Goal: Task Accomplishment & Management: Use online tool/utility

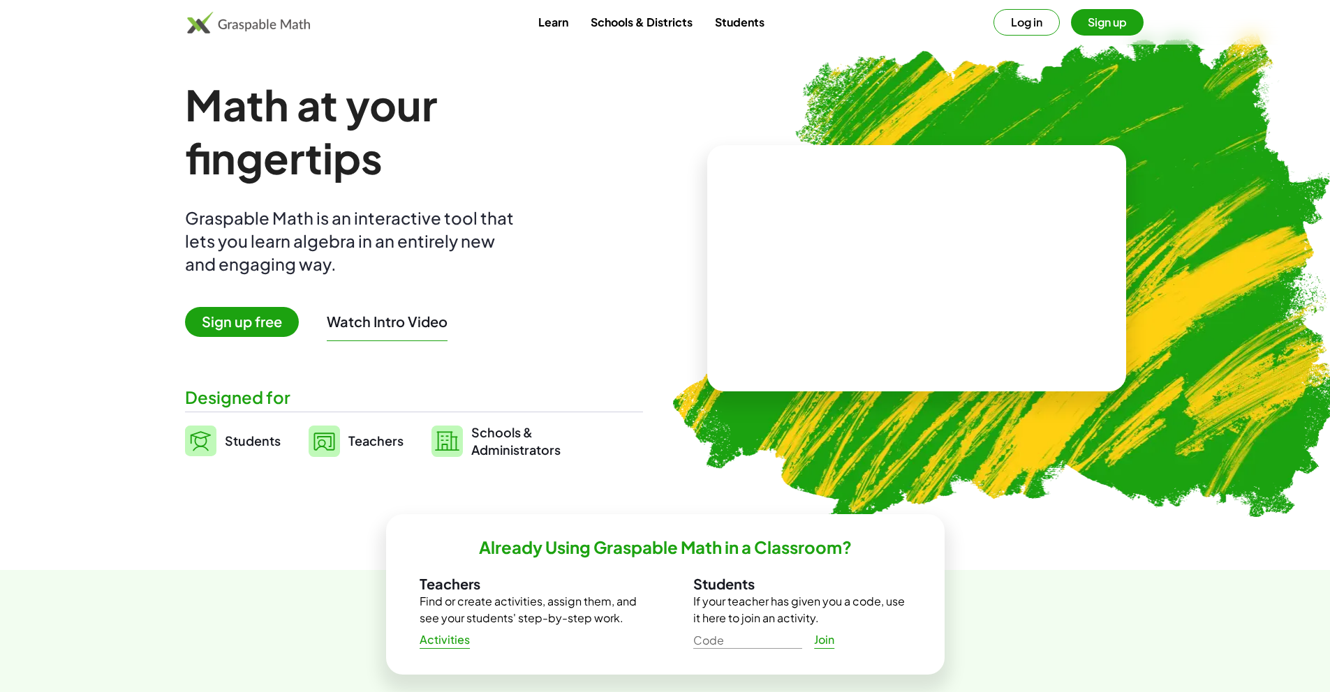
click at [1025, 15] on button "Log in" at bounding box center [1026, 22] width 66 height 27
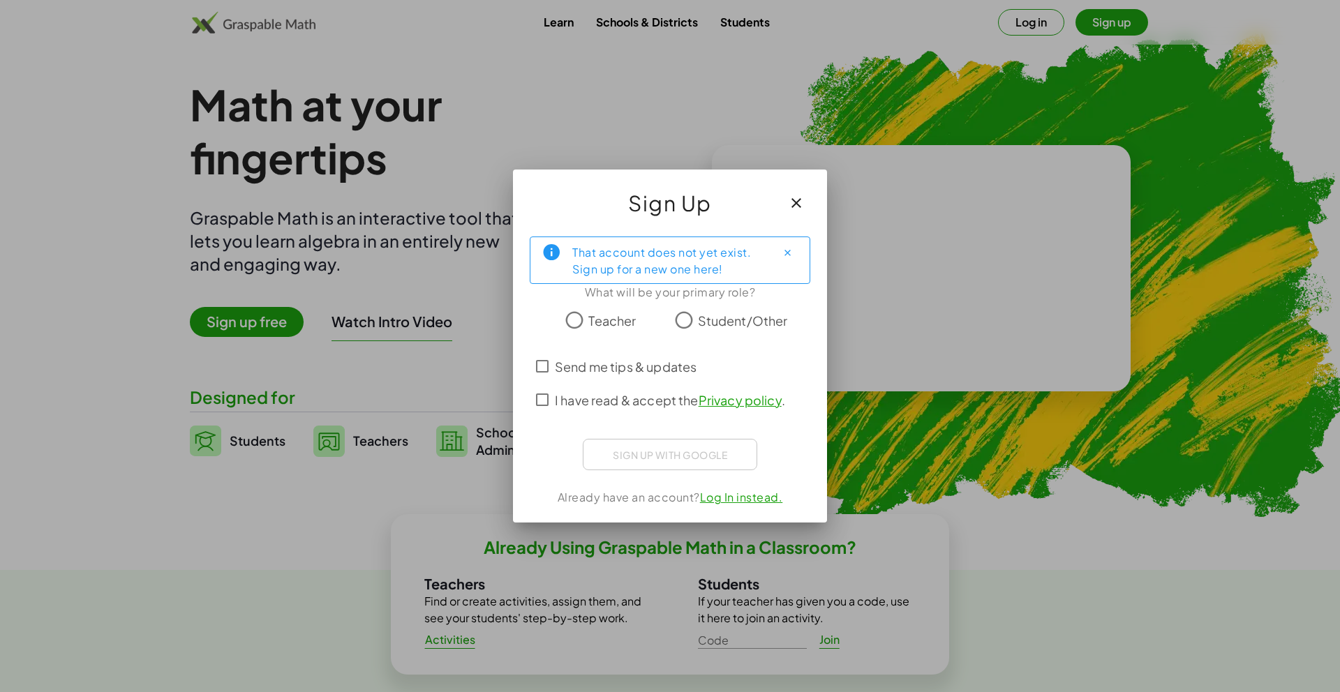
click at [792, 208] on icon "button" at bounding box center [796, 203] width 17 height 17
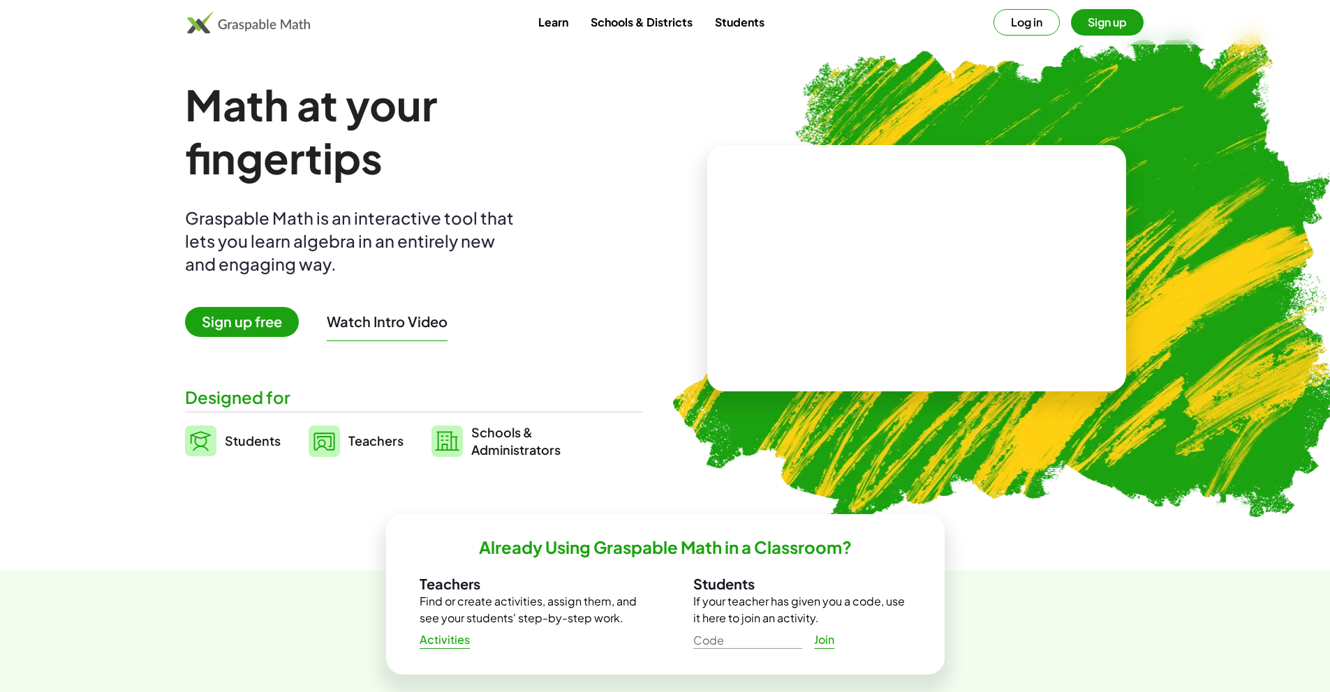
click at [707, 19] on link "Students" at bounding box center [740, 22] width 72 height 26
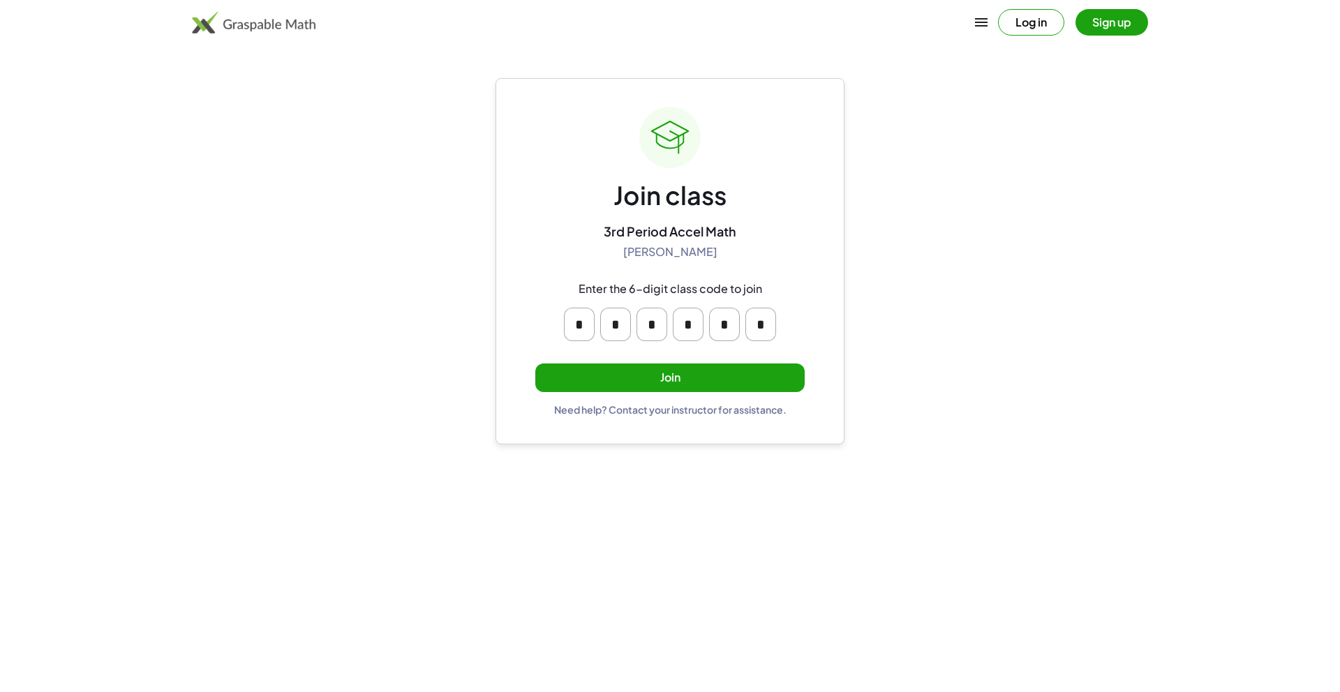
click at [659, 370] on button "Join" at bounding box center [669, 378] width 269 height 29
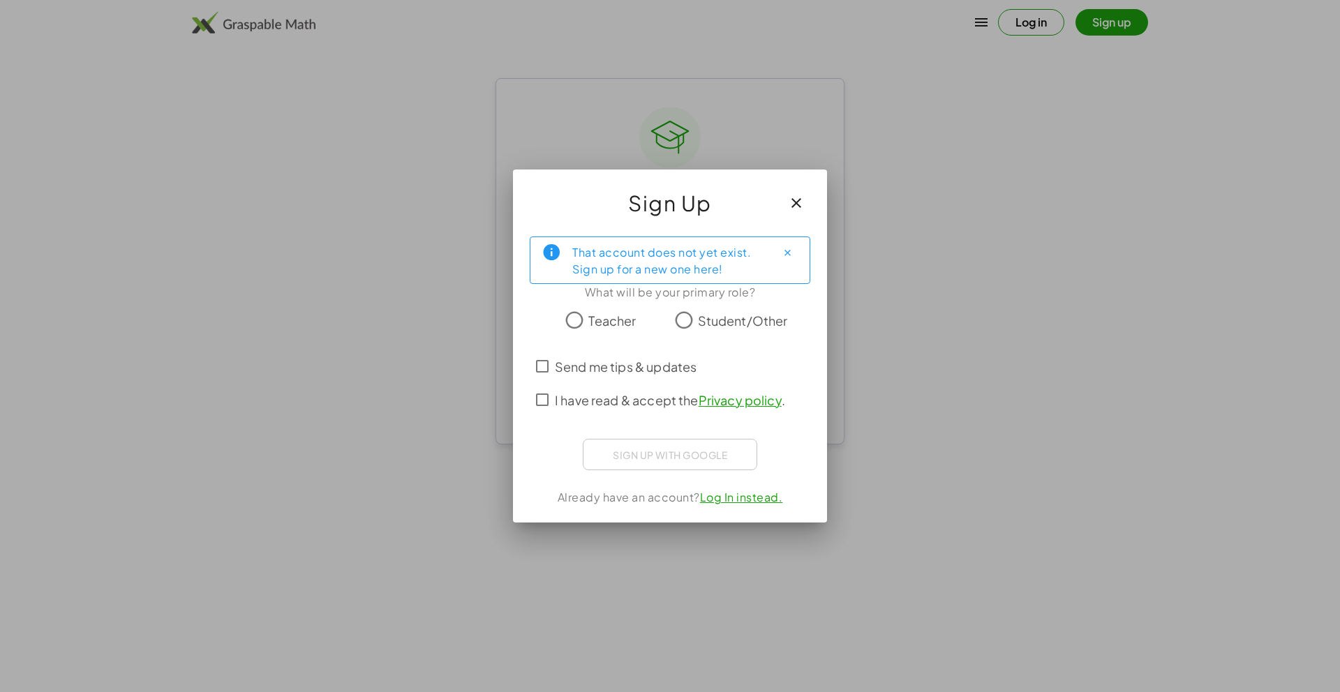
click at [703, 325] on span "Student/Other" at bounding box center [743, 320] width 90 height 19
click at [659, 396] on span "I have read & accept the Privacy policy ." at bounding box center [670, 400] width 230 height 19
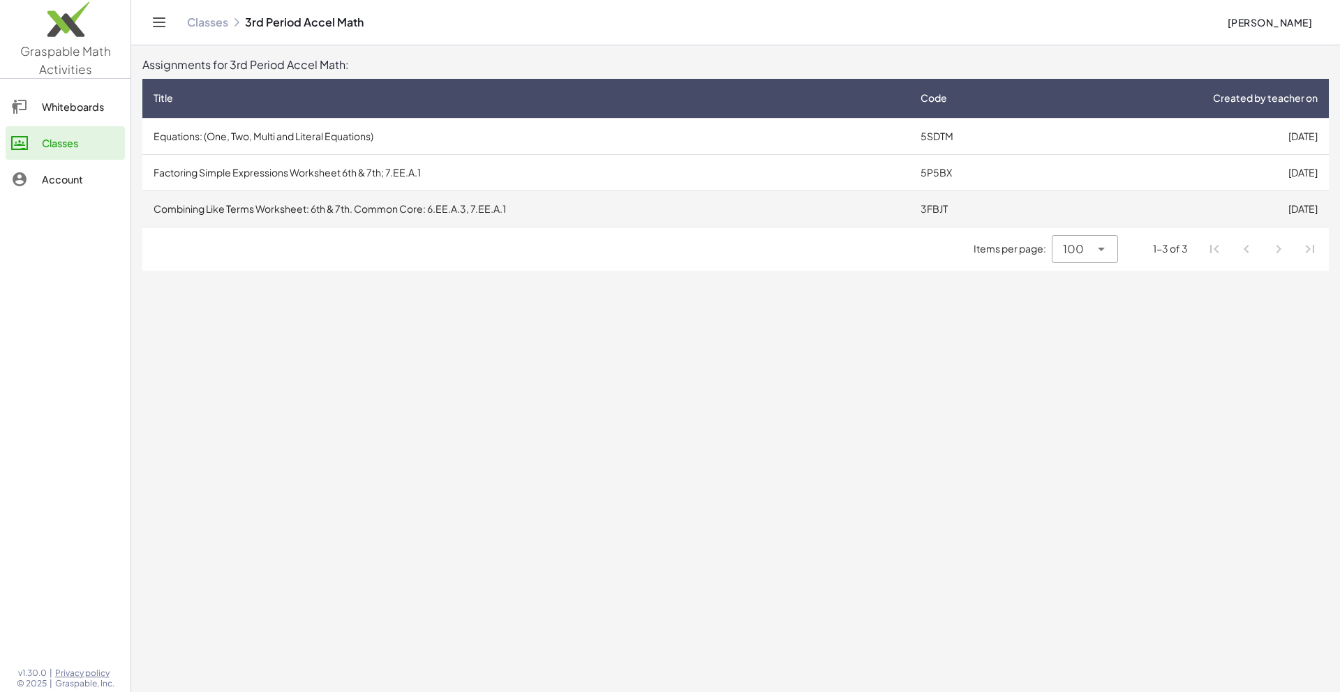
click at [354, 198] on td "Combining Like Terms Worksheet: 6th & 7th. Common Core: 6.EE.A.3, 7.EE.A.1" at bounding box center [525, 209] width 767 height 36
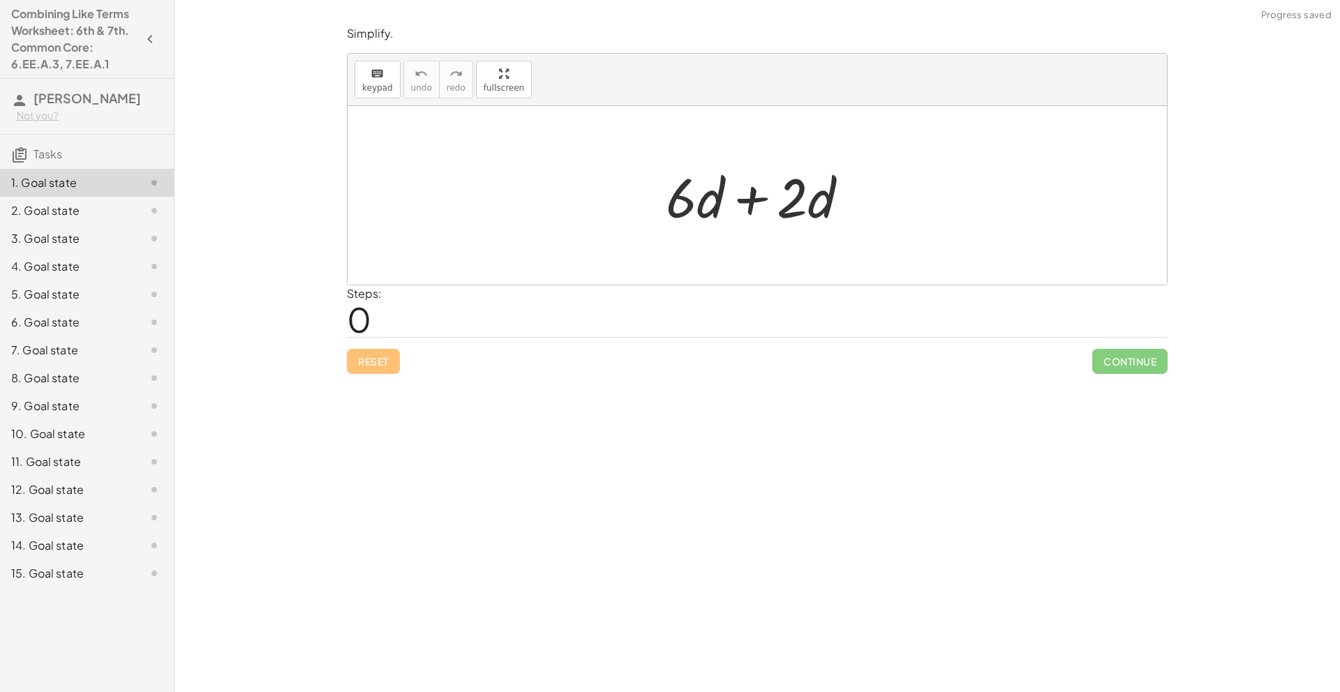
click at [366, 328] on span "0" at bounding box center [359, 319] width 24 height 43
click at [389, 327] on div "Steps: 0" at bounding box center [757, 311] width 821 height 52
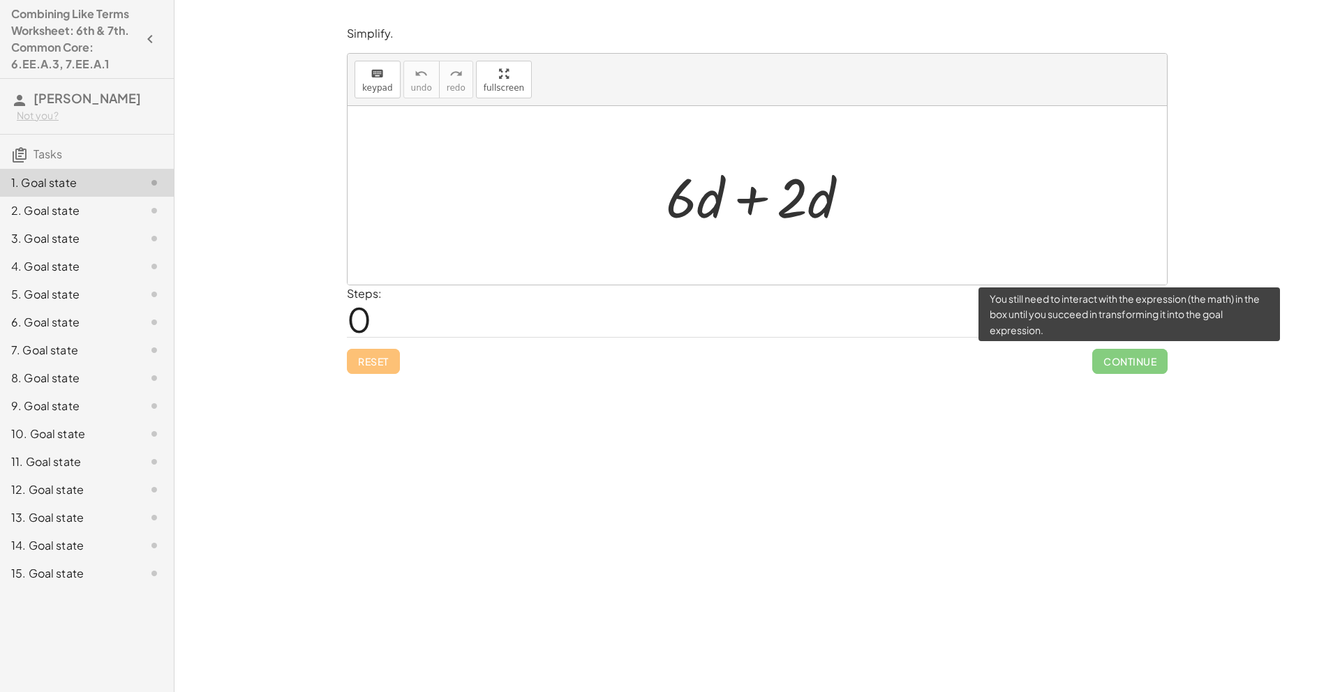
drag, startPoint x: 1122, startPoint y: 366, endPoint x: 855, endPoint y: 308, distance: 272.9
click at [0, 0] on div "Simplify. keyboard keypad undo undo redo redo fullscreen + · 6 · d + · 2 · d × …" at bounding box center [0, 0] width 0 height 0
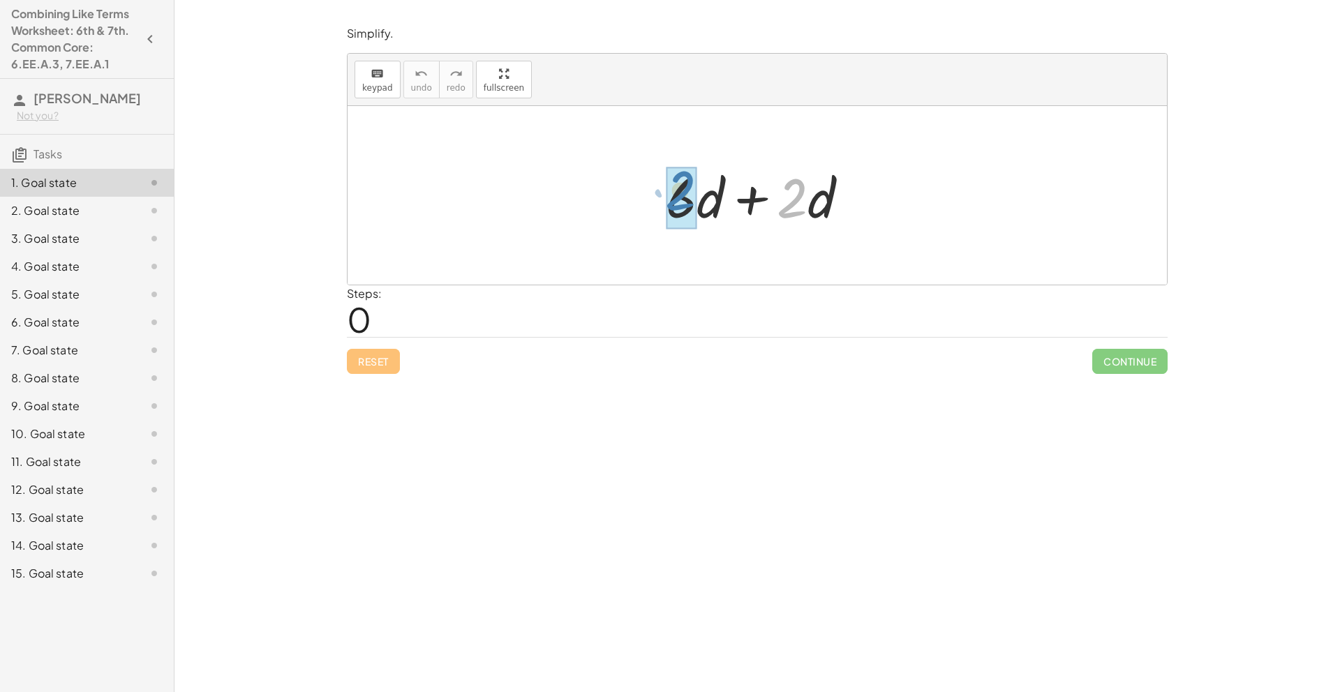
drag, startPoint x: 796, startPoint y: 207, endPoint x: 686, endPoint y: 200, distance: 109.9
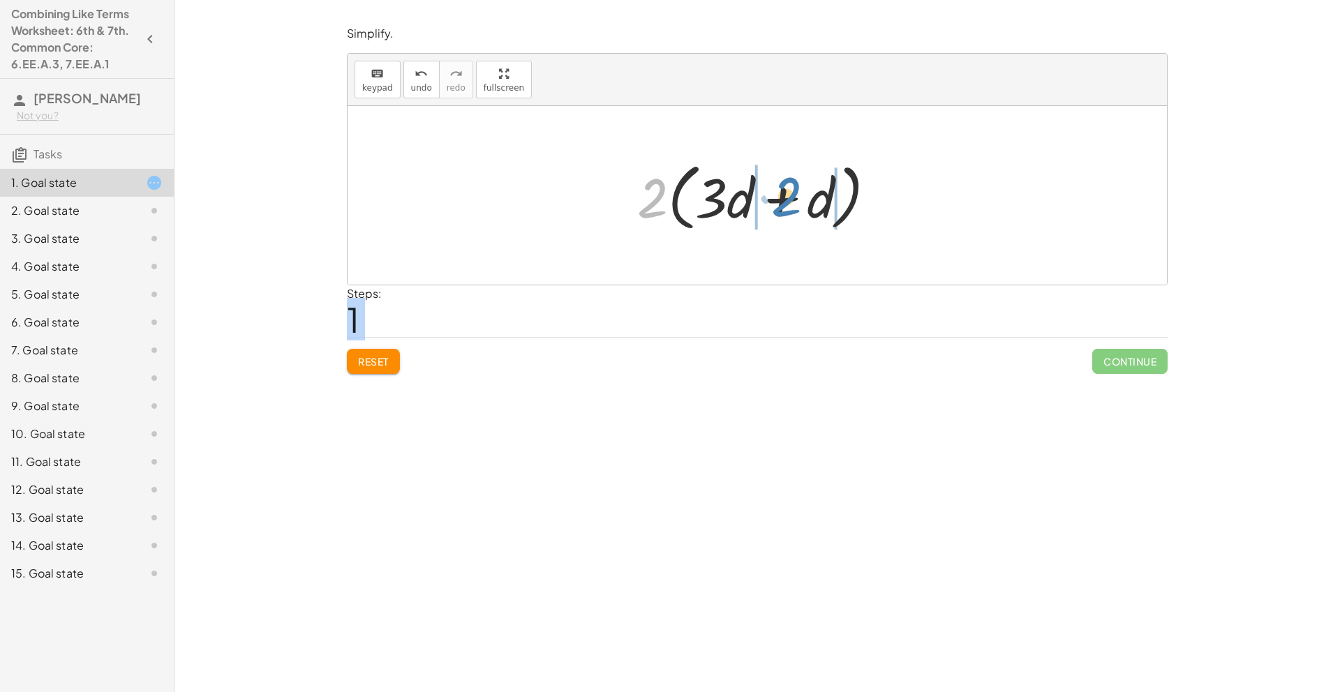
drag, startPoint x: 651, startPoint y: 209, endPoint x: 785, endPoint y: 207, distance: 134.0
click at [785, 207] on div at bounding box center [762, 196] width 264 height 80
drag, startPoint x: 822, startPoint y: 201, endPoint x: 781, endPoint y: 202, distance: 41.2
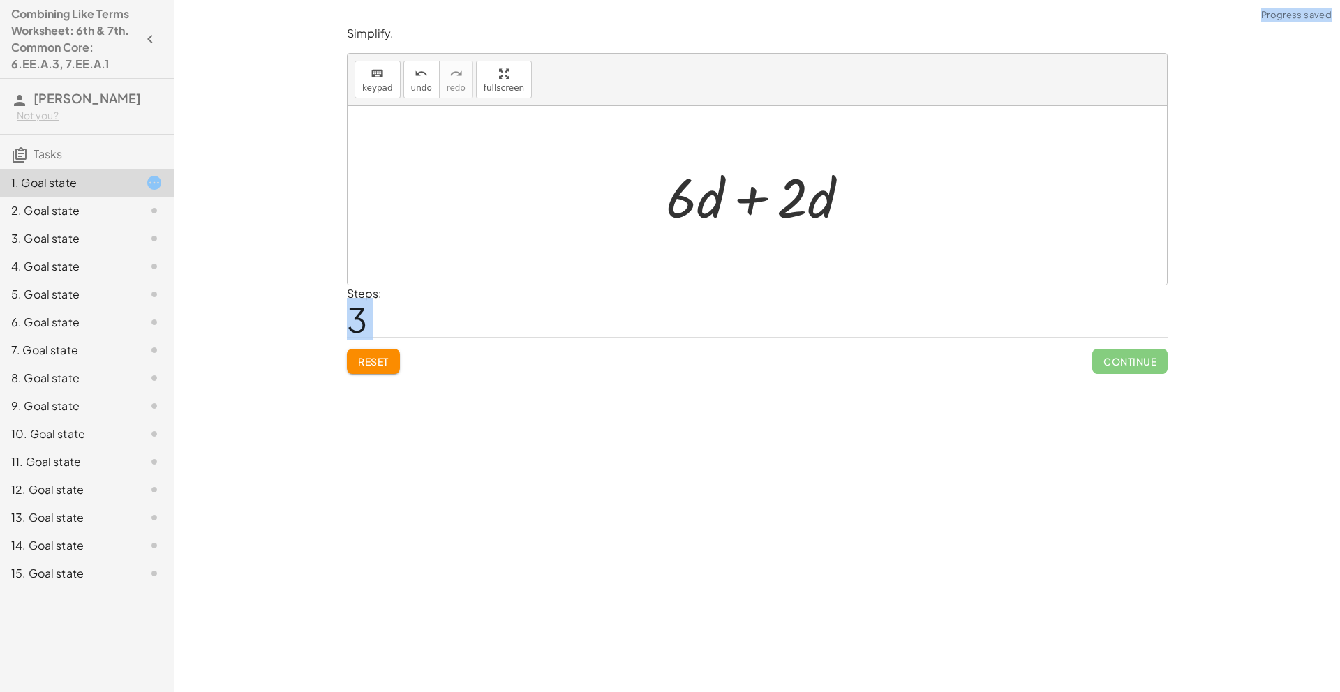
click at [395, 355] on button "Reset" at bounding box center [373, 361] width 53 height 25
drag, startPoint x: 819, startPoint y: 210, endPoint x: 726, endPoint y: 209, distance: 92.8
drag, startPoint x: 667, startPoint y: 206, endPoint x: 829, endPoint y: 205, distance: 161.2
drag, startPoint x: 785, startPoint y: 213, endPoint x: 687, endPoint y: 210, distance: 98.5
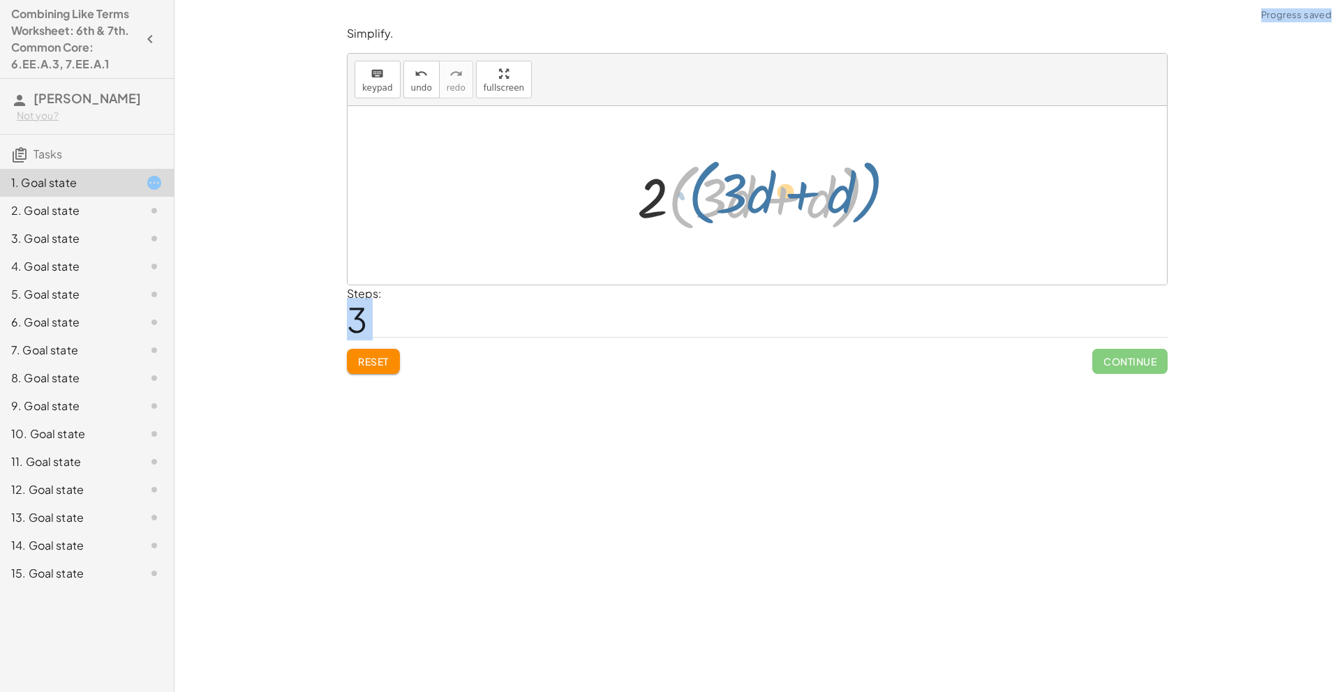
drag, startPoint x: 687, startPoint y: 210, endPoint x: 707, endPoint y: 205, distance: 20.8
click at [707, 205] on div at bounding box center [762, 196] width 264 height 80
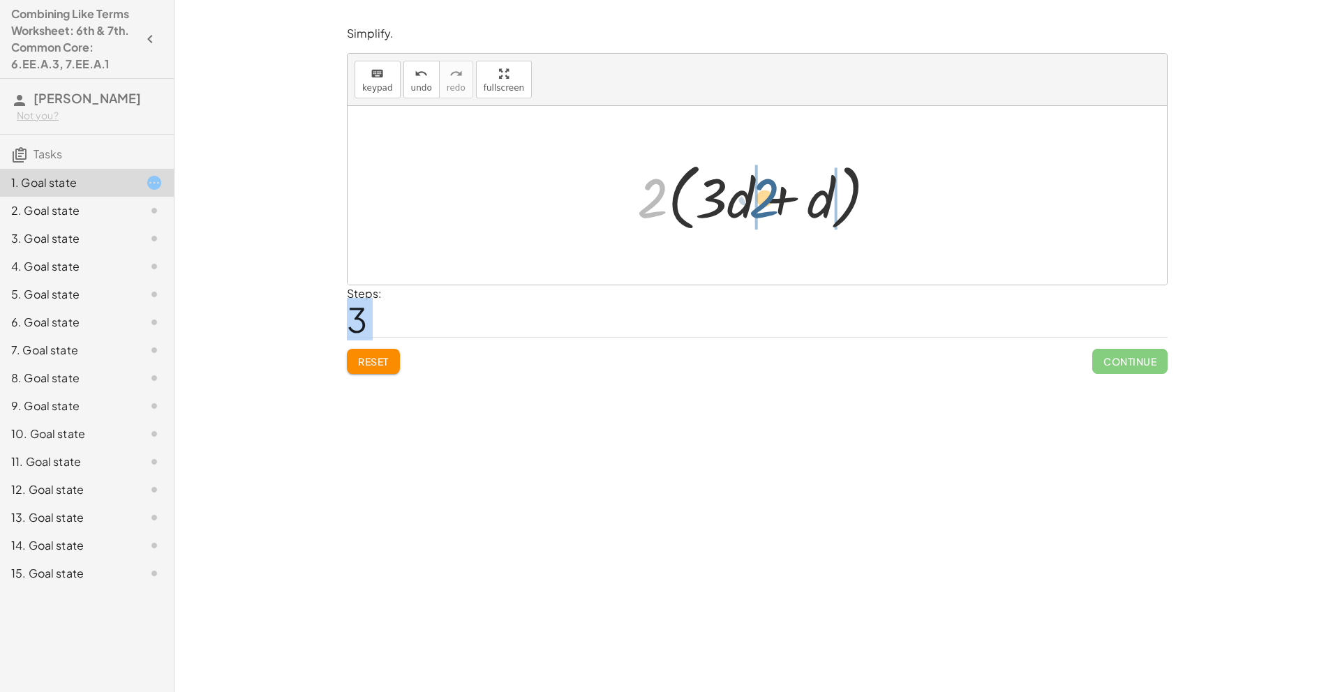
drag, startPoint x: 662, startPoint y: 203, endPoint x: 778, endPoint y: 203, distance: 115.2
click at [778, 203] on div at bounding box center [762, 196] width 264 height 80
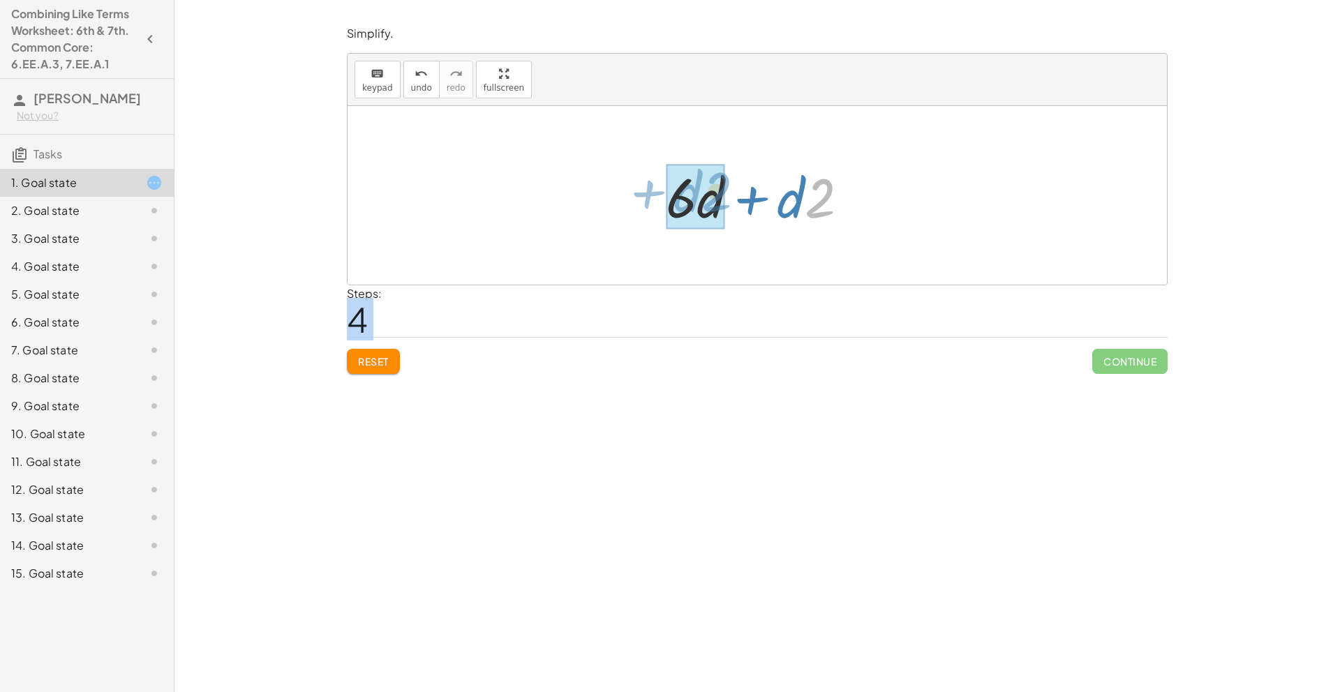
drag, startPoint x: 820, startPoint y: 206, endPoint x: 717, endPoint y: 200, distance: 103.5
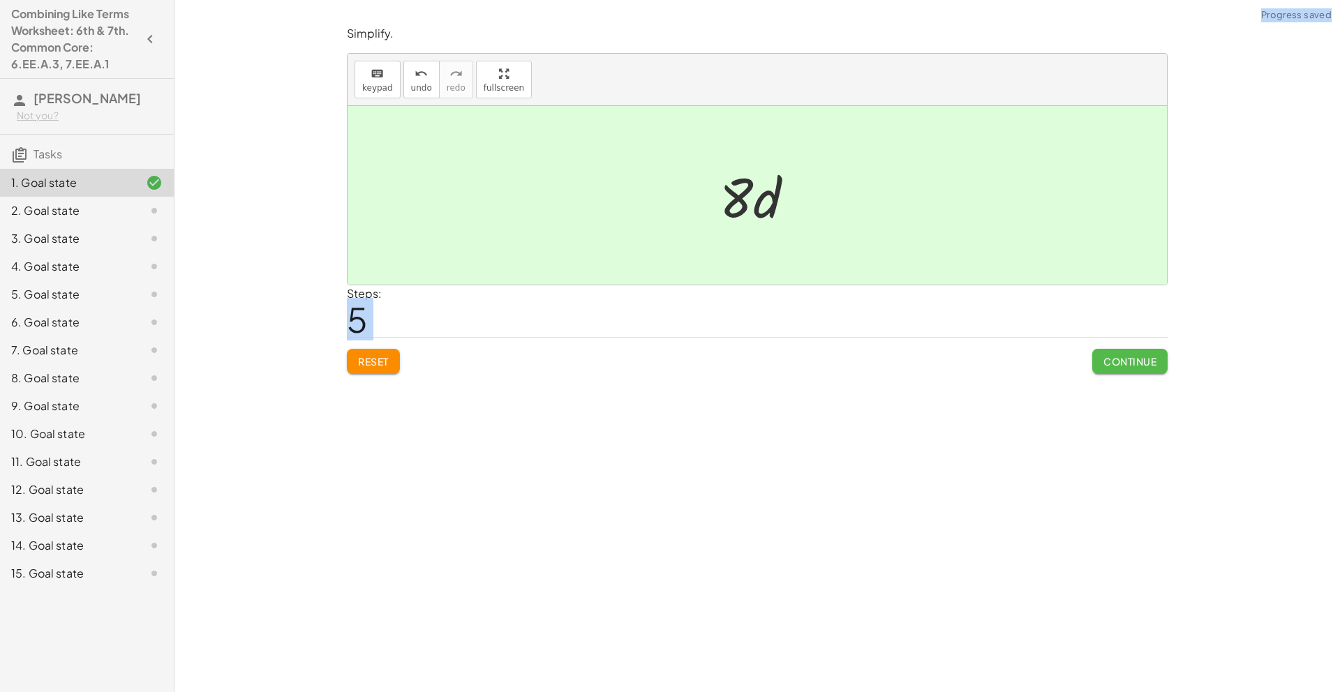
click at [1104, 360] on span "Continue" at bounding box center [1130, 361] width 53 height 13
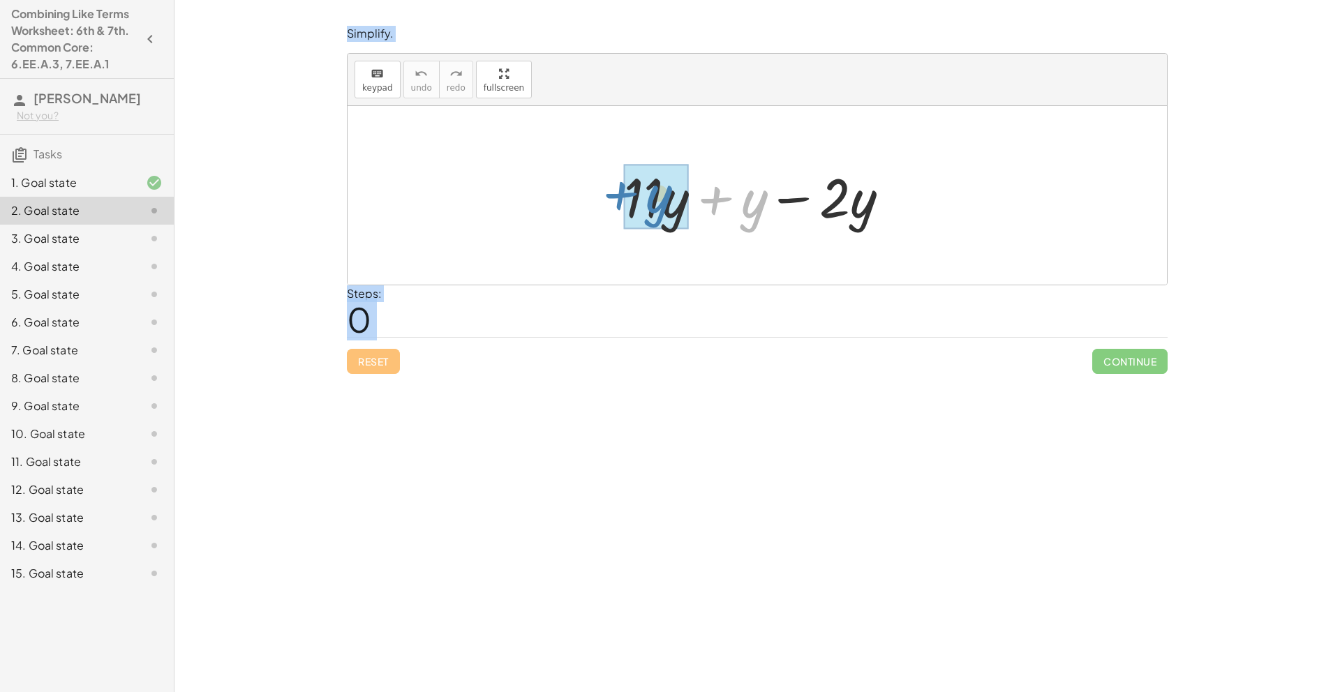
drag, startPoint x: 740, startPoint y: 209, endPoint x: 676, endPoint y: 205, distance: 64.4
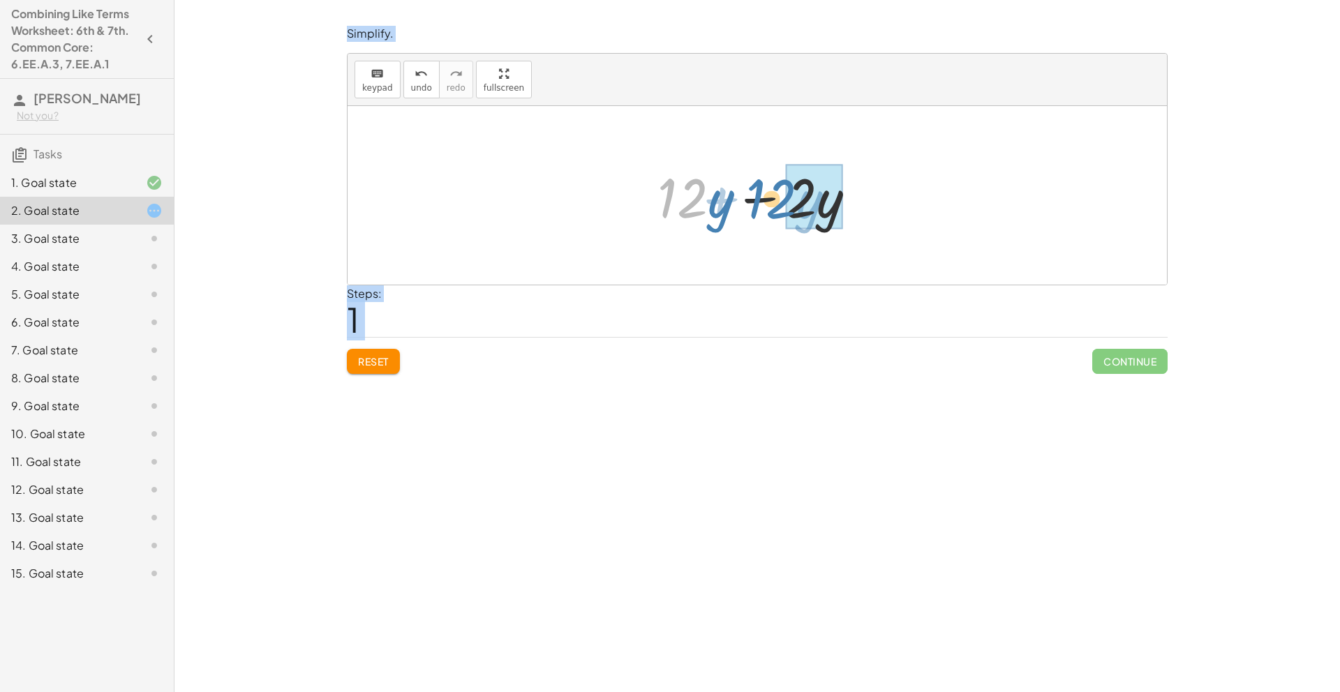
drag, startPoint x: 705, startPoint y: 208, endPoint x: 794, endPoint y: 209, distance: 89.3
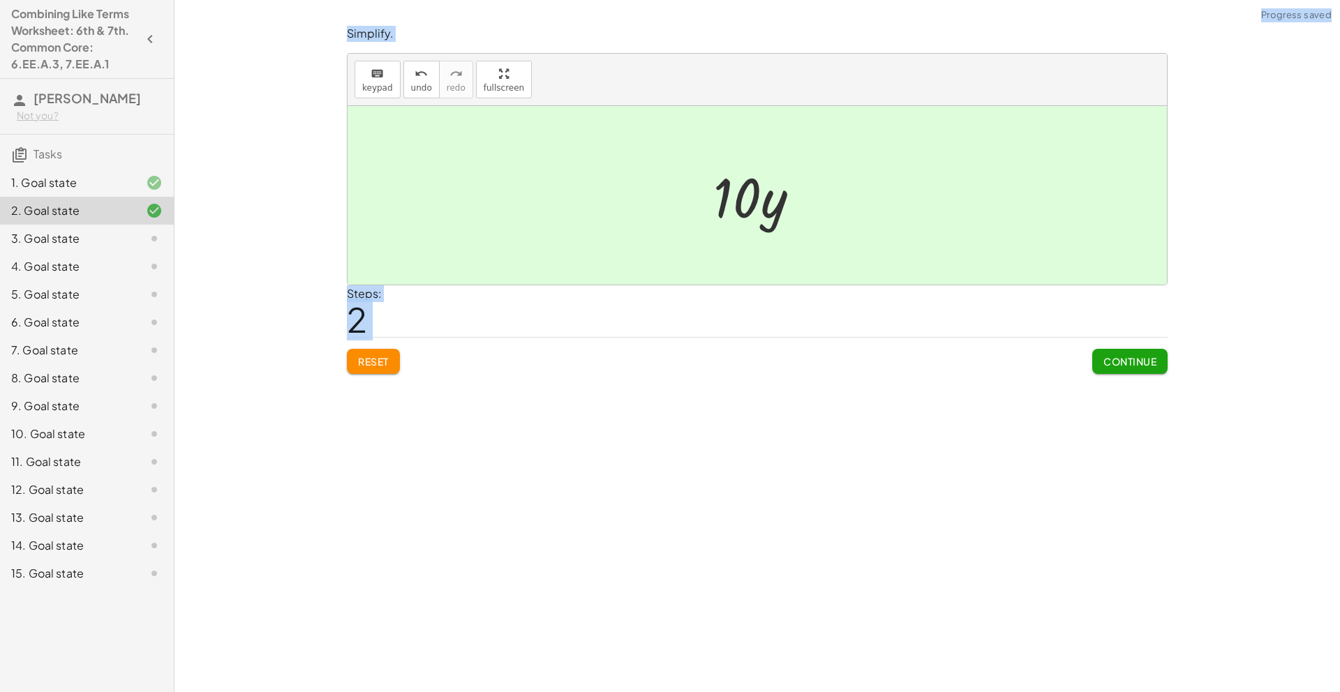
click at [1106, 359] on span "Continue" at bounding box center [1130, 361] width 53 height 13
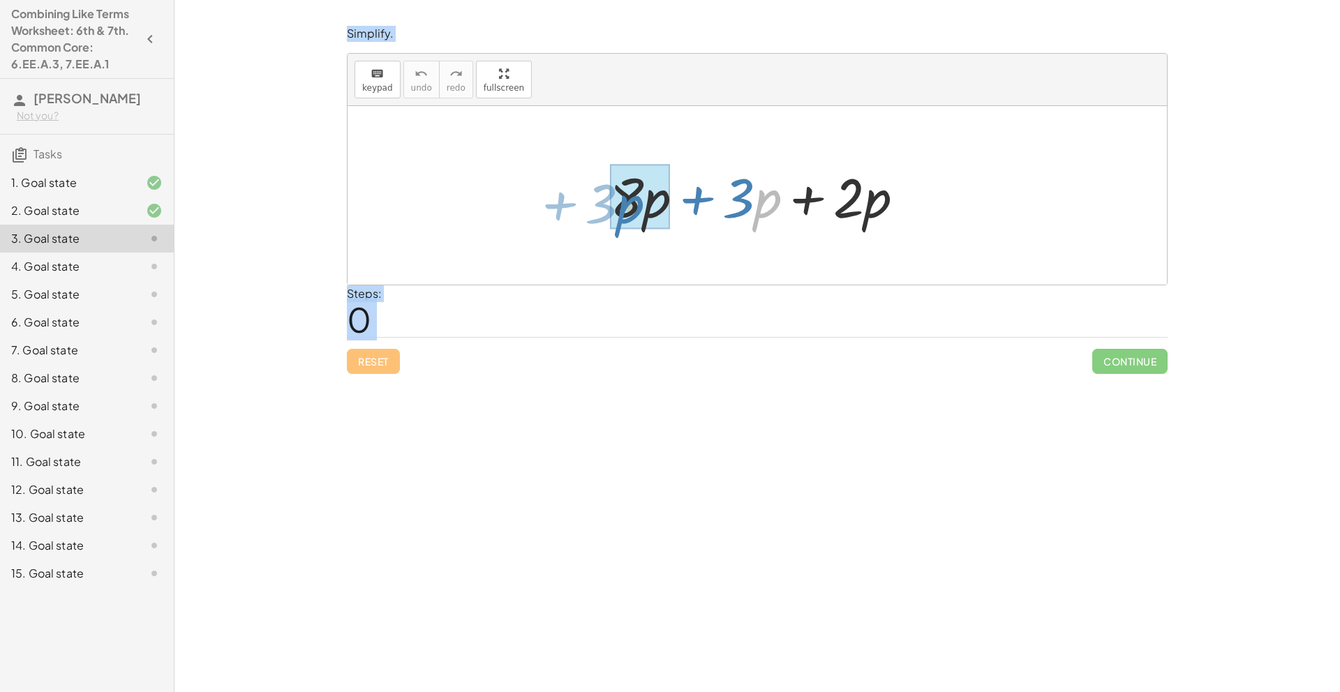
drag, startPoint x: 752, startPoint y: 202, endPoint x: 618, endPoint y: 209, distance: 133.5
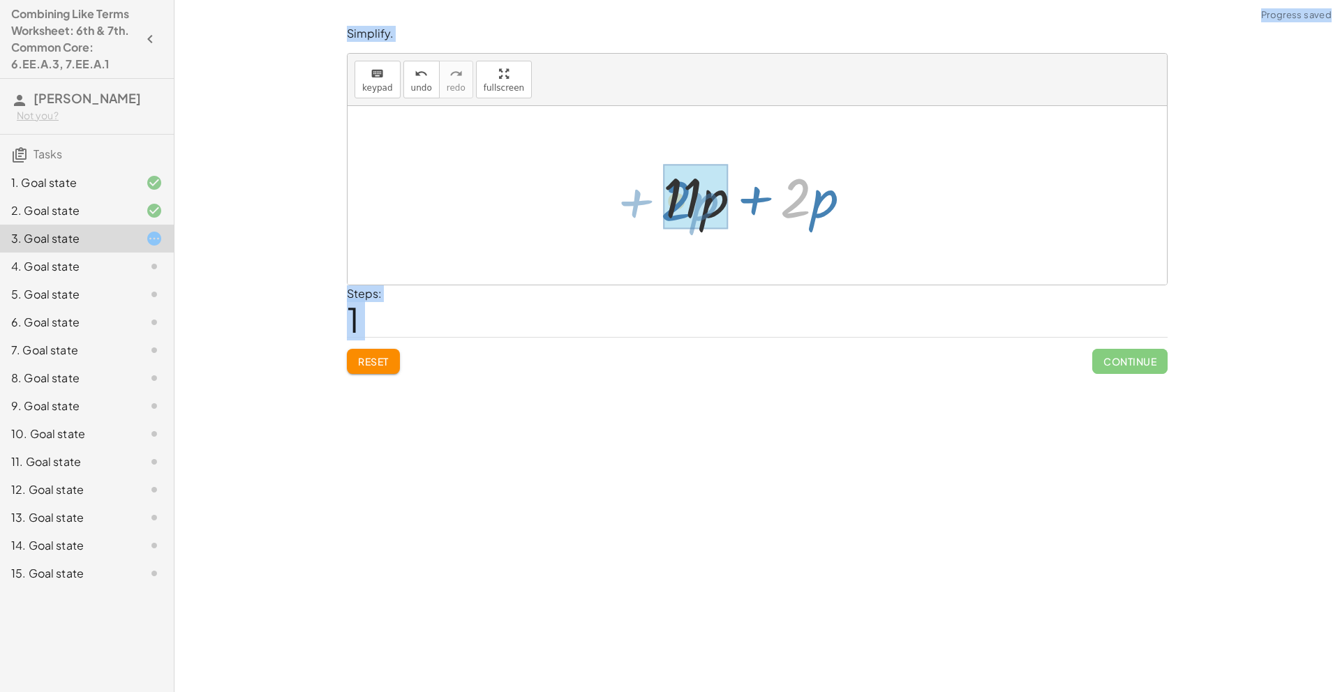
drag, startPoint x: 799, startPoint y: 207, endPoint x: 679, endPoint y: 210, distance: 120.1
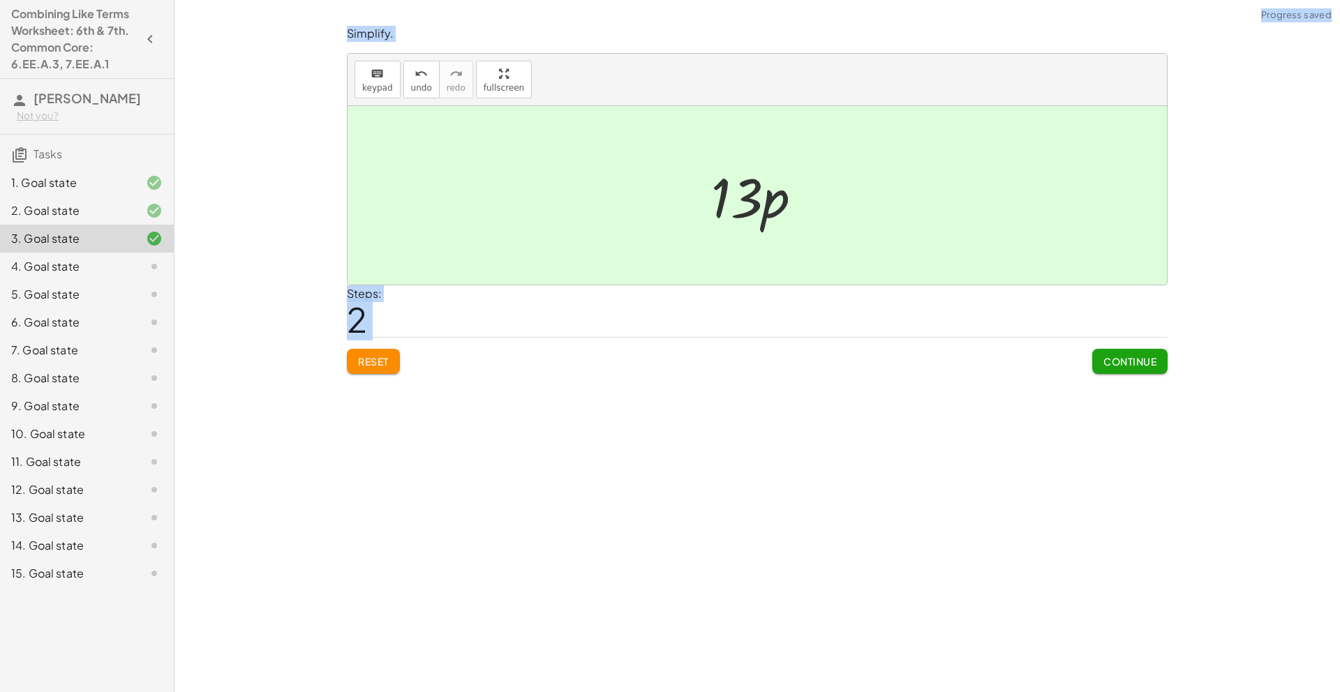
click at [1145, 373] on button "Continue" at bounding box center [1129, 361] width 75 height 25
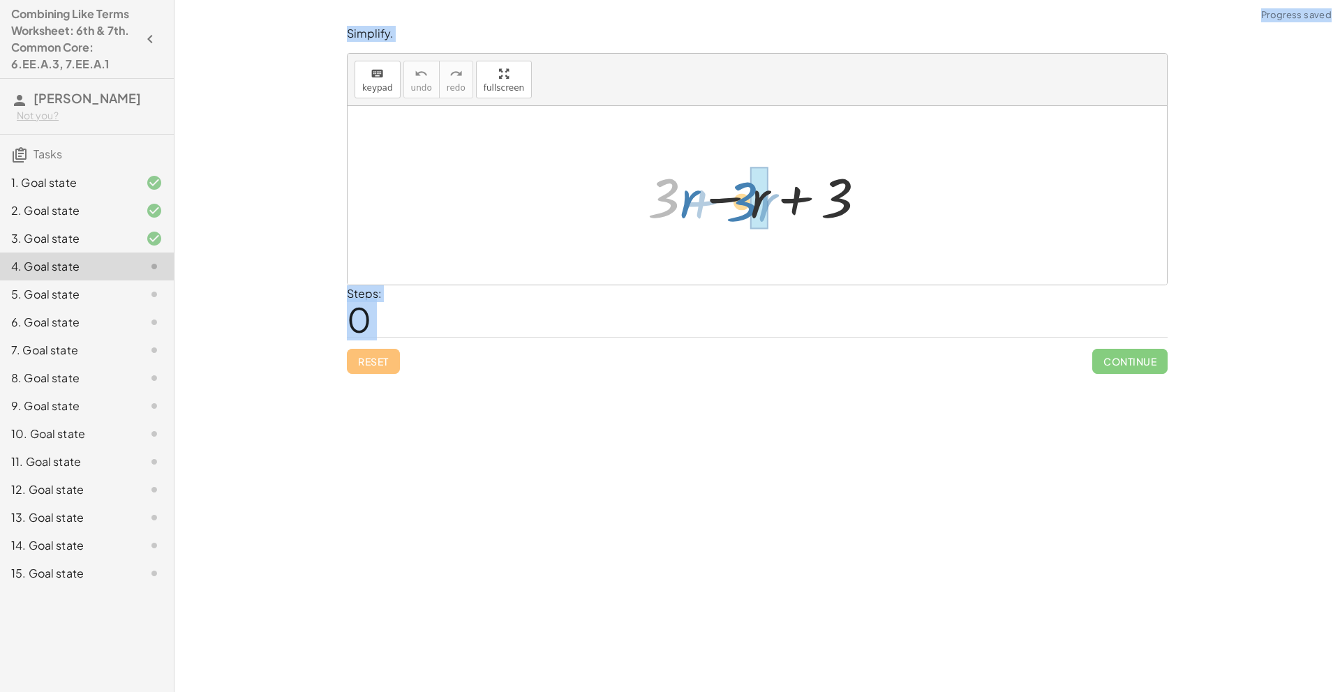
drag, startPoint x: 667, startPoint y: 201, endPoint x: 745, endPoint y: 205, distance: 78.3
click at [745, 205] on div at bounding box center [763, 196] width 244 height 72
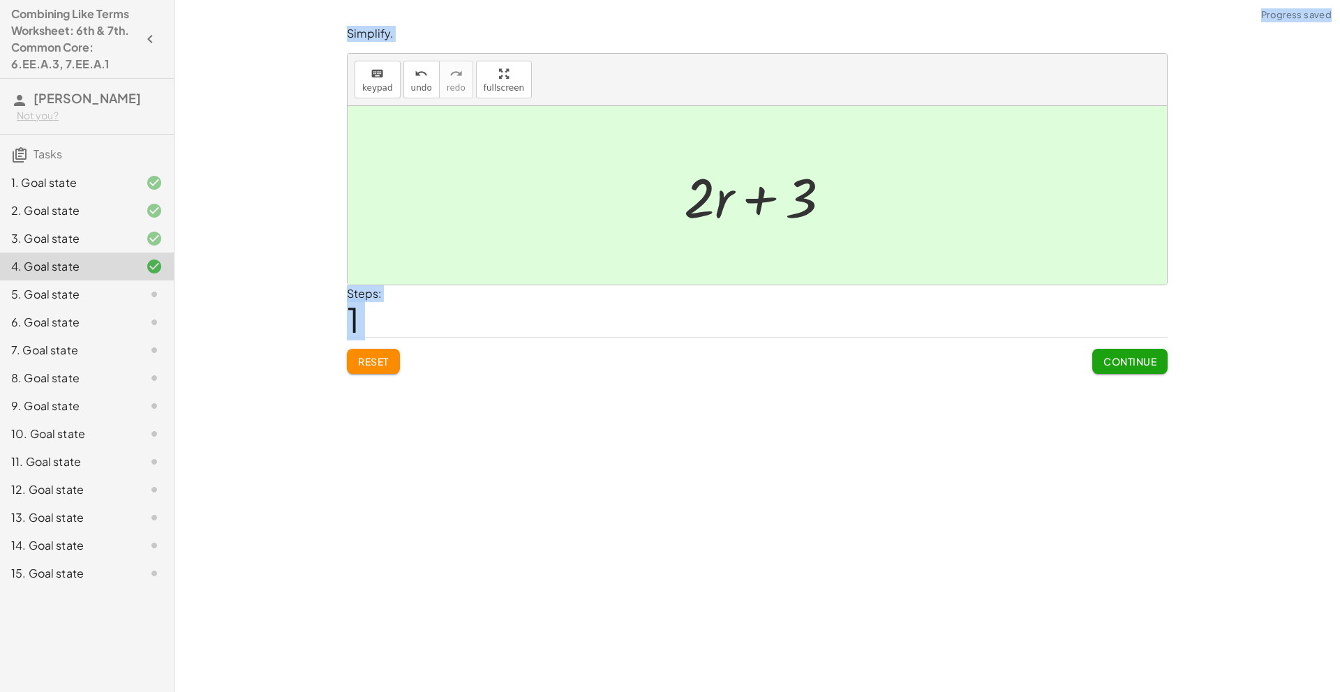
click at [0, 0] on div "Simplify. keyboard keypad undo undo redo redo fullscreen + · 3 · r − r + 3 + · …" at bounding box center [0, 0] width 0 height 0
click at [1127, 371] on button "Continue" at bounding box center [1129, 361] width 75 height 25
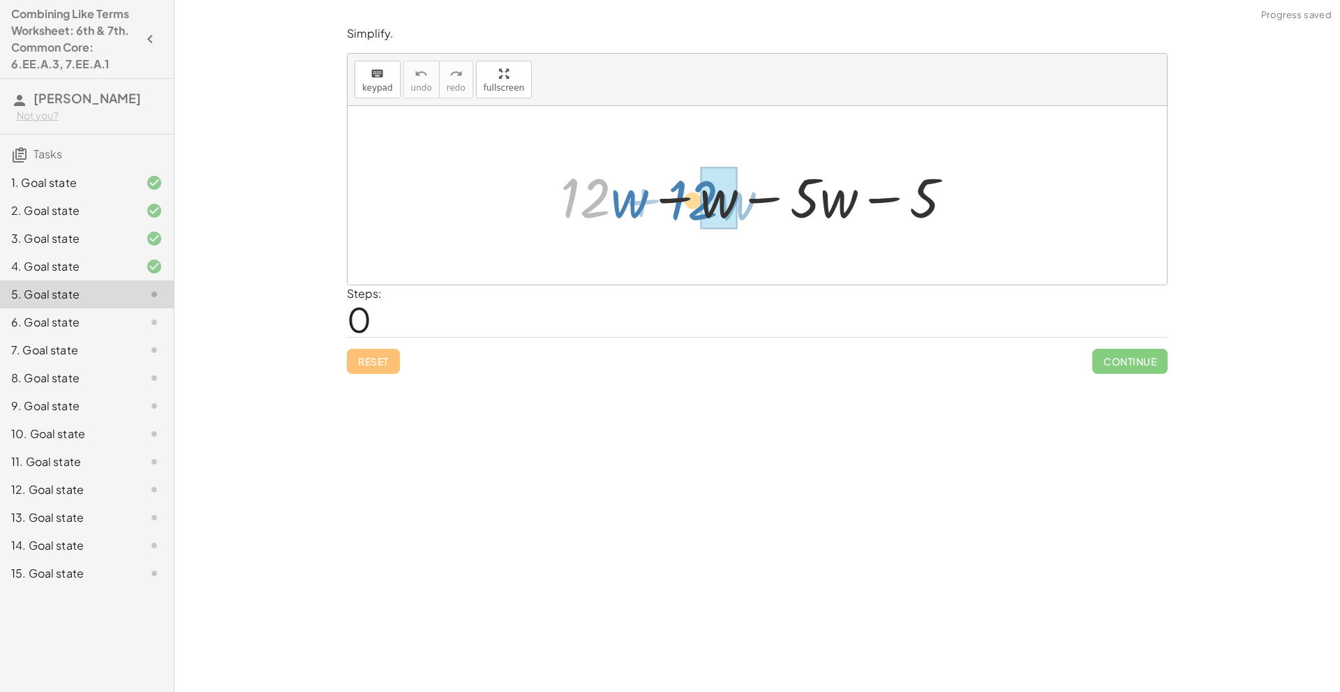
drag, startPoint x: 595, startPoint y: 197, endPoint x: 701, endPoint y: 199, distance: 106.1
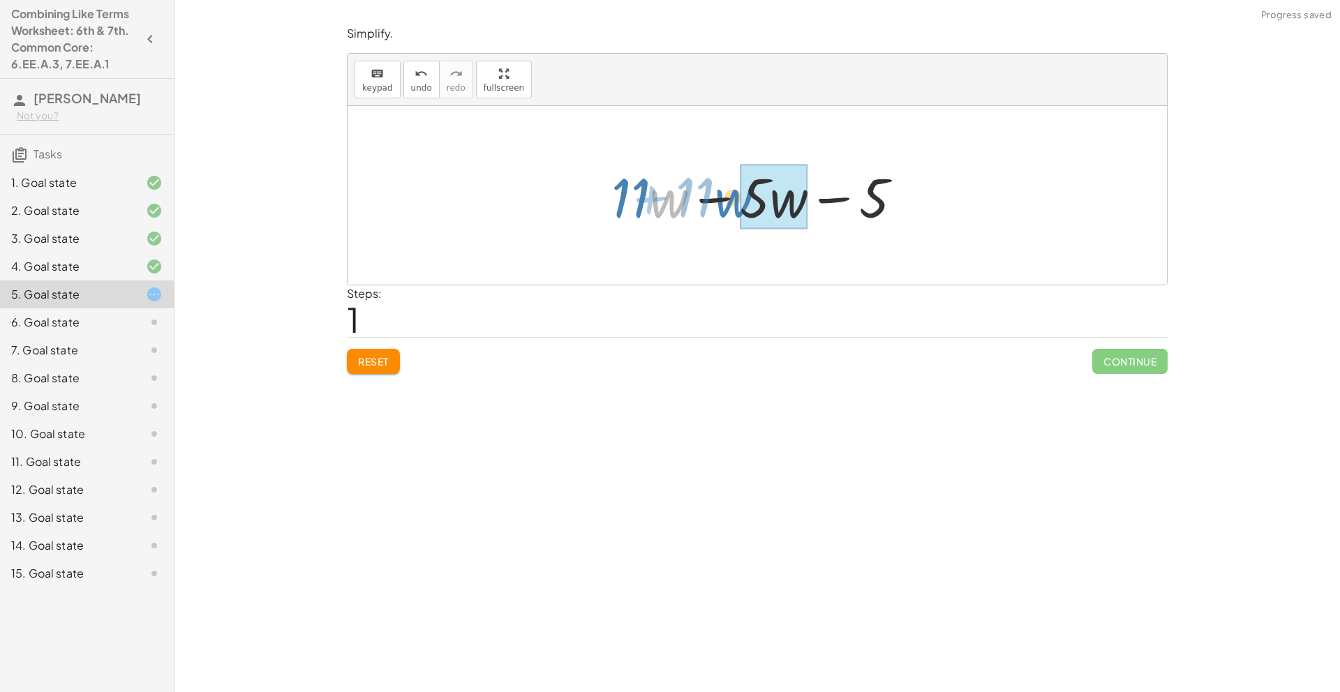
drag, startPoint x: 667, startPoint y: 204, endPoint x: 741, endPoint y: 203, distance: 73.3
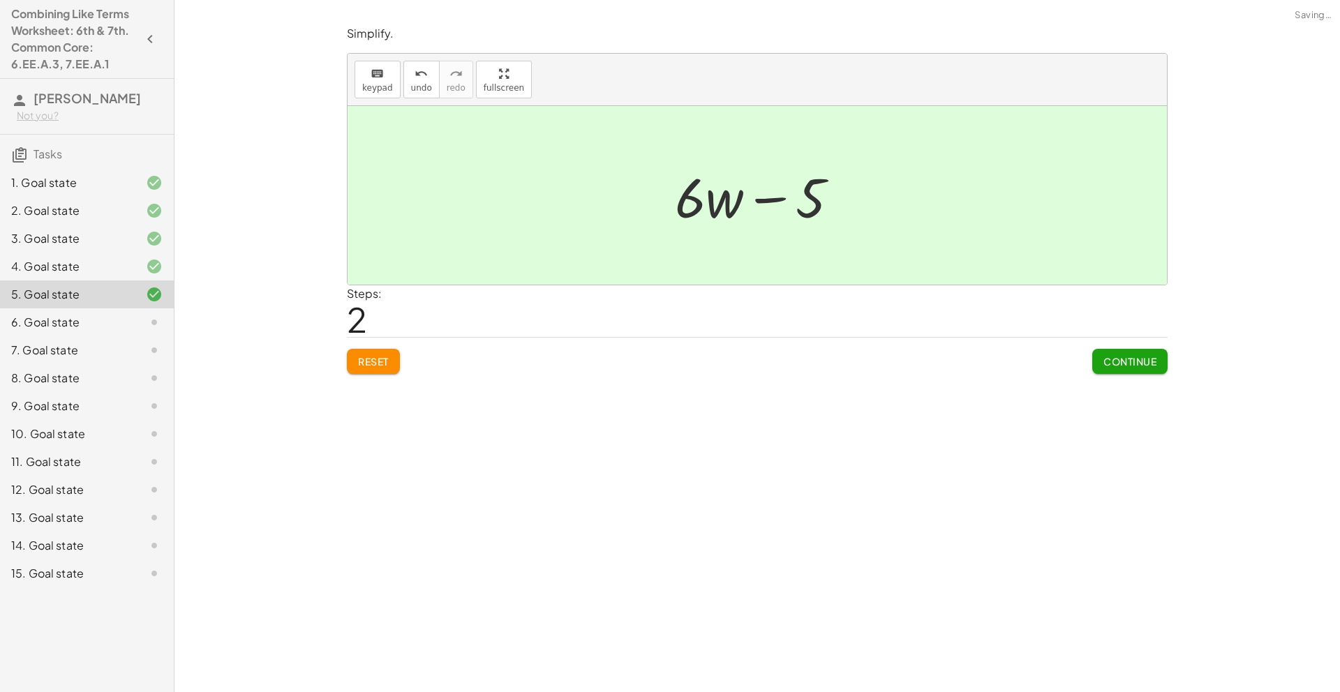
click at [1064, 363] on div "Reset Continue" at bounding box center [757, 355] width 821 height 37
click at [1108, 362] on span "Continue" at bounding box center [1130, 361] width 53 height 13
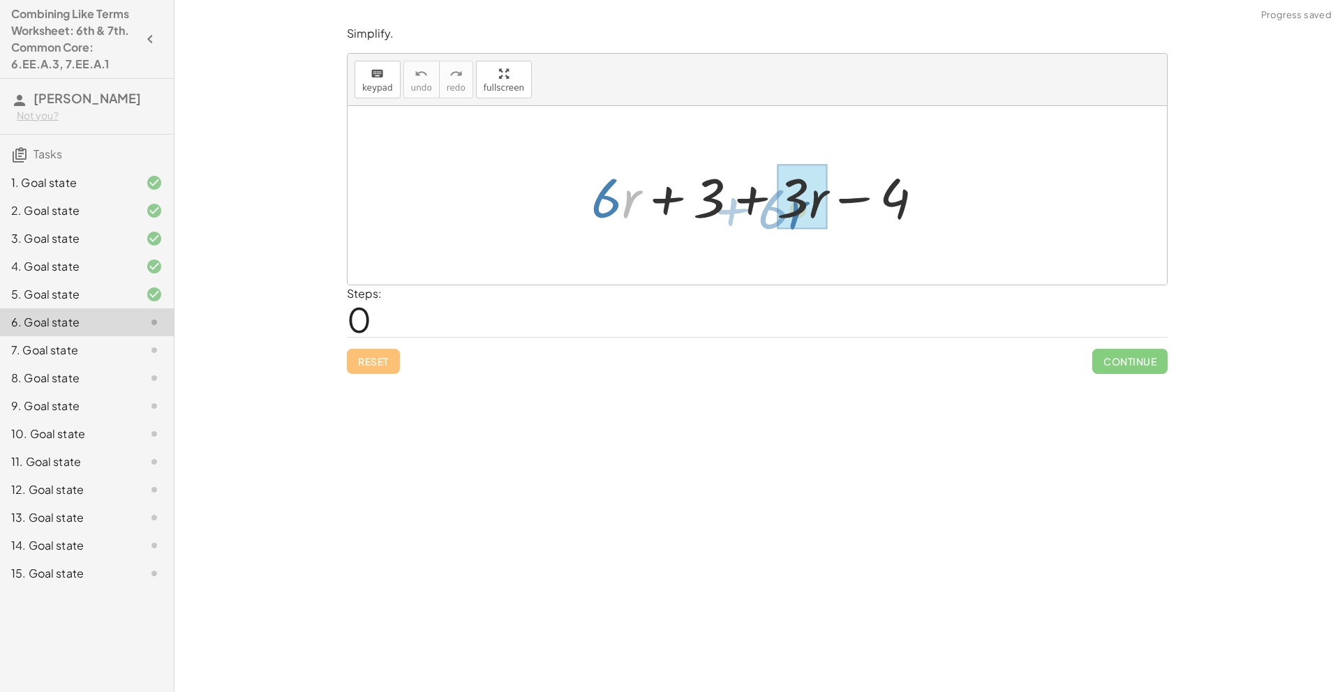
drag, startPoint x: 628, startPoint y: 205, endPoint x: 799, endPoint y: 216, distance: 171.4
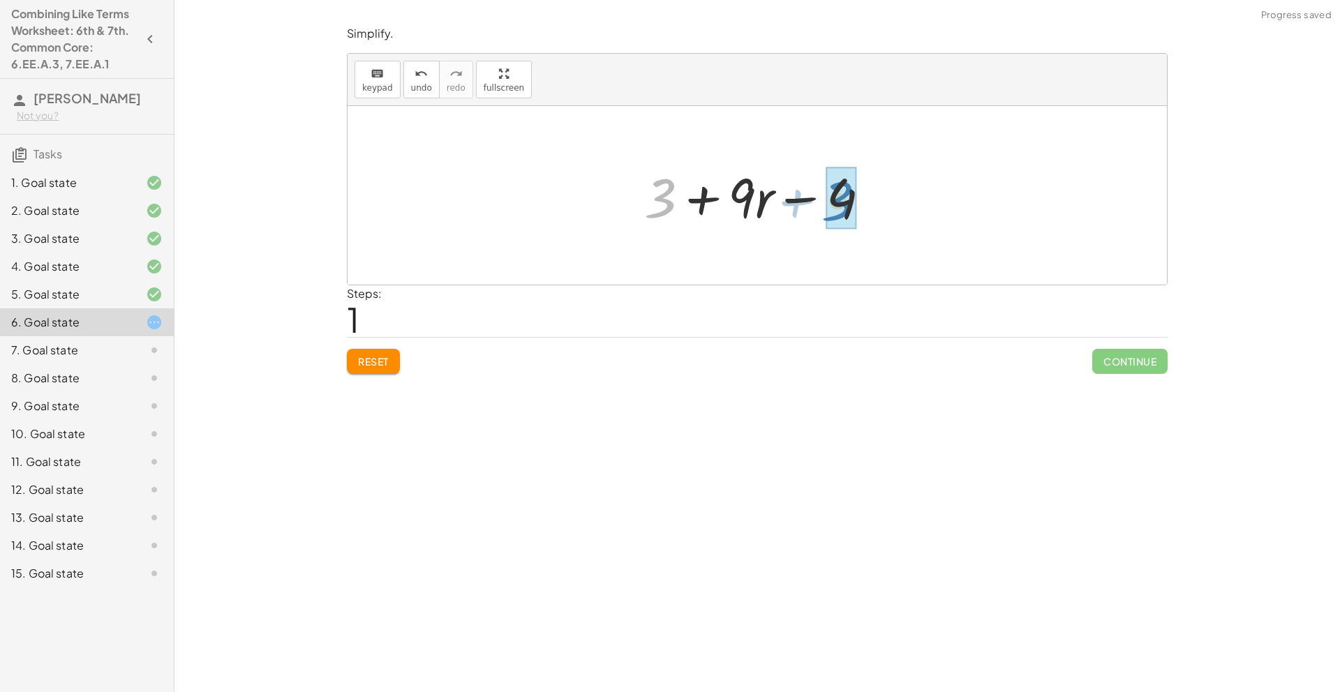
drag, startPoint x: 662, startPoint y: 207, endPoint x: 839, endPoint y: 209, distance: 177.3
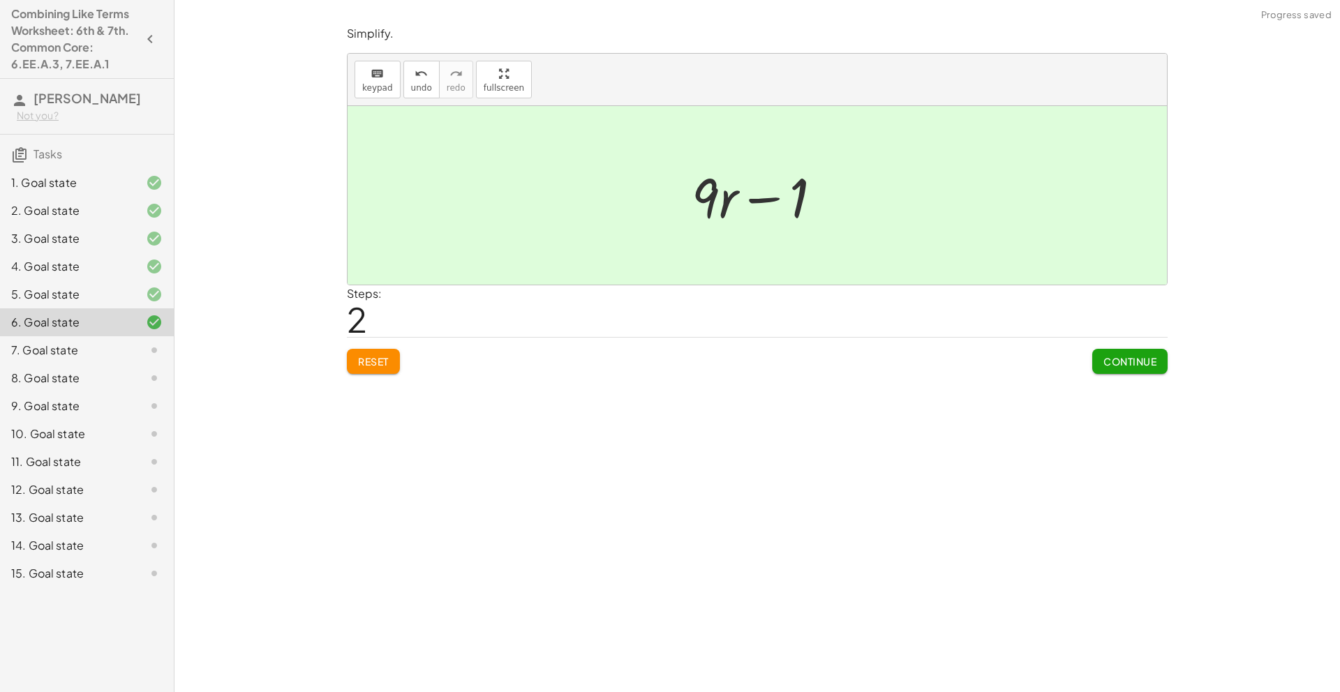
click at [1129, 364] on span "Continue" at bounding box center [1130, 361] width 53 height 13
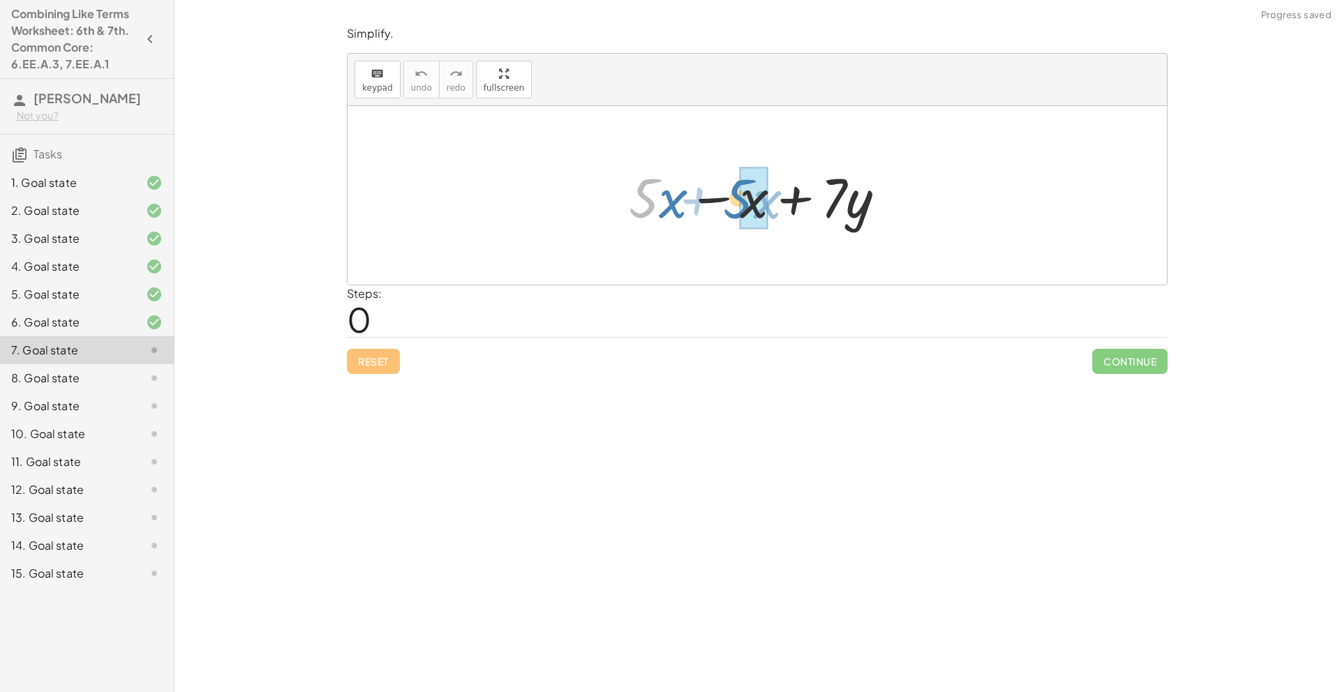
drag, startPoint x: 658, startPoint y: 204, endPoint x: 748, endPoint y: 208, distance: 89.4
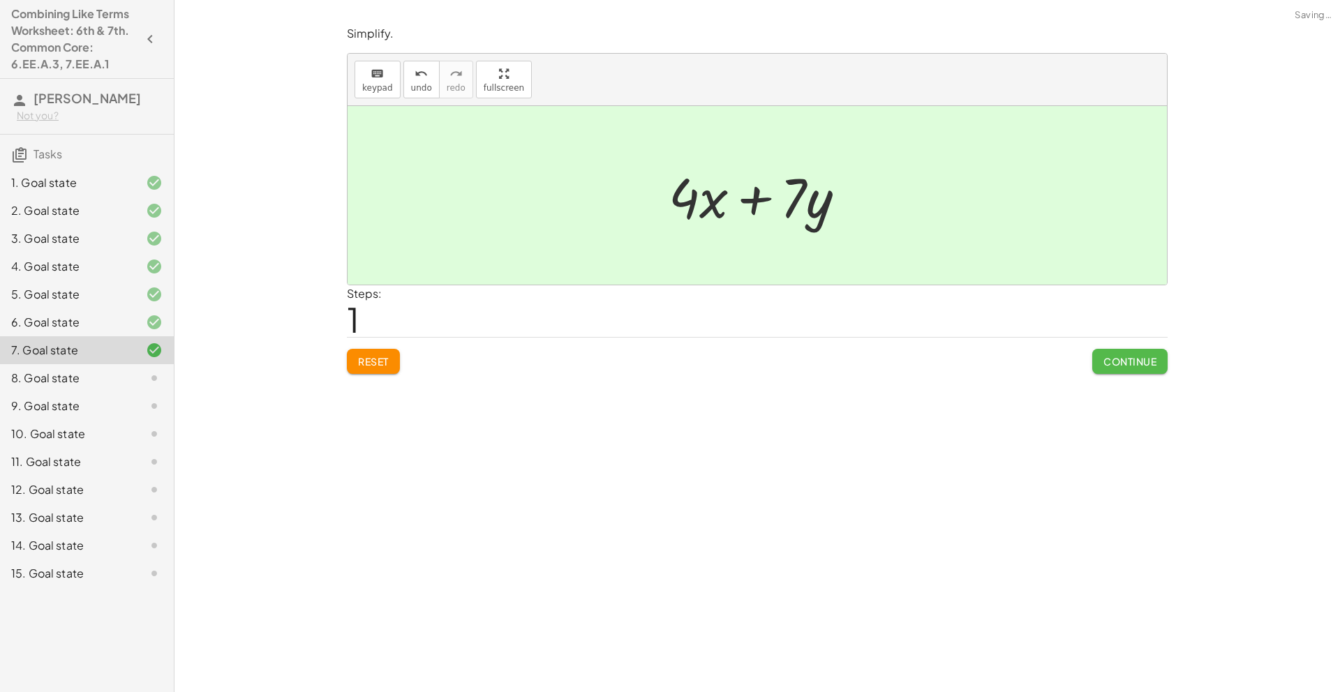
click at [1112, 365] on span "Continue" at bounding box center [1130, 361] width 53 height 13
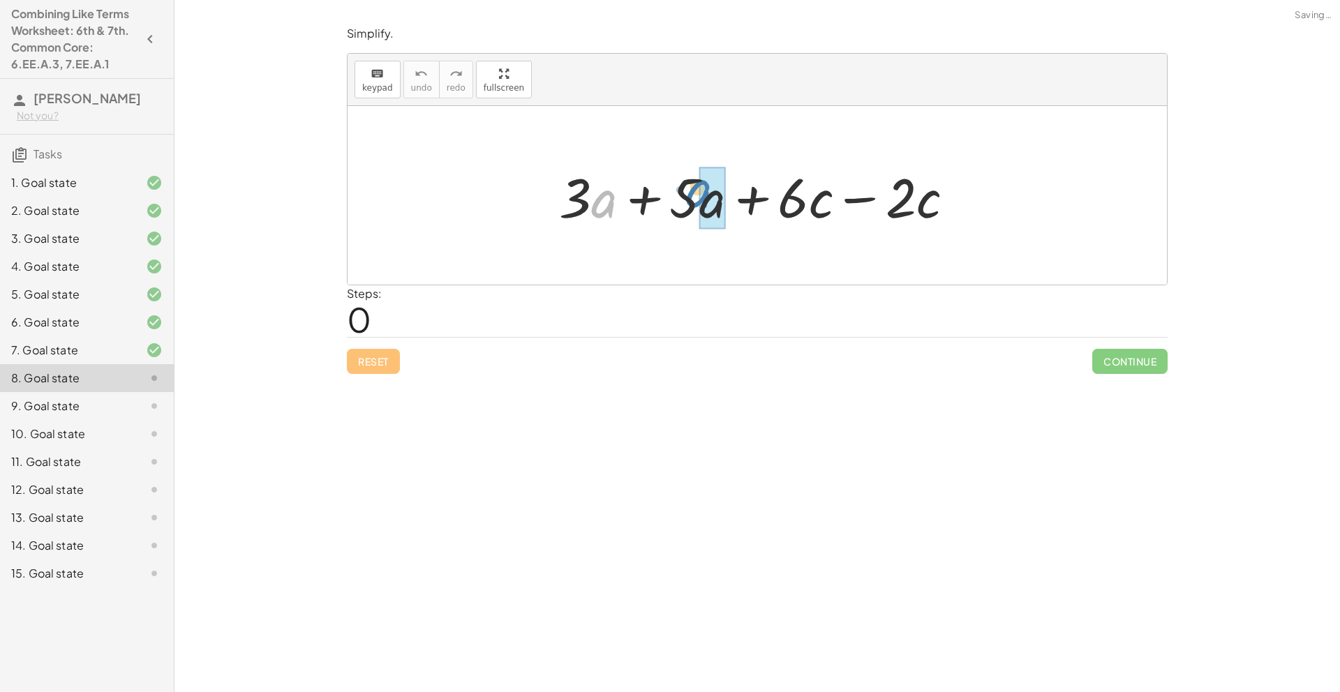
drag, startPoint x: 598, startPoint y: 202, endPoint x: 697, endPoint y: 193, distance: 100.2
click at [693, 191] on div at bounding box center [762, 196] width 420 height 72
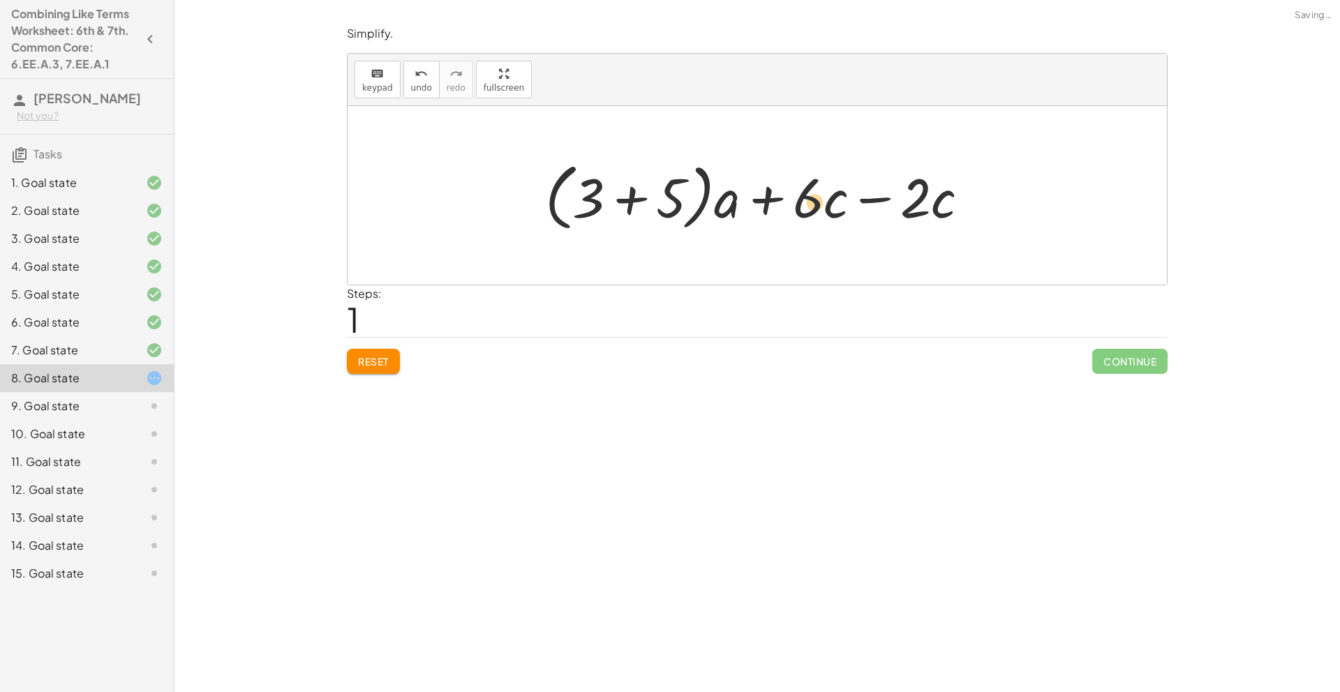
drag, startPoint x: 896, startPoint y: 208, endPoint x: 823, endPoint y: 214, distance: 72.8
click at [823, 214] on div at bounding box center [763, 196] width 450 height 80
click at [356, 367] on button "Reset" at bounding box center [373, 361] width 53 height 25
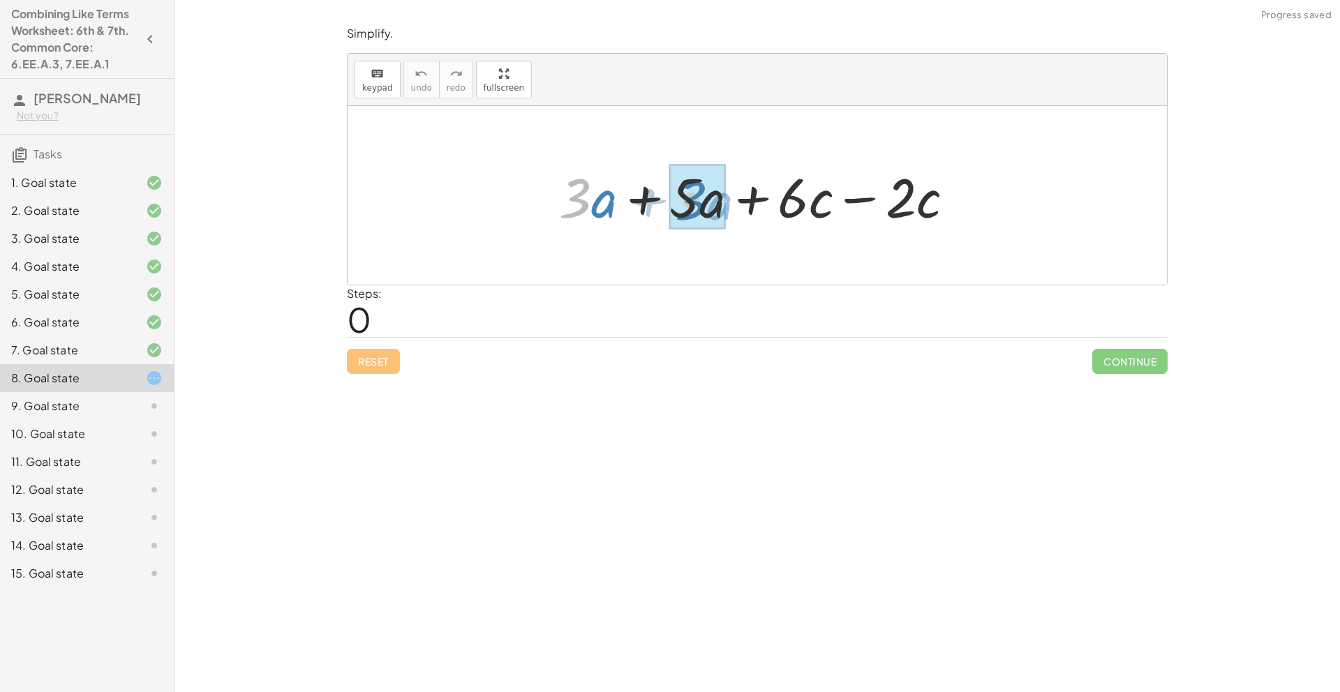
drag, startPoint x: 579, startPoint y: 195, endPoint x: 696, endPoint y: 198, distance: 117.3
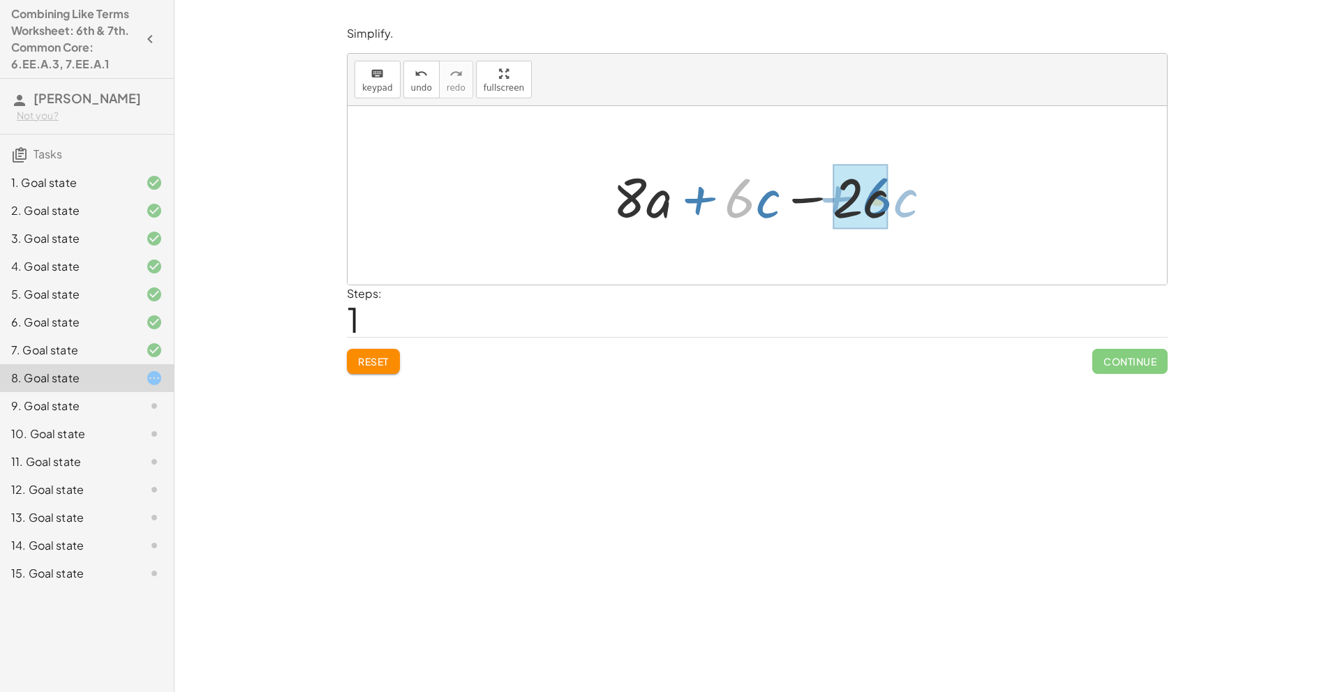
drag, startPoint x: 734, startPoint y: 207, endPoint x: 871, endPoint y: 207, distance: 137.5
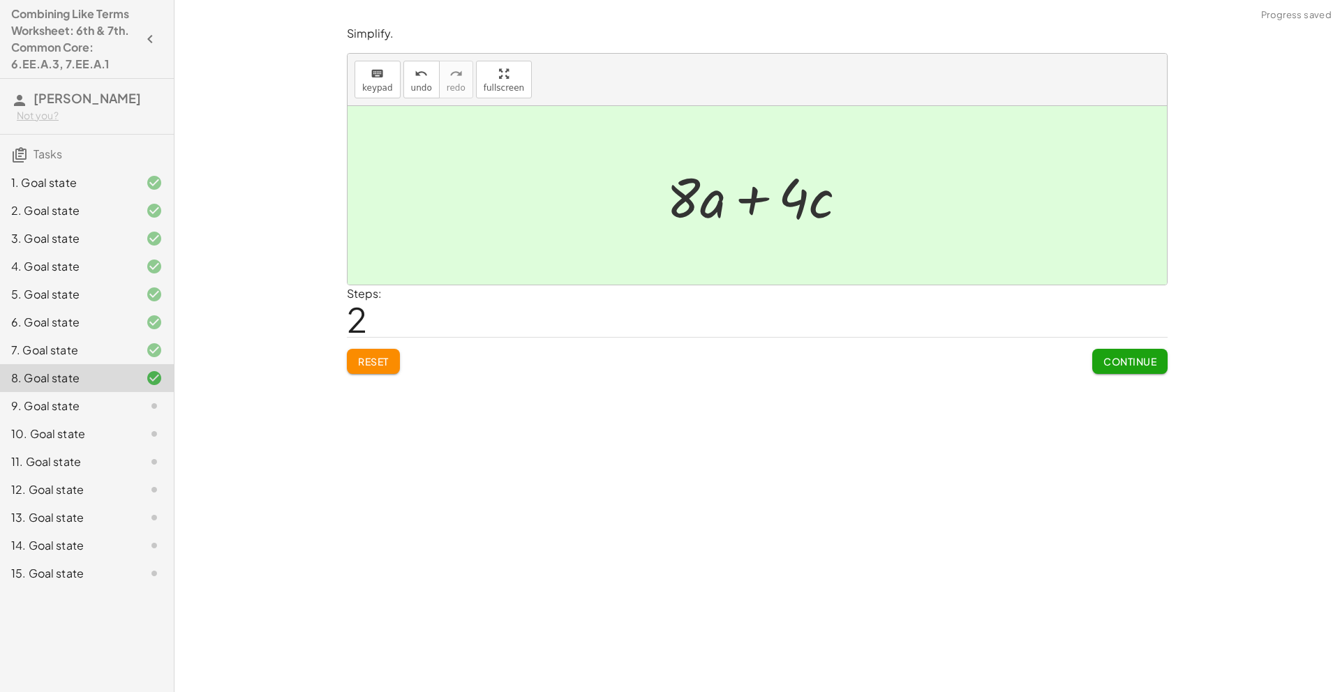
click at [1119, 370] on button "Continue" at bounding box center [1129, 361] width 75 height 25
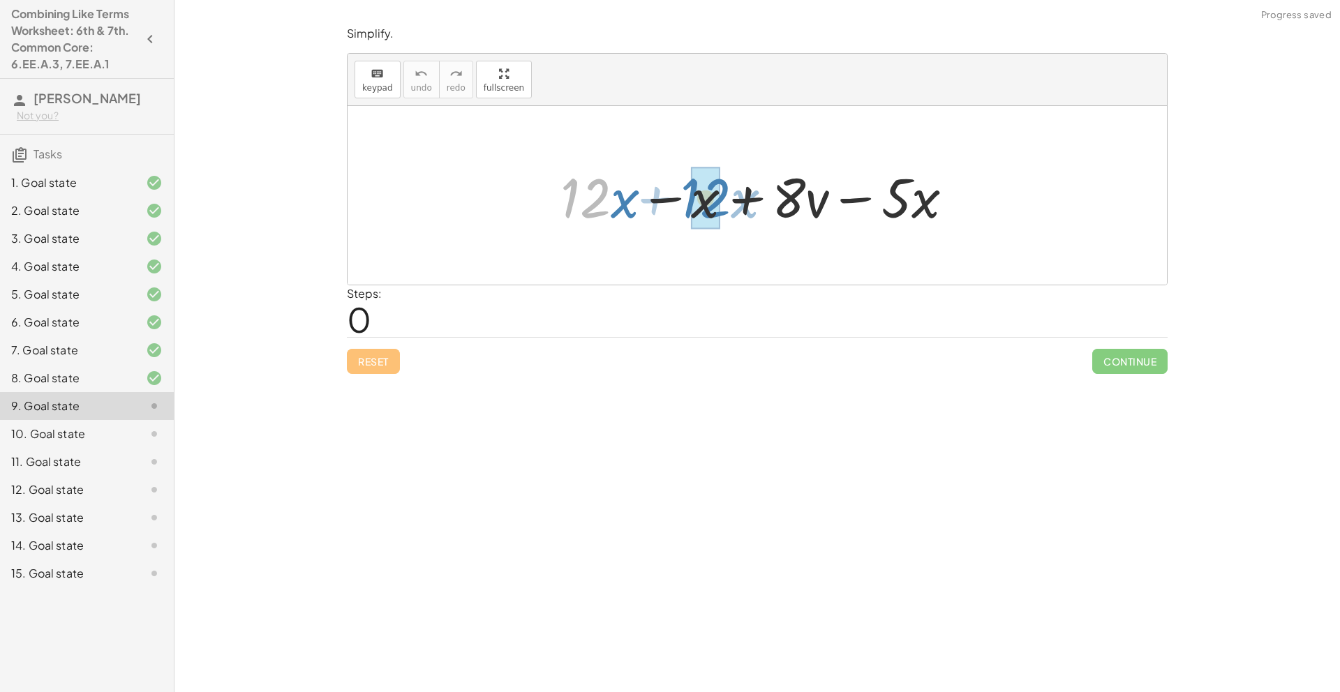
drag, startPoint x: 580, startPoint y: 214, endPoint x: 700, endPoint y: 214, distance: 120.1
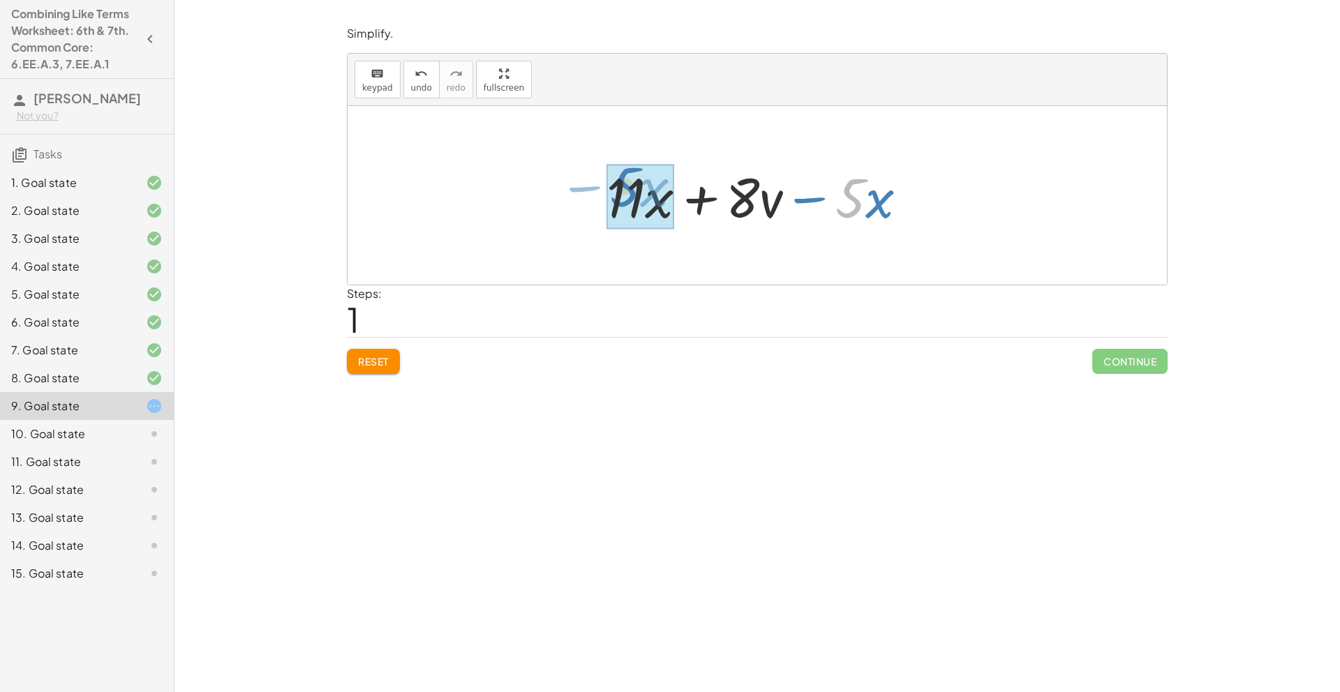
drag, startPoint x: 842, startPoint y: 204, endPoint x: 616, endPoint y: 193, distance: 225.7
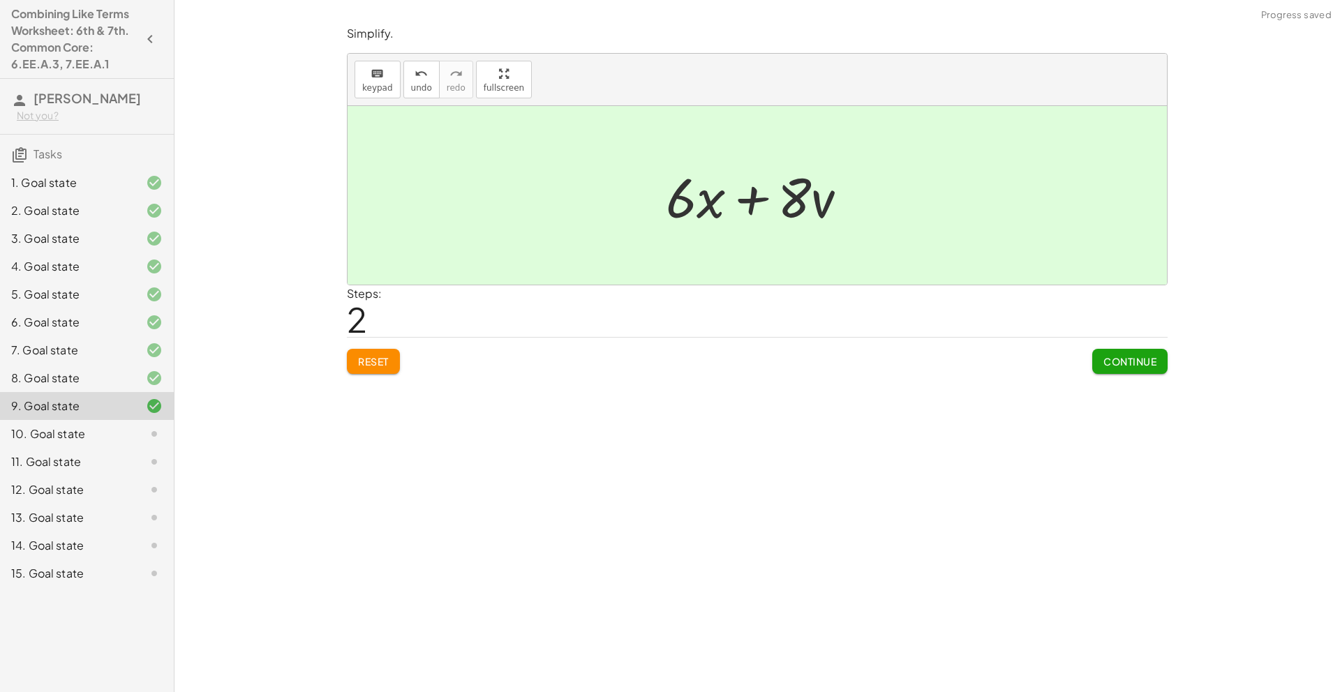
click at [1141, 371] on button "Continue" at bounding box center [1129, 361] width 75 height 25
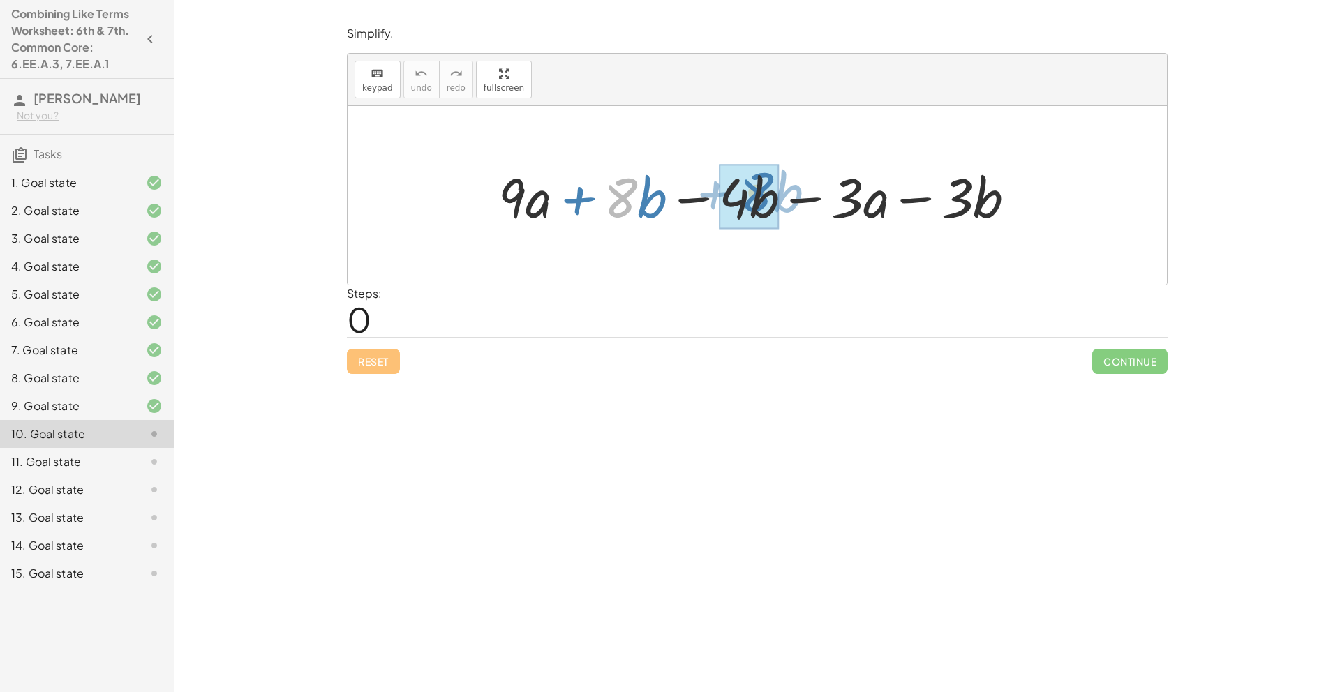
drag, startPoint x: 624, startPoint y: 207, endPoint x: 759, endPoint y: 202, distance: 134.8
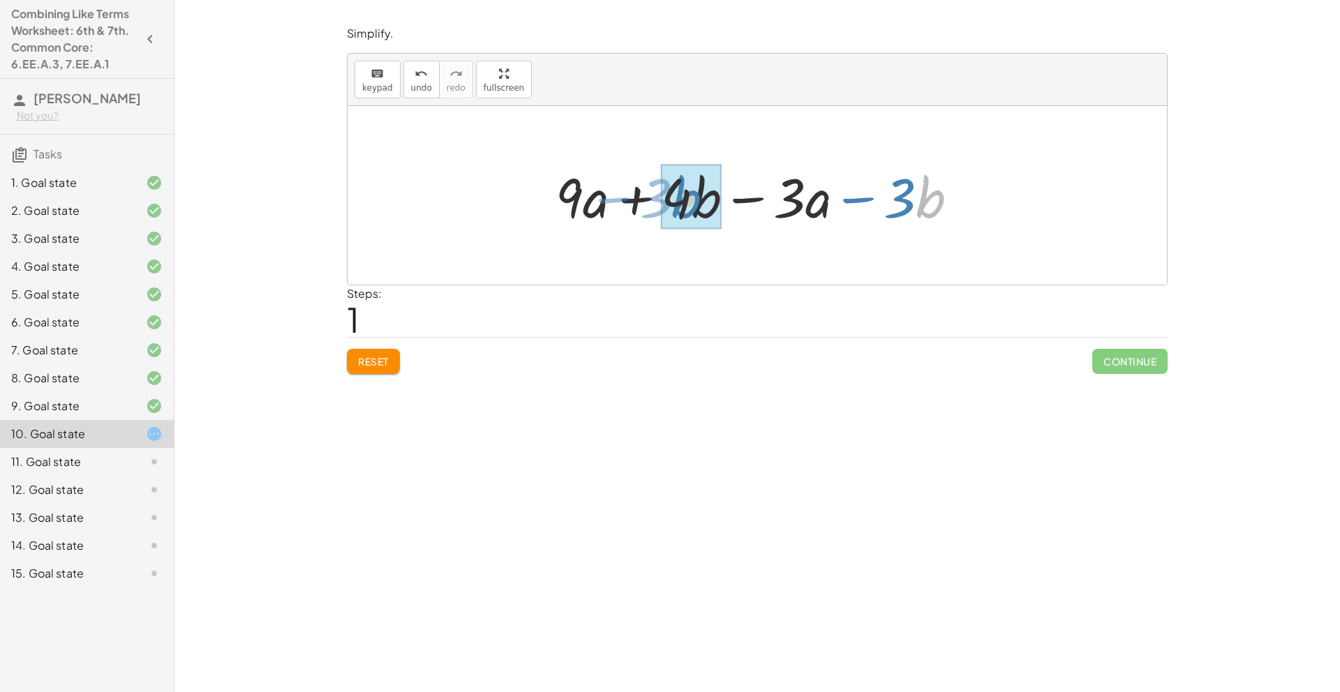
drag, startPoint x: 918, startPoint y: 202, endPoint x: 674, endPoint y: 202, distance: 243.6
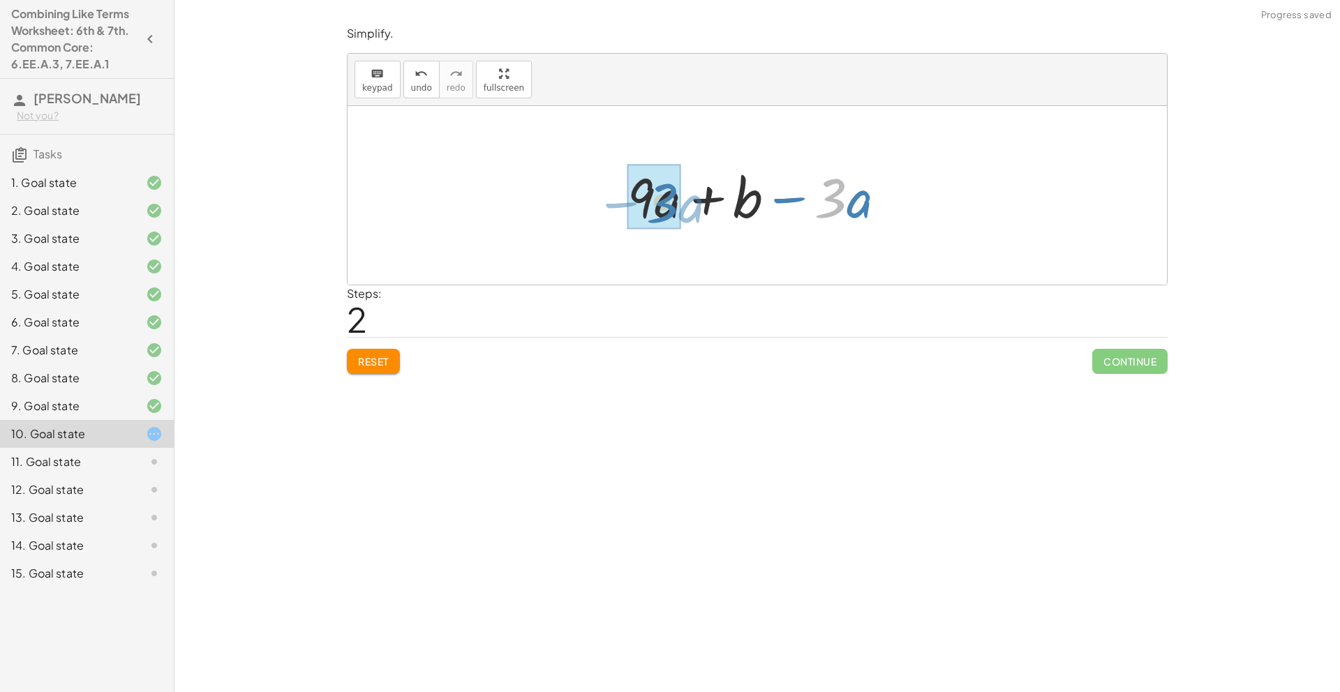
drag, startPoint x: 840, startPoint y: 203, endPoint x: 676, endPoint y: 207, distance: 164.1
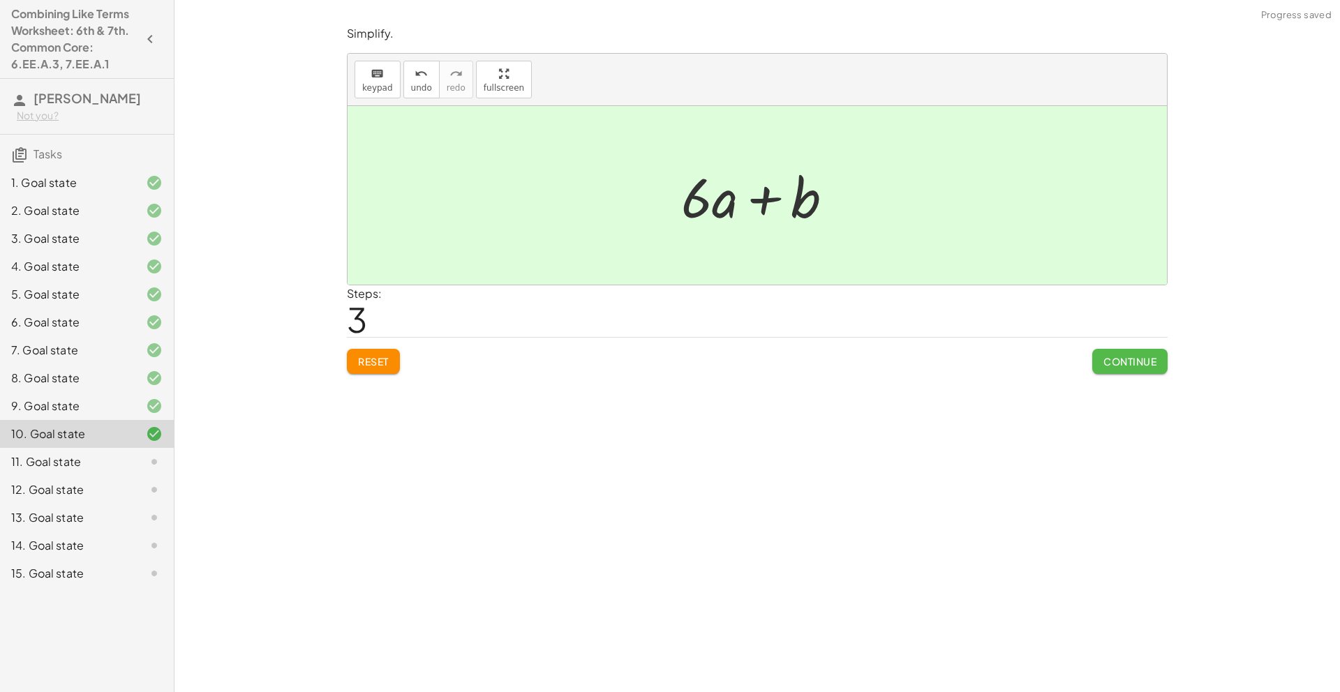
click at [1123, 367] on span "Continue" at bounding box center [1130, 361] width 53 height 13
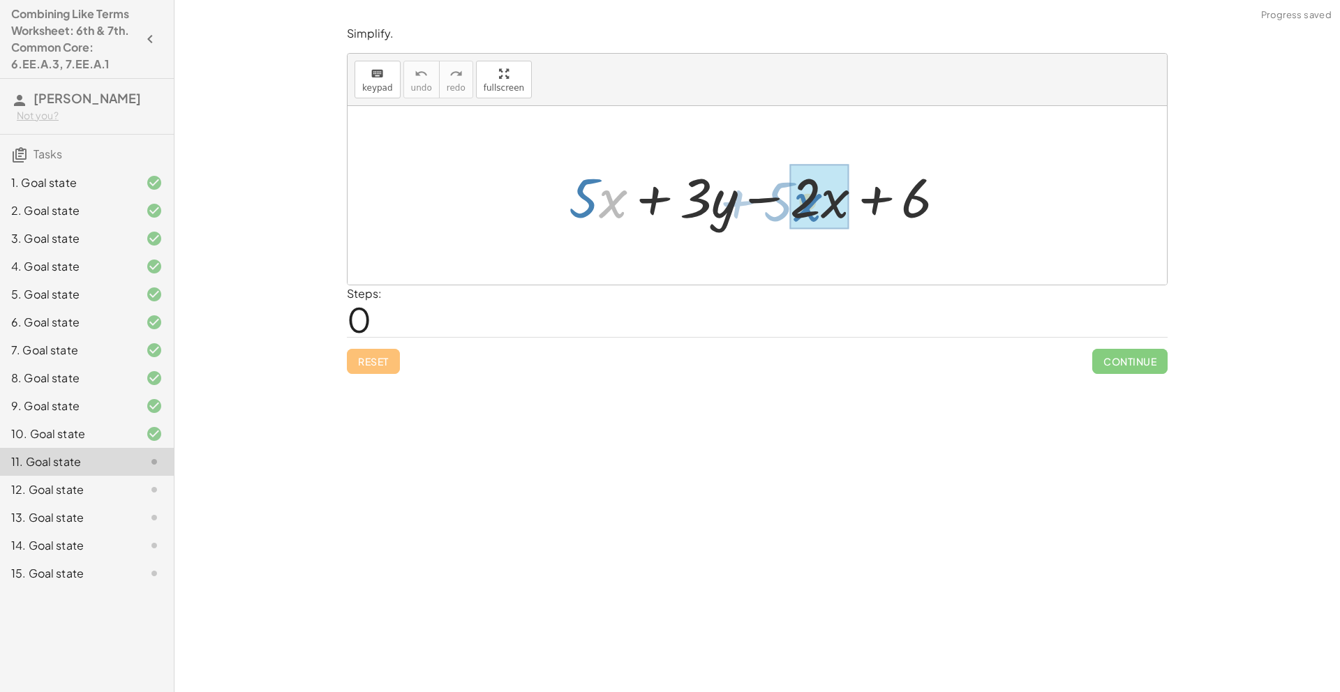
drag, startPoint x: 600, startPoint y: 198, endPoint x: 794, endPoint y: 201, distance: 194.1
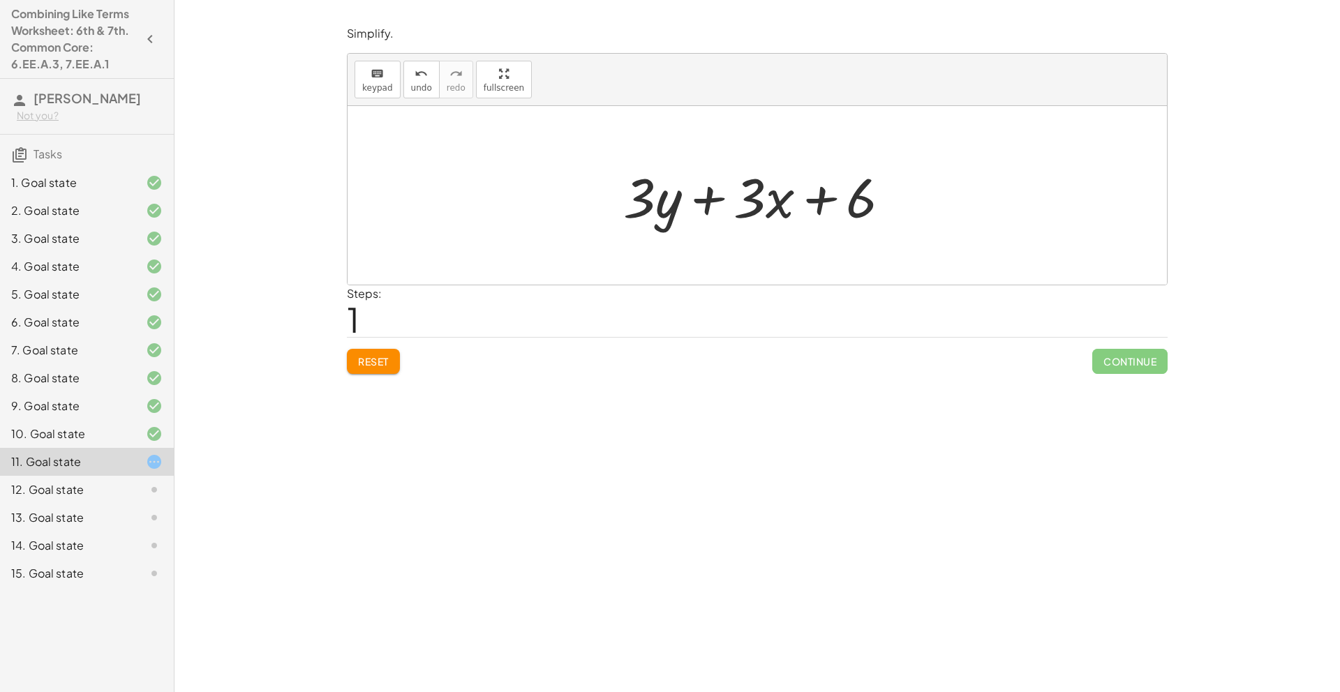
click at [385, 359] on span "Reset" at bounding box center [373, 361] width 31 height 13
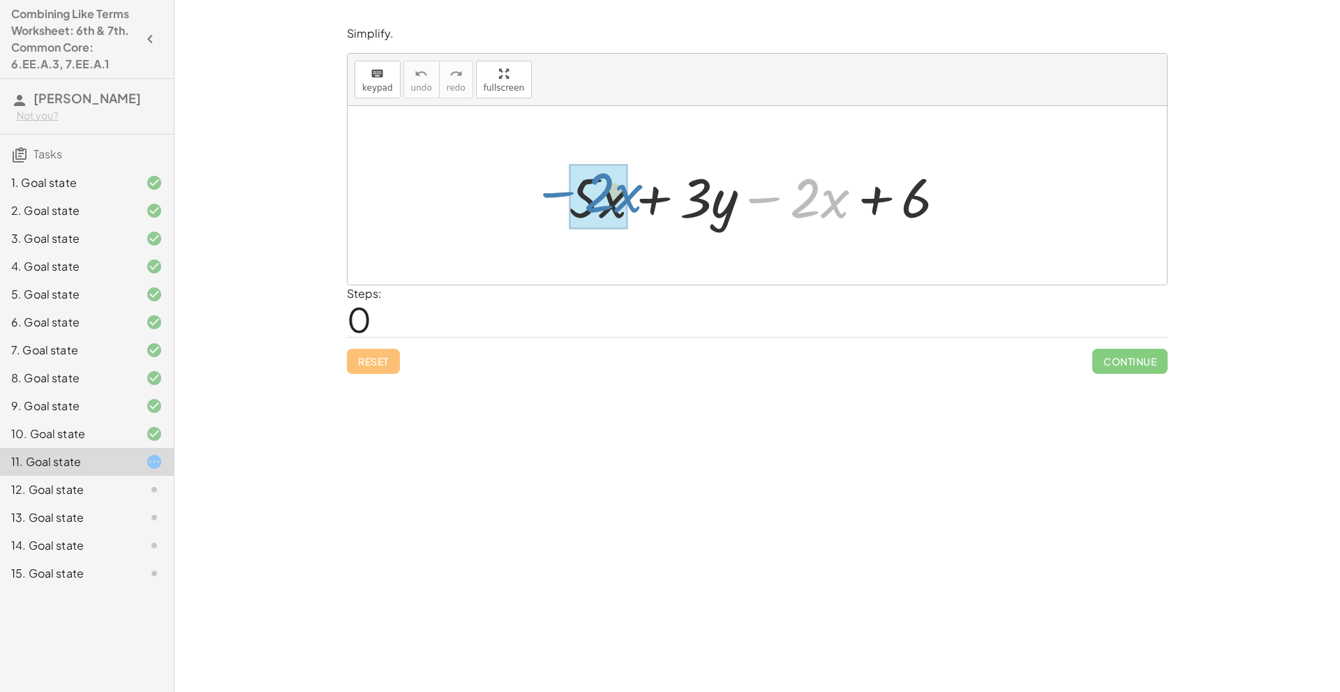
drag, startPoint x: 765, startPoint y: 202, endPoint x: 559, endPoint y: 196, distance: 206.0
click at [559, 196] on div "− · 2 · x + · 5 · x + · 3 · y − · 2 · x + 6" at bounding box center [758, 195] width 420 height 79
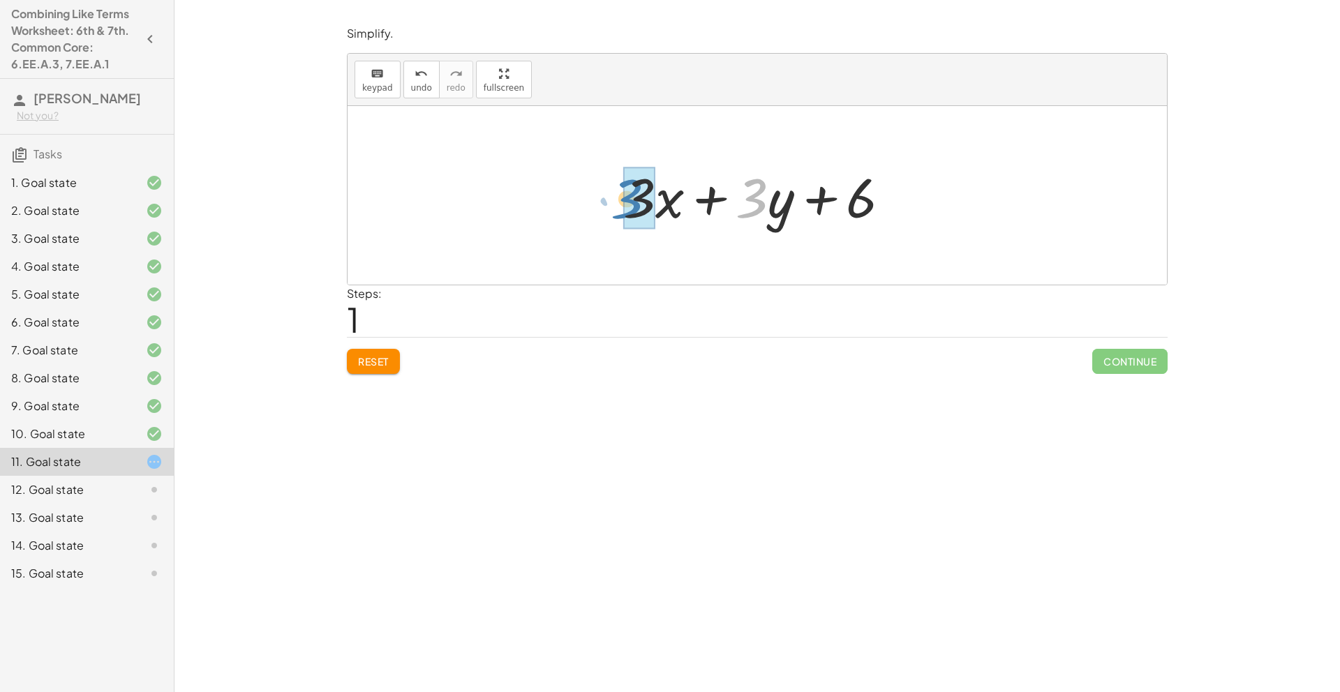
drag, startPoint x: 755, startPoint y: 213, endPoint x: 630, endPoint y: 214, distance: 124.9
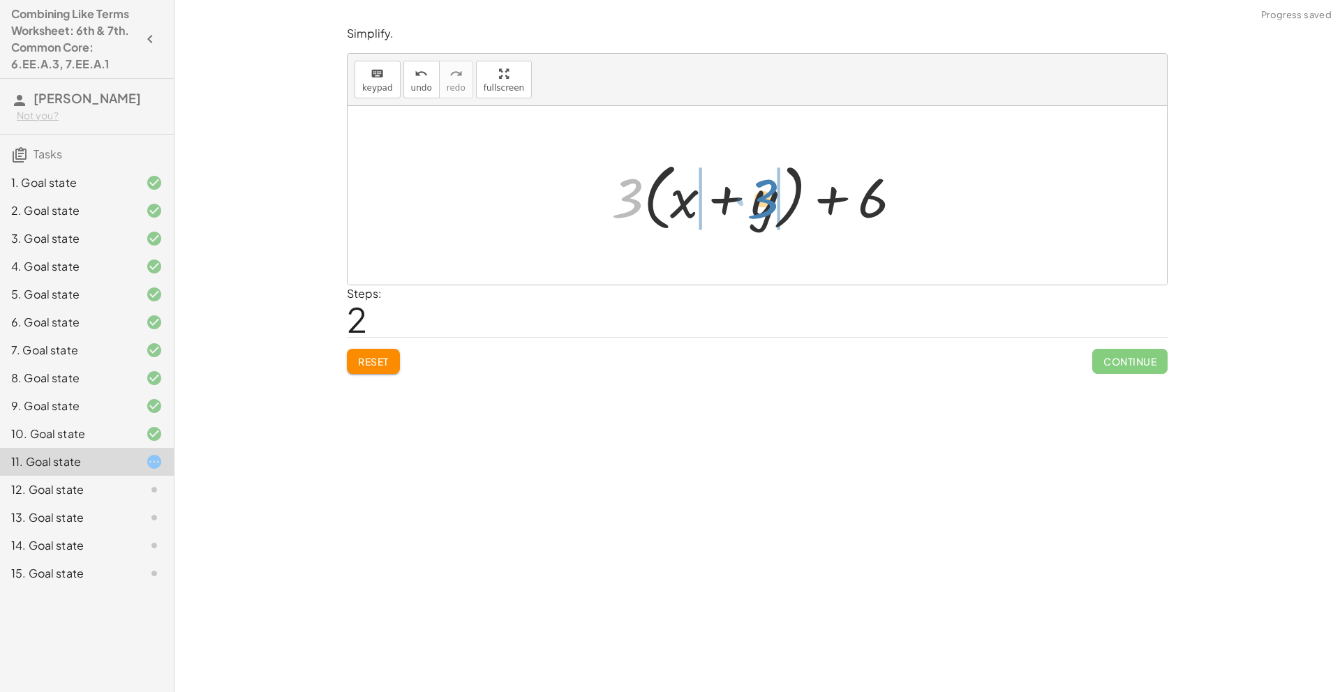
drag, startPoint x: 628, startPoint y: 213, endPoint x: 764, endPoint y: 214, distance: 136.8
click at [764, 214] on div at bounding box center [762, 196] width 316 height 80
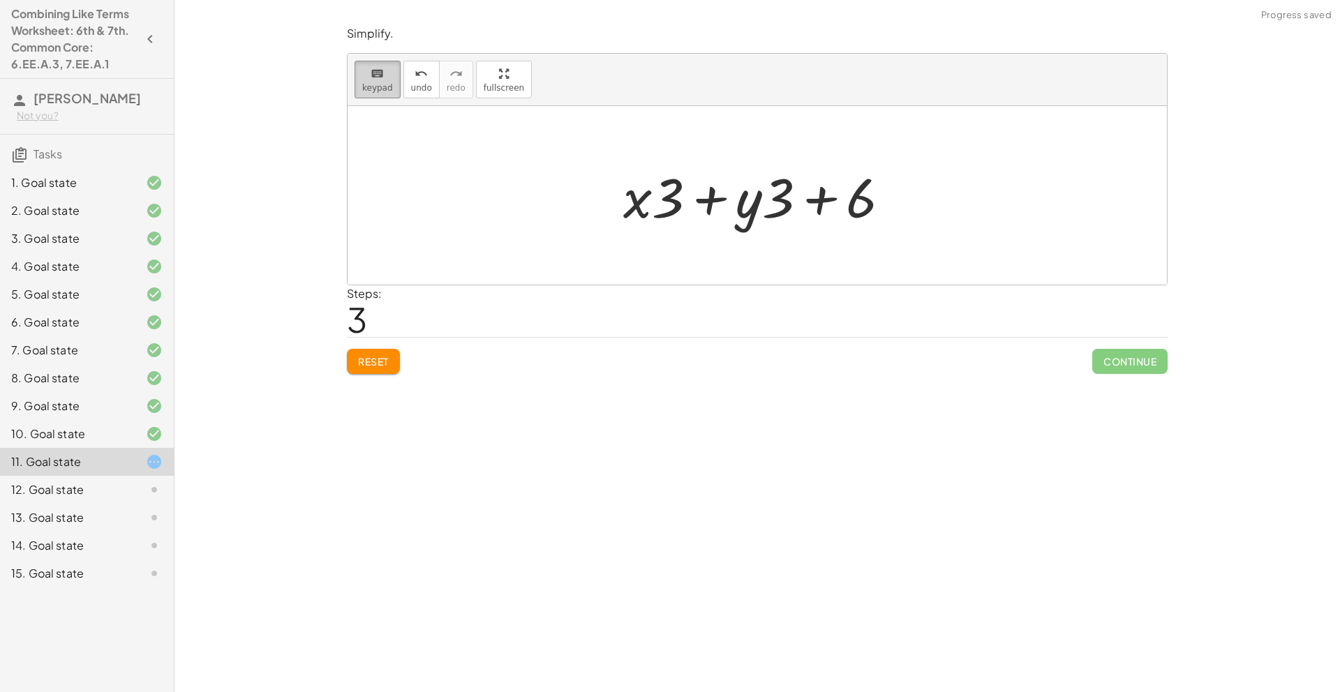
click at [381, 84] on span "keypad" at bounding box center [377, 88] width 31 height 10
click at [372, 86] on span "keypad" at bounding box center [377, 88] width 31 height 10
click at [380, 84] on span "keypad" at bounding box center [377, 88] width 31 height 10
click at [384, 360] on span "Reset" at bounding box center [373, 361] width 31 height 13
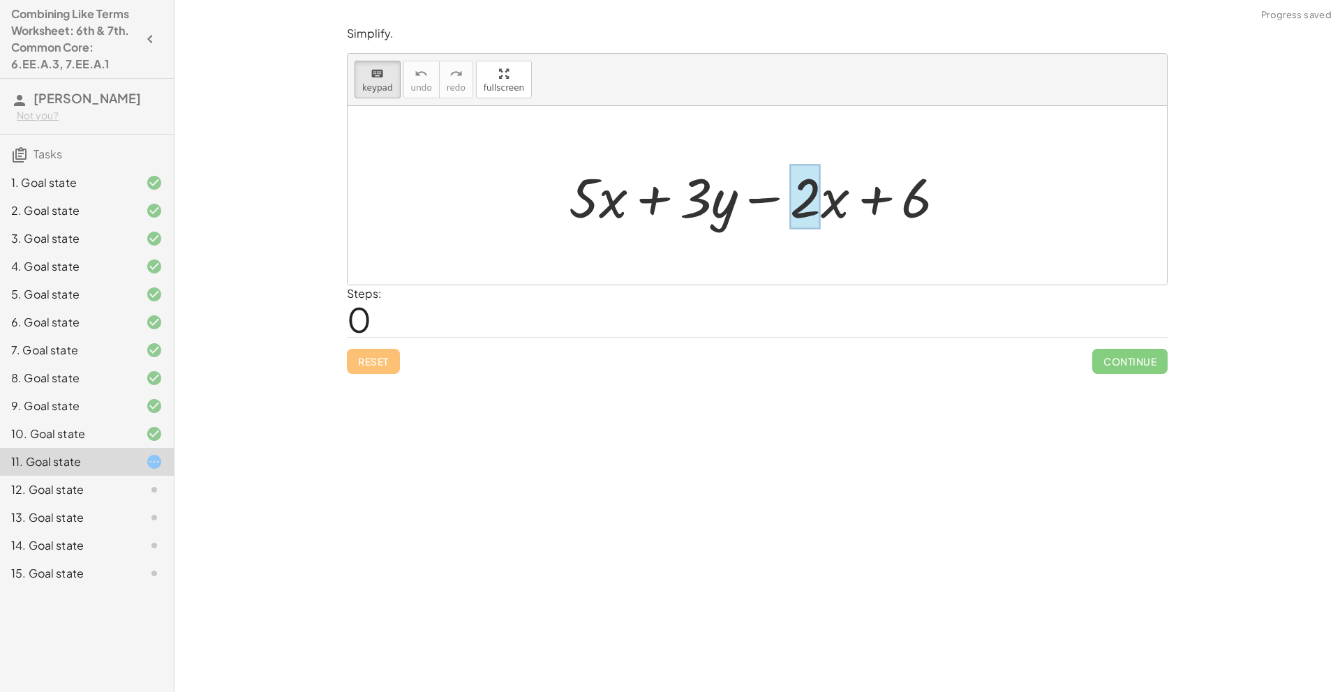
drag, startPoint x: 806, startPoint y: 205, endPoint x: 795, endPoint y: 214, distance: 14.4
click at [380, 93] on button "keyboard keypad" at bounding box center [378, 80] width 46 height 38
drag, startPoint x: 831, startPoint y: 214, endPoint x: 630, endPoint y: 230, distance: 202.4
click at [630, 230] on div at bounding box center [763, 196] width 402 height 72
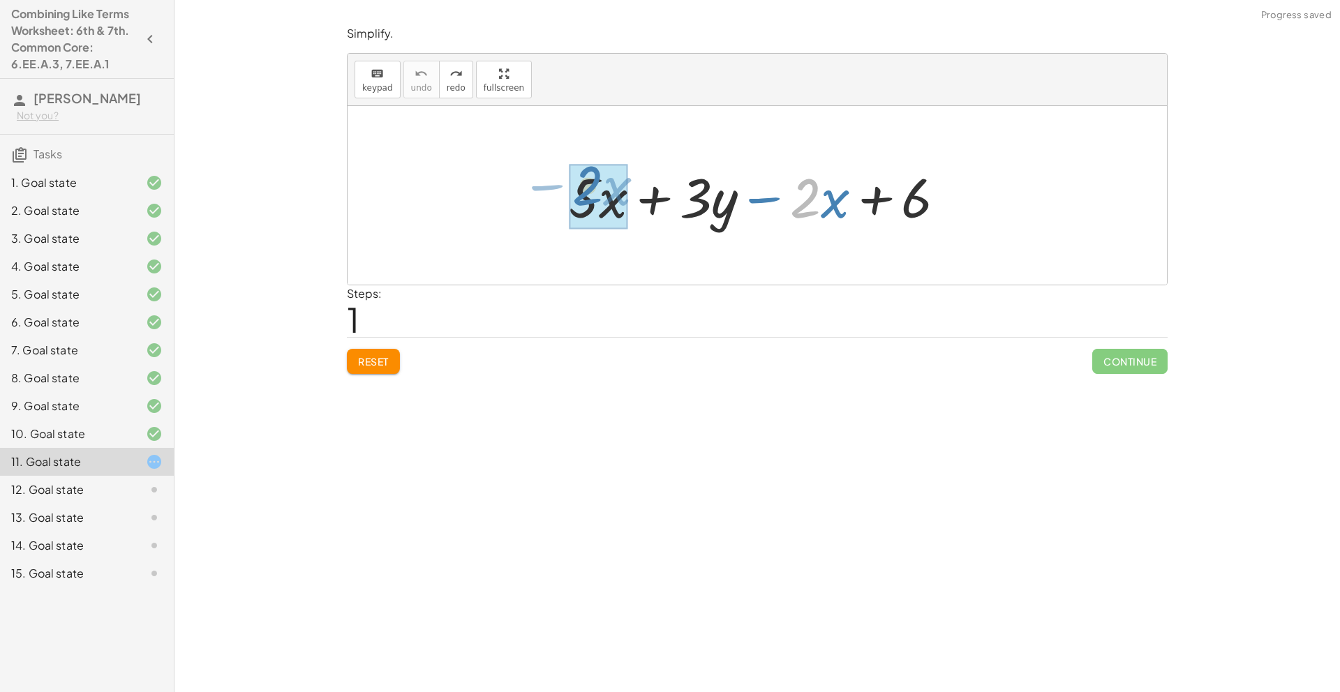
drag, startPoint x: 806, startPoint y: 216, endPoint x: 590, endPoint y: 204, distance: 216.8
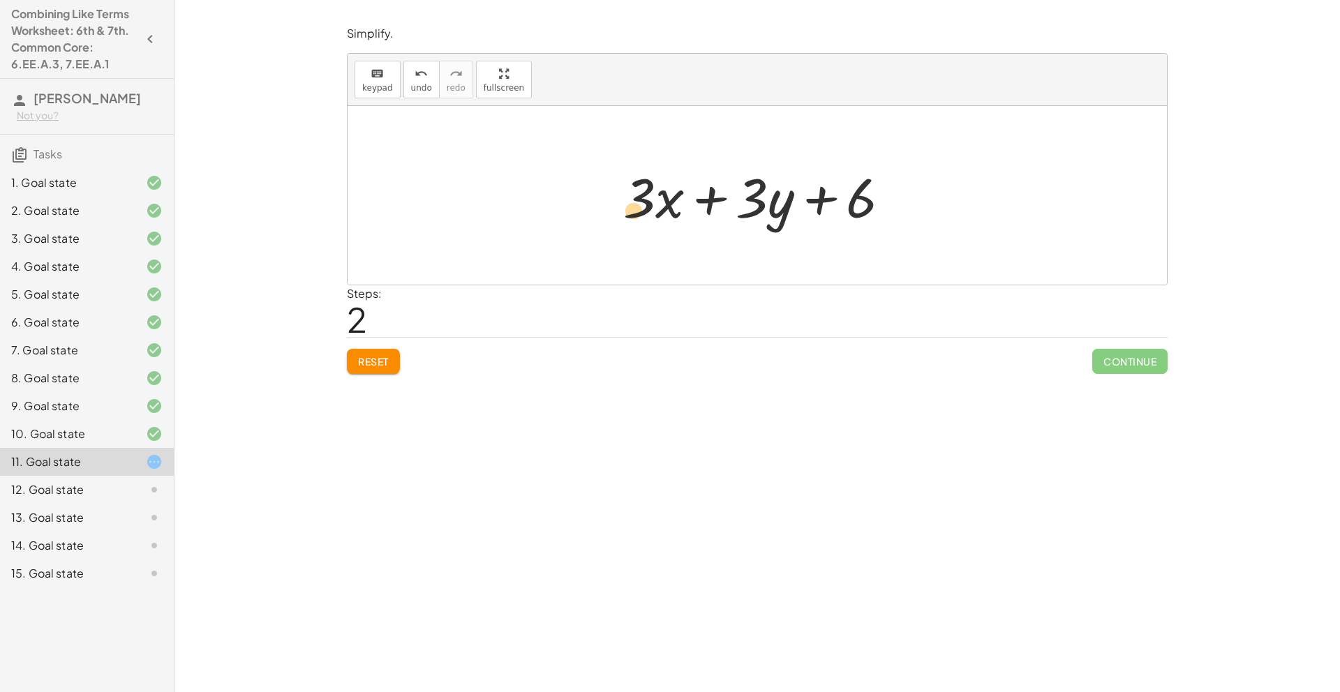
drag, startPoint x: 635, startPoint y: 200, endPoint x: 630, endPoint y: 213, distance: 13.5
click at [630, 213] on div at bounding box center [762, 196] width 292 height 72
drag, startPoint x: 632, startPoint y: 205, endPoint x: 652, endPoint y: 267, distance: 65.1
drag, startPoint x: 669, startPoint y: 216, endPoint x: 610, endPoint y: 235, distance: 62.3
click at [610, 235] on div "+ · 5 · x + · 3 · y − · 2 · x + 6 + · 3 · x + · 3 · y + 6 · 3 + · x + · 3 · y +…" at bounding box center [757, 195] width 310 height 79
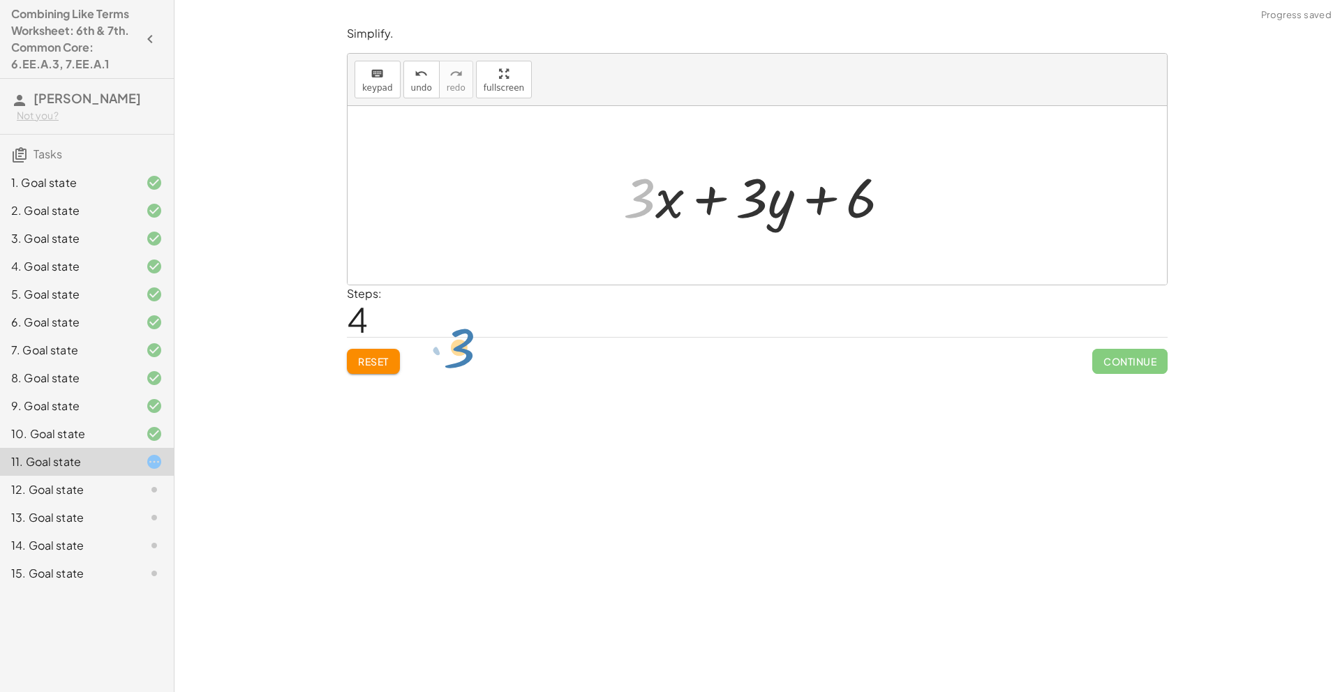
drag, startPoint x: 644, startPoint y: 194, endPoint x: 523, endPoint y: 361, distance: 205.9
click at [0, 0] on div "Simplify. keyboard keypad undo undo redo redo fullscreen + · 5 · x + · 3 · y − …" at bounding box center [0, 0] width 0 height 0
drag, startPoint x: 749, startPoint y: 212, endPoint x: 757, endPoint y: 217, distance: 9.1
click at [757, 217] on div at bounding box center [762, 196] width 292 height 72
click at [413, 89] on span "undo" at bounding box center [421, 88] width 21 height 10
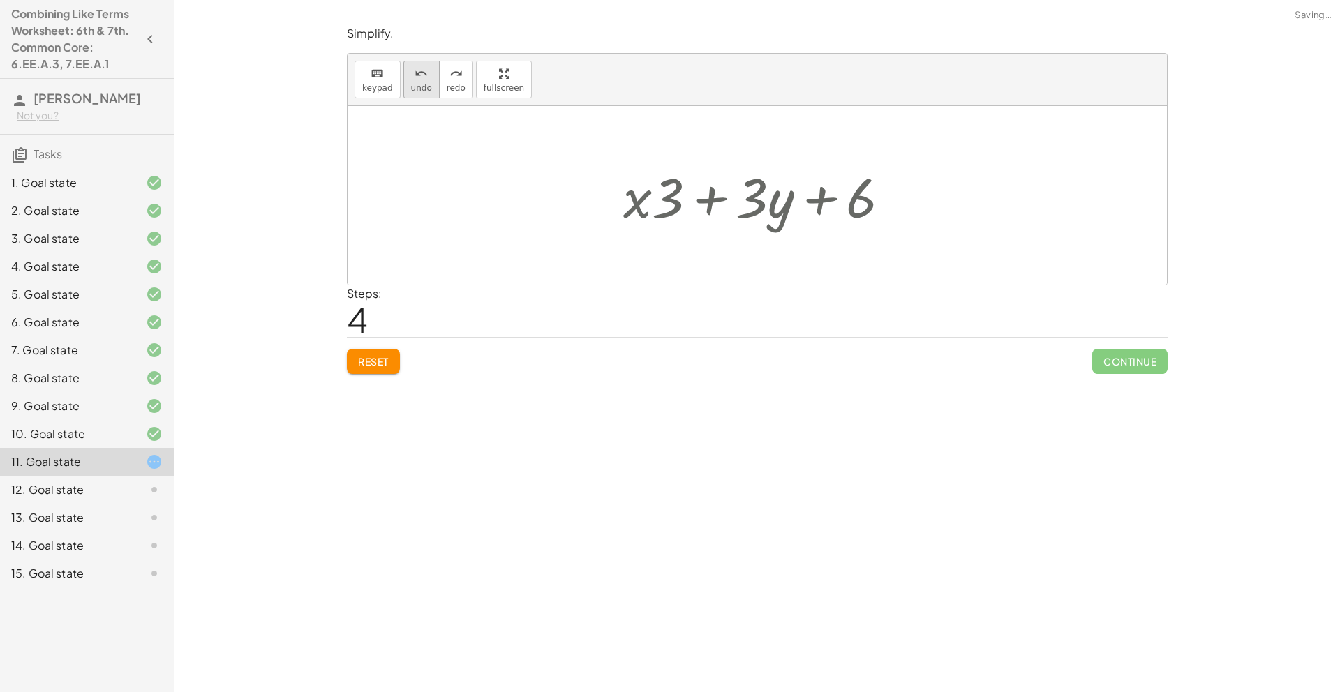
click at [413, 89] on span "undo" at bounding box center [421, 88] width 21 height 10
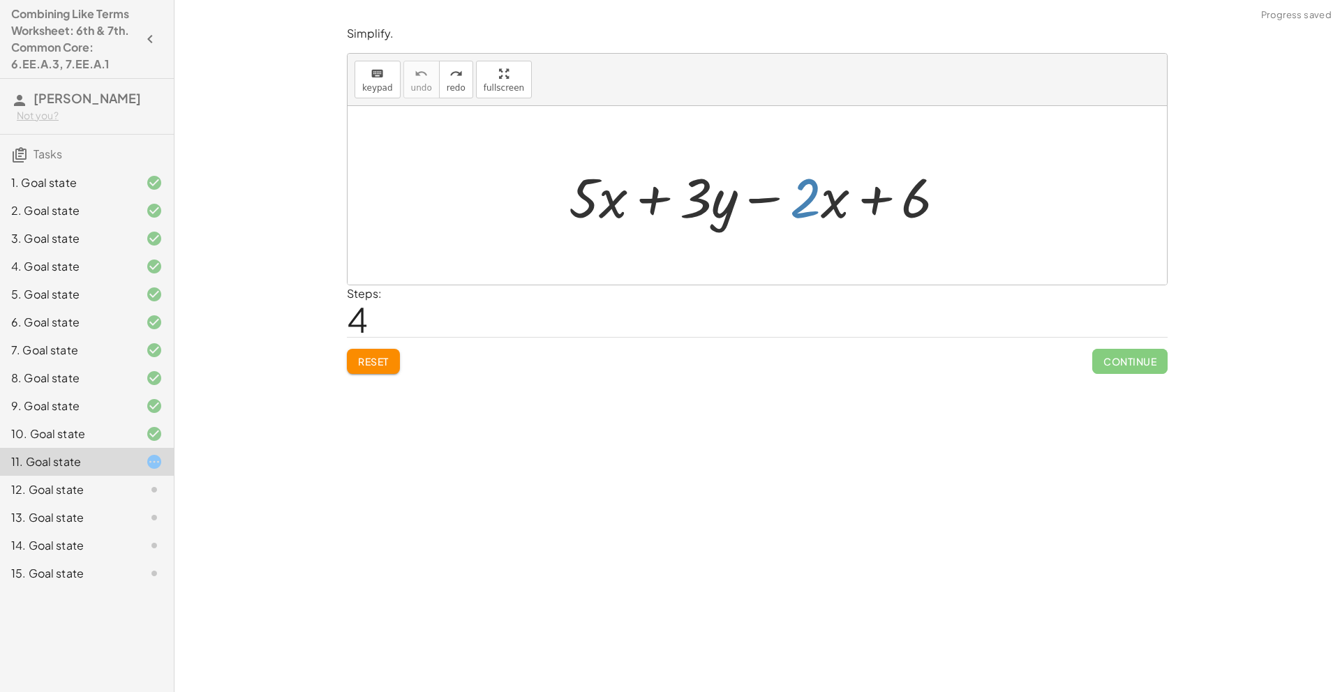
click at [803, 200] on div at bounding box center [763, 196] width 402 height 72
click at [351, 362] on button "Reset" at bounding box center [373, 361] width 53 height 25
drag, startPoint x: 584, startPoint y: 196, endPoint x: 699, endPoint y: 198, distance: 115.2
click at [699, 198] on div at bounding box center [763, 196] width 402 height 72
drag, startPoint x: 688, startPoint y: 201, endPoint x: 556, endPoint y: 208, distance: 131.4
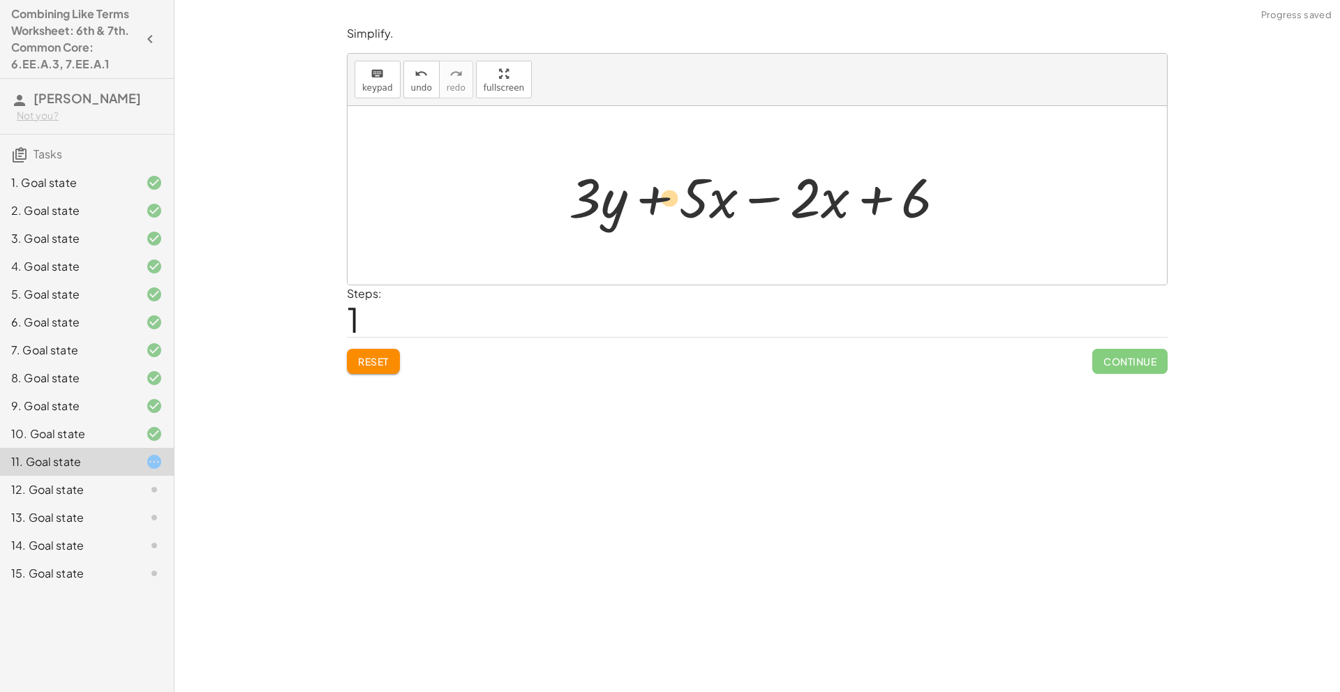
drag, startPoint x: 578, startPoint y: 205, endPoint x: 707, endPoint y: 205, distance: 129.1
click at [707, 205] on div at bounding box center [763, 196] width 402 height 72
click at [387, 356] on span "Reset" at bounding box center [373, 361] width 31 height 13
drag, startPoint x: 803, startPoint y: 209, endPoint x: 841, endPoint y: 225, distance: 41.2
click at [841, 225] on div at bounding box center [763, 196] width 402 height 72
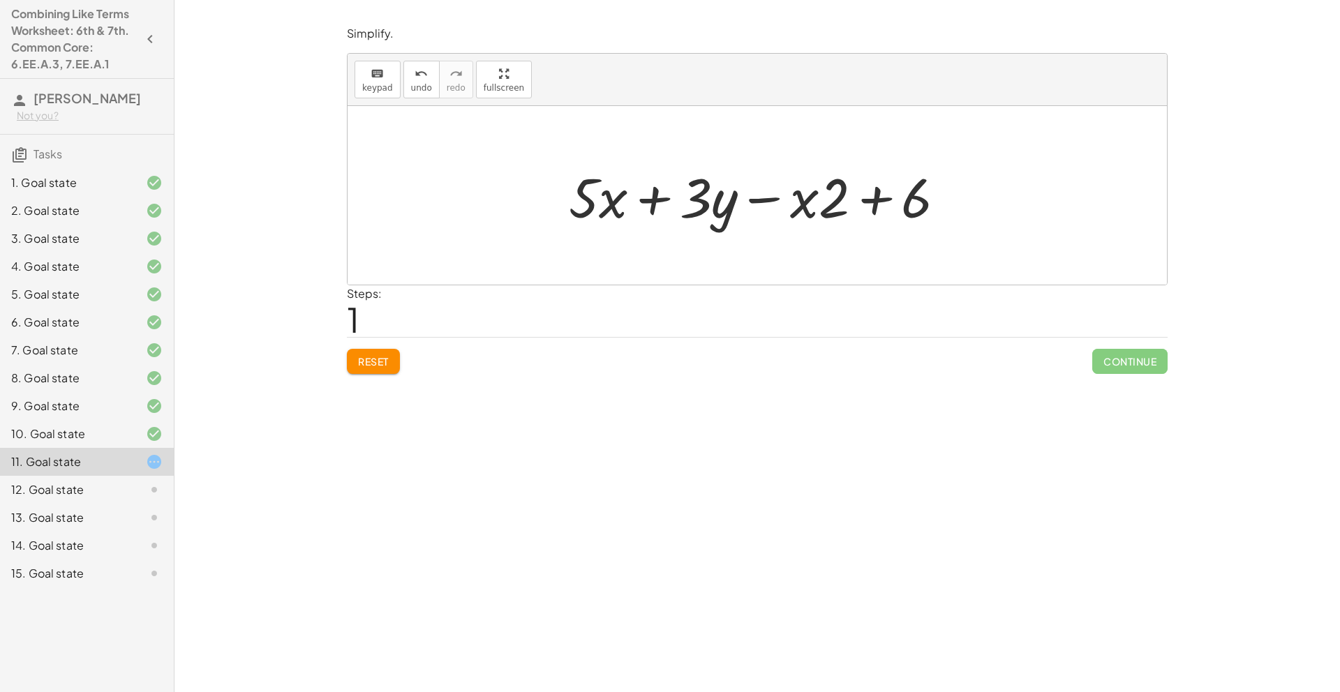
click at [380, 364] on span "Reset" at bounding box center [373, 361] width 31 height 13
click at [794, 233] on div "+ · 5 · x + · 3 · y − · 2 · x + 6" at bounding box center [758, 195] width 420 height 79
click at [815, 211] on div at bounding box center [763, 196] width 402 height 72
click at [382, 80] on icon "keyboard" at bounding box center [377, 74] width 13 height 17
click at [592, 202] on div at bounding box center [584, 197] width 30 height 65
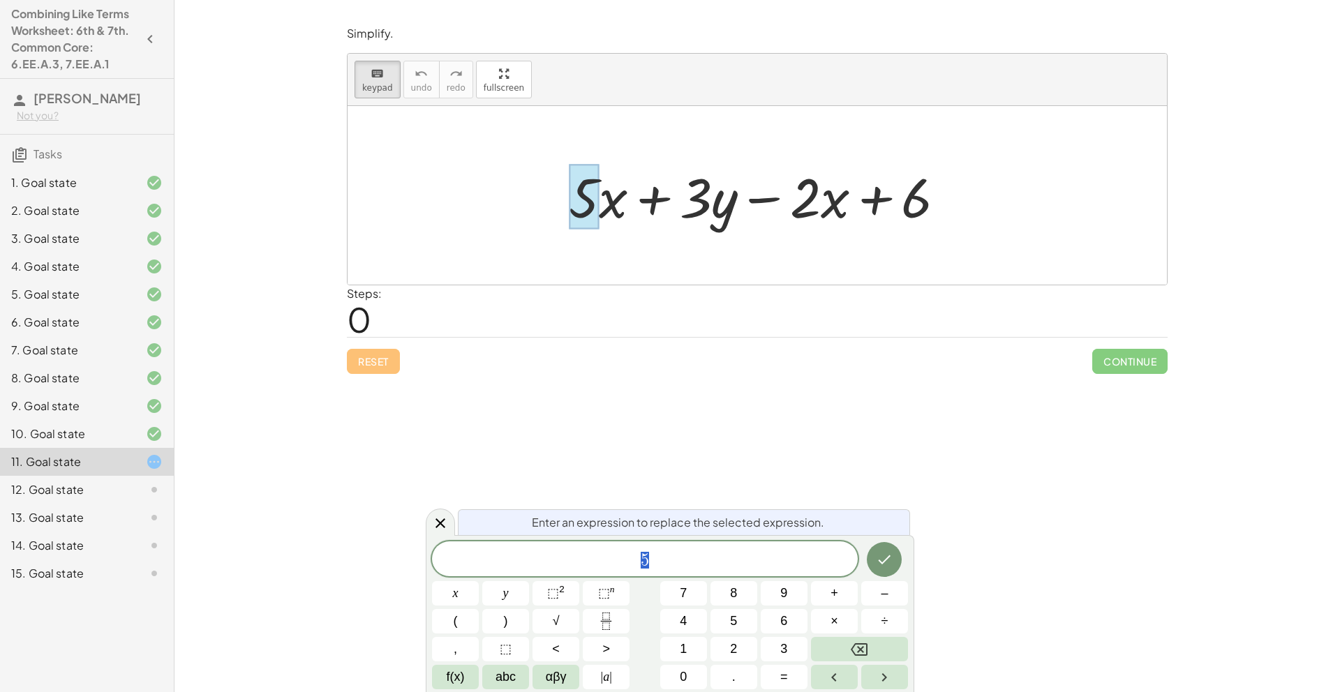
click at [483, 215] on div at bounding box center [757, 195] width 819 height 179
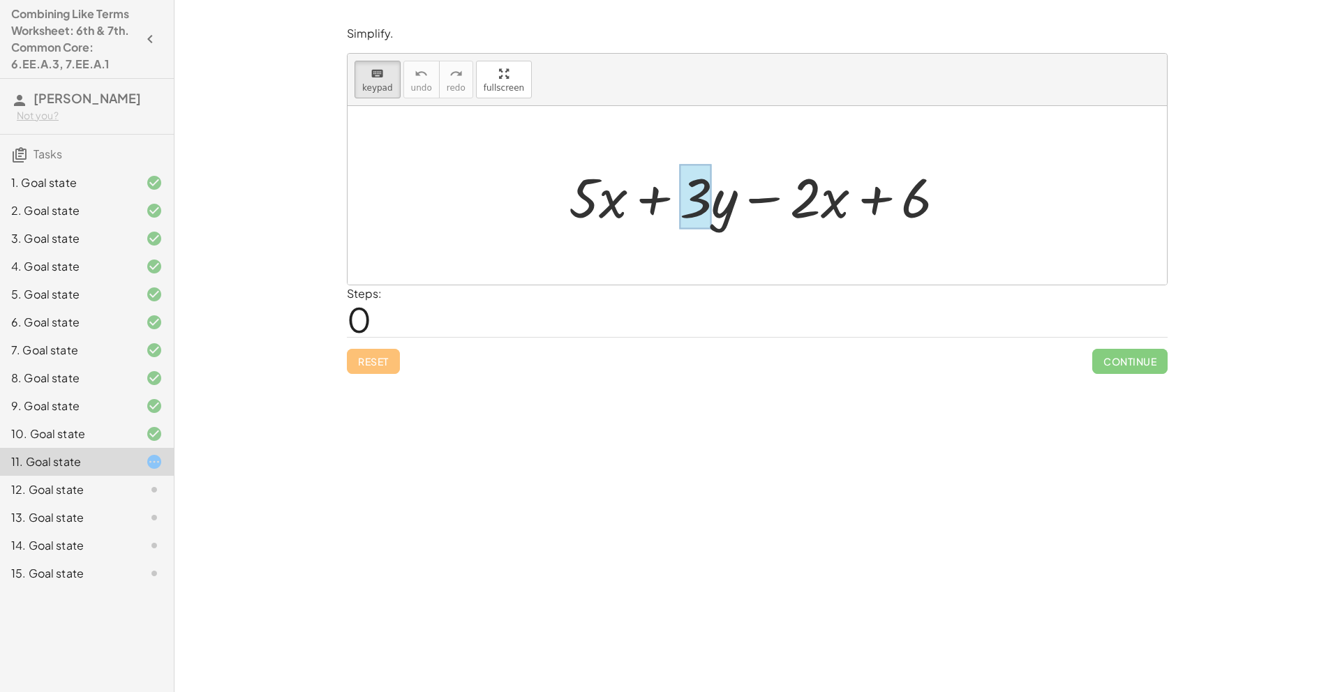
drag, startPoint x: 800, startPoint y: 209, endPoint x: 780, endPoint y: 208, distance: 19.6
drag, startPoint x: 819, startPoint y: 201, endPoint x: 729, endPoint y: 188, distance: 90.9
click at [382, 70] on icon "keyboard" at bounding box center [377, 74] width 13 height 17
drag, startPoint x: 837, startPoint y: 208, endPoint x: 637, endPoint y: 209, distance: 200.3
click at [637, 209] on div at bounding box center [763, 196] width 402 height 72
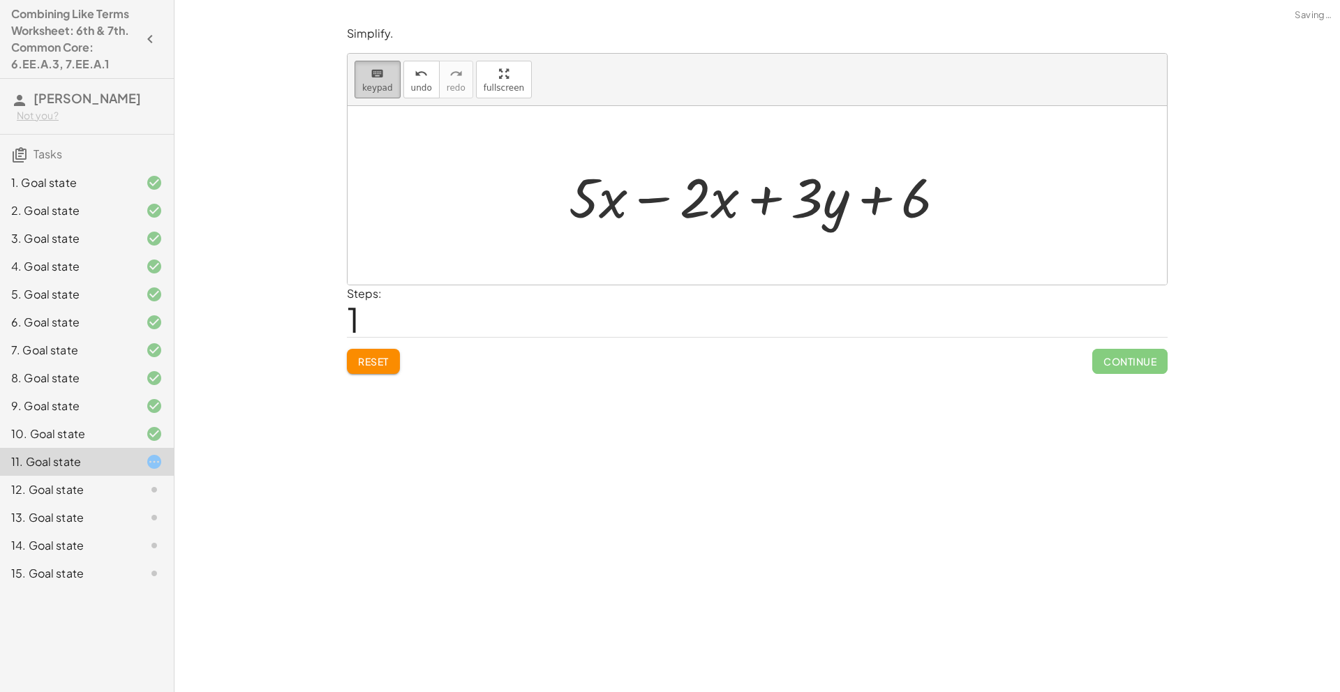
click at [380, 96] on button "keyboard keypad" at bounding box center [378, 80] width 46 height 38
drag, startPoint x: 389, startPoint y: 86, endPoint x: 433, endPoint y: 115, distance: 53.4
click at [389, 86] on span "keypad" at bounding box center [377, 88] width 31 height 10
click at [386, 346] on div "Reset Continue" at bounding box center [757, 355] width 821 height 37
click at [376, 357] on span "Reset" at bounding box center [373, 361] width 31 height 13
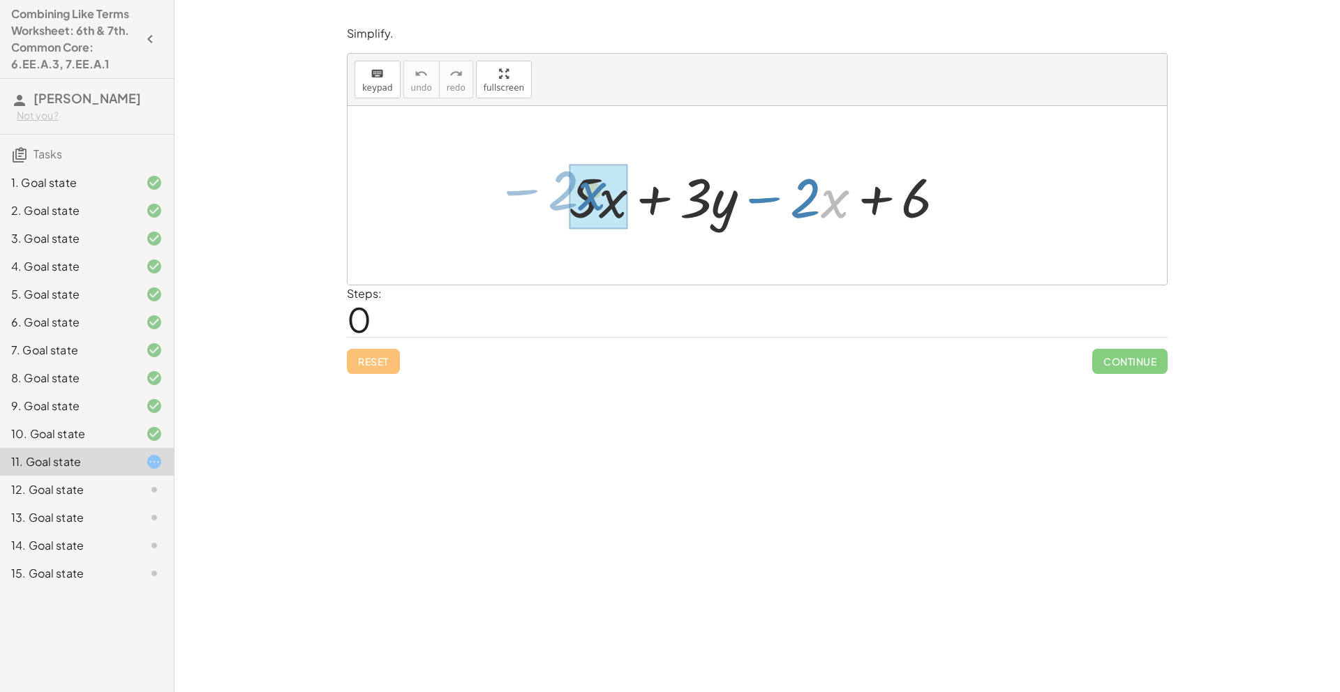
drag, startPoint x: 833, startPoint y: 193, endPoint x: 591, endPoint y: 186, distance: 242.3
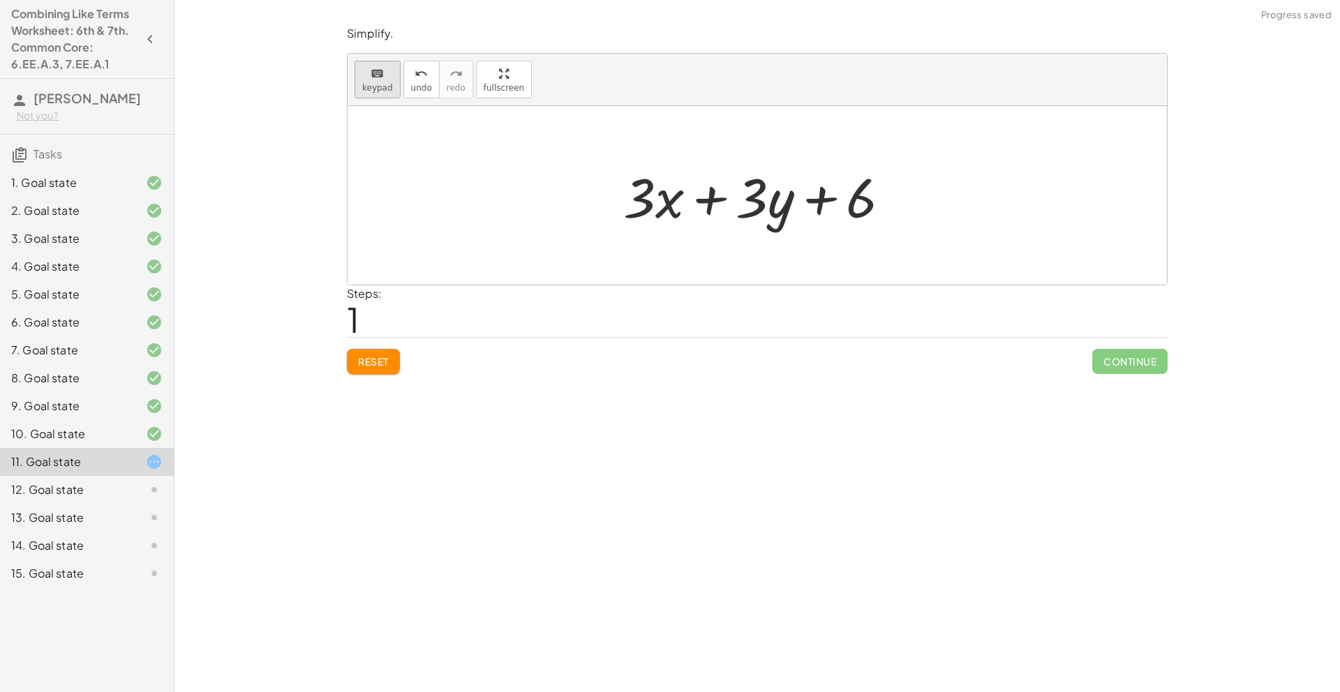
click at [380, 94] on button "keyboard keypad" at bounding box center [378, 80] width 46 height 38
click at [636, 203] on div at bounding box center [639, 197] width 32 height 65
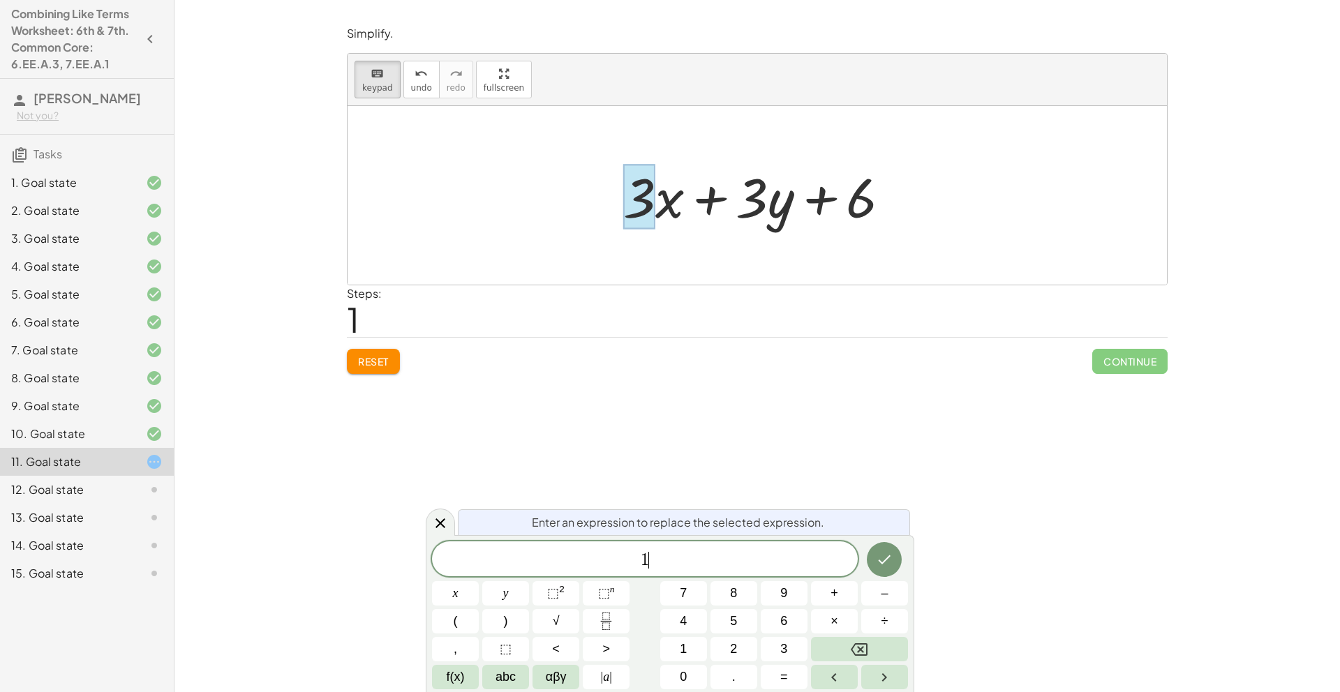
click at [756, 196] on div at bounding box center [762, 196] width 292 height 72
click at [891, 562] on icon "Done" at bounding box center [884, 559] width 17 height 17
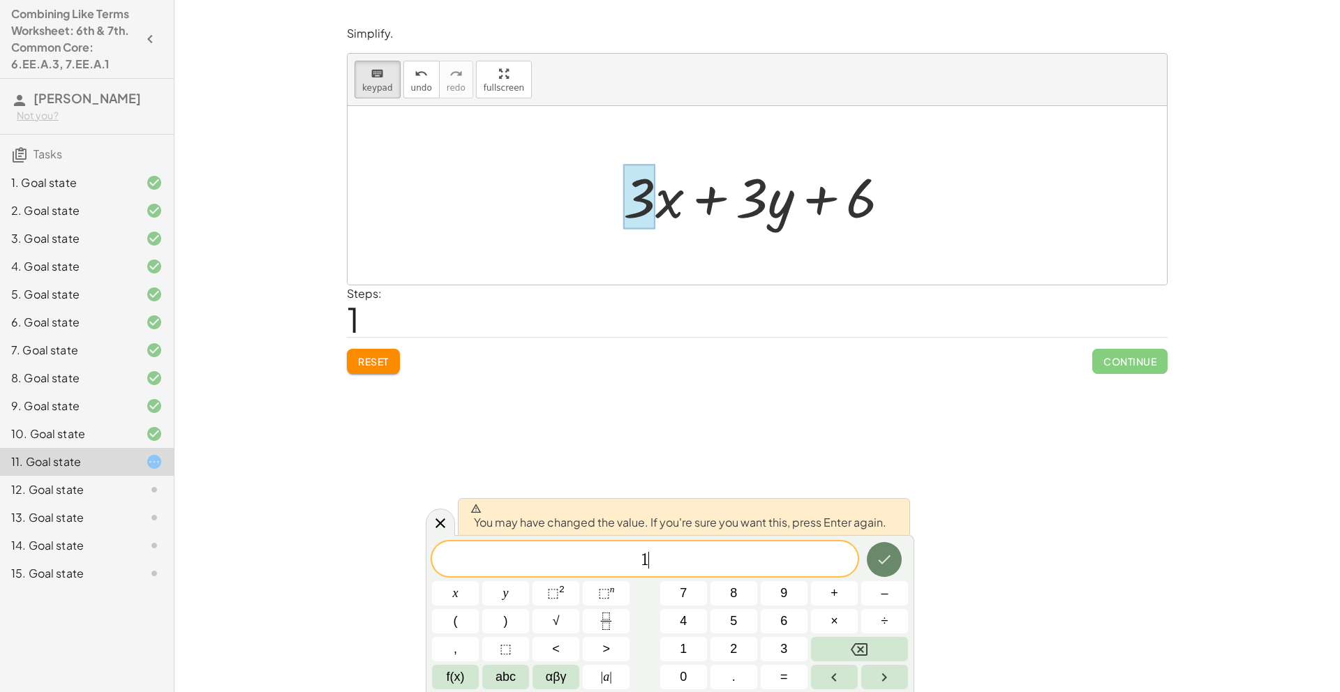
click at [896, 561] on button "Done" at bounding box center [884, 559] width 35 height 35
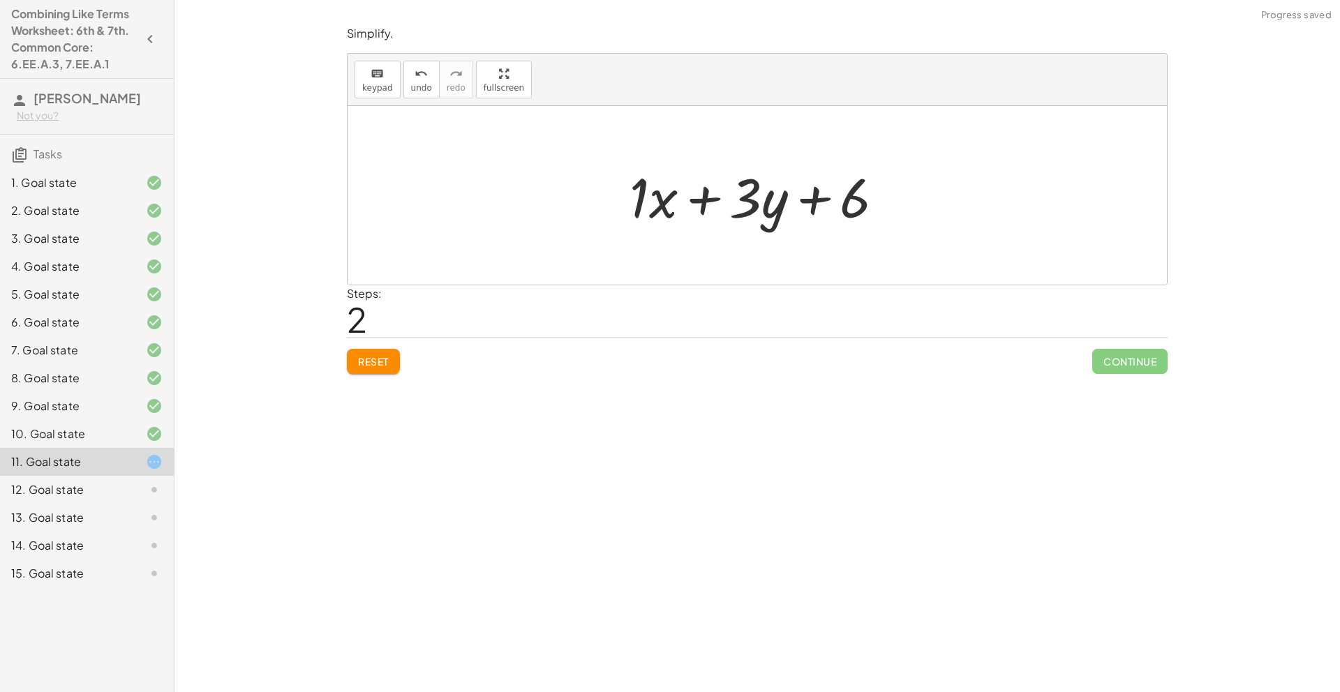
click at [743, 203] on div at bounding box center [763, 196] width 280 height 72
click at [366, 61] on button "keyboard keypad" at bounding box center [378, 80] width 46 height 38
click at [751, 202] on div at bounding box center [745, 197] width 32 height 65
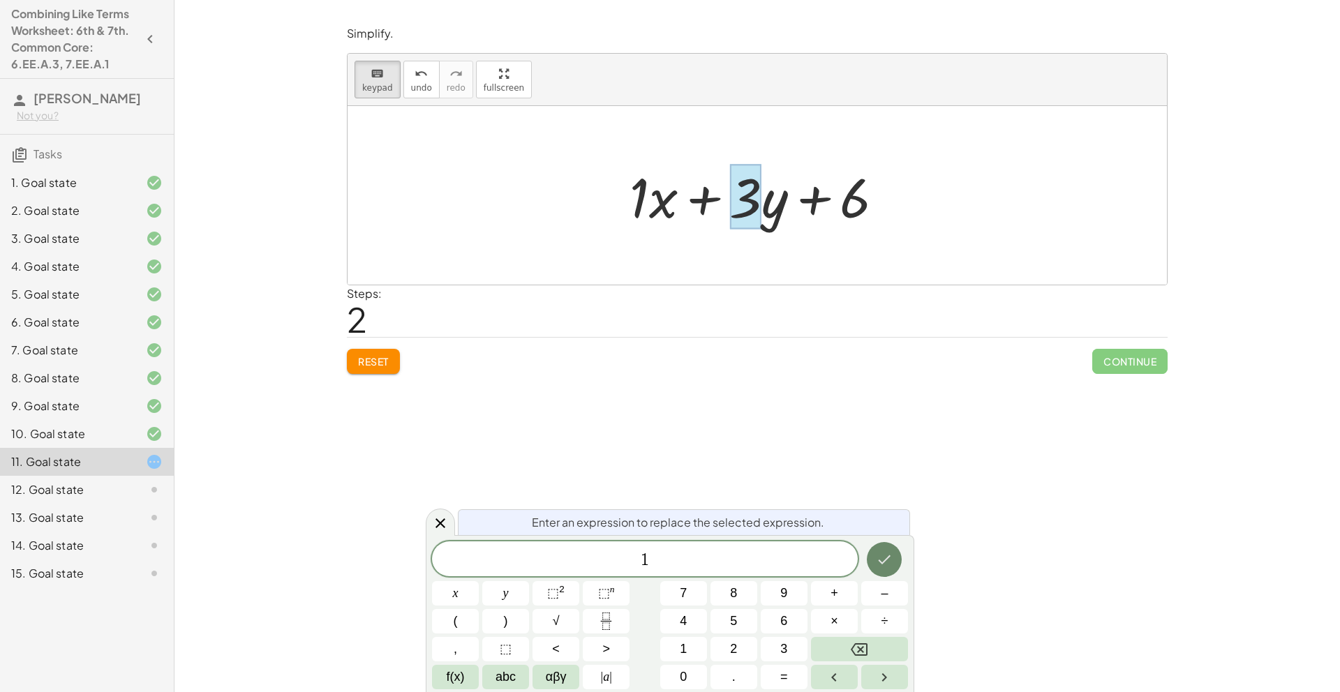
click at [894, 561] on button "Done" at bounding box center [884, 559] width 35 height 35
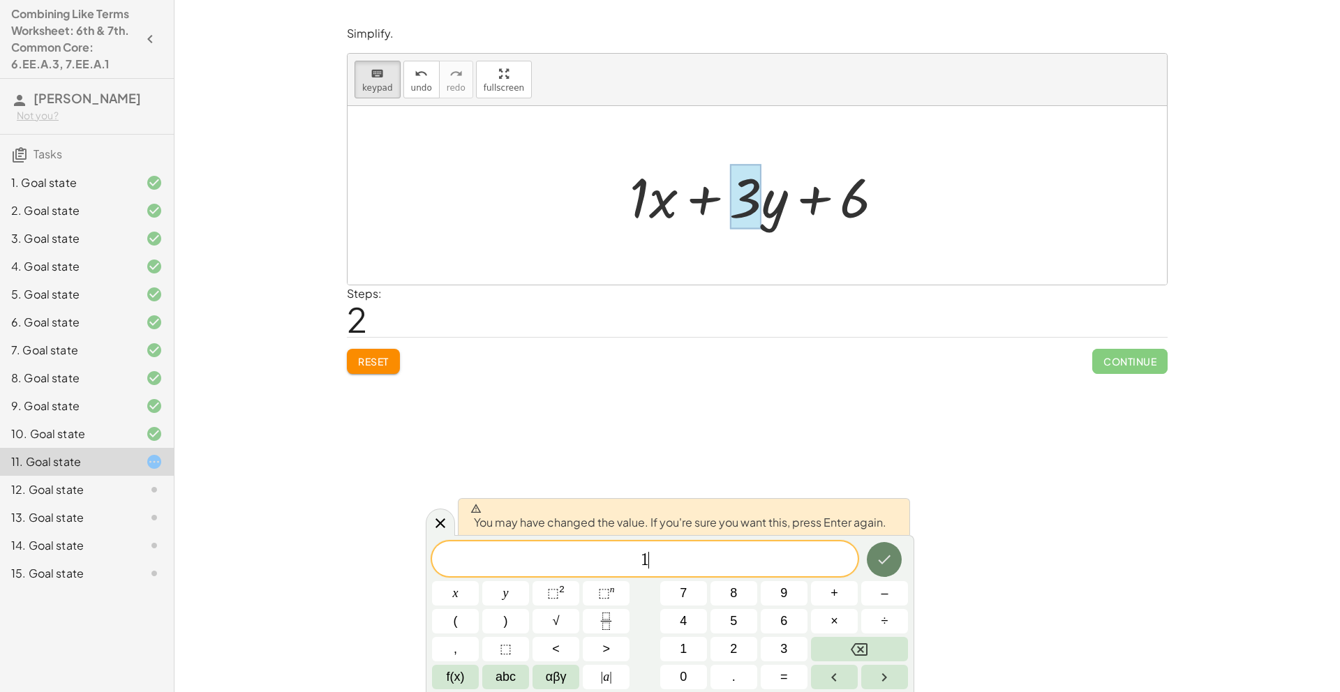
click at [894, 561] on button "Done" at bounding box center [884, 559] width 35 height 35
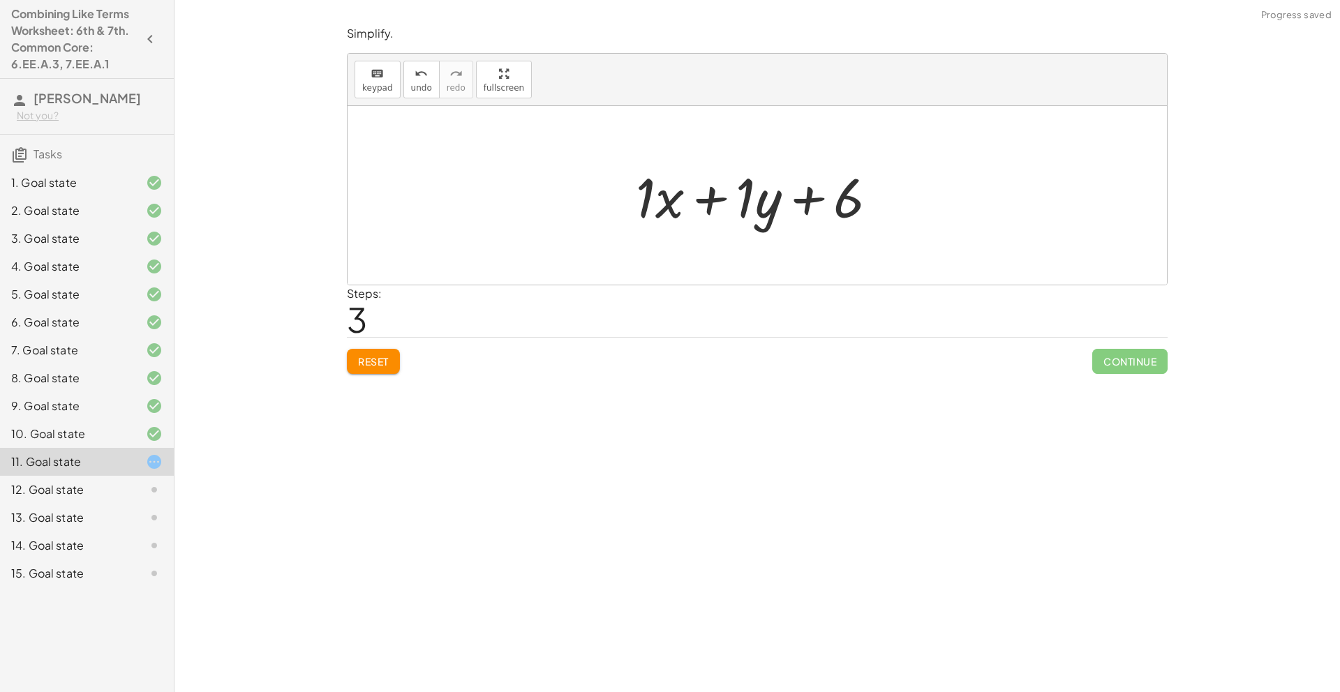
click at [843, 206] on div at bounding box center [762, 196] width 267 height 72
click at [850, 207] on div at bounding box center [762, 196] width 267 height 72
click at [366, 84] on span "keypad" at bounding box center [377, 88] width 31 height 10
click at [855, 205] on div at bounding box center [823, 199] width 83 height 62
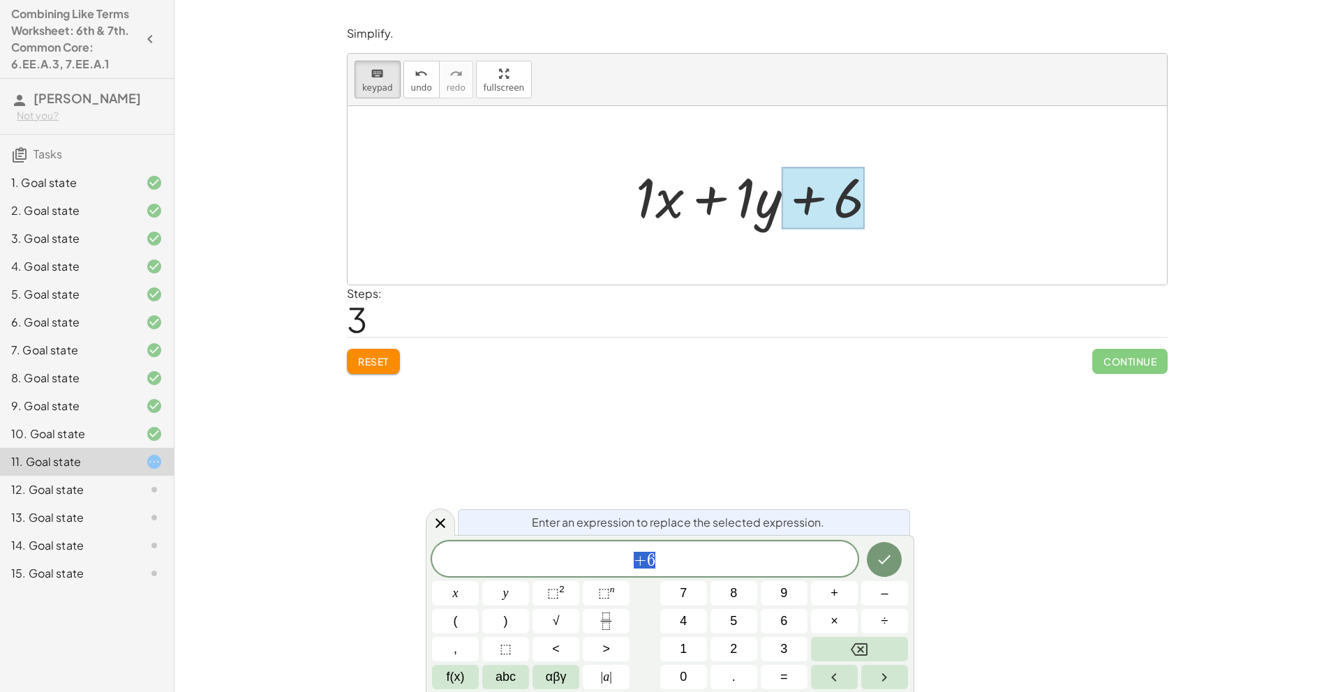
click at [687, 548] on div "+ 6" at bounding box center [645, 559] width 426 height 35
click at [881, 563] on icon "Done" at bounding box center [884, 559] width 17 height 17
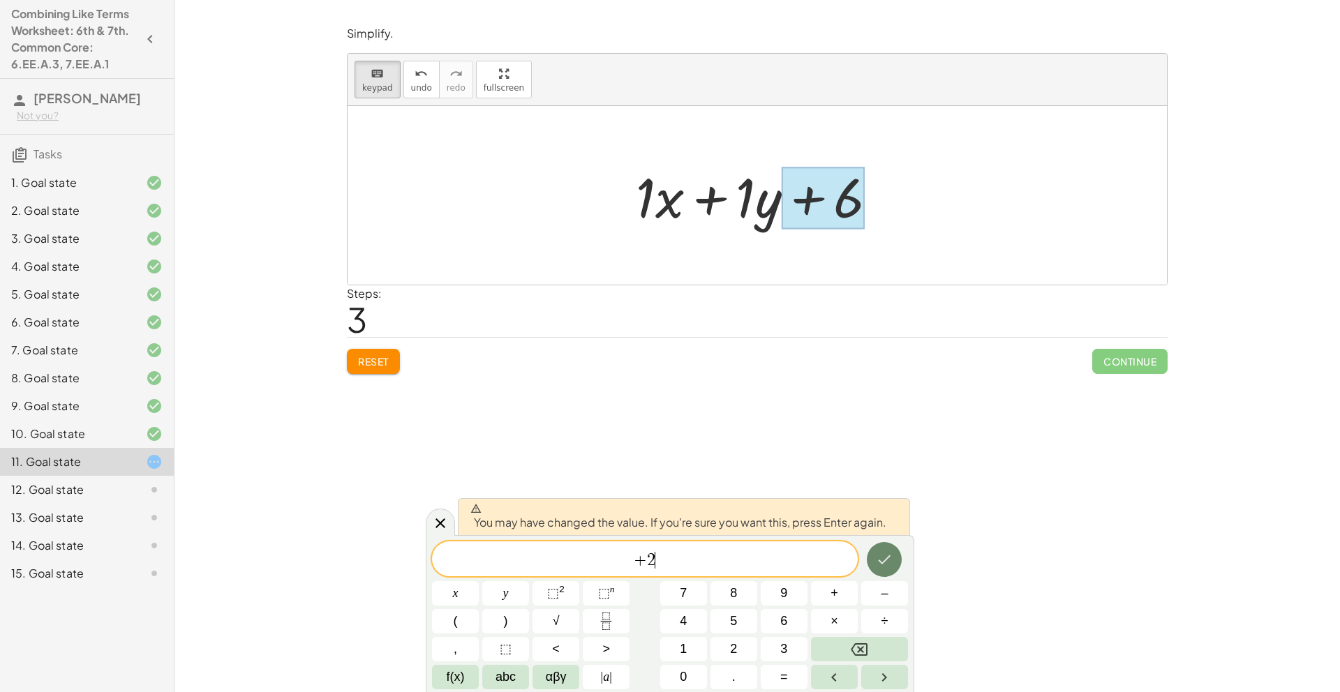
click at [882, 558] on icon "Done" at bounding box center [884, 559] width 17 height 17
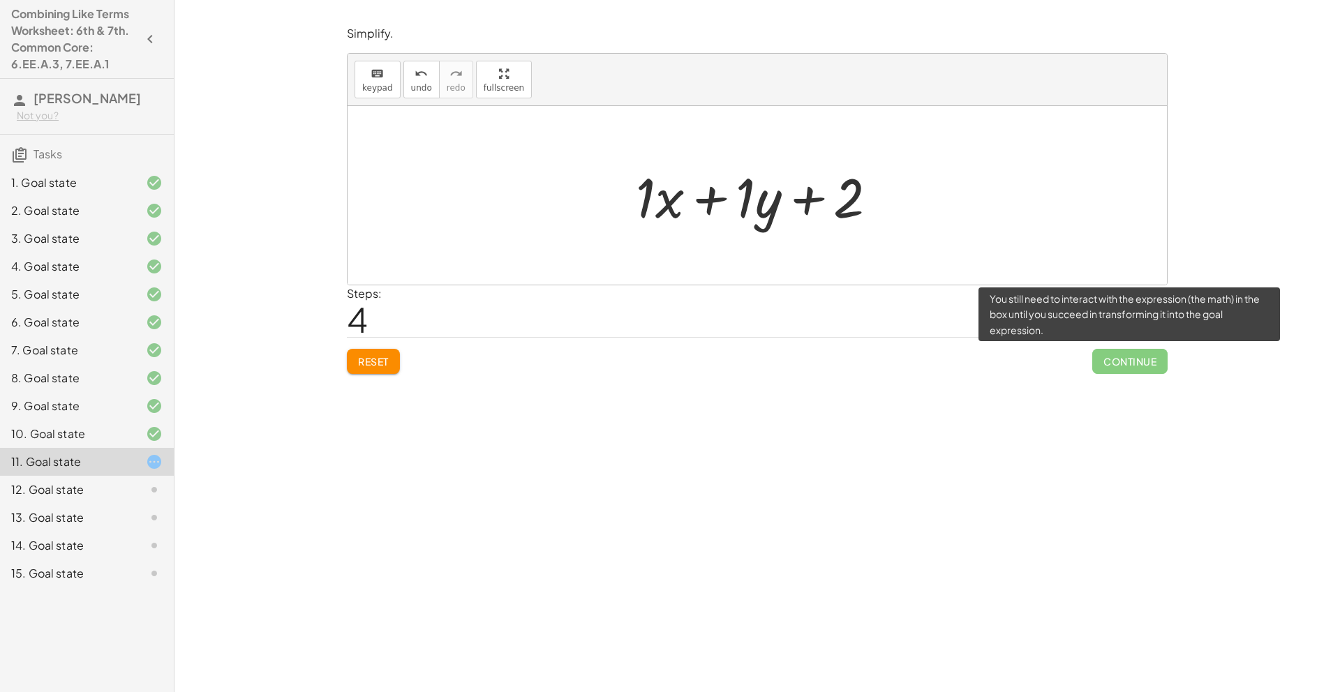
click at [1120, 362] on span "Continue" at bounding box center [1129, 361] width 75 height 25
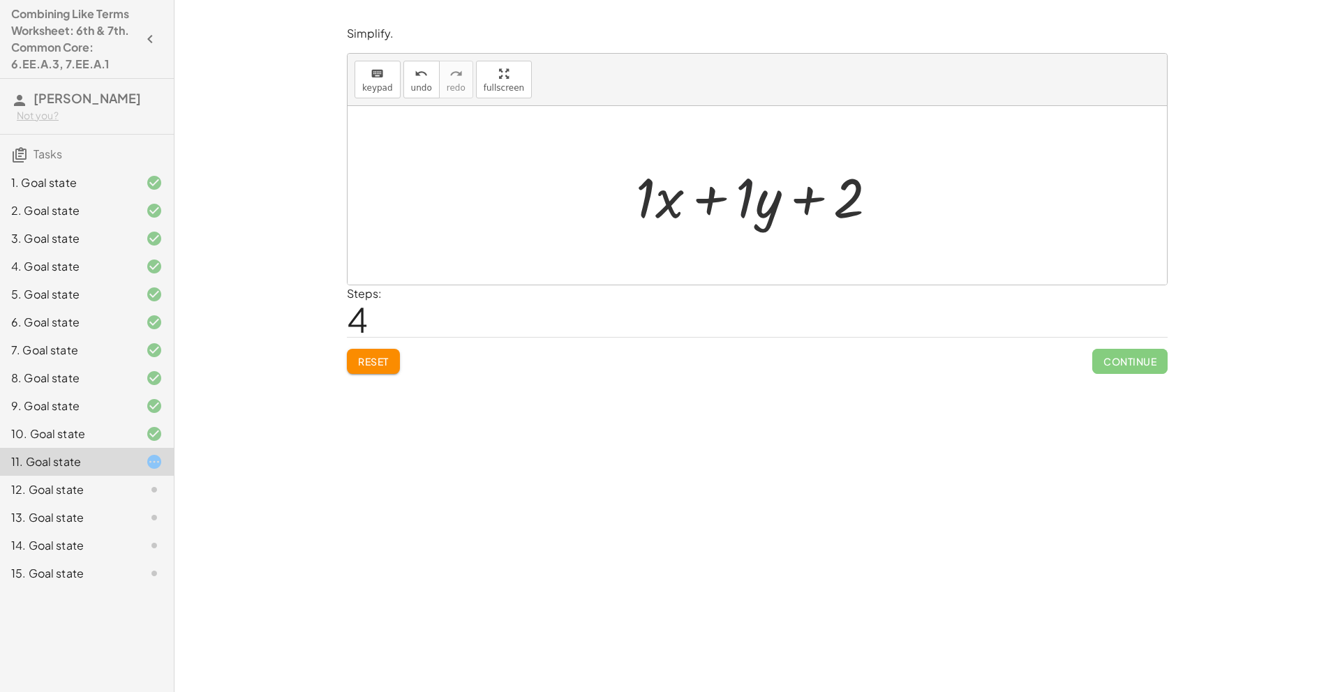
click at [743, 205] on div at bounding box center [762, 196] width 267 height 72
click at [743, 205] on div at bounding box center [763, 196] width 248 height 72
click at [647, 202] on div at bounding box center [763, 196] width 248 height 72
click at [1067, 355] on div "Reset Continue" at bounding box center [757, 355] width 821 height 37
click at [378, 83] on span "keypad" at bounding box center [377, 88] width 31 height 10
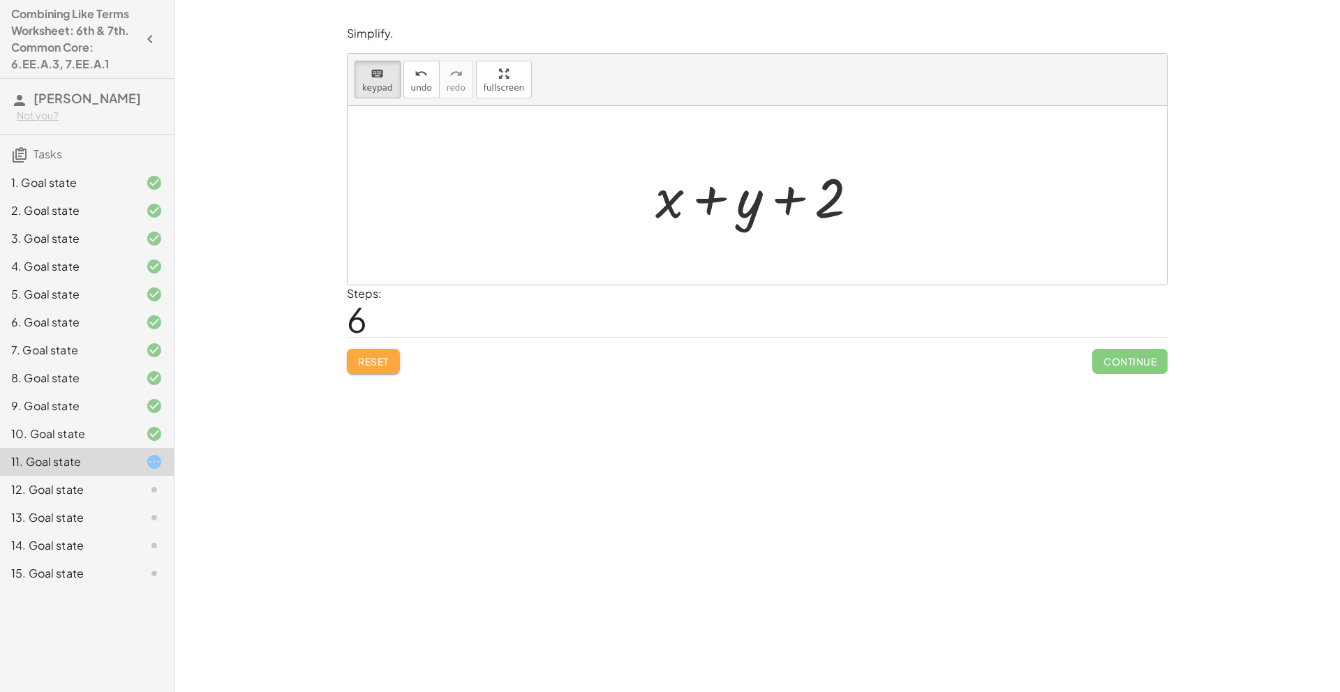
click at [362, 366] on span "Reset" at bounding box center [373, 361] width 31 height 13
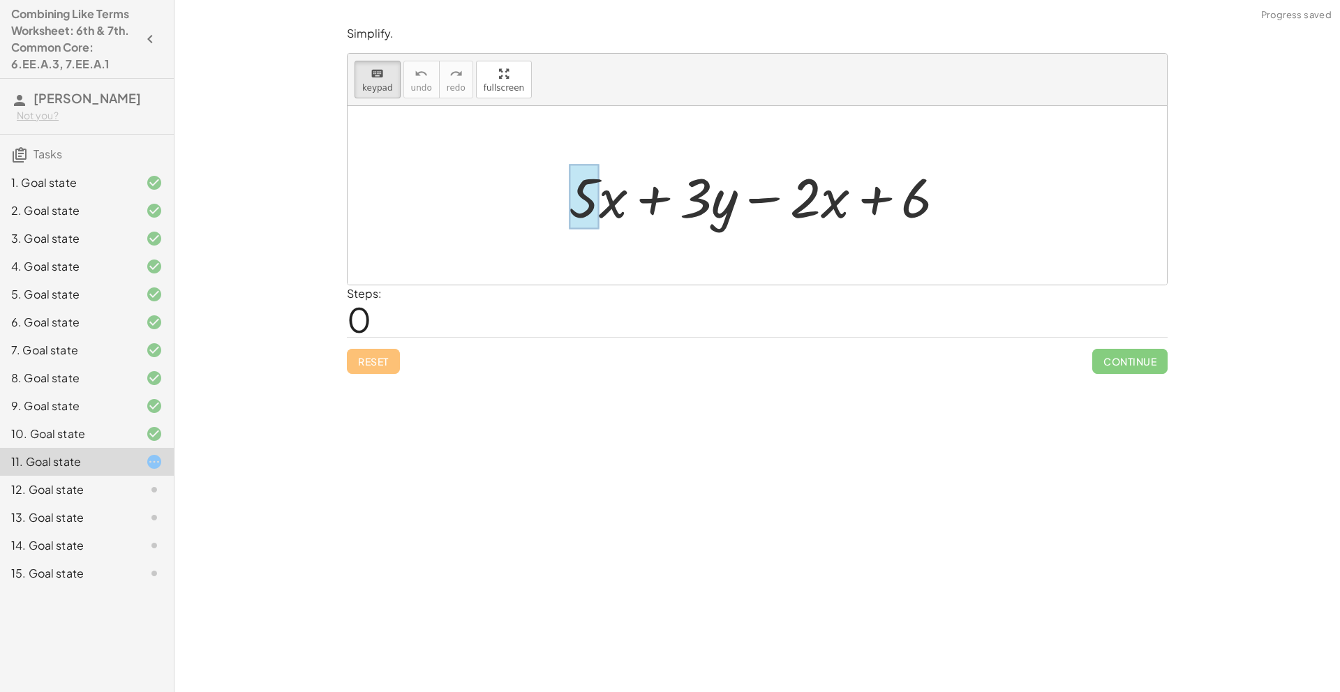
click at [583, 196] on div at bounding box center [584, 197] width 30 height 65
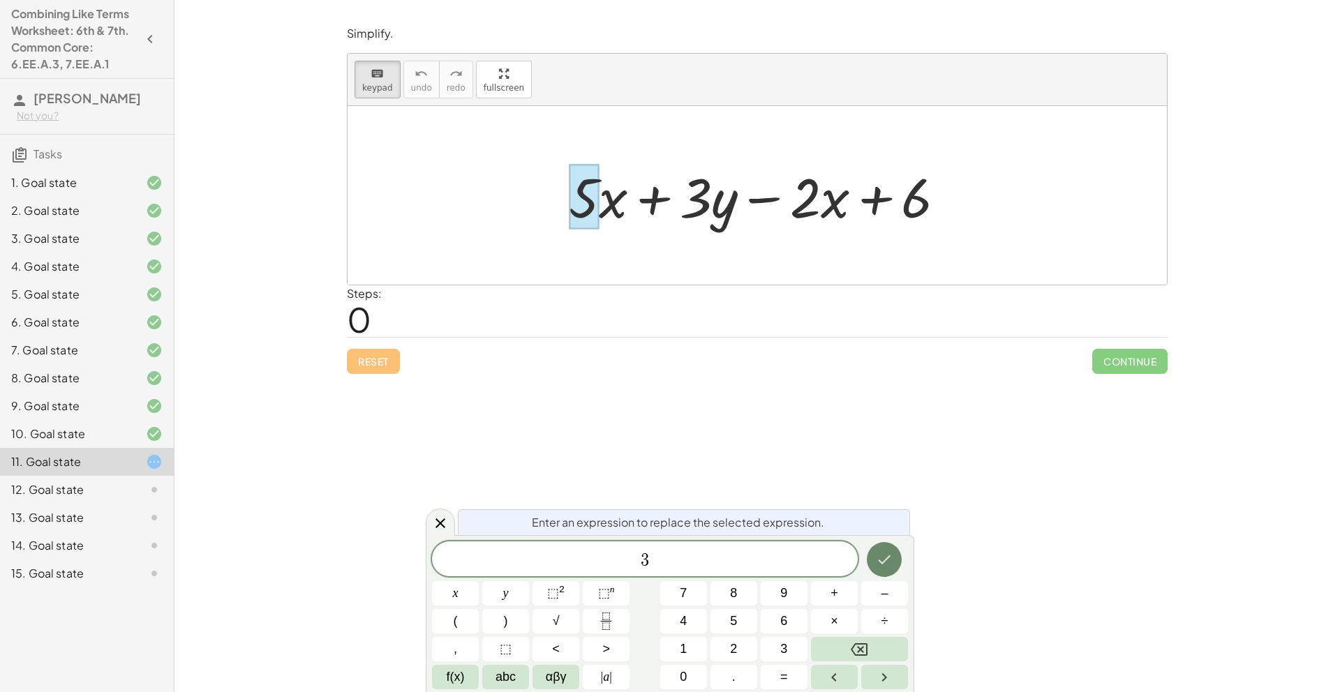
click at [875, 565] on button "Done" at bounding box center [884, 559] width 35 height 35
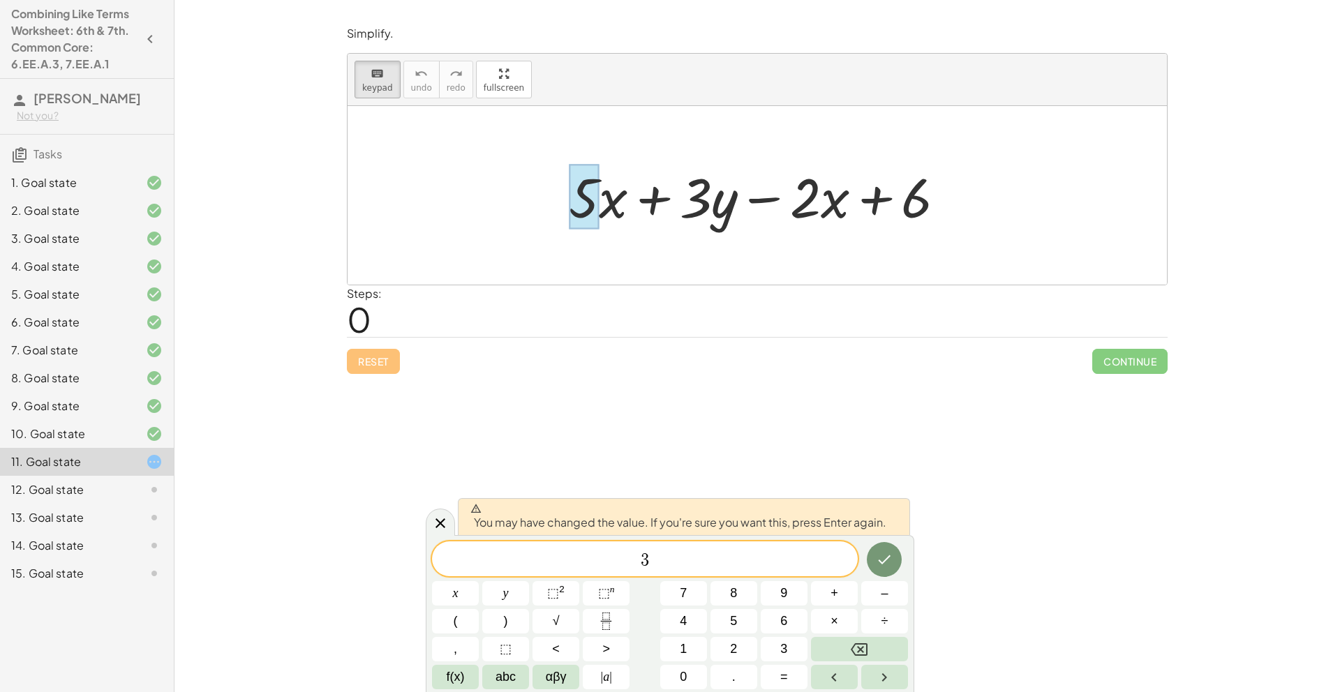
click at [920, 572] on div "Simplify. keyboard keypad undo undo redo redo fullscreen + · 6 · d + · 2 · d · …" at bounding box center [758, 346] width 1166 height 692
click at [880, 561] on icon "Done" at bounding box center [885, 560] width 13 height 9
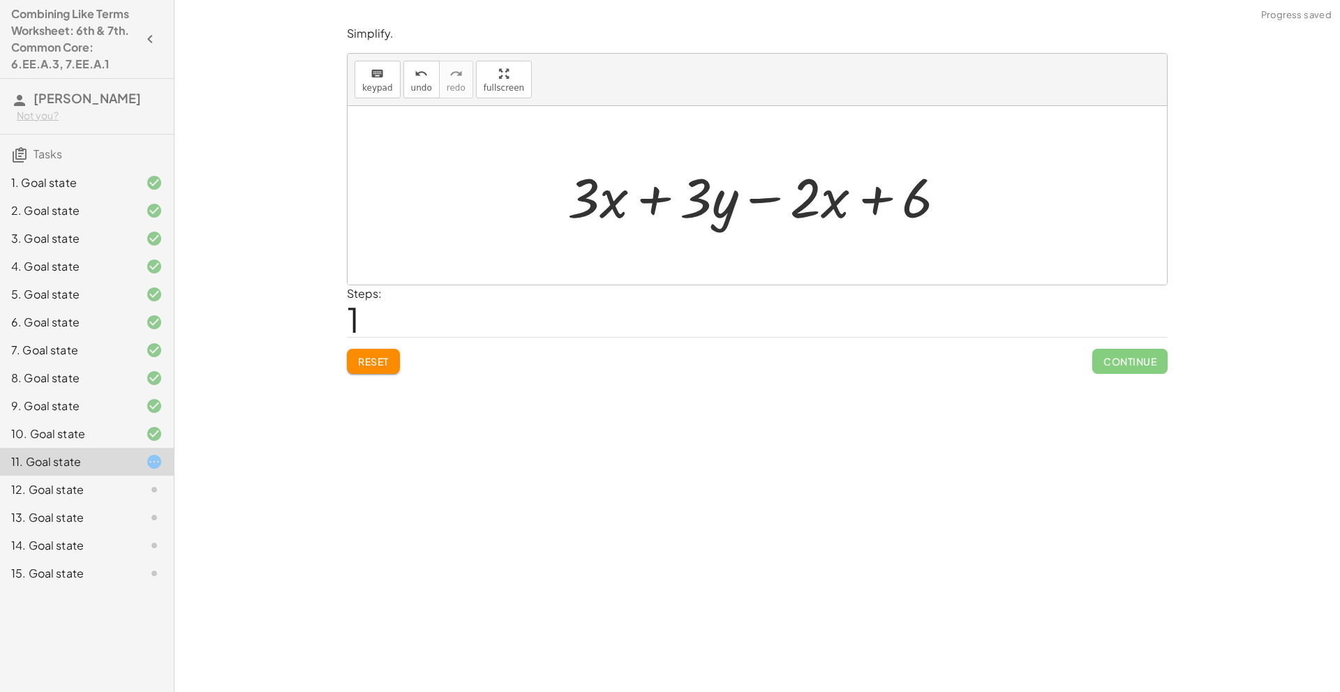
click at [366, 349] on button "Reset" at bounding box center [373, 361] width 53 height 25
click at [150, 466] on icon at bounding box center [154, 462] width 17 height 17
click at [151, 466] on icon at bounding box center [154, 462] width 17 height 17
click at [161, 466] on icon at bounding box center [154, 462] width 17 height 17
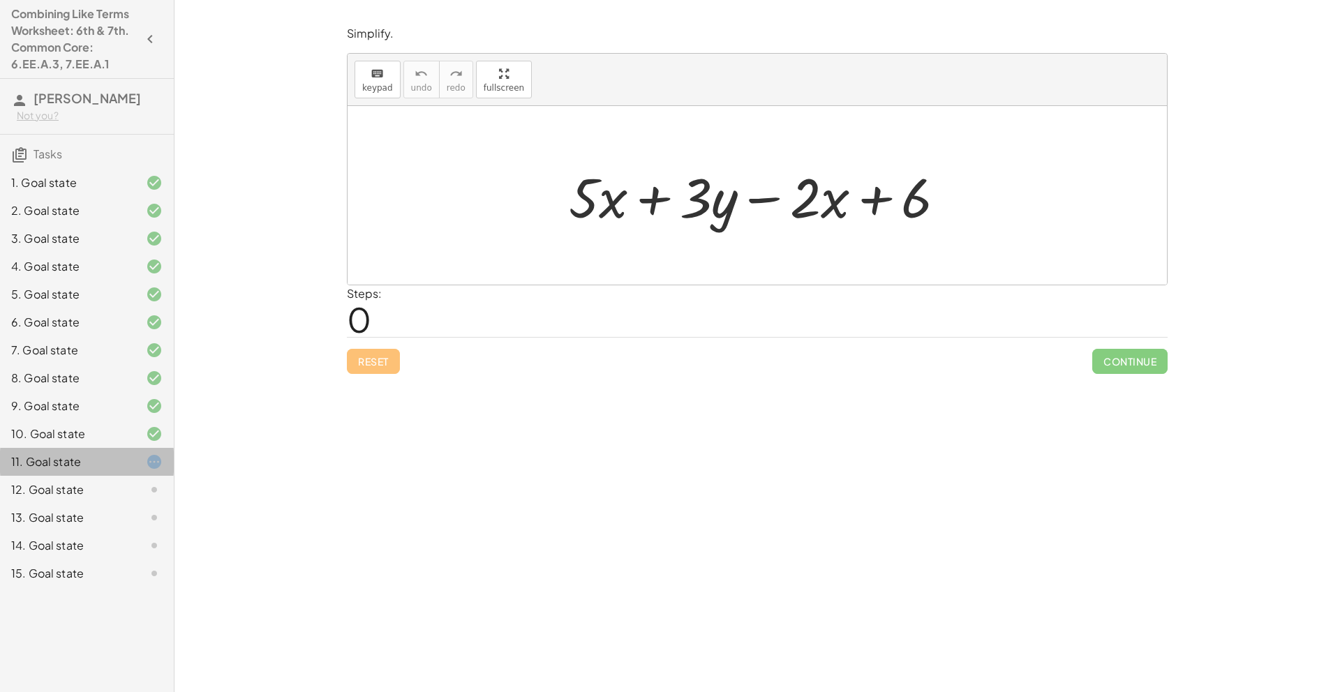
drag, startPoint x: 161, startPoint y: 466, endPoint x: 158, endPoint y: 459, distance: 7.3
click at [161, 466] on icon at bounding box center [154, 462] width 17 height 17
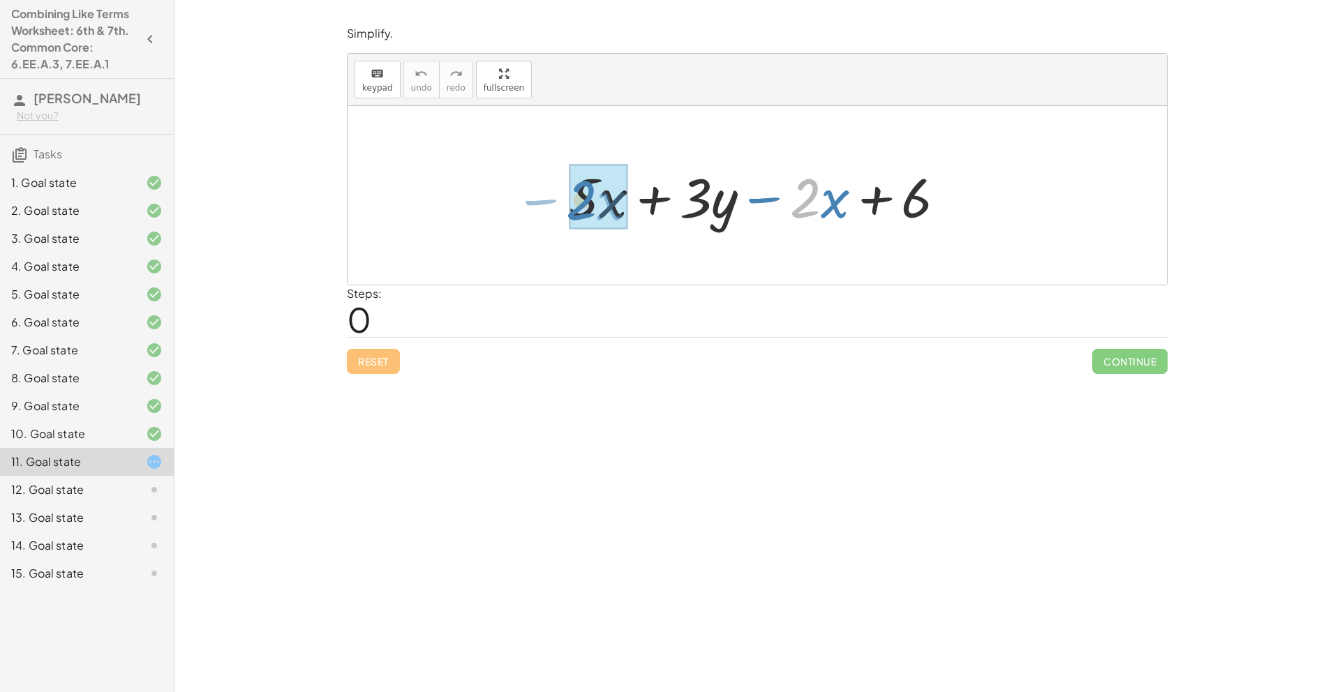
drag, startPoint x: 813, startPoint y: 208, endPoint x: 591, endPoint y: 210, distance: 222.7
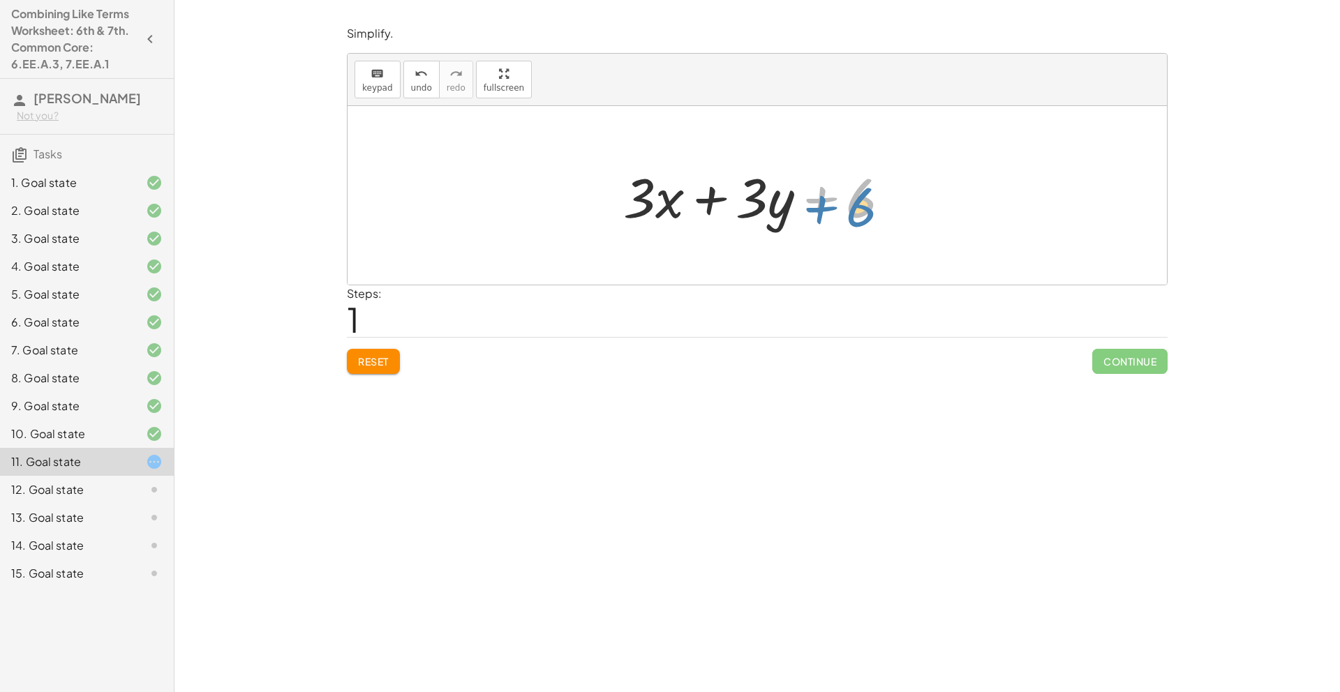
click at [856, 198] on div at bounding box center [762, 196] width 292 height 72
drag, startPoint x: 759, startPoint y: 211, endPoint x: 654, endPoint y: 223, distance: 105.4
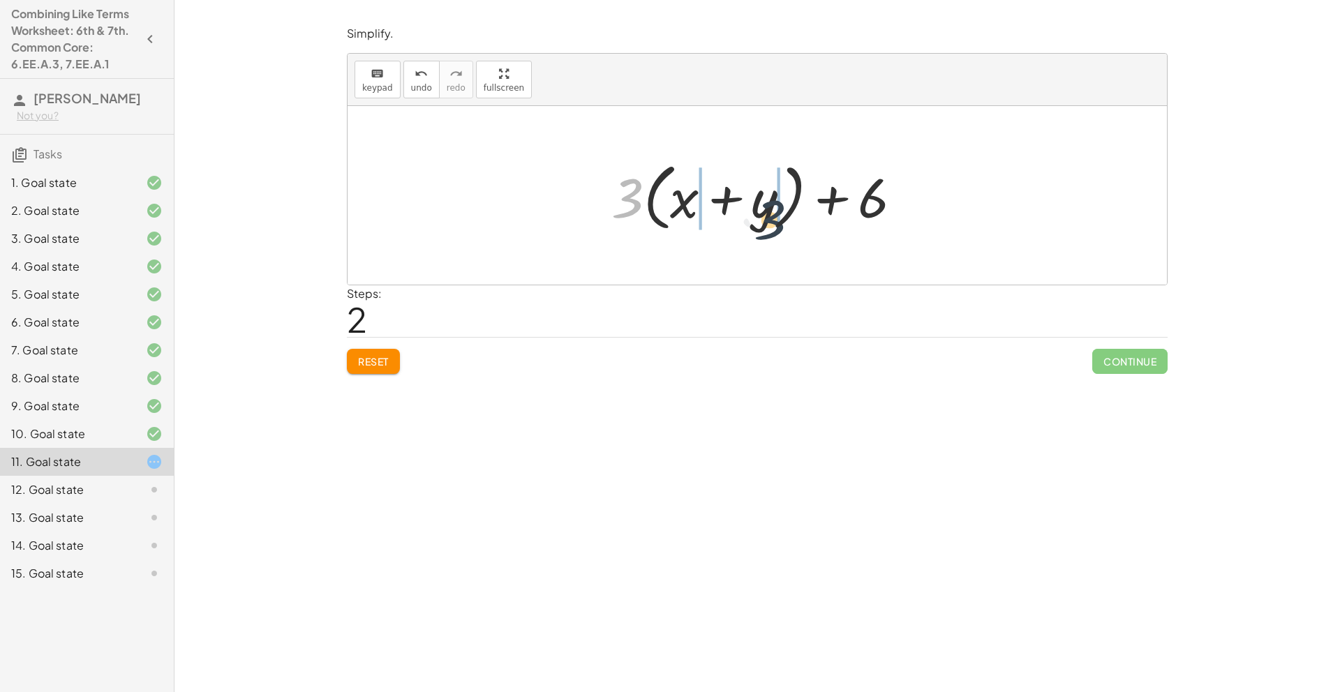
drag, startPoint x: 634, startPoint y: 207, endPoint x: 803, endPoint y: 221, distance: 169.6
click at [803, 221] on div at bounding box center [762, 196] width 316 height 80
click at [369, 368] on button "Reset" at bounding box center [373, 361] width 53 height 25
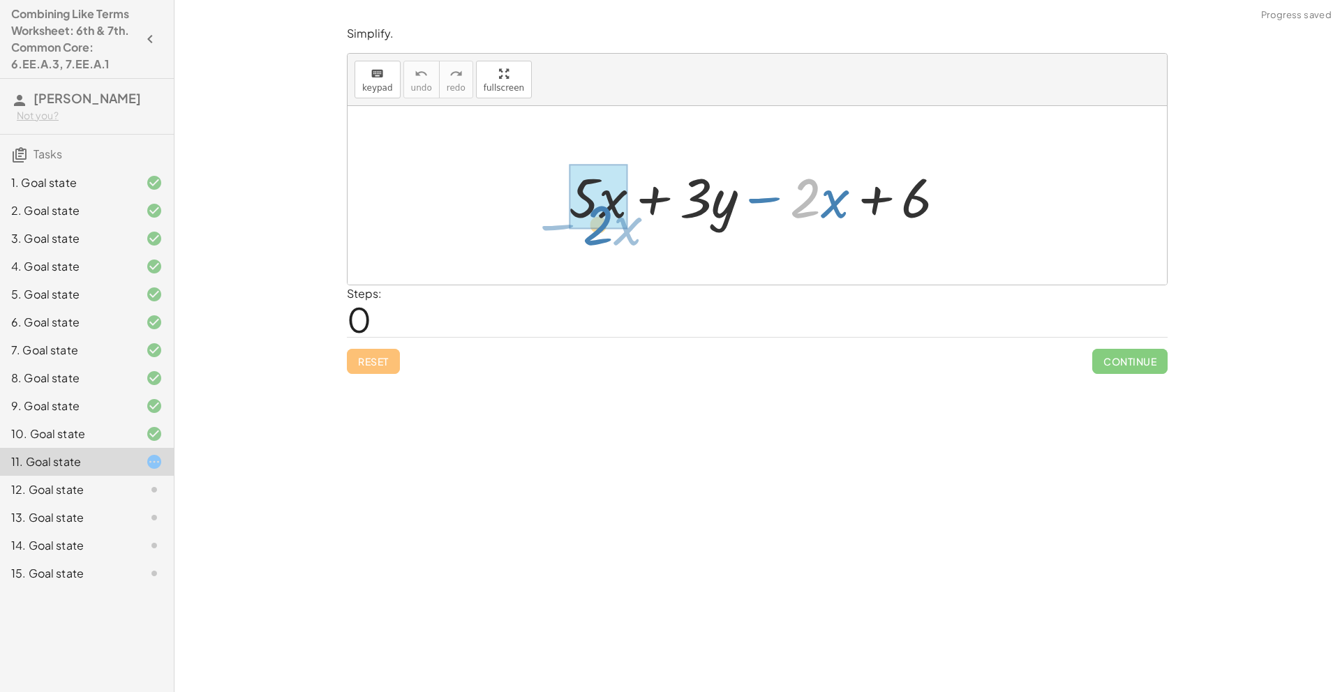
drag, startPoint x: 815, startPoint y: 213, endPoint x: 605, endPoint y: 237, distance: 210.8
click at [605, 237] on div "· 2 − · x + · 5 · x + · 3 · y − · 2 · x + 6" at bounding box center [757, 195] width 819 height 179
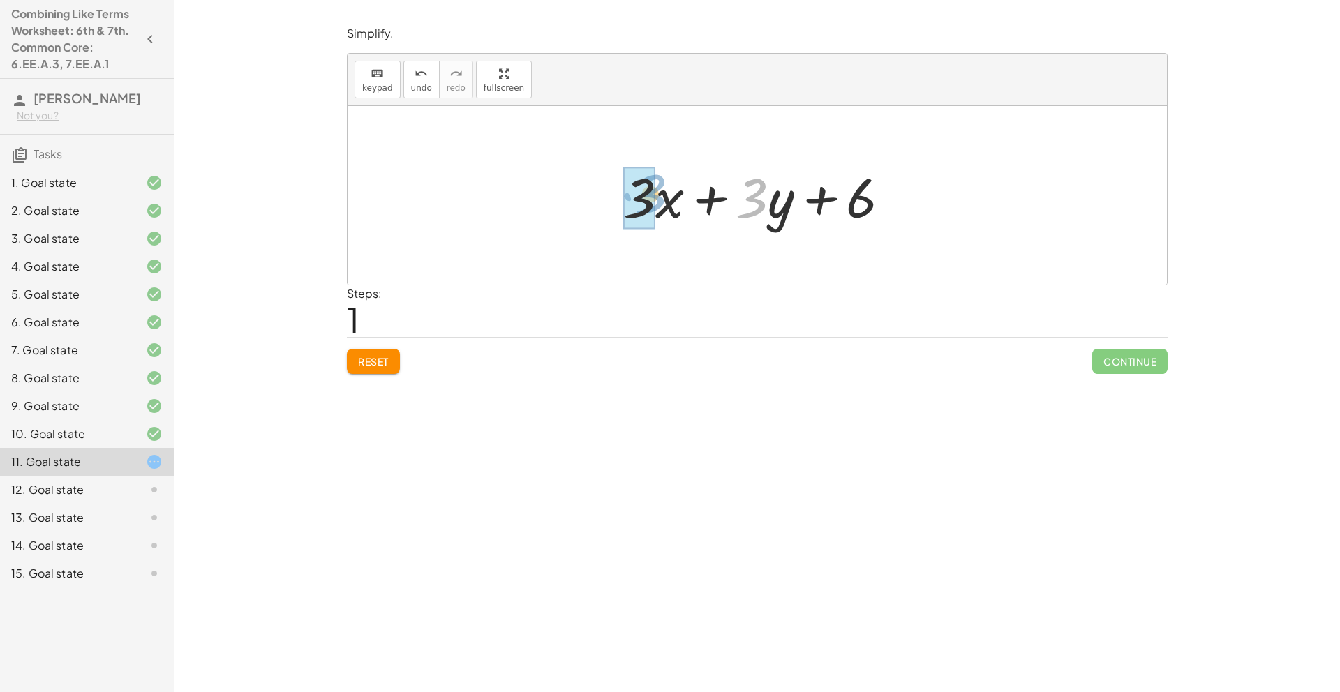
drag, startPoint x: 759, startPoint y: 197, endPoint x: 658, endPoint y: 193, distance: 101.3
click at [658, 193] on div at bounding box center [762, 196] width 292 height 72
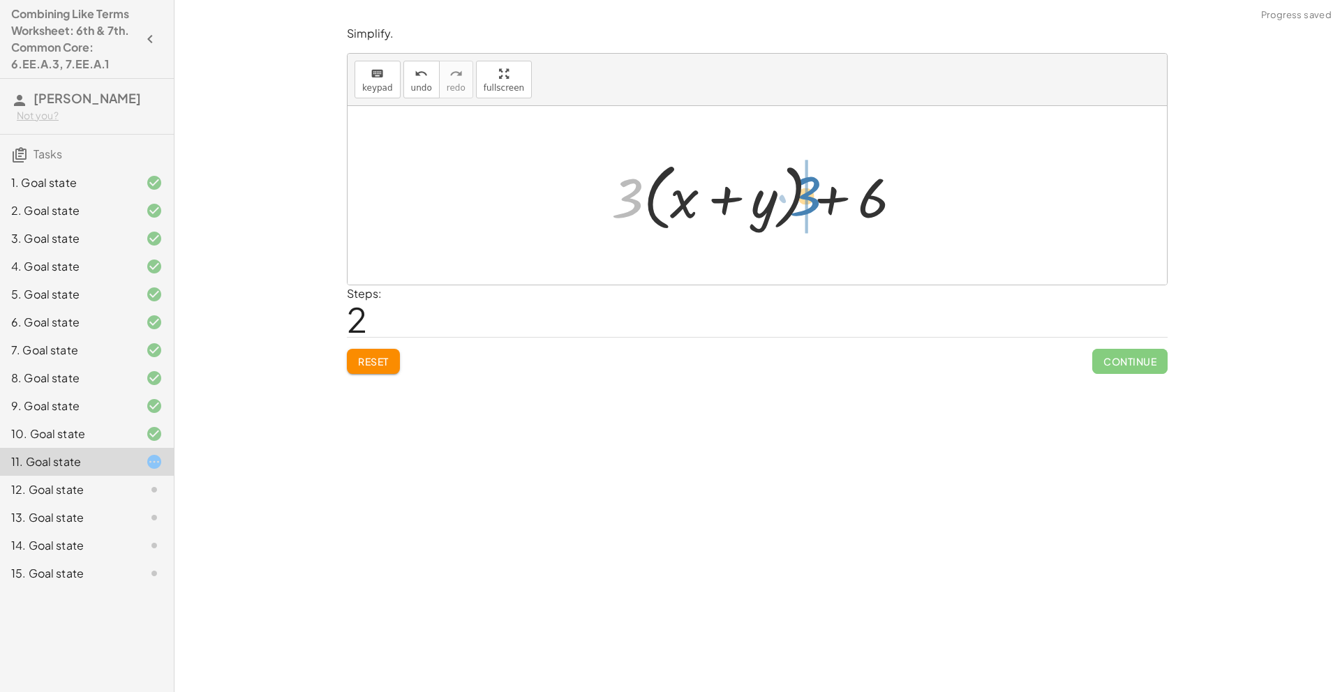
drag, startPoint x: 635, startPoint y: 198, endPoint x: 814, endPoint y: 196, distance: 178.7
click at [814, 196] on div at bounding box center [762, 196] width 316 height 80
click at [316, 371] on div "Simplify. keyboard keypad undo undo redo redo fullscreen + · 6 · d + · 2 · d · …" at bounding box center [758, 346] width 1166 height 692
click at [359, 369] on button "Reset" at bounding box center [373, 361] width 53 height 25
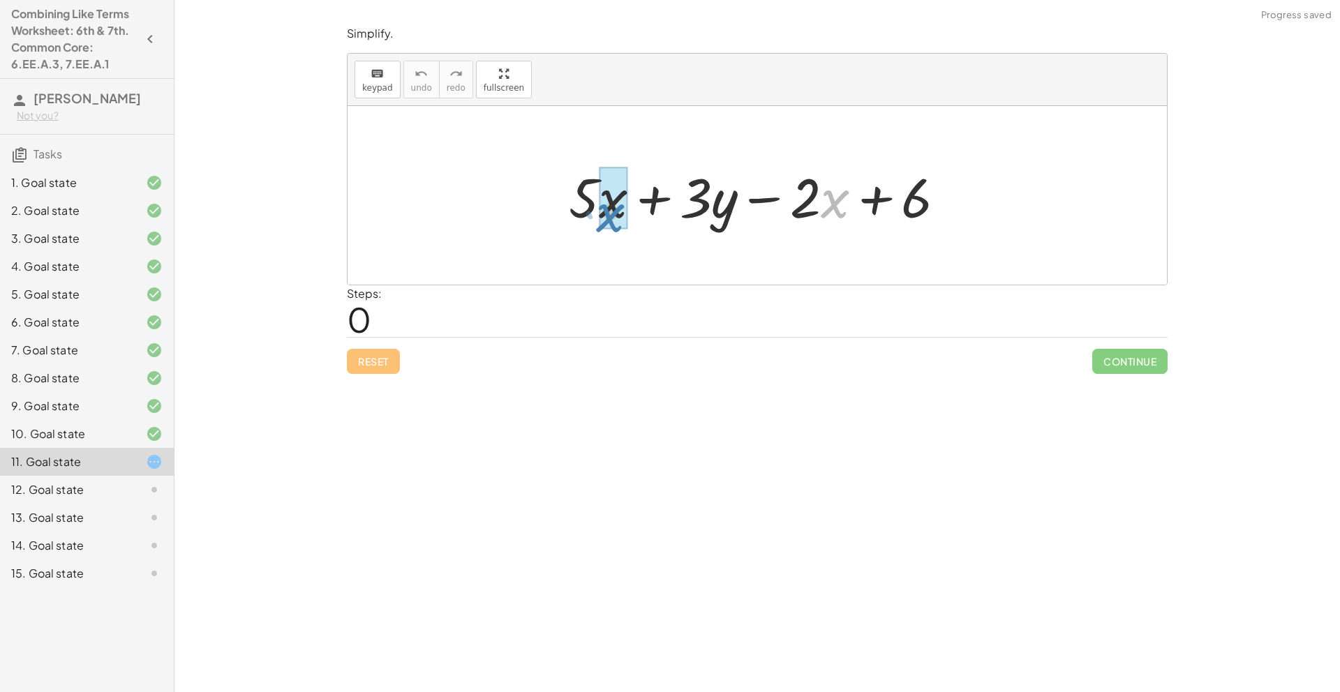
drag, startPoint x: 830, startPoint y: 216, endPoint x: 606, endPoint y: 229, distance: 224.5
click at [606, 229] on div at bounding box center [763, 196] width 402 height 72
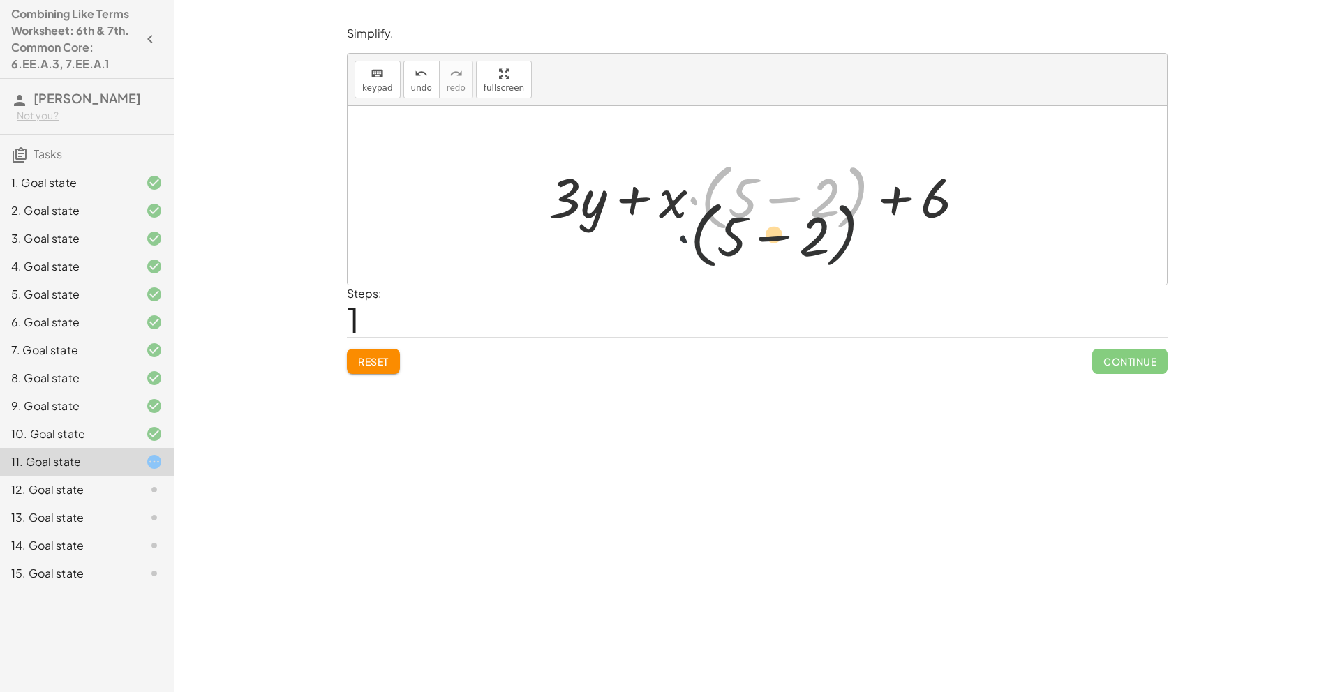
drag, startPoint x: 695, startPoint y: 203, endPoint x: 672, endPoint y: 274, distance: 74.0
click at [674, 274] on div "+ · 5 · x + · 3 · y − · 2 · x + 6 · ( + 5 − 2 ) + 5 x + · 3 · y − 2 · + 6 + · (…" at bounding box center [757, 195] width 819 height 179
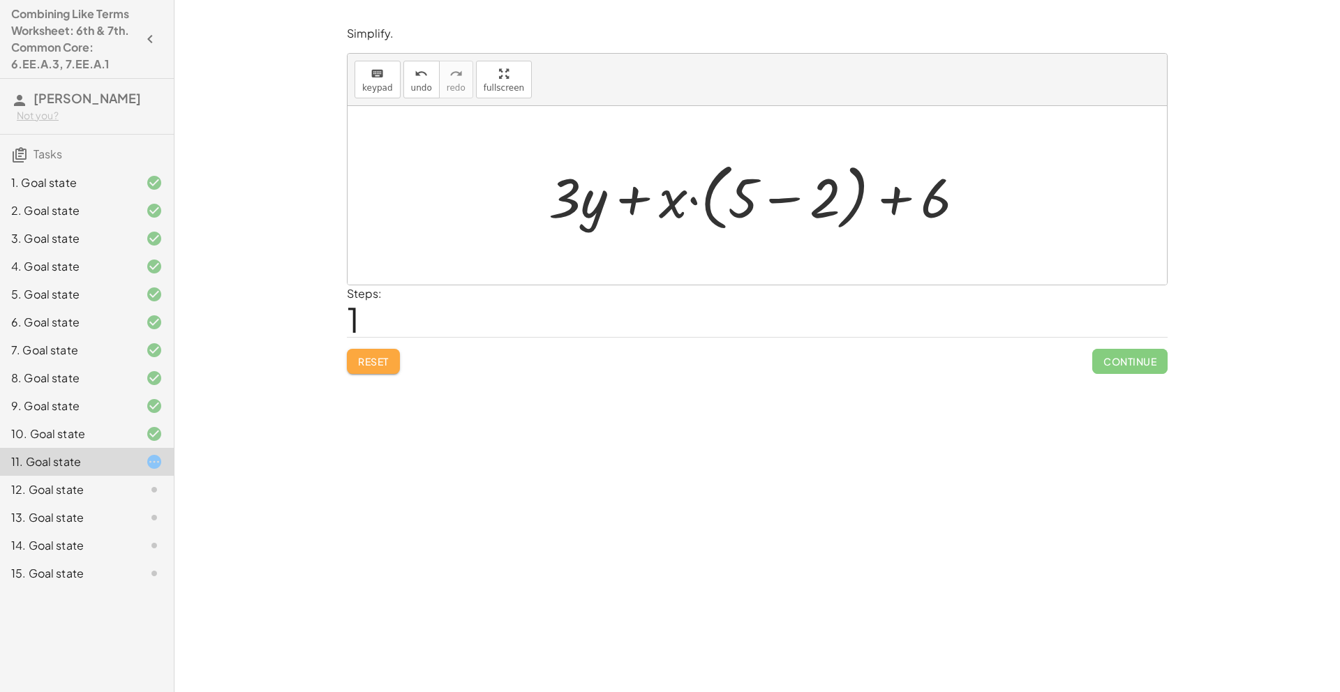
click at [369, 371] on button "Reset" at bounding box center [373, 361] width 53 height 25
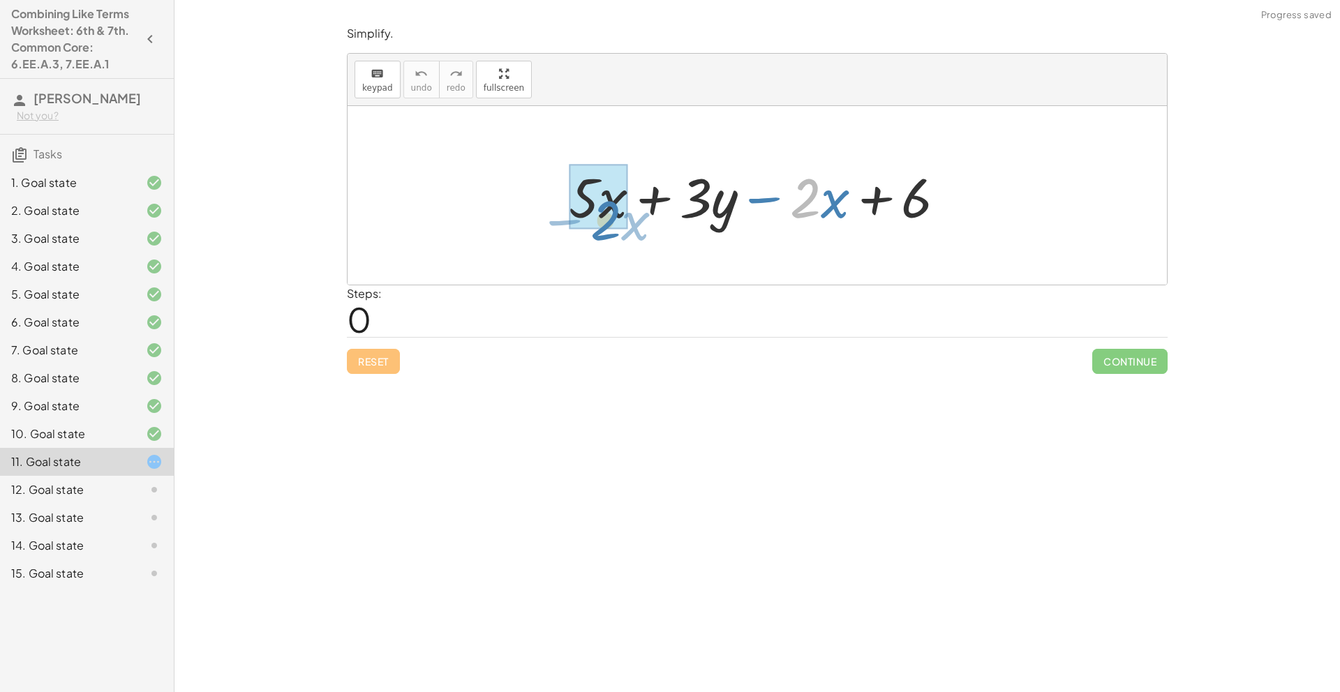
drag, startPoint x: 810, startPoint y: 195, endPoint x: 609, endPoint y: 216, distance: 202.2
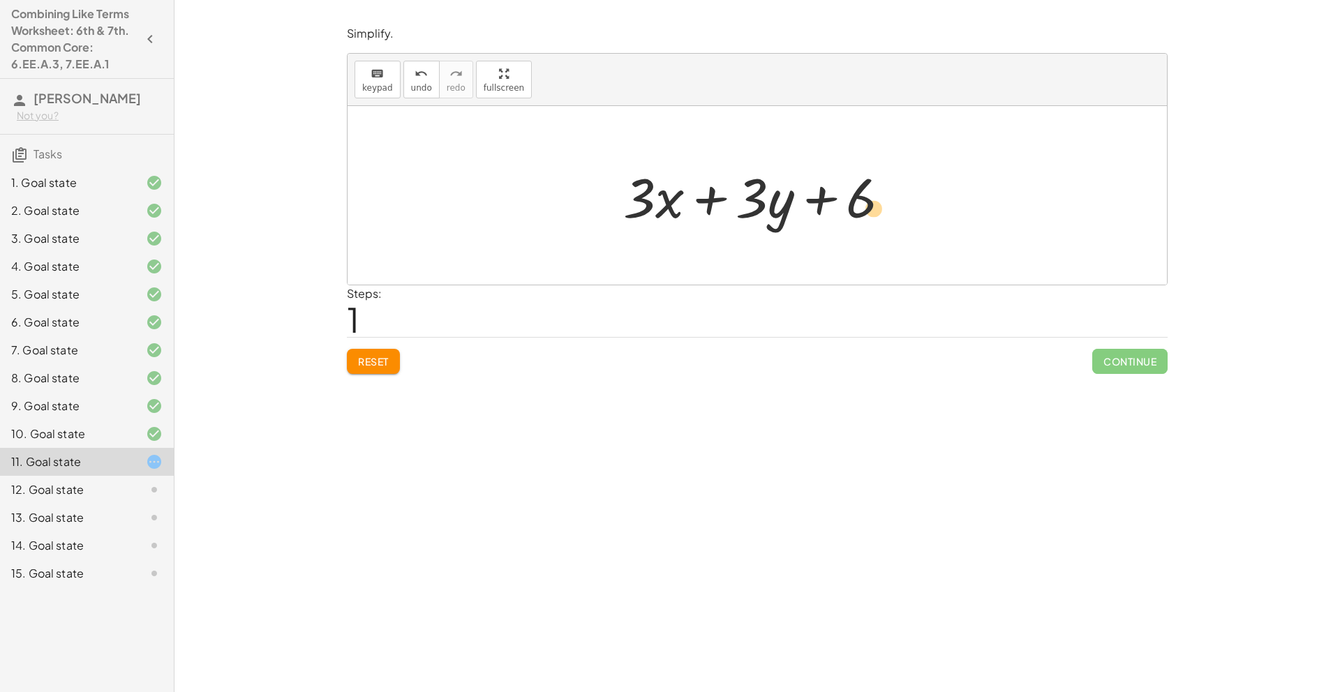
drag, startPoint x: 851, startPoint y: 204, endPoint x: 863, endPoint y: 214, distance: 15.4
click at [863, 214] on div at bounding box center [762, 196] width 292 height 72
drag, startPoint x: 759, startPoint y: 199, endPoint x: 814, endPoint y: 200, distance: 55.2
click at [814, 200] on div at bounding box center [762, 196] width 292 height 72
drag, startPoint x: 789, startPoint y: 203, endPoint x: 750, endPoint y: 203, distance: 39.1
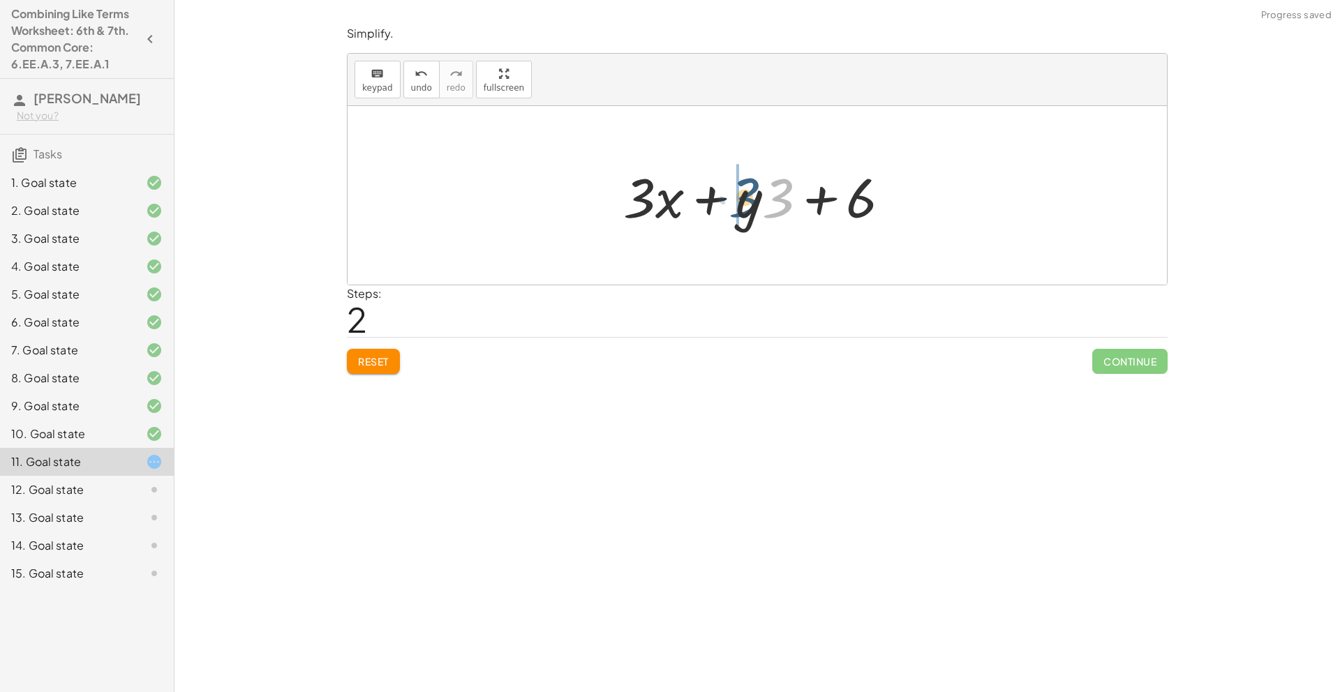
click at [750, 203] on div at bounding box center [762, 196] width 292 height 72
click at [351, 362] on button "Reset" at bounding box center [373, 361] width 53 height 25
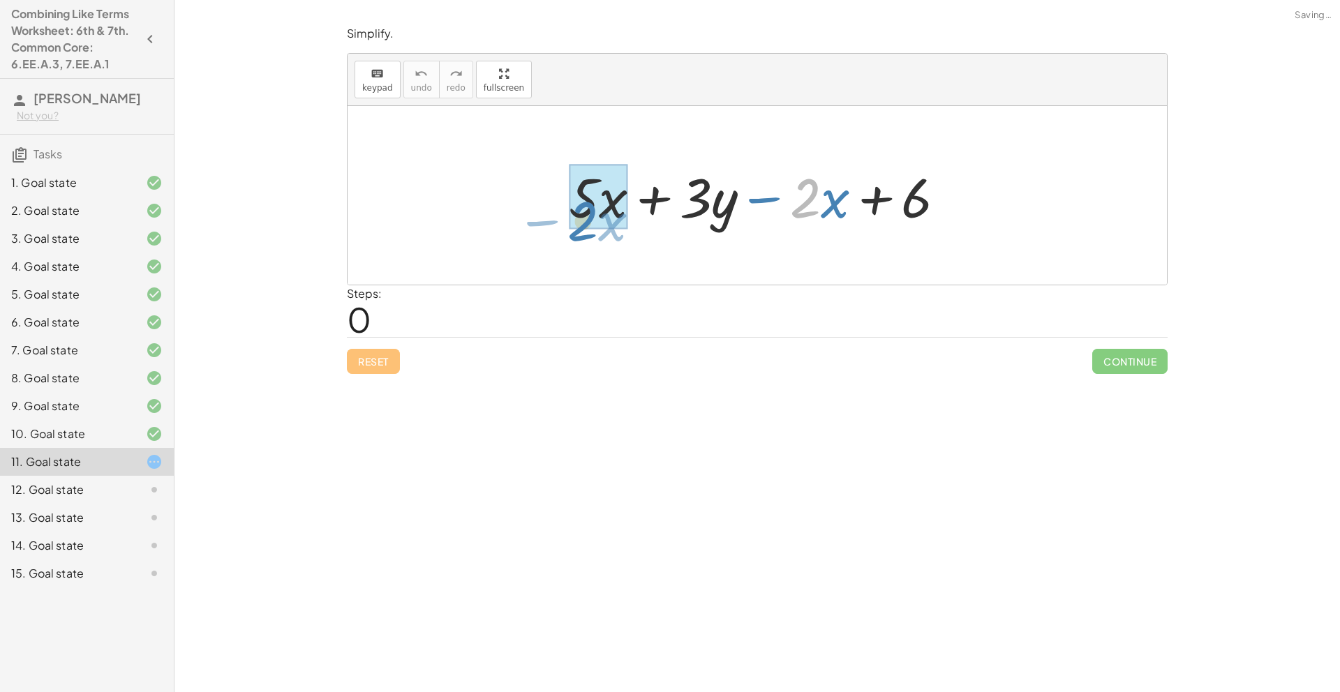
drag, startPoint x: 812, startPoint y: 200, endPoint x: 588, endPoint y: 223, distance: 225.2
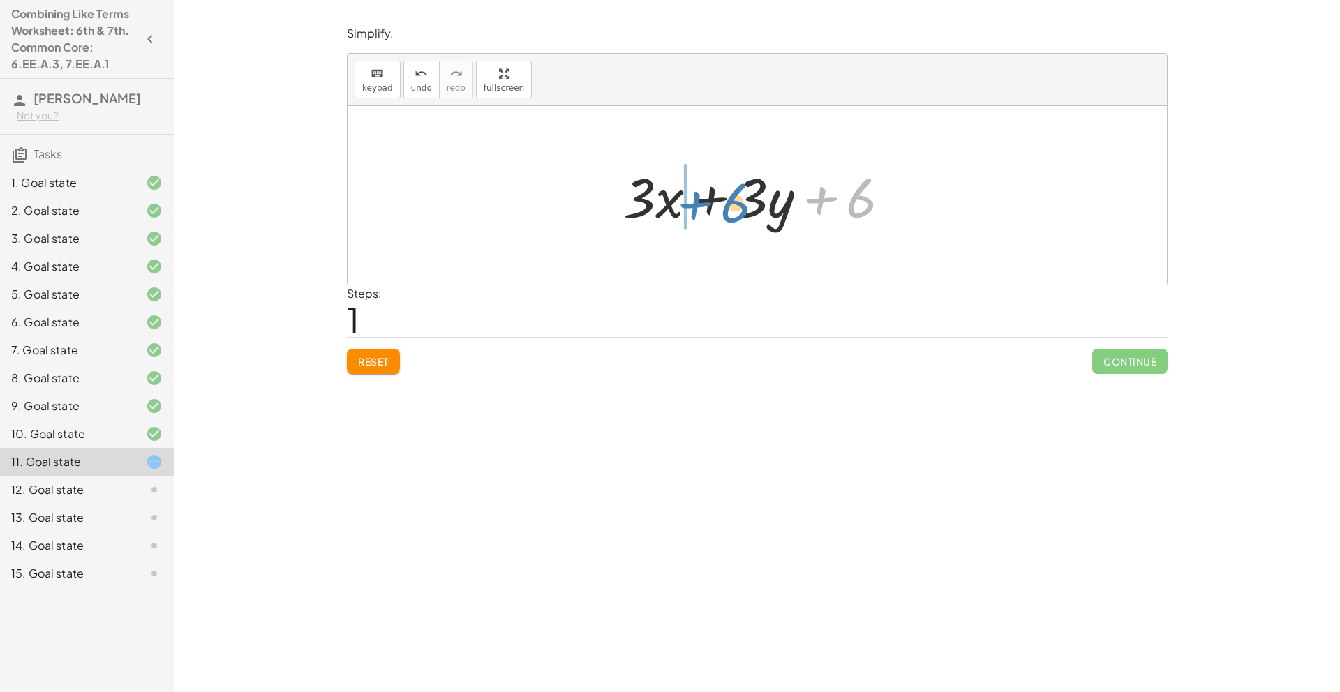
drag, startPoint x: 870, startPoint y: 207, endPoint x: 744, endPoint y: 211, distance: 126.4
click at [744, 211] on div at bounding box center [762, 196] width 292 height 72
drag, startPoint x: 638, startPoint y: 212, endPoint x: 780, endPoint y: 195, distance: 143.5
click at [780, 195] on div at bounding box center [762, 196] width 292 height 72
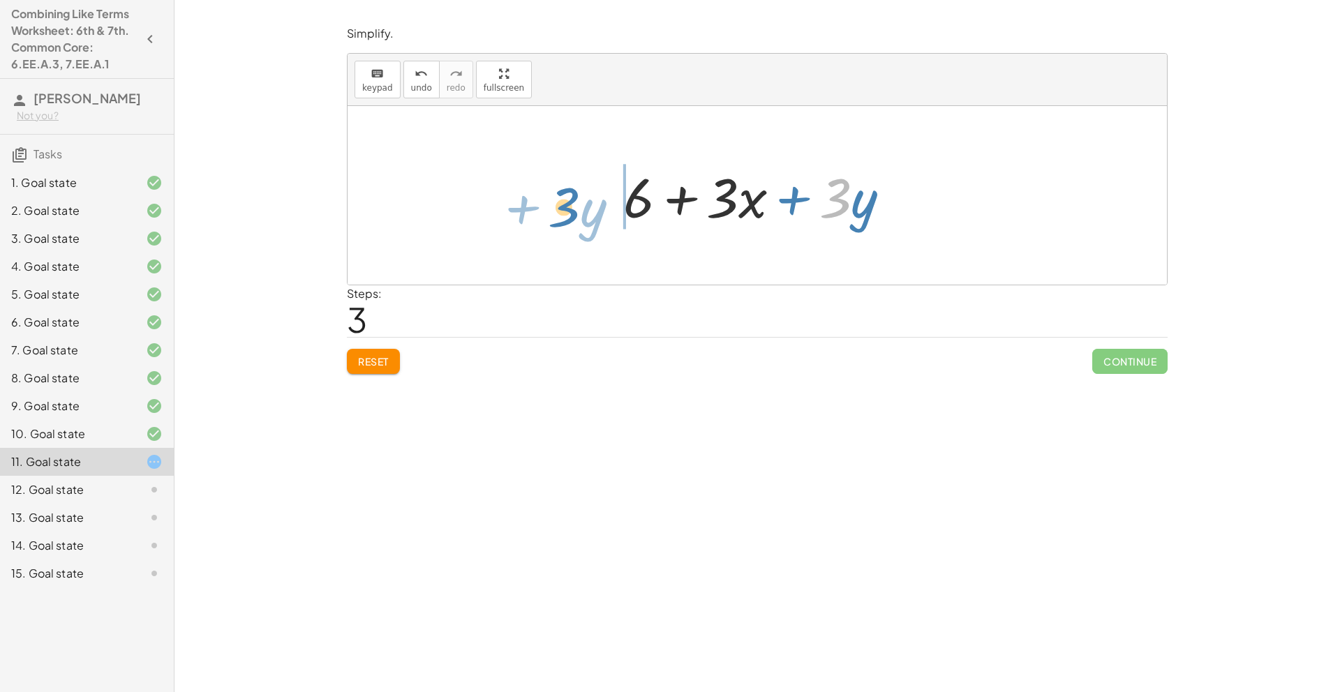
drag, startPoint x: 821, startPoint y: 194, endPoint x: 550, endPoint y: 203, distance: 271.0
click at [550, 203] on div "+ · 5 · x + · 3 · y − · 2 · x + 6 + · 3 · x + · 3 · y + 6 + · 3 · x + 6 + · 3 ·…" at bounding box center [757, 195] width 819 height 179
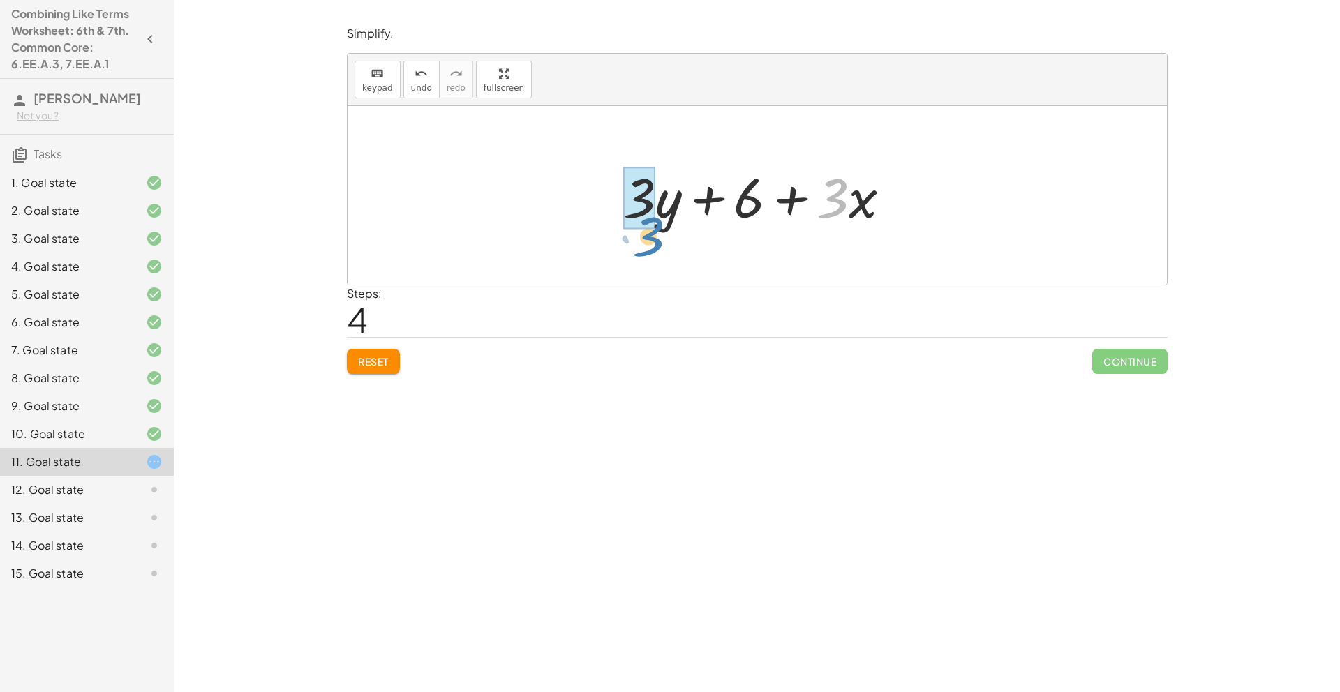
drag, startPoint x: 827, startPoint y: 198, endPoint x: 643, endPoint y: 237, distance: 188.2
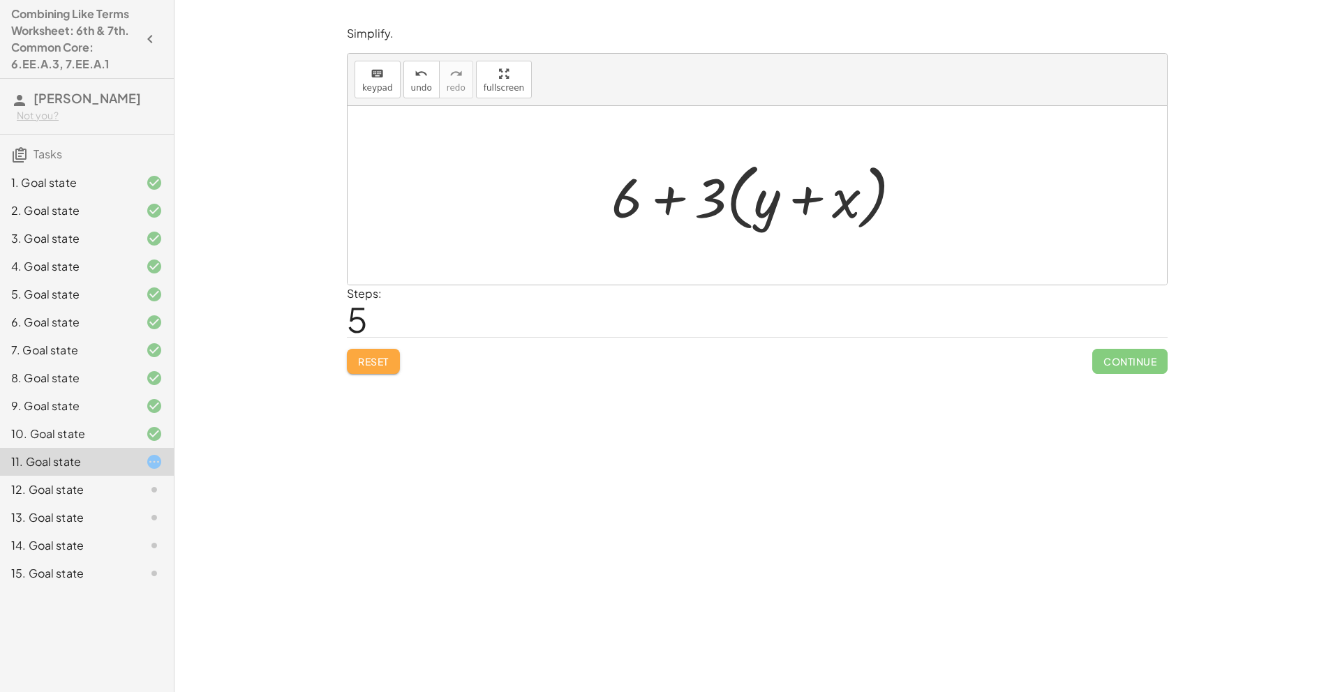
click at [387, 367] on button "Reset" at bounding box center [373, 361] width 53 height 25
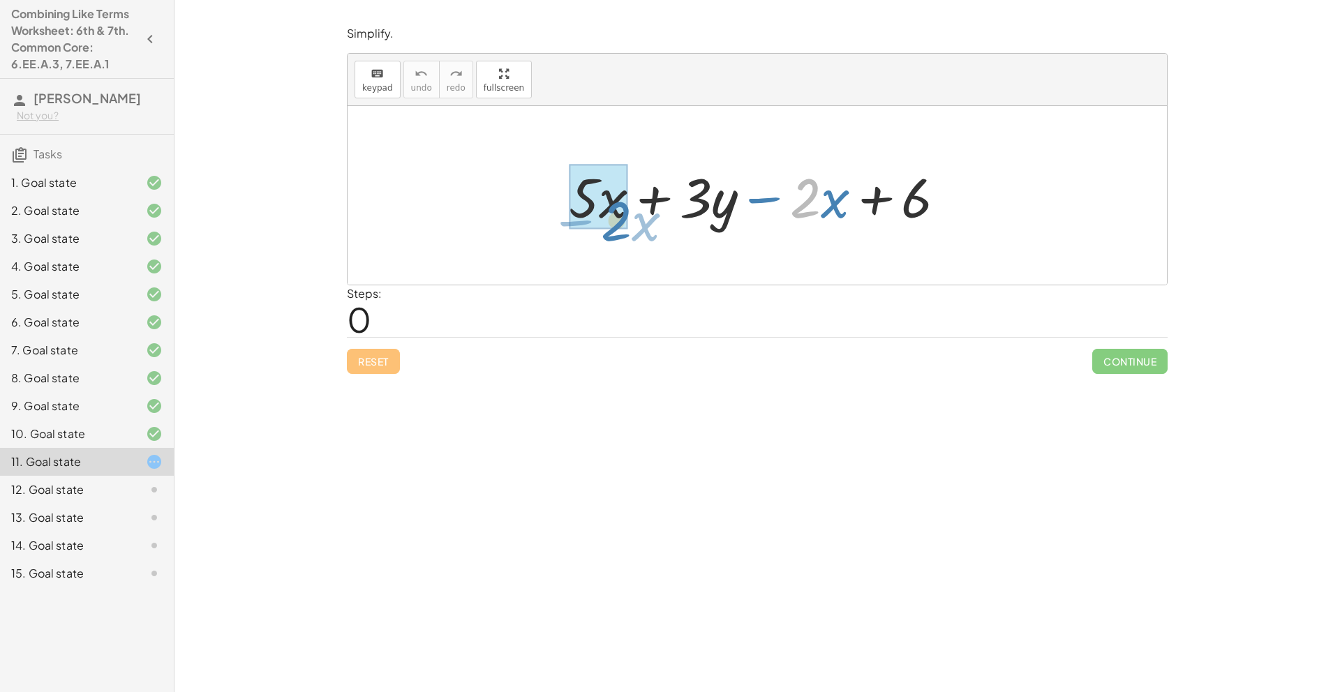
drag, startPoint x: 816, startPoint y: 199, endPoint x: 624, endPoint y: 218, distance: 192.9
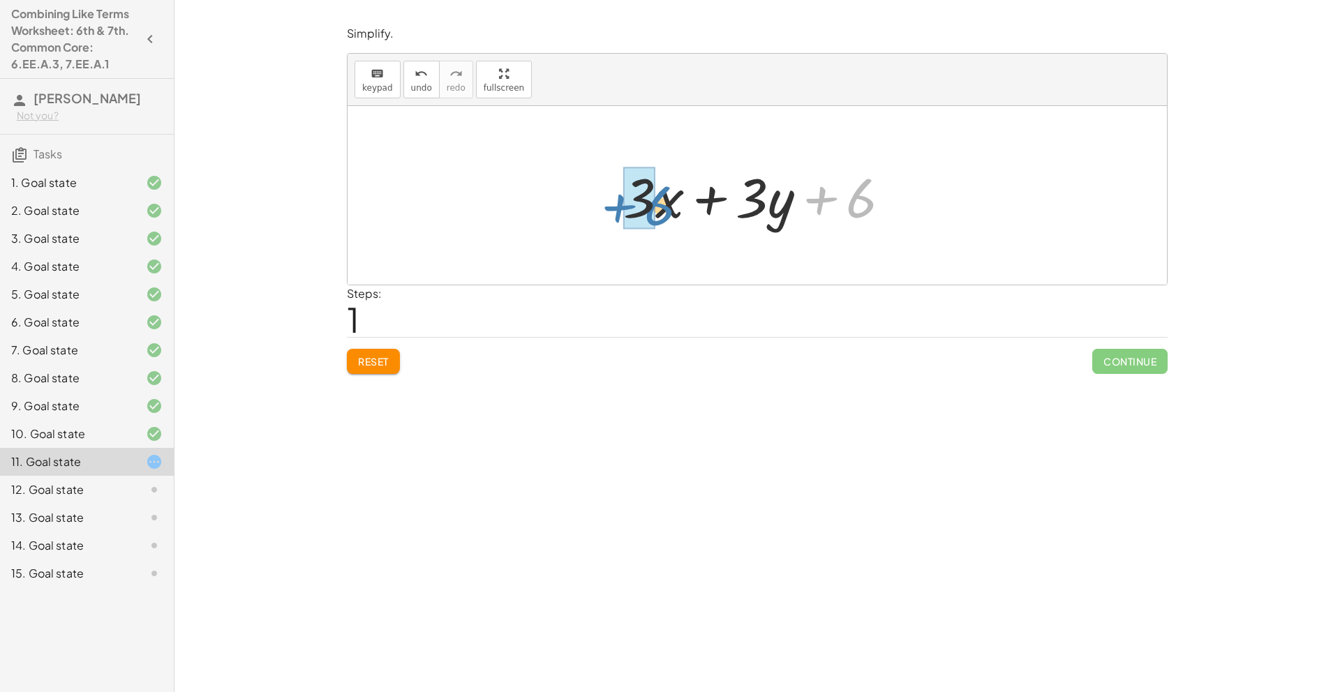
drag, startPoint x: 862, startPoint y: 206, endPoint x: 660, endPoint y: 214, distance: 201.9
click at [660, 214] on div at bounding box center [762, 196] width 292 height 72
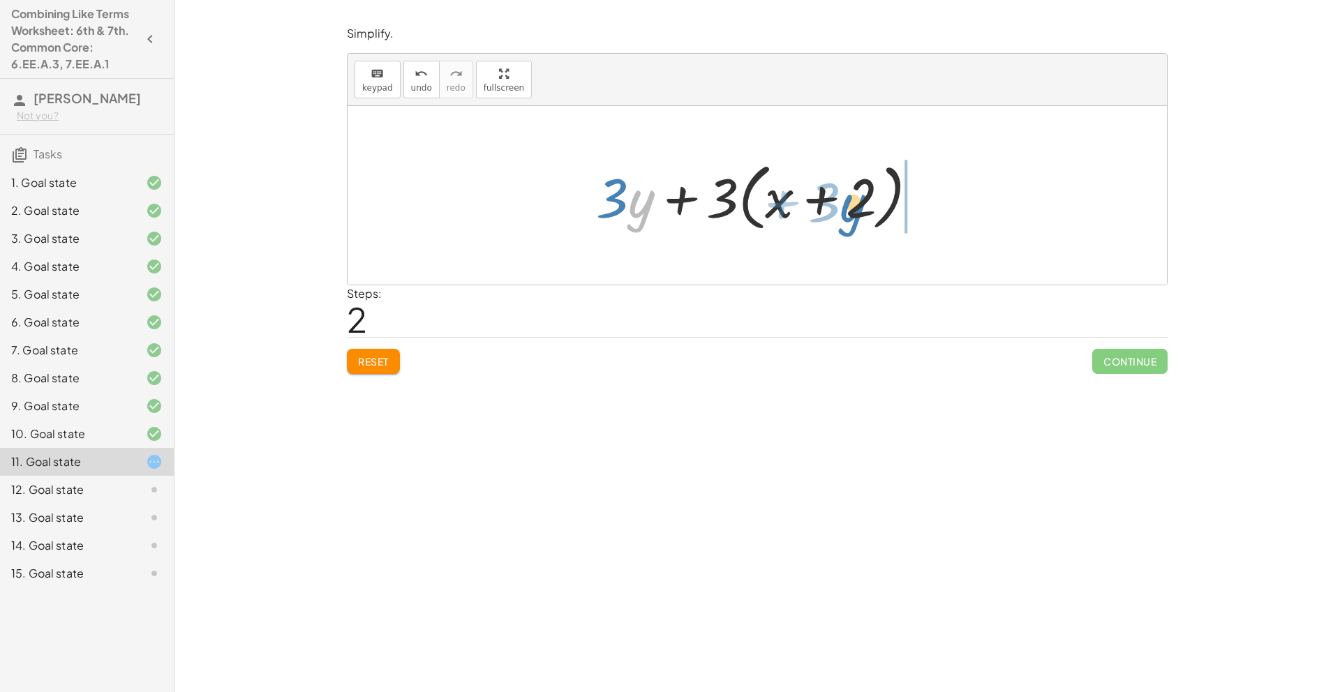
drag, startPoint x: 642, startPoint y: 214, endPoint x: 854, endPoint y: 218, distance: 211.5
click at [854, 218] on div at bounding box center [762, 196] width 347 height 80
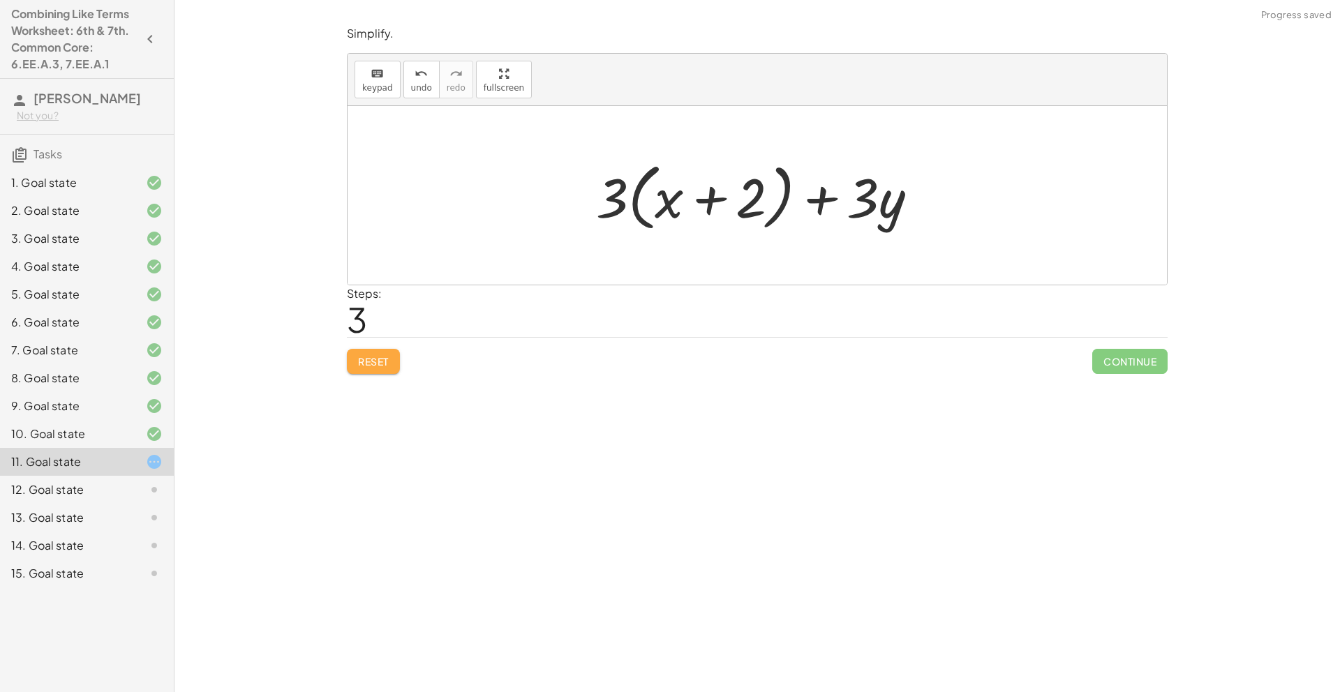
click at [376, 357] on span "Reset" at bounding box center [373, 361] width 31 height 13
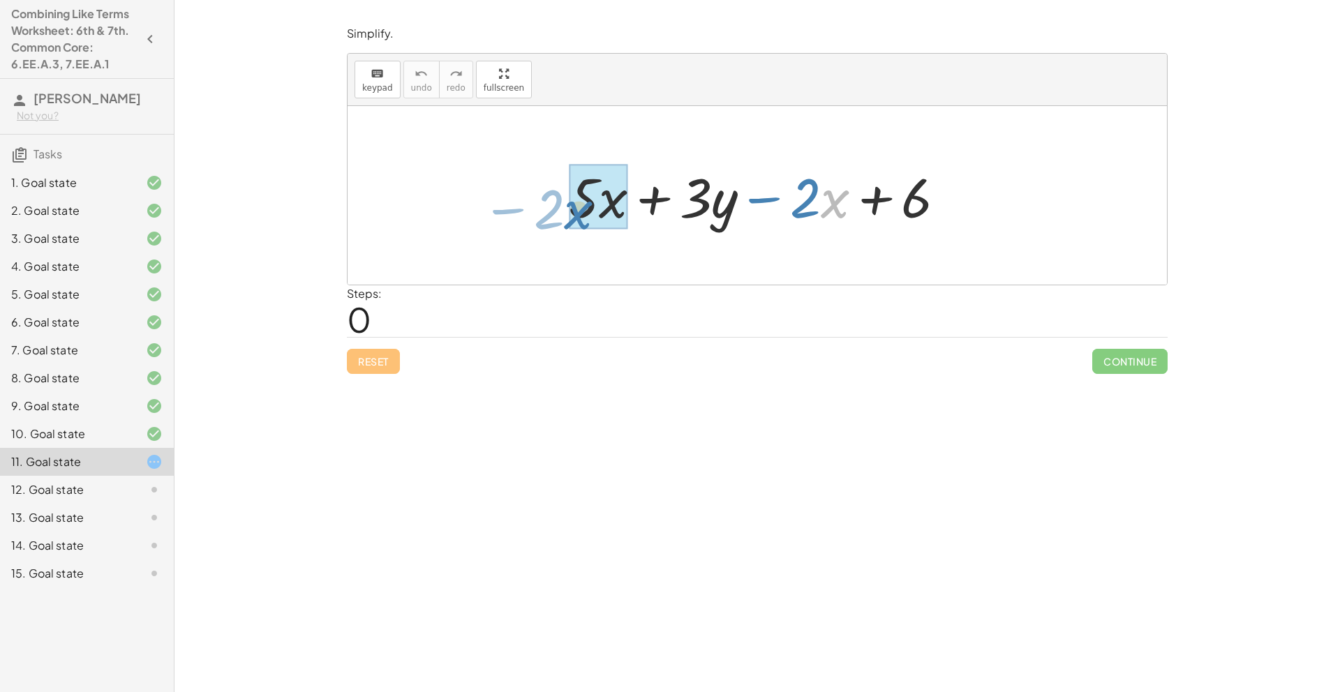
drag, startPoint x: 833, startPoint y: 205, endPoint x: 577, endPoint y: 216, distance: 256.4
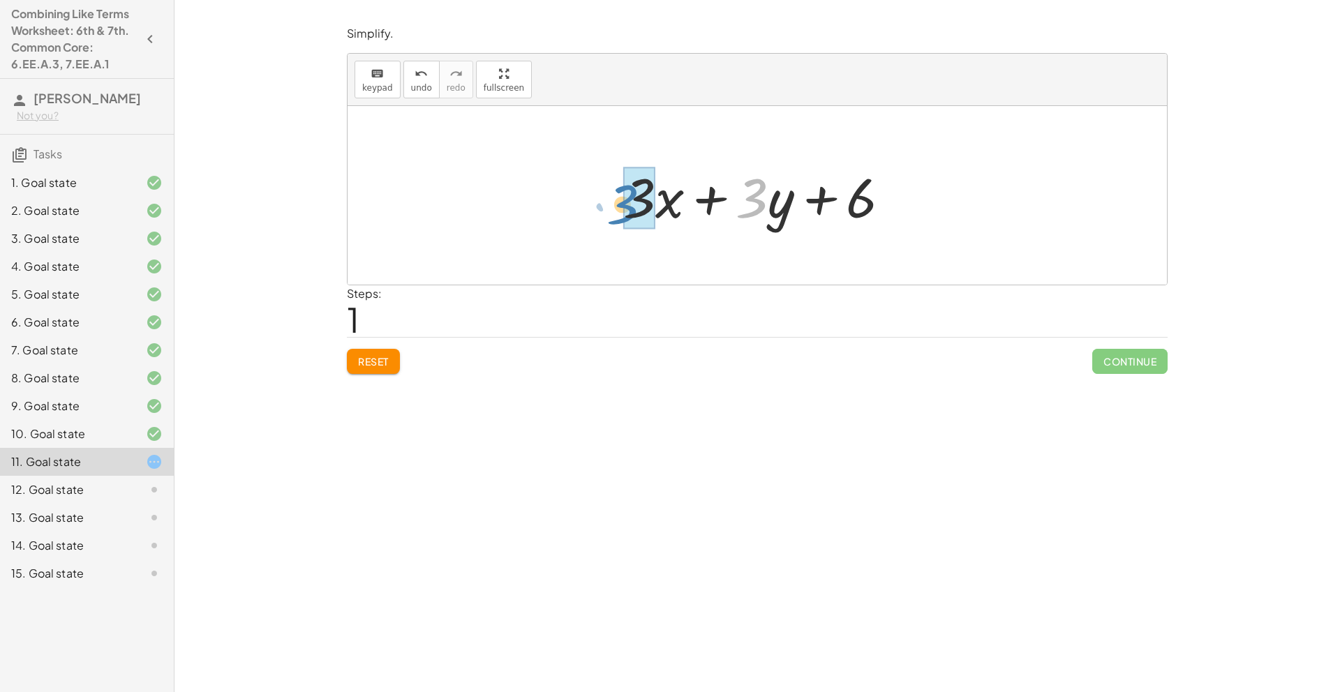
drag, startPoint x: 758, startPoint y: 193, endPoint x: 629, endPoint y: 199, distance: 129.3
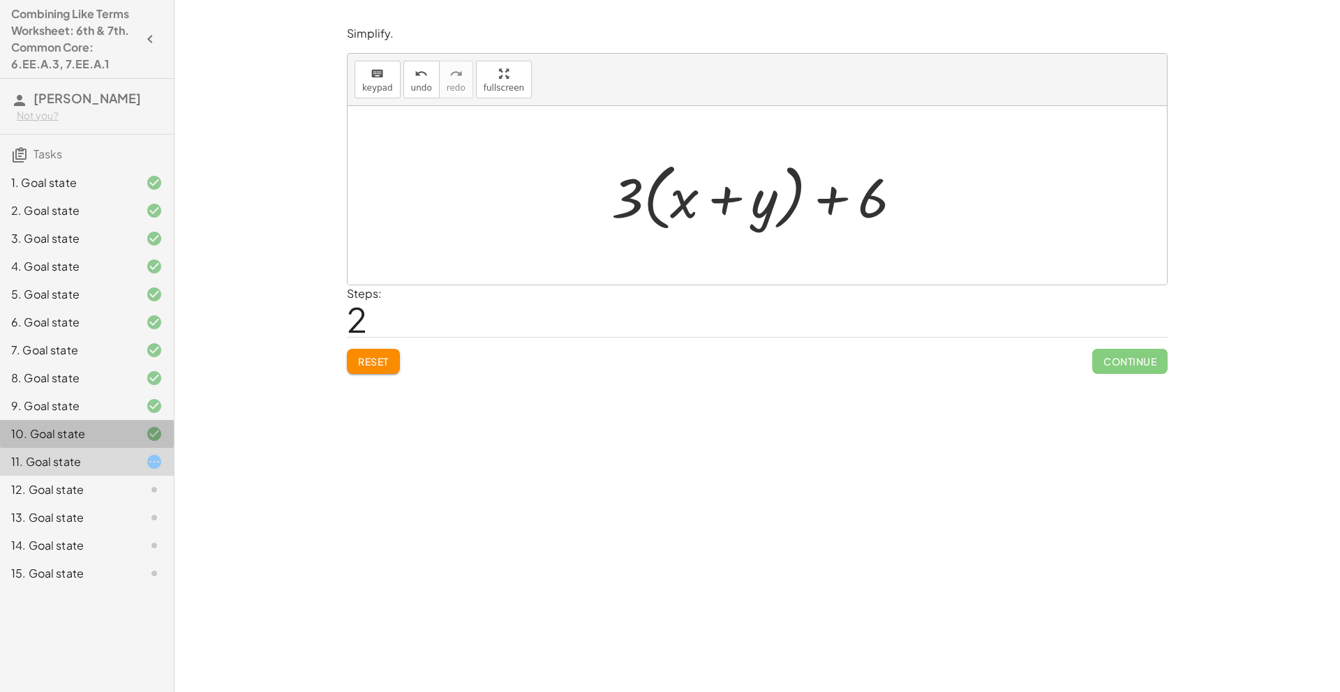
click at [89, 430] on div "10. Goal state" at bounding box center [67, 434] width 112 height 17
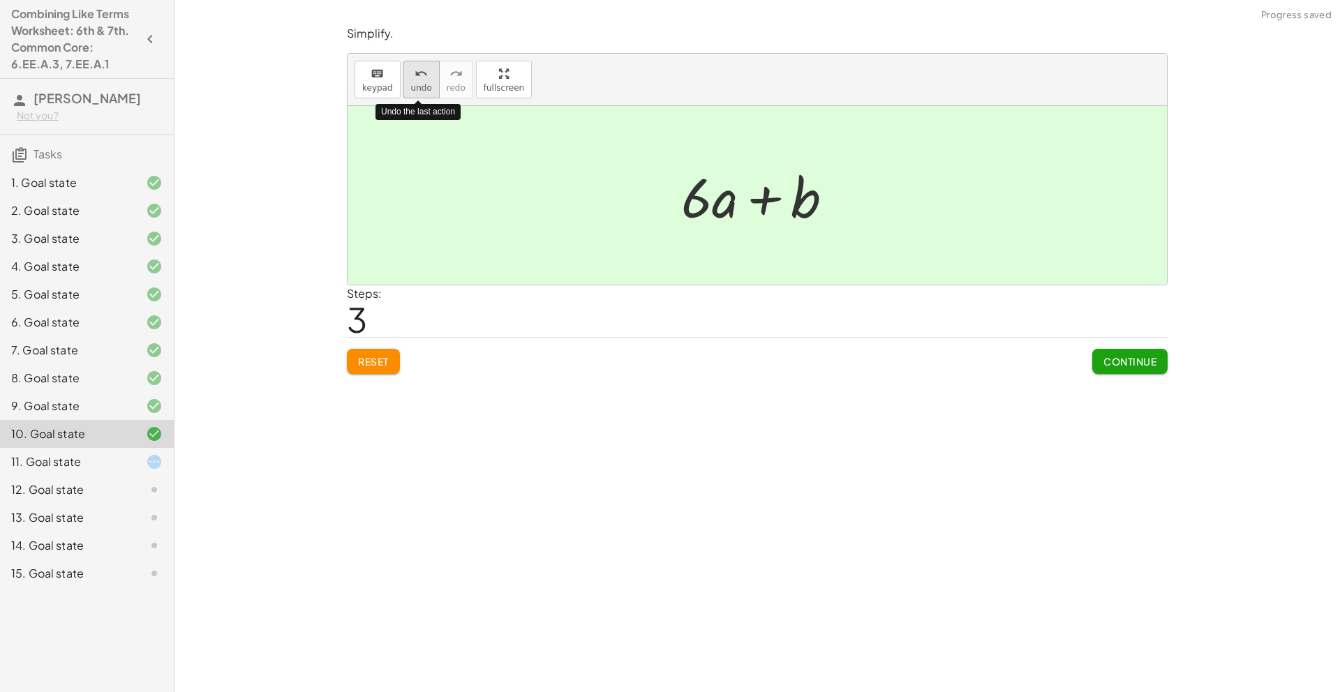
click at [424, 77] on icon "undo" at bounding box center [421, 74] width 13 height 17
click at [115, 459] on div "11. Goal state" at bounding box center [67, 462] width 112 height 17
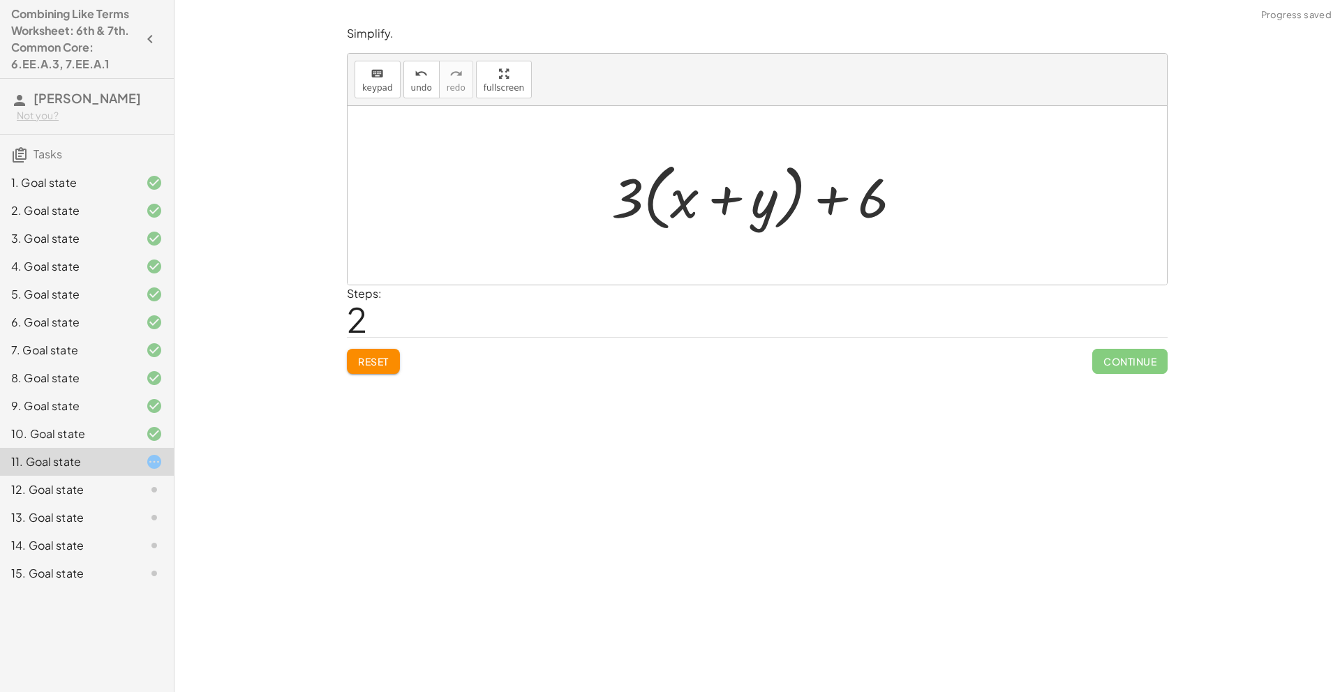
click at [86, 532] on div "12. Goal state" at bounding box center [87, 546] width 174 height 28
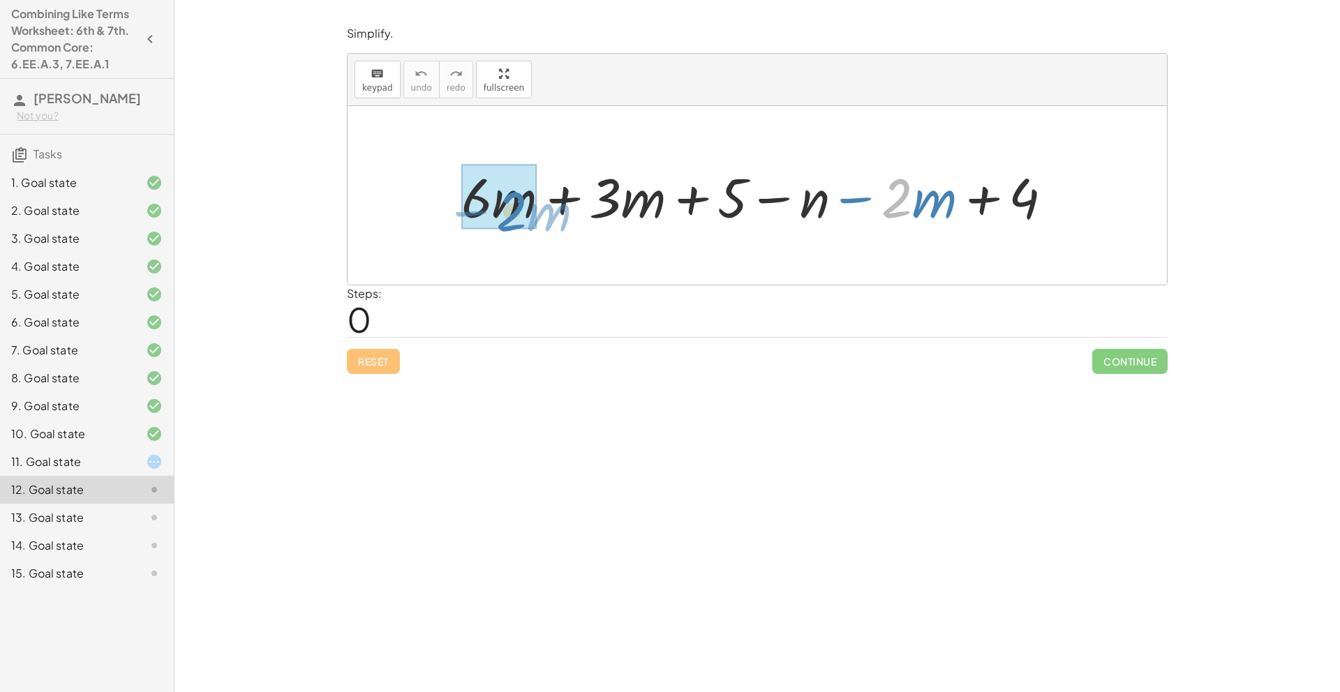
drag, startPoint x: 899, startPoint y: 198, endPoint x: 509, endPoint y: 209, distance: 390.4
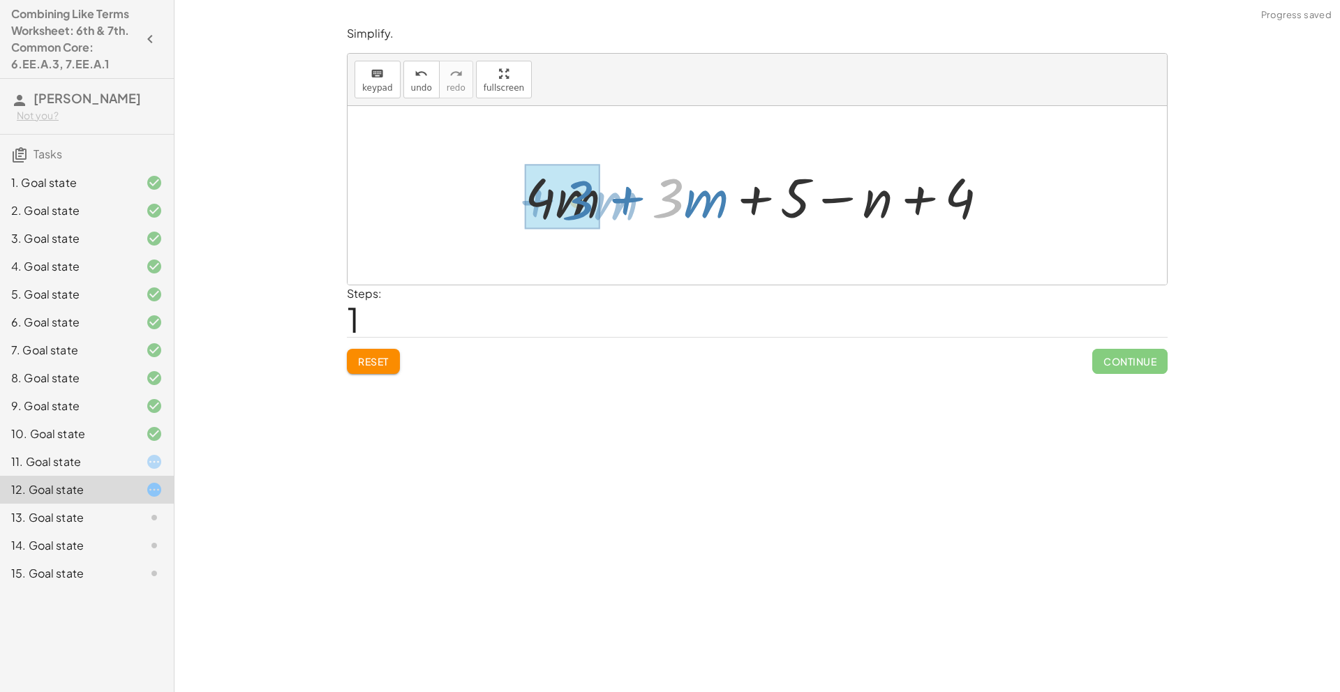
drag, startPoint x: 675, startPoint y: 207, endPoint x: 583, endPoint y: 208, distance: 92.1
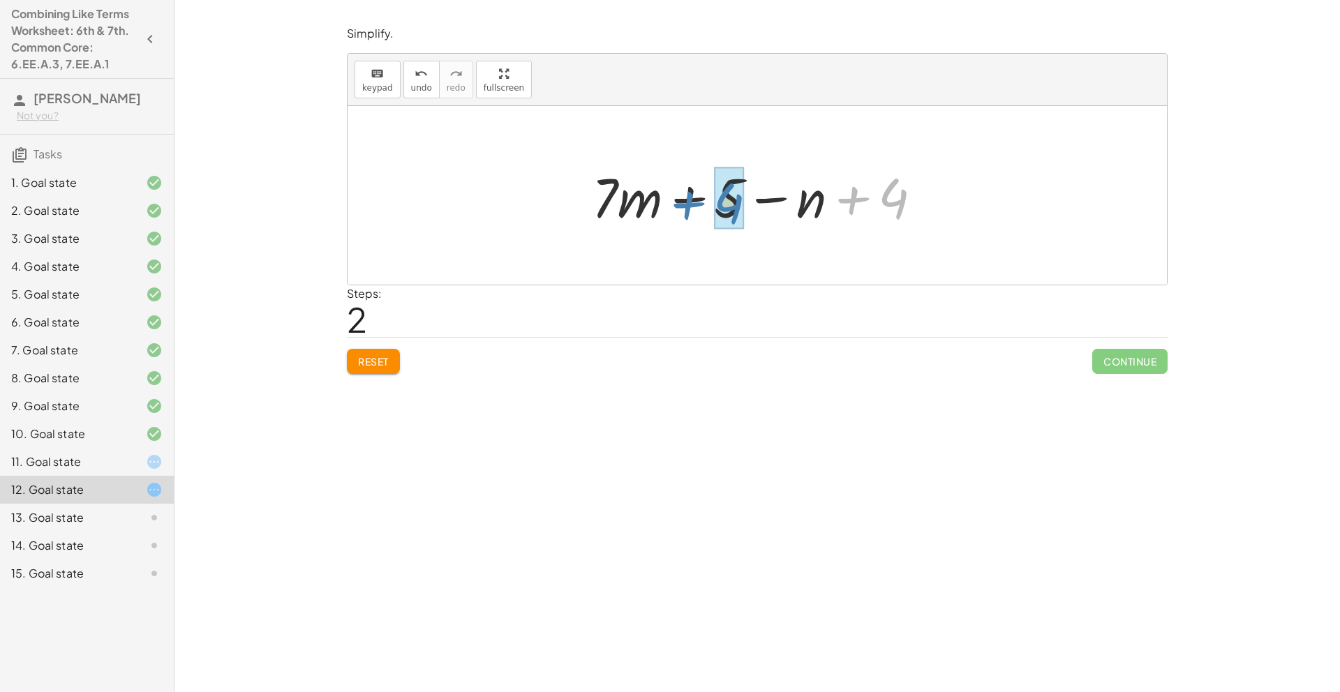
drag, startPoint x: 878, startPoint y: 200, endPoint x: 713, endPoint y: 205, distance: 165.5
click at [713, 205] on div at bounding box center [762, 196] width 355 height 72
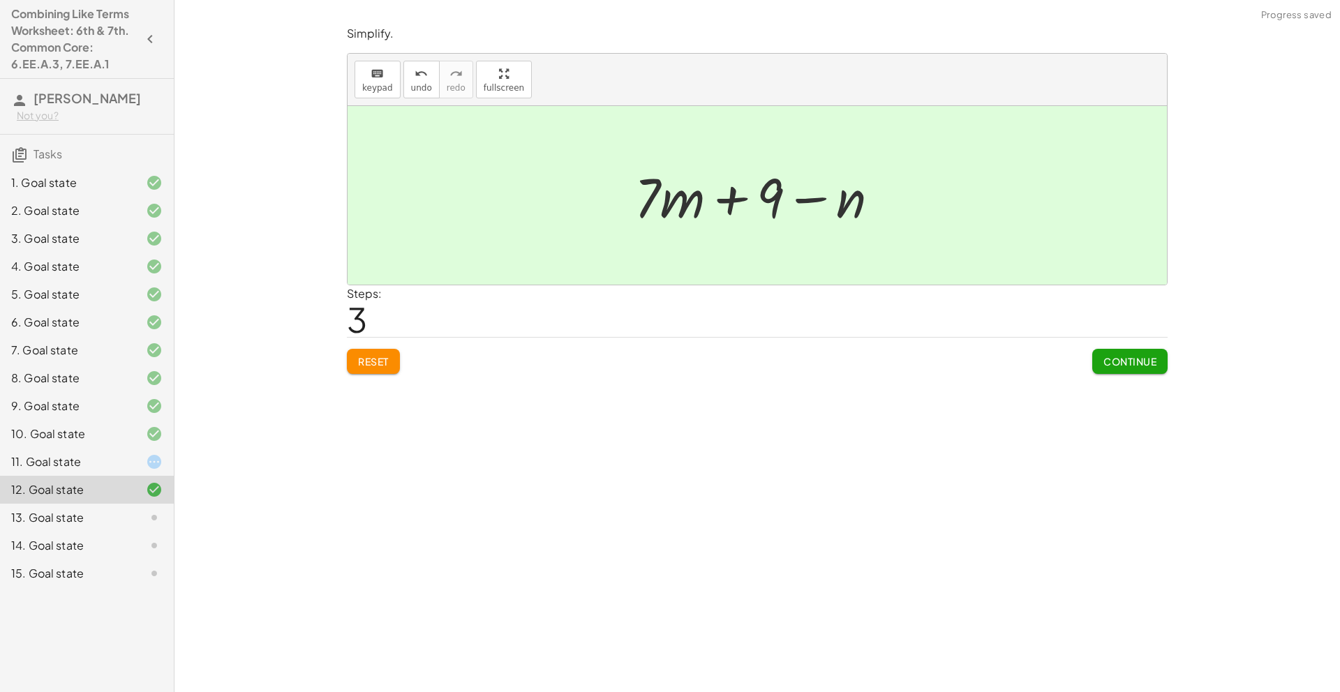
click at [1137, 360] on span "Continue" at bounding box center [1130, 361] width 53 height 13
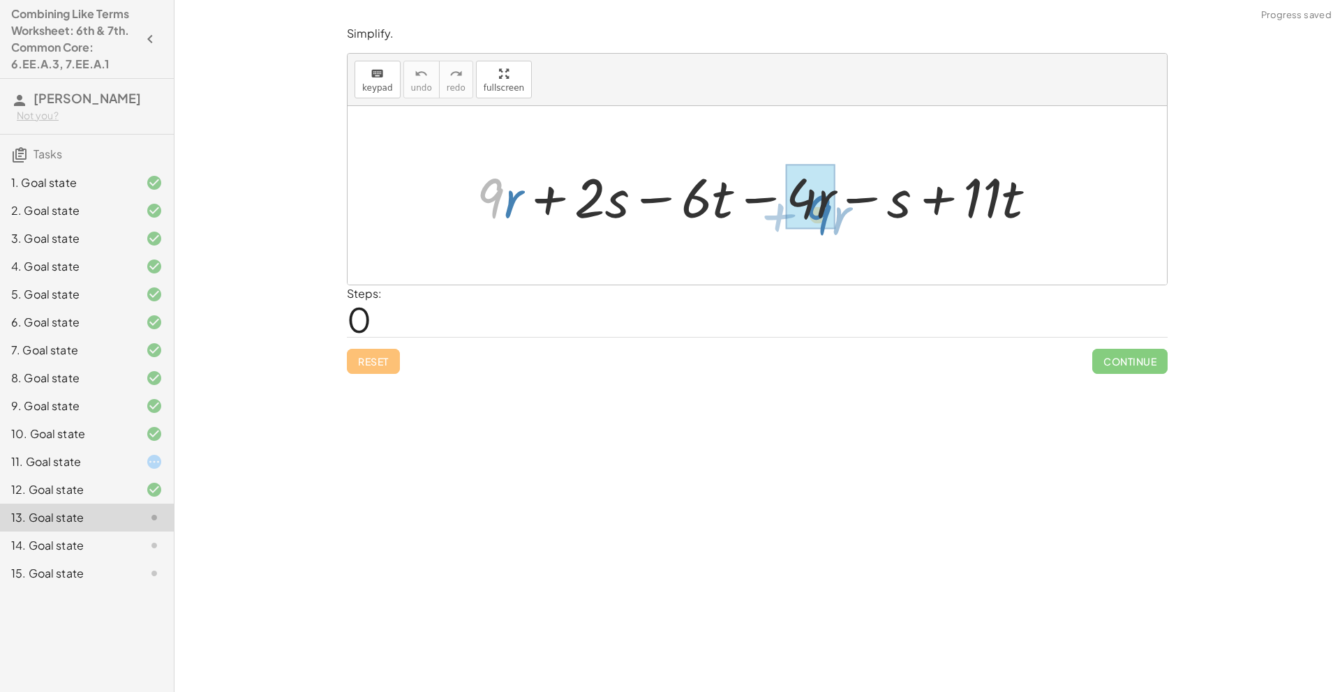
drag, startPoint x: 478, startPoint y: 200, endPoint x: 804, endPoint y: 217, distance: 326.4
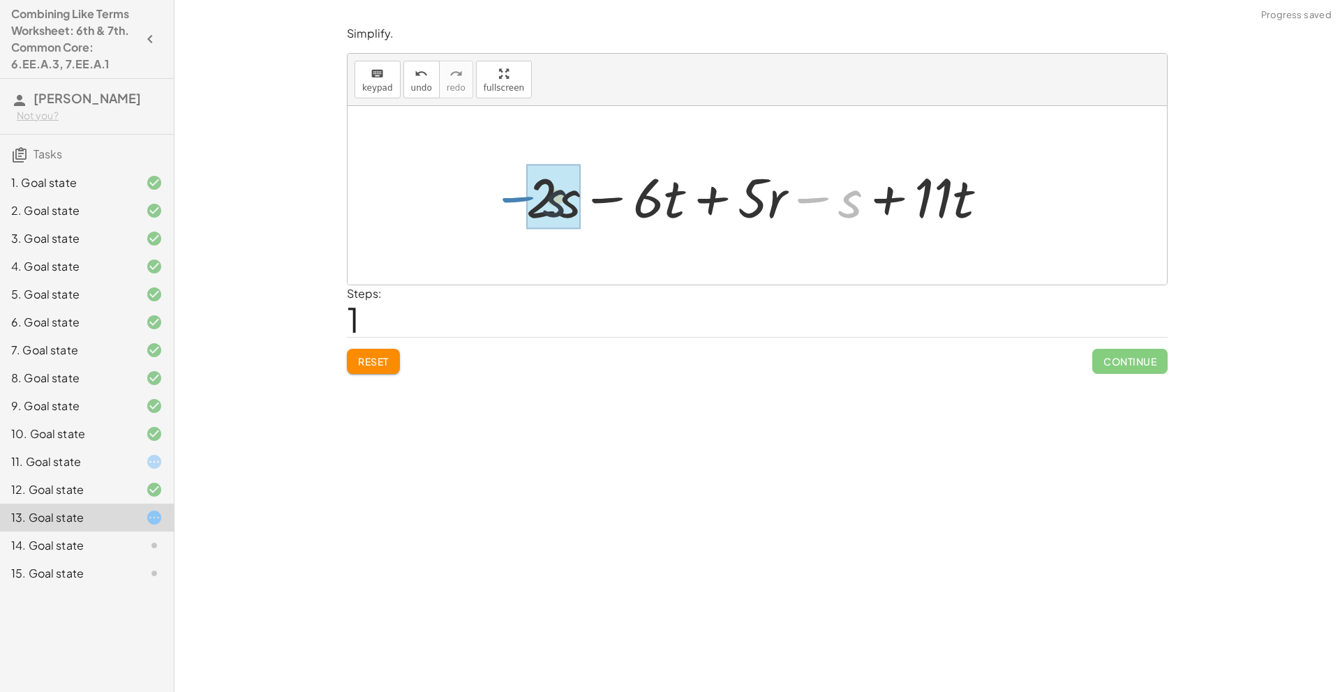
drag, startPoint x: 836, startPoint y: 209, endPoint x: 535, endPoint y: 208, distance: 300.8
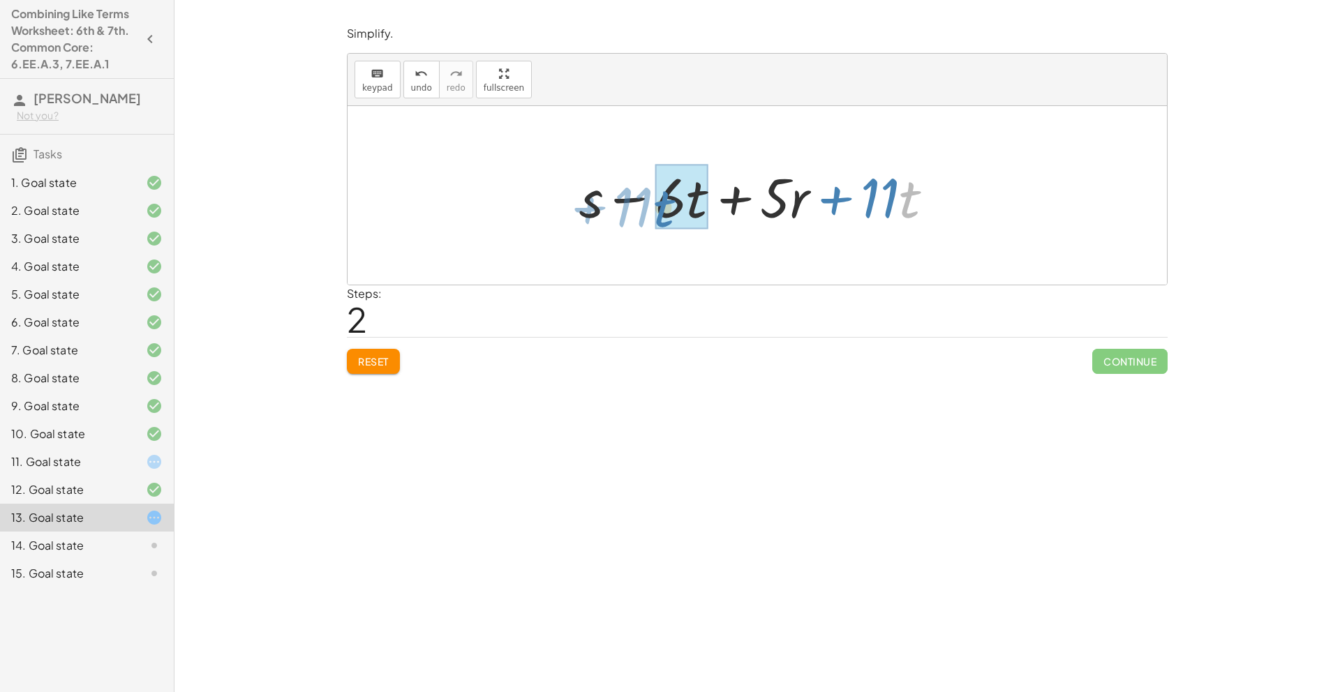
drag, startPoint x: 901, startPoint y: 209, endPoint x: 664, endPoint y: 217, distance: 237.5
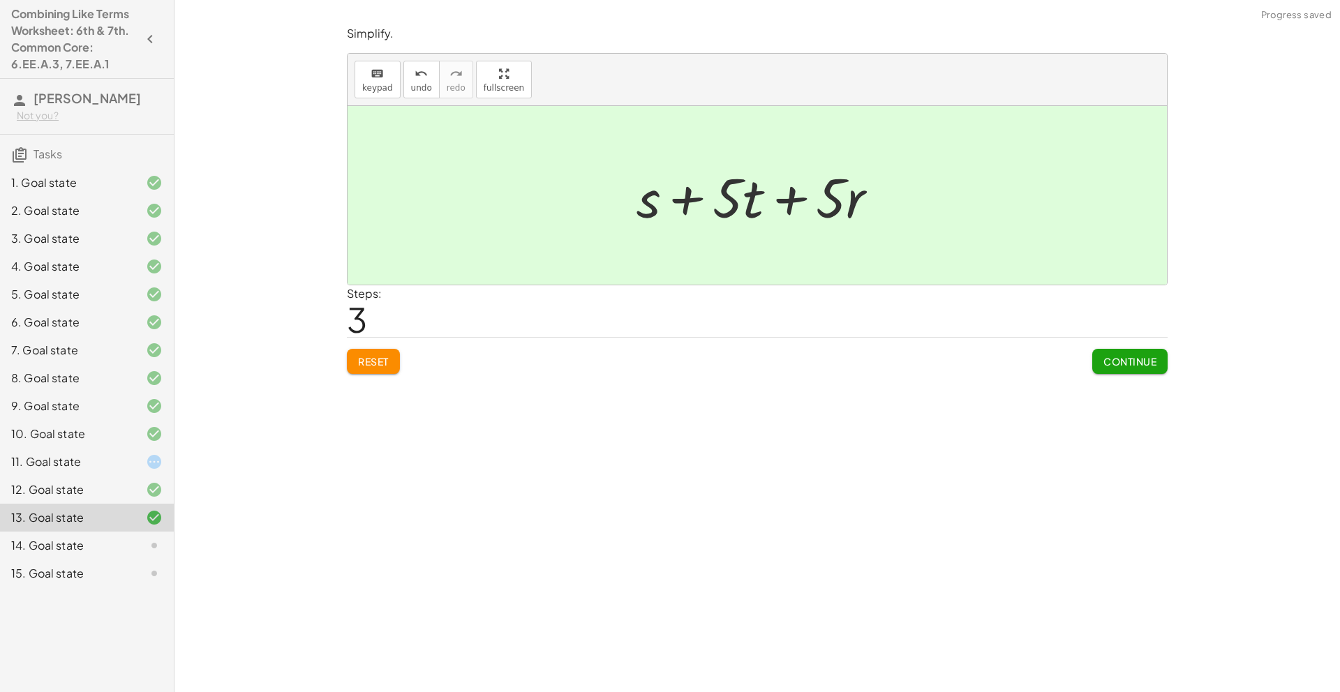
click at [1112, 343] on div "Continue" at bounding box center [1129, 356] width 75 height 36
click at [1119, 362] on span "Continue" at bounding box center [1130, 361] width 53 height 13
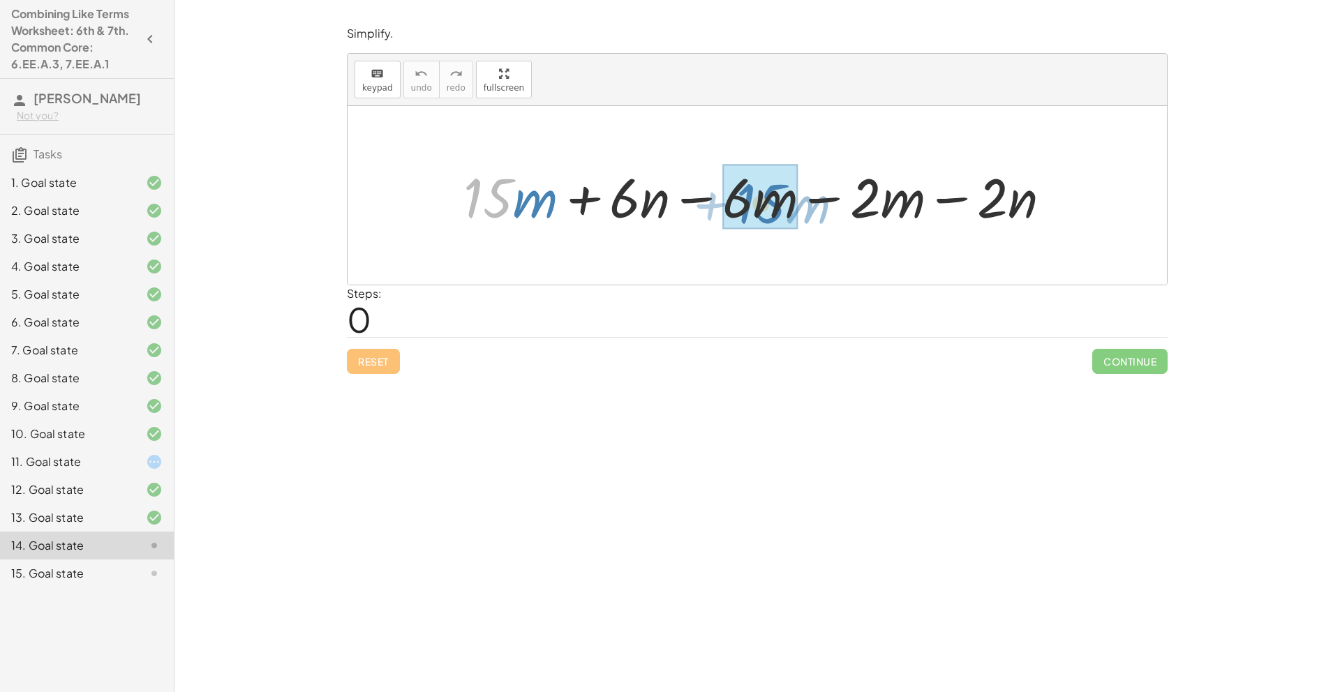
drag, startPoint x: 528, startPoint y: 205, endPoint x: 775, endPoint y: 210, distance: 246.5
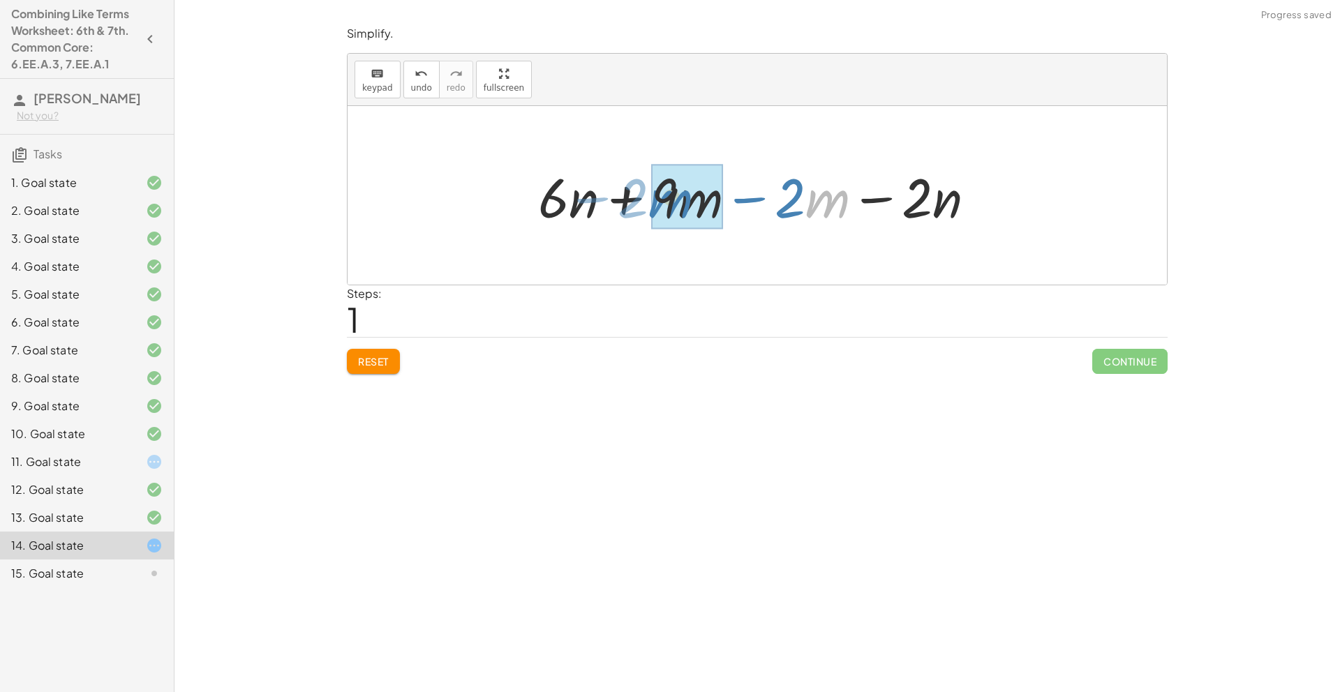
drag, startPoint x: 836, startPoint y: 203, endPoint x: 678, endPoint y: 203, distance: 157.1
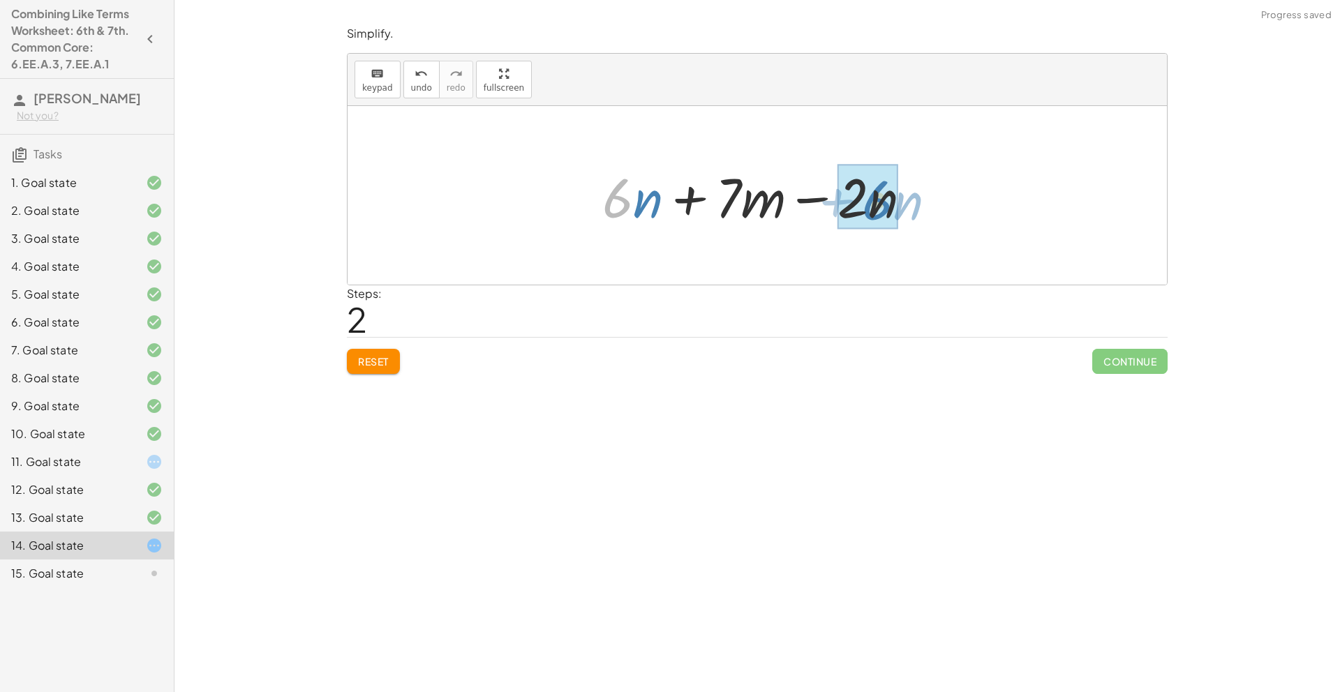
drag, startPoint x: 615, startPoint y: 200, endPoint x: 876, endPoint y: 202, distance: 261.1
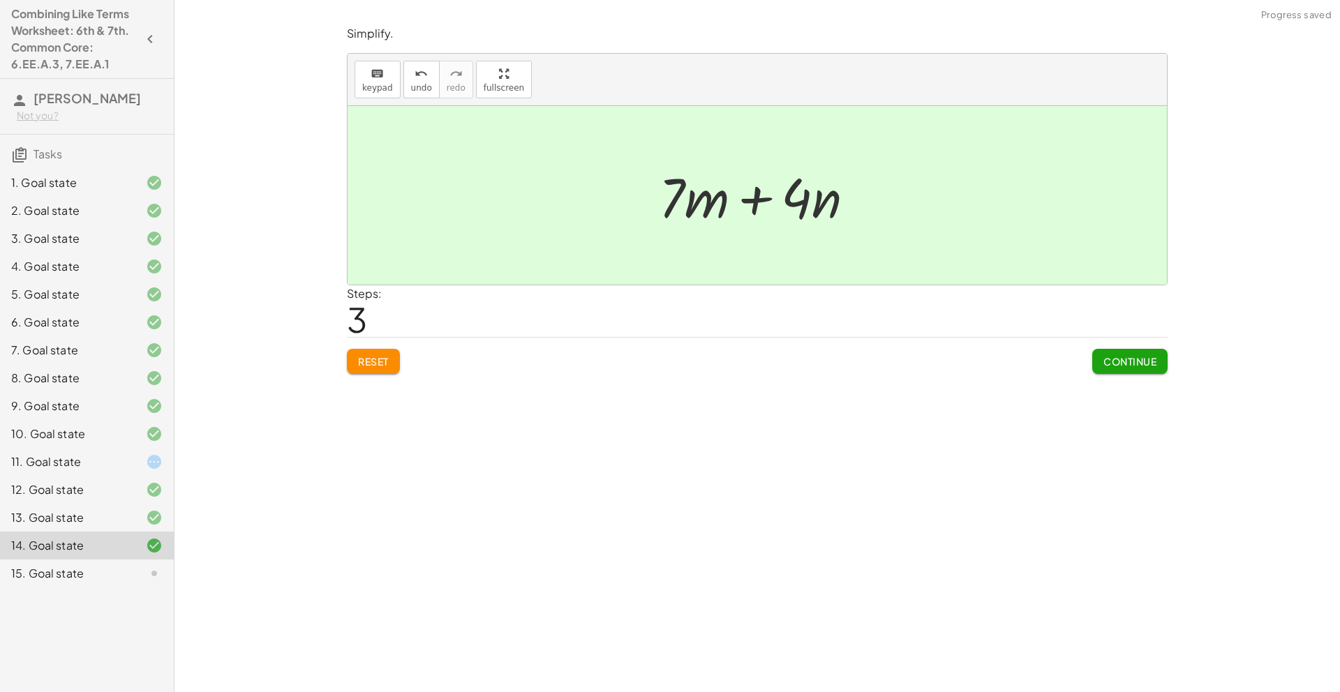
click at [1131, 362] on span "Continue" at bounding box center [1130, 361] width 53 height 13
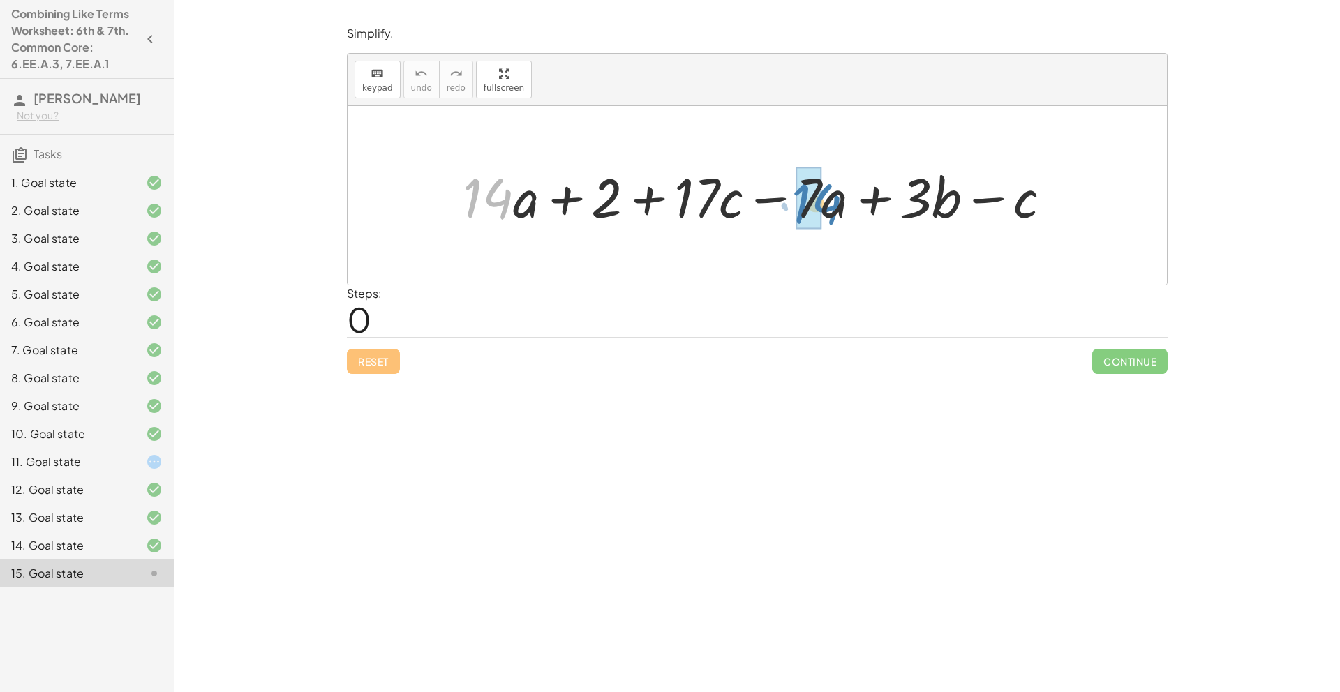
drag, startPoint x: 501, startPoint y: 209, endPoint x: 830, endPoint y: 214, distance: 328.8
click at [830, 214] on div at bounding box center [763, 196] width 614 height 72
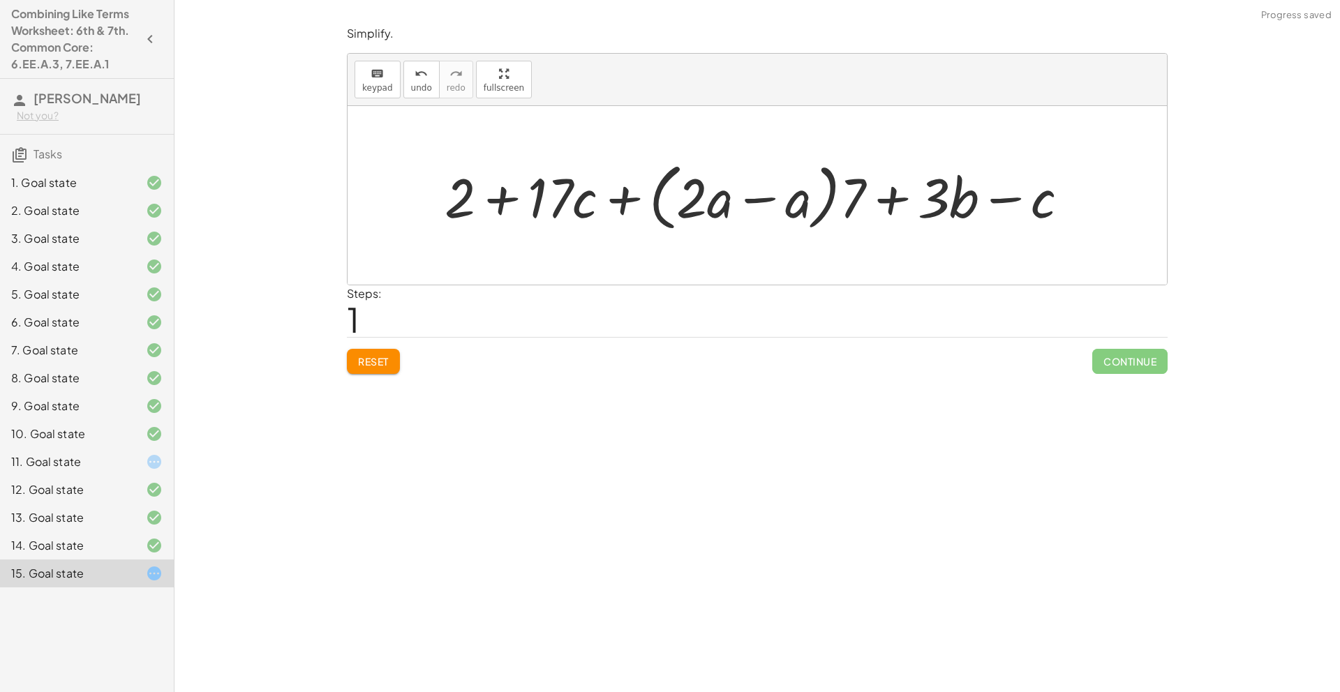
click at [369, 365] on span "Reset" at bounding box center [373, 361] width 31 height 13
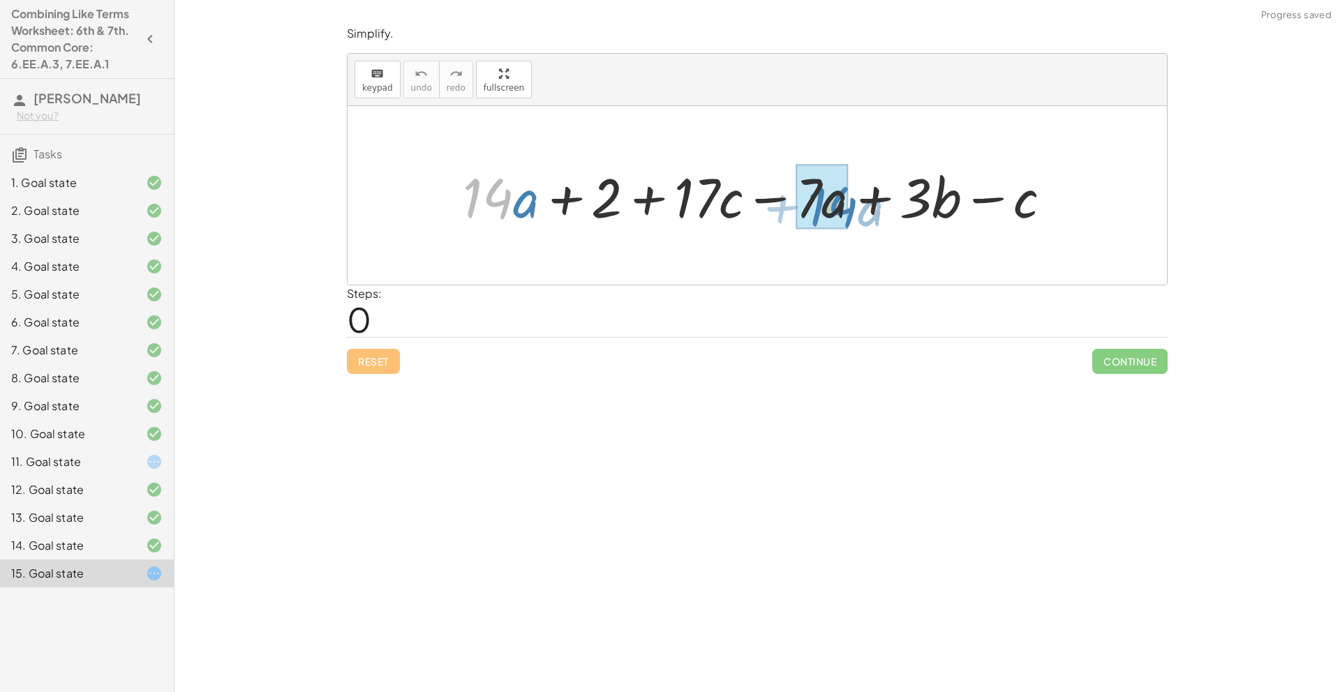
drag, startPoint x: 503, startPoint y: 200, endPoint x: 847, endPoint y: 209, distance: 344.2
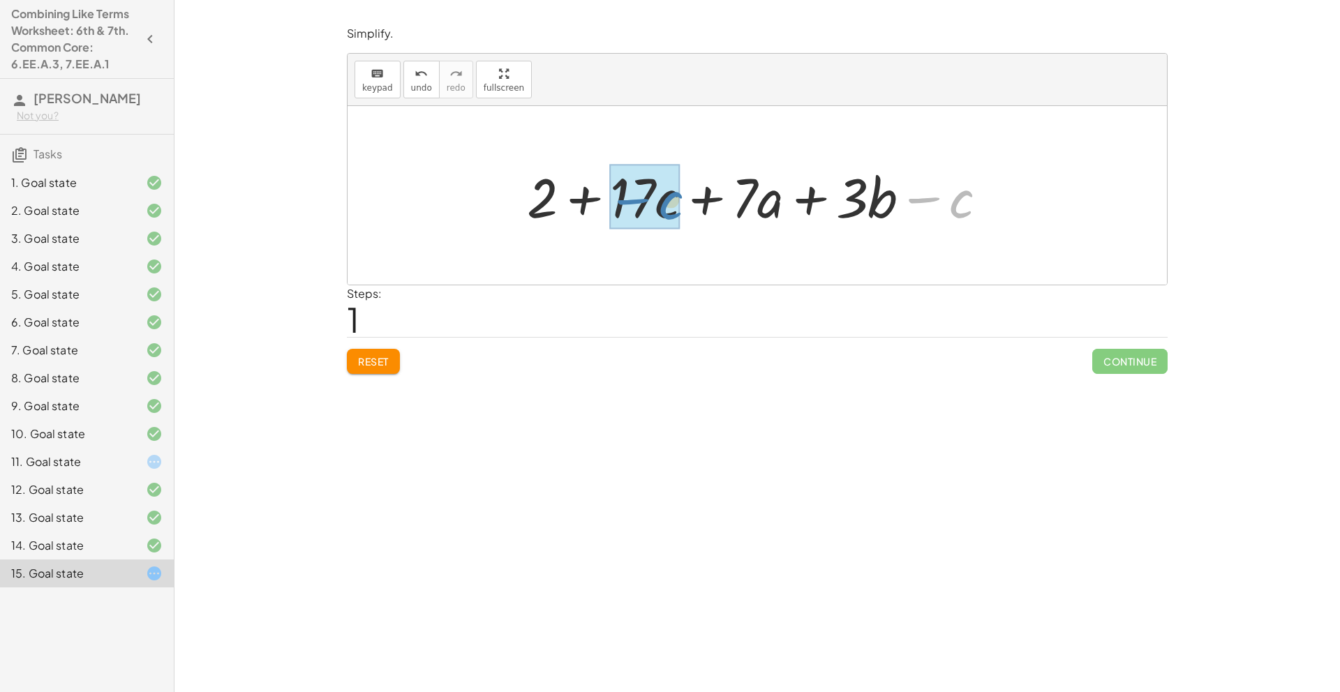
drag, startPoint x: 951, startPoint y: 205, endPoint x: 660, endPoint y: 206, distance: 291.1
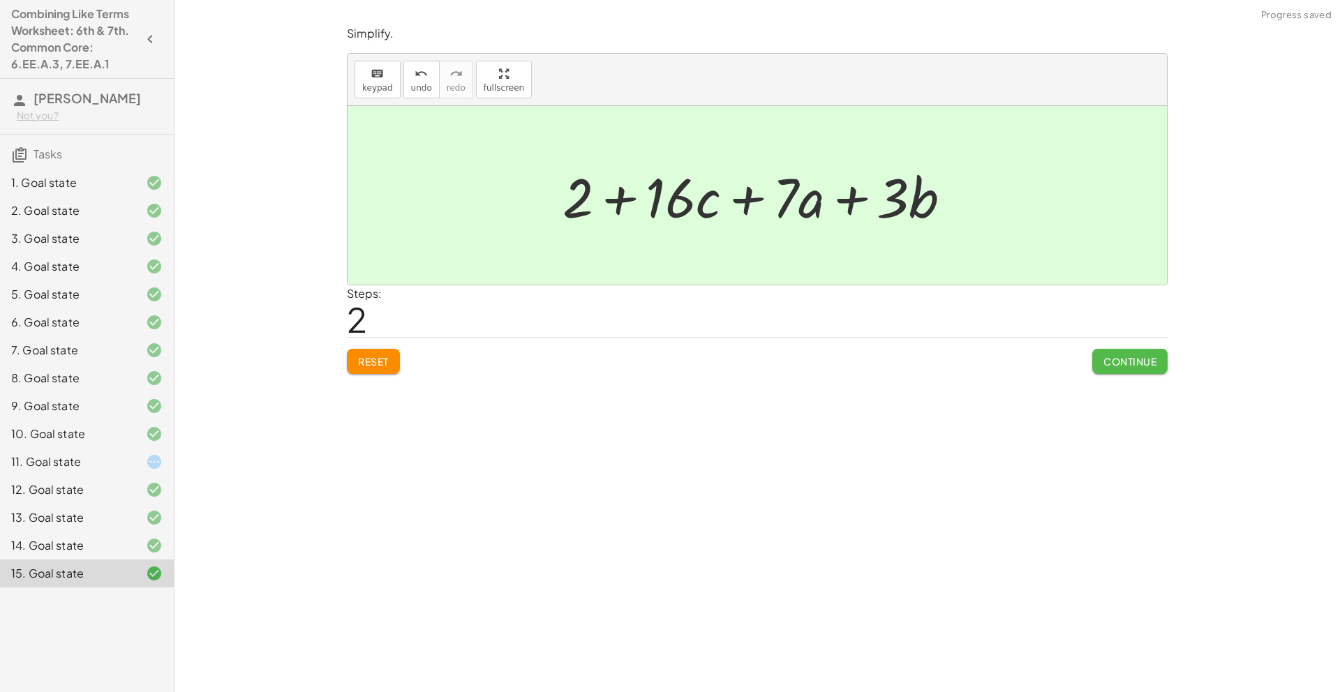
drag, startPoint x: 1095, startPoint y: 369, endPoint x: 1118, endPoint y: 364, distance: 22.9
click at [1097, 369] on button "Continue" at bounding box center [1129, 361] width 75 height 25
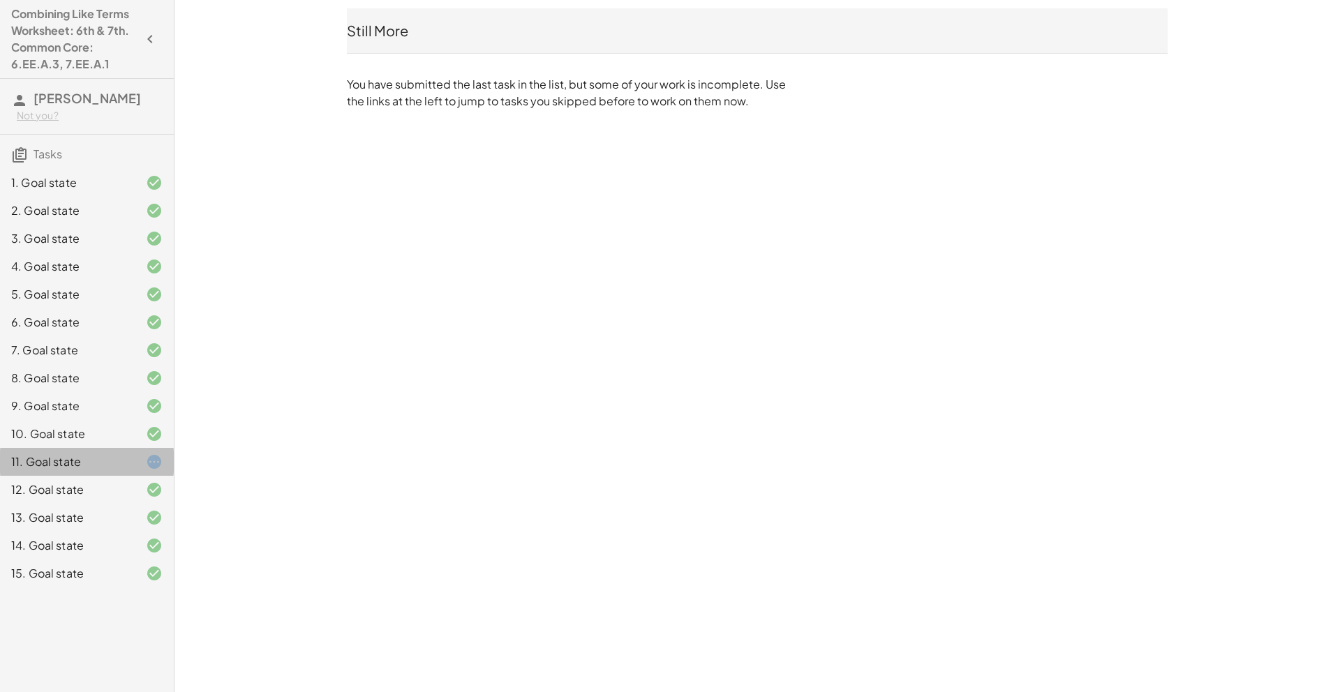
click at [158, 461] on icon at bounding box center [154, 462] width 17 height 17
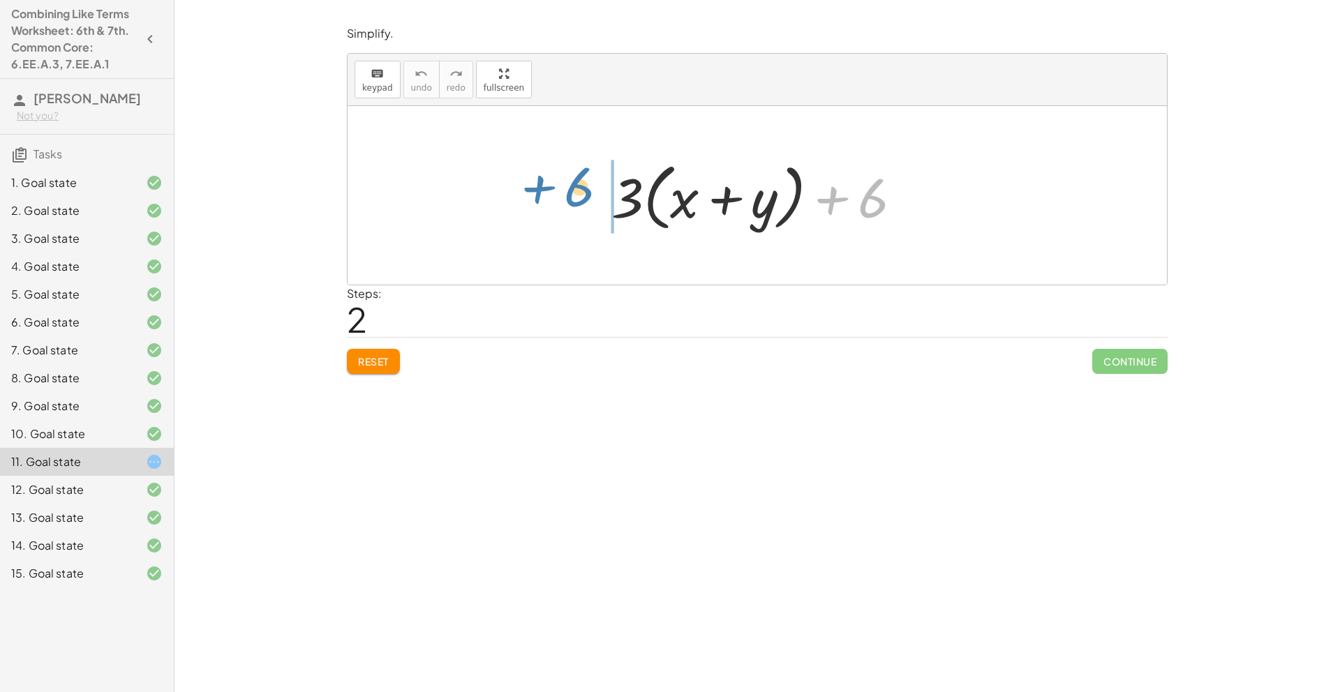
drag, startPoint x: 826, startPoint y: 209, endPoint x: 529, endPoint y: 199, distance: 297.5
click at [533, 198] on div "+ · 5 · x + · 3 · y − · 2 · x + 6 + · 3 · x + · 3 · y + 6 + 6 + · 3 · ( + x + y…" at bounding box center [757, 195] width 819 height 179
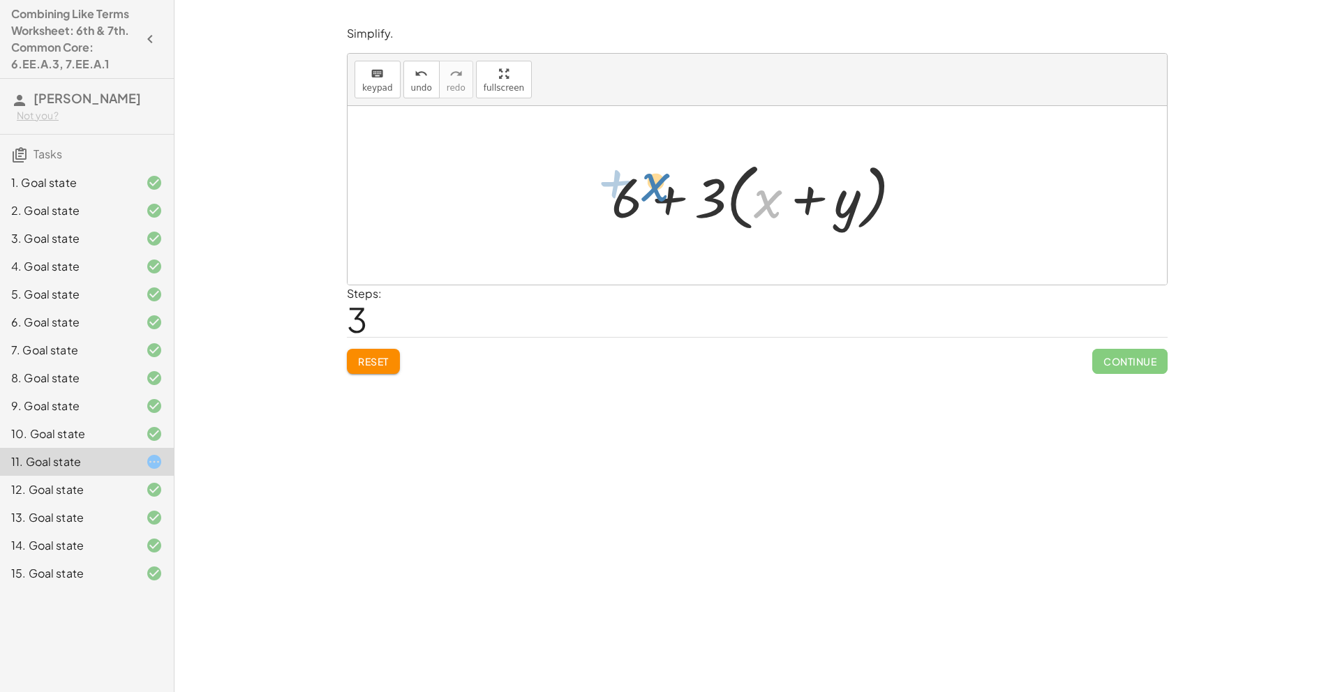
drag, startPoint x: 762, startPoint y: 214, endPoint x: 642, endPoint y: 207, distance: 119.6
click at [642, 207] on div at bounding box center [762, 196] width 316 height 80
drag, startPoint x: 766, startPoint y: 186, endPoint x: 676, endPoint y: 184, distance: 90.1
click at [676, 184] on div at bounding box center [762, 196] width 316 height 80
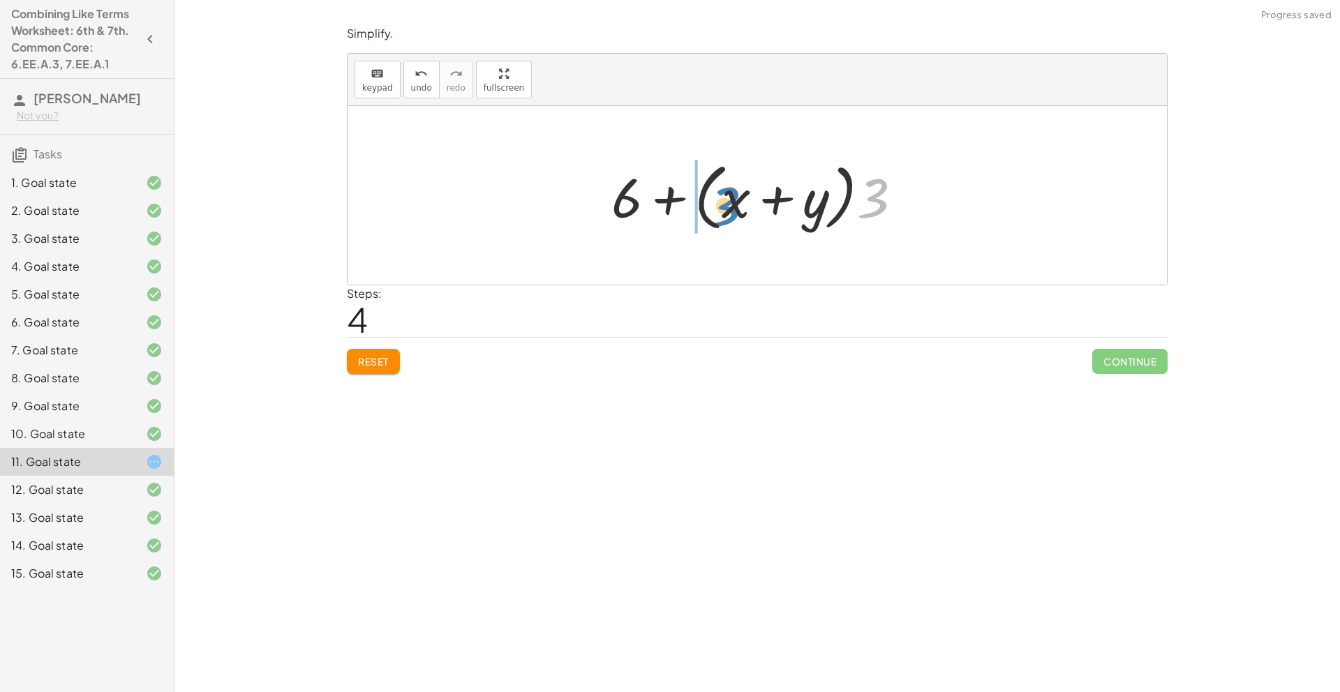
drag, startPoint x: 867, startPoint y: 189, endPoint x: 674, endPoint y: 208, distance: 194.3
click at [674, 208] on div at bounding box center [762, 196] width 316 height 80
click at [158, 40] on button "button" at bounding box center [150, 39] width 25 height 25
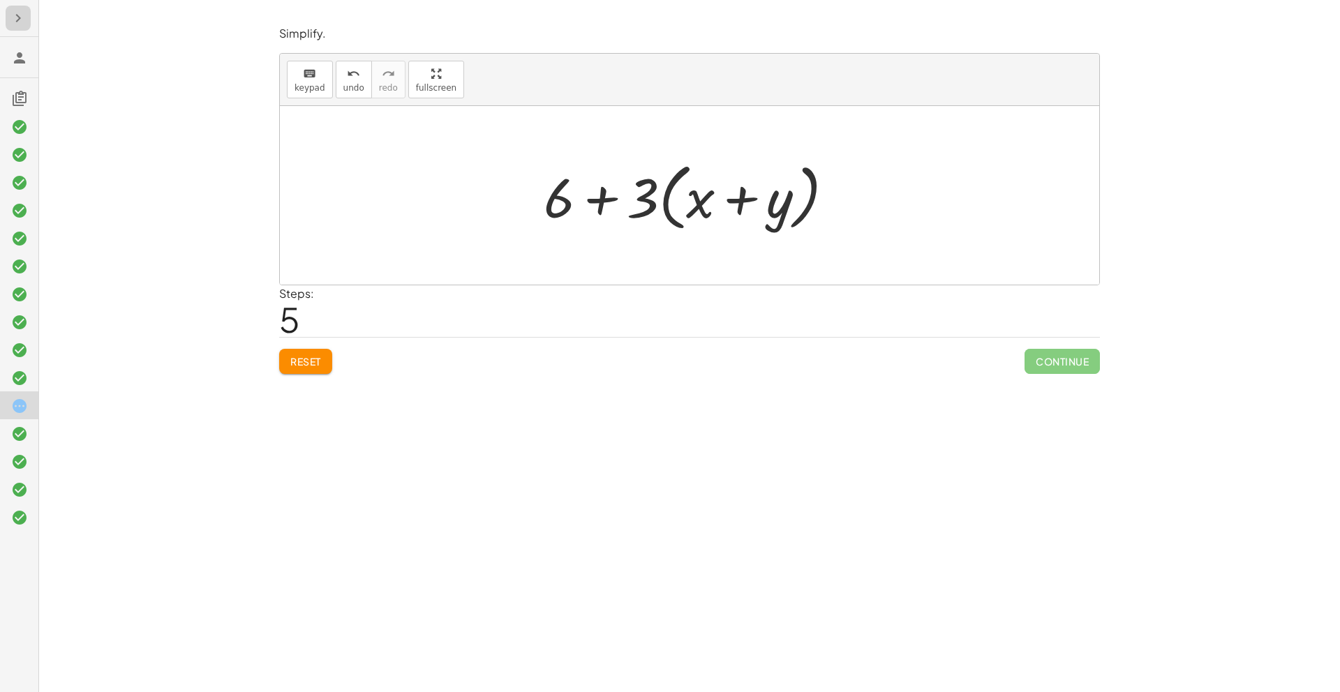
click at [24, 28] on button "button" at bounding box center [18, 18] width 25 height 25
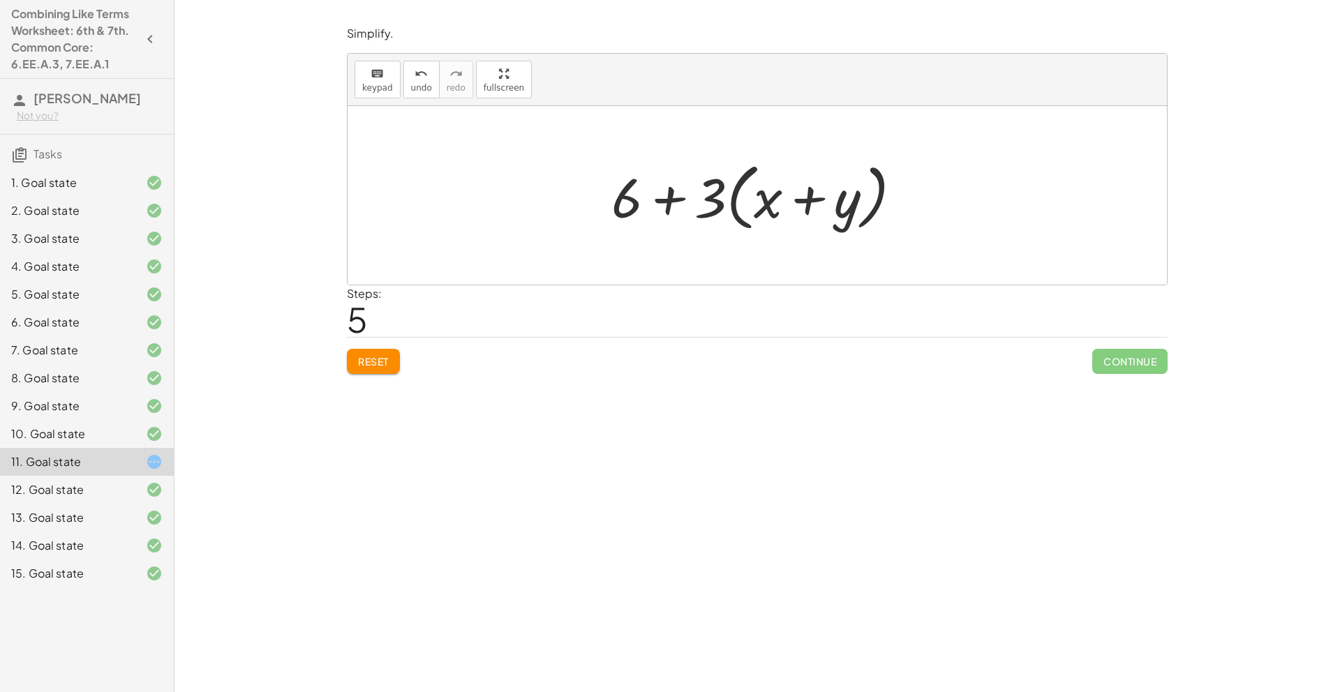
drag, startPoint x: 37, startPoint y: 94, endPoint x: 45, endPoint y: 94, distance: 8.4
click at [37, 94] on span "Aarav Chandwani" at bounding box center [87, 98] width 107 height 16
click at [142, 39] on icon "button" at bounding box center [150, 39] width 17 height 17
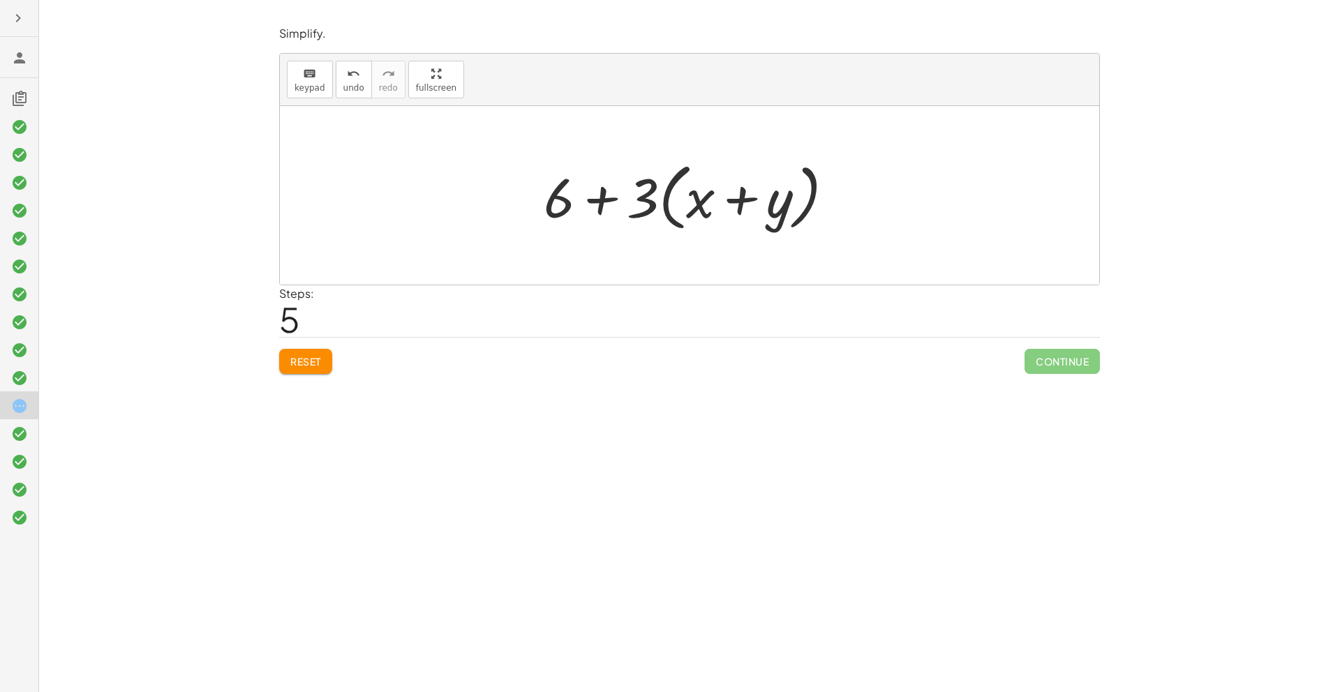
click at [20, 57] on icon at bounding box center [19, 58] width 17 height 17
drag, startPoint x: 32, startPoint y: 101, endPoint x: 16, endPoint y: 98, distance: 16.3
click at [27, 99] on h3 at bounding box center [19, 92] width 38 height 29
click at [12, 96] on icon at bounding box center [19, 98] width 17 height 17
click at [6, 15] on button "button" at bounding box center [18, 18] width 25 height 25
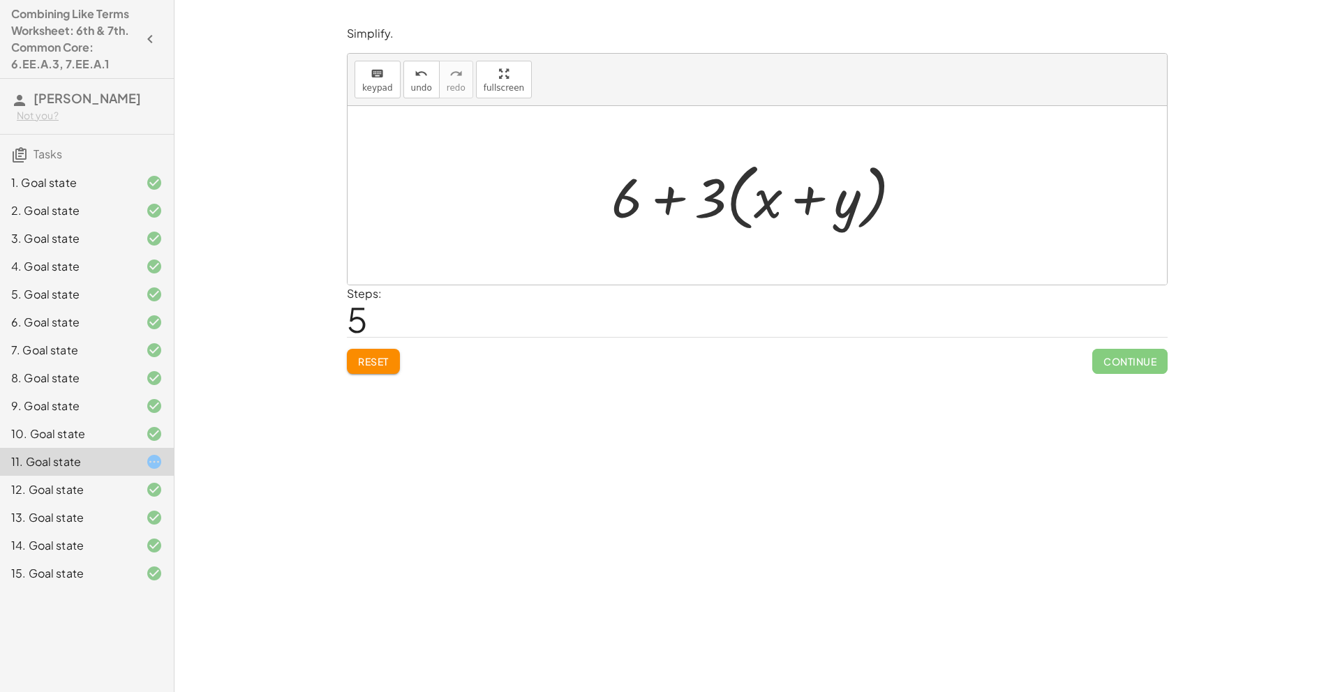
click at [400, 334] on div "Steps: 5" at bounding box center [757, 311] width 821 height 52
click at [385, 348] on div "Reset Continue" at bounding box center [757, 355] width 821 height 37
click at [369, 367] on span "Reset" at bounding box center [373, 361] width 31 height 13
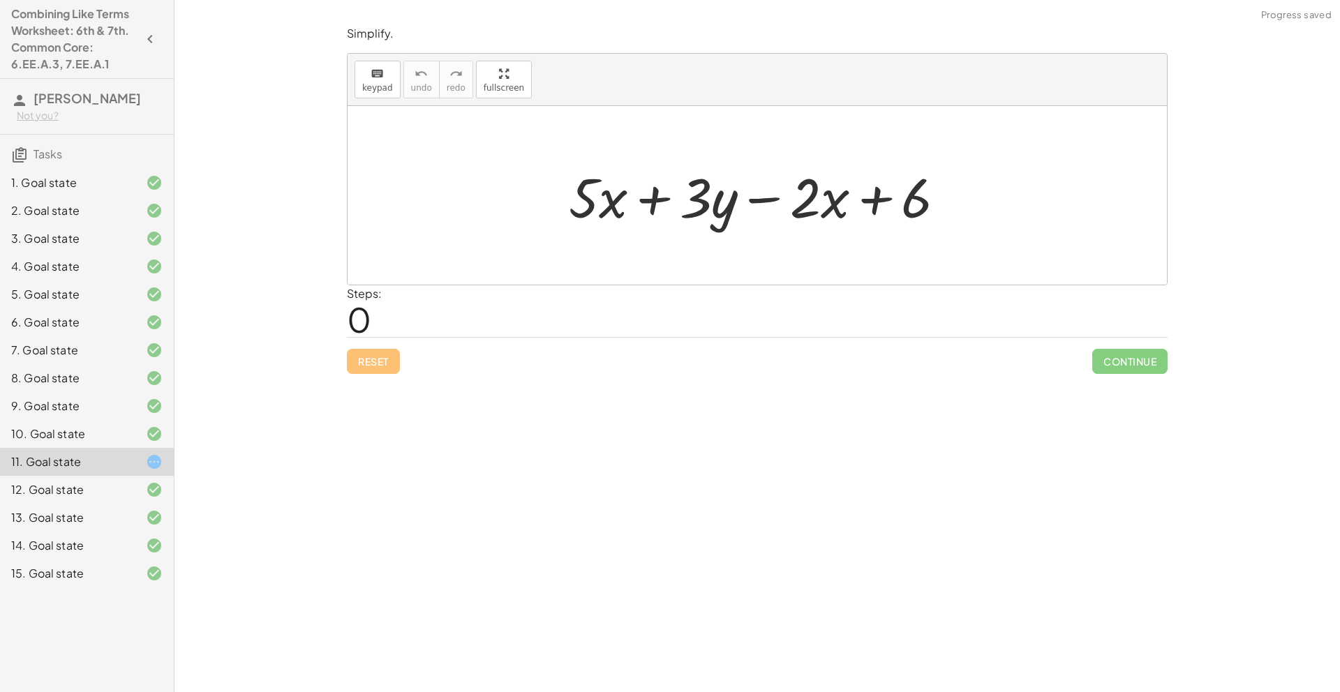
click at [60, 448] on div "9. Goal state" at bounding box center [87, 462] width 174 height 28
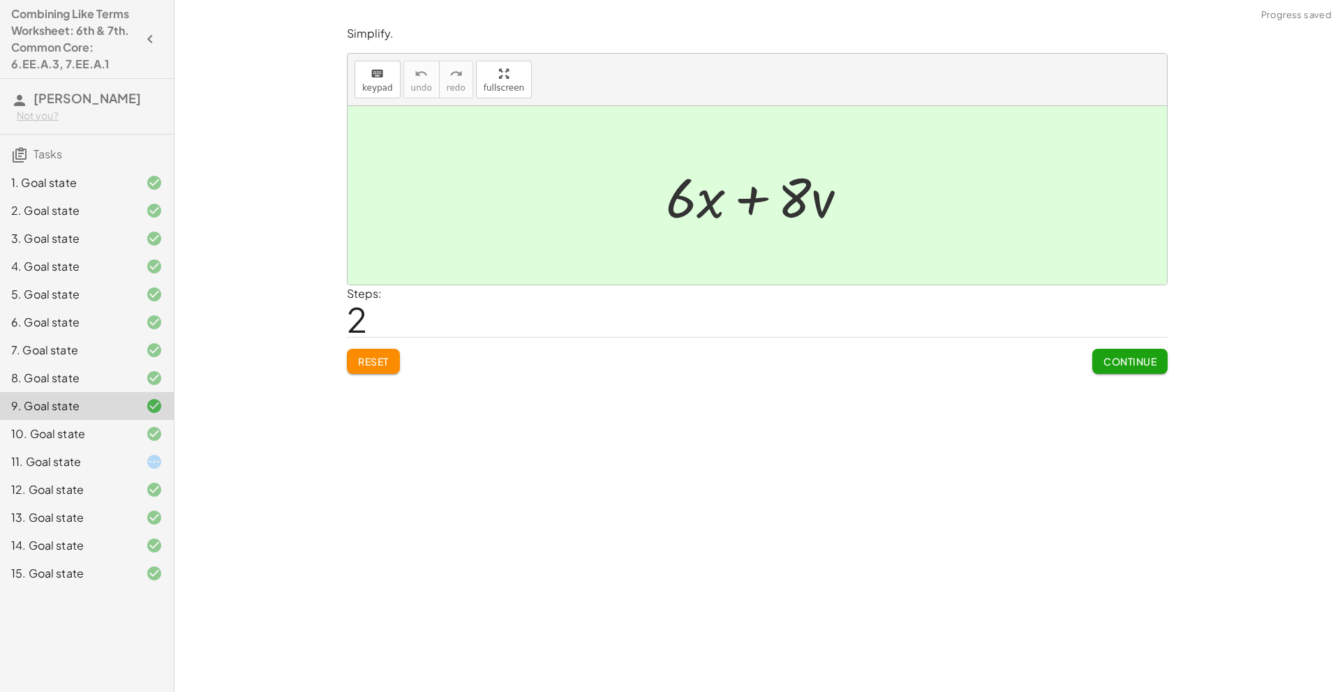
click at [112, 438] on div "10. Goal state" at bounding box center [67, 434] width 112 height 17
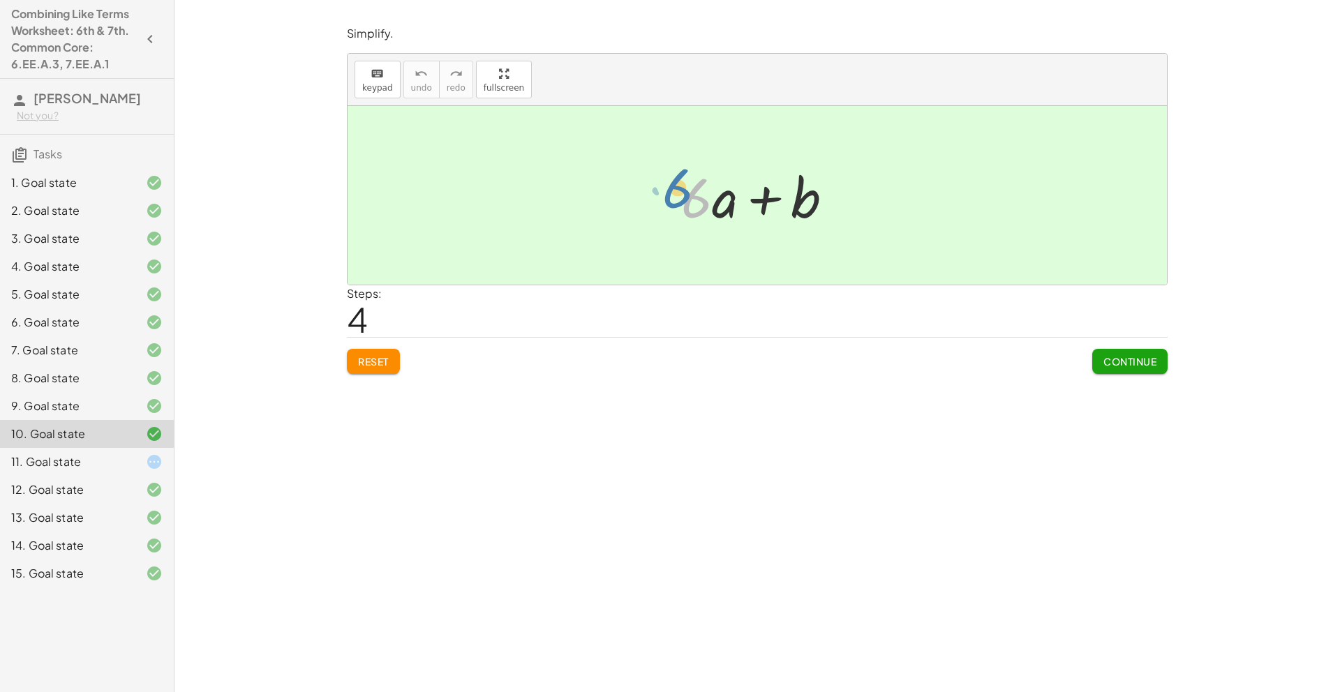
drag, startPoint x: 711, startPoint y: 225, endPoint x: 698, endPoint y: 216, distance: 15.5
click at [698, 216] on div at bounding box center [762, 196] width 177 height 72
drag, startPoint x: 756, startPoint y: 204, endPoint x: 816, endPoint y: 197, distance: 60.4
click at [816, 197] on div at bounding box center [762, 196] width 177 height 72
drag, startPoint x: 787, startPoint y: 200, endPoint x: 664, endPoint y: 199, distance: 122.9
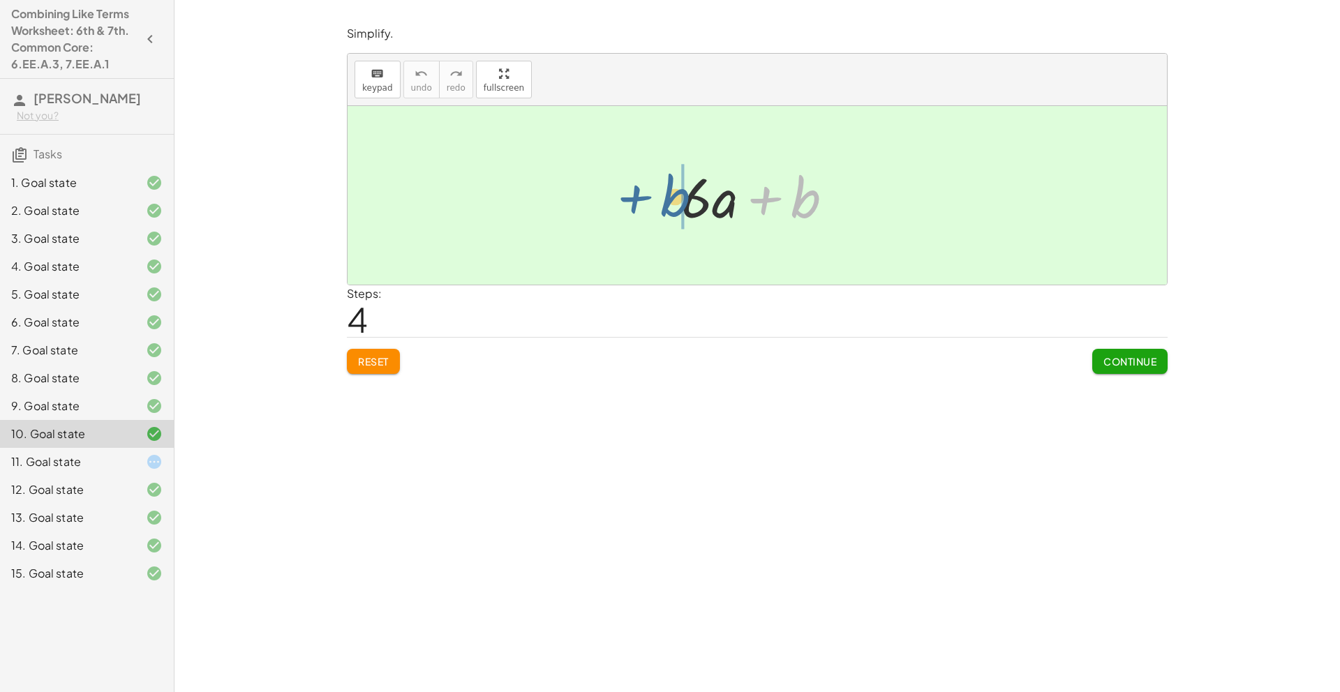
click at [664, 199] on div "+ · 9 · a + · 8 · b − · 4 · b − · 3 · a − · 3 · b + · 9 · a + · 4 · b − · 3 · a…" at bounding box center [757, 195] width 195 height 79
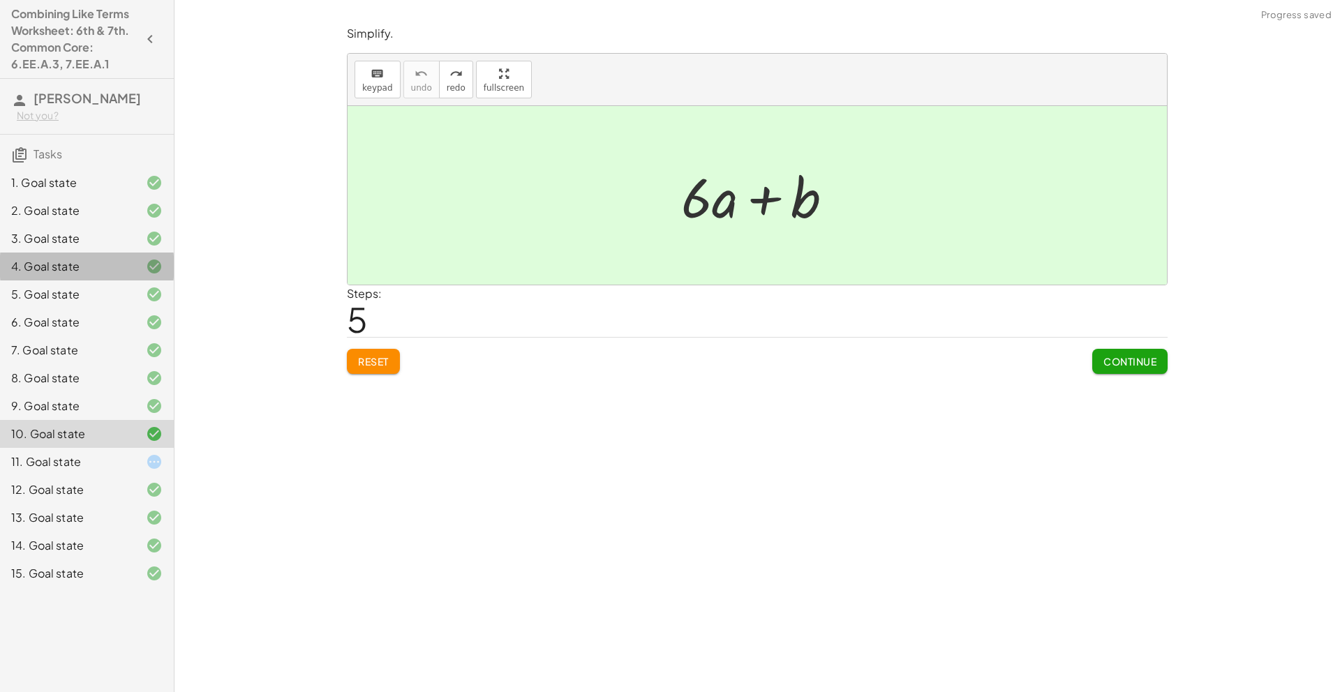
drag, startPoint x: 86, startPoint y: 274, endPoint x: 107, endPoint y: 261, distance: 24.8
click at [86, 274] on div "4. Goal state" at bounding box center [67, 266] width 112 height 17
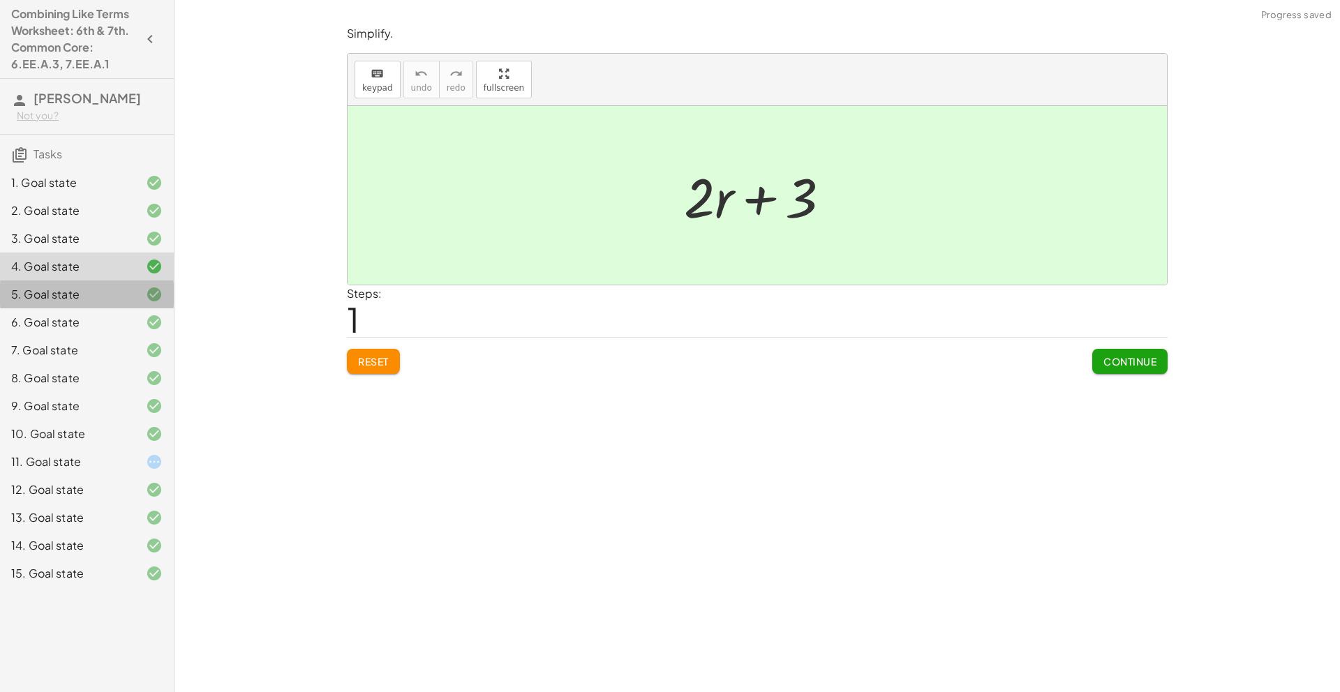
click at [132, 336] on div "5. Goal state" at bounding box center [87, 350] width 174 height 28
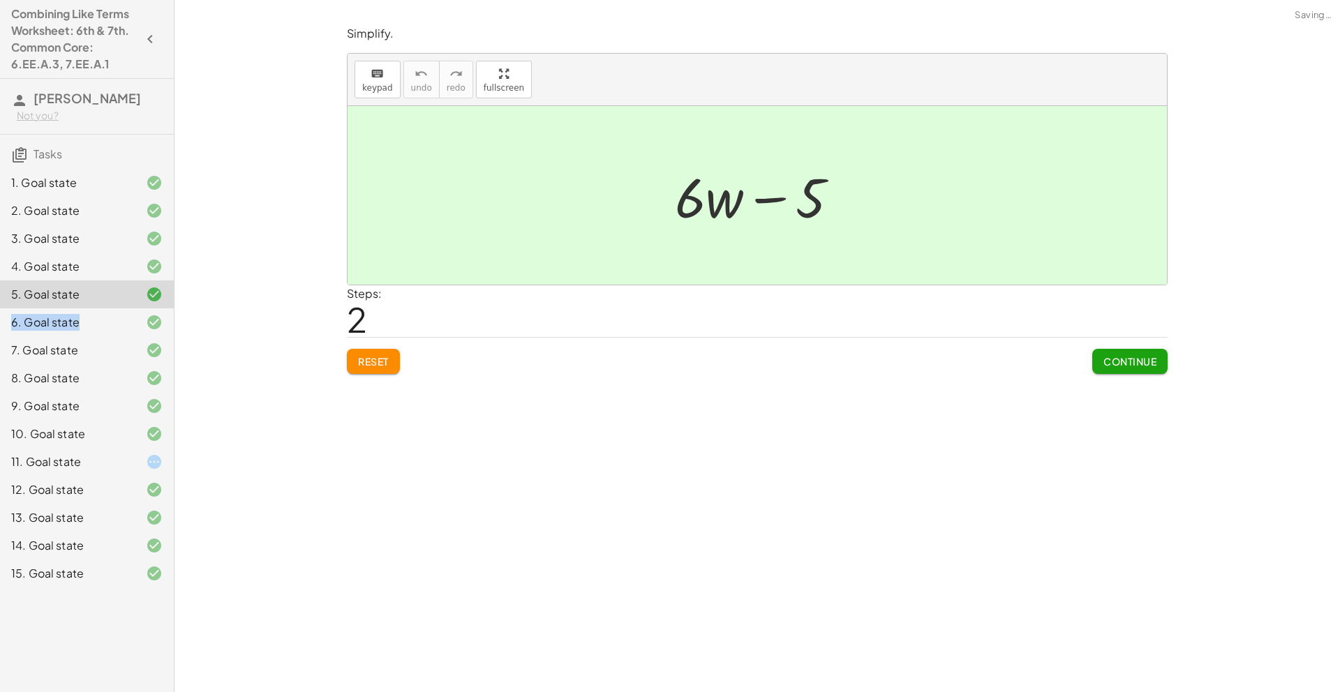
click at [131, 308] on div "1. Goal state 2. Goal state 3. Goal state 4. Goal state 5. Goal state 6. Goal s…" at bounding box center [87, 378] width 174 height 430
click at [138, 392] on div "7. Goal state" at bounding box center [87, 406] width 174 height 28
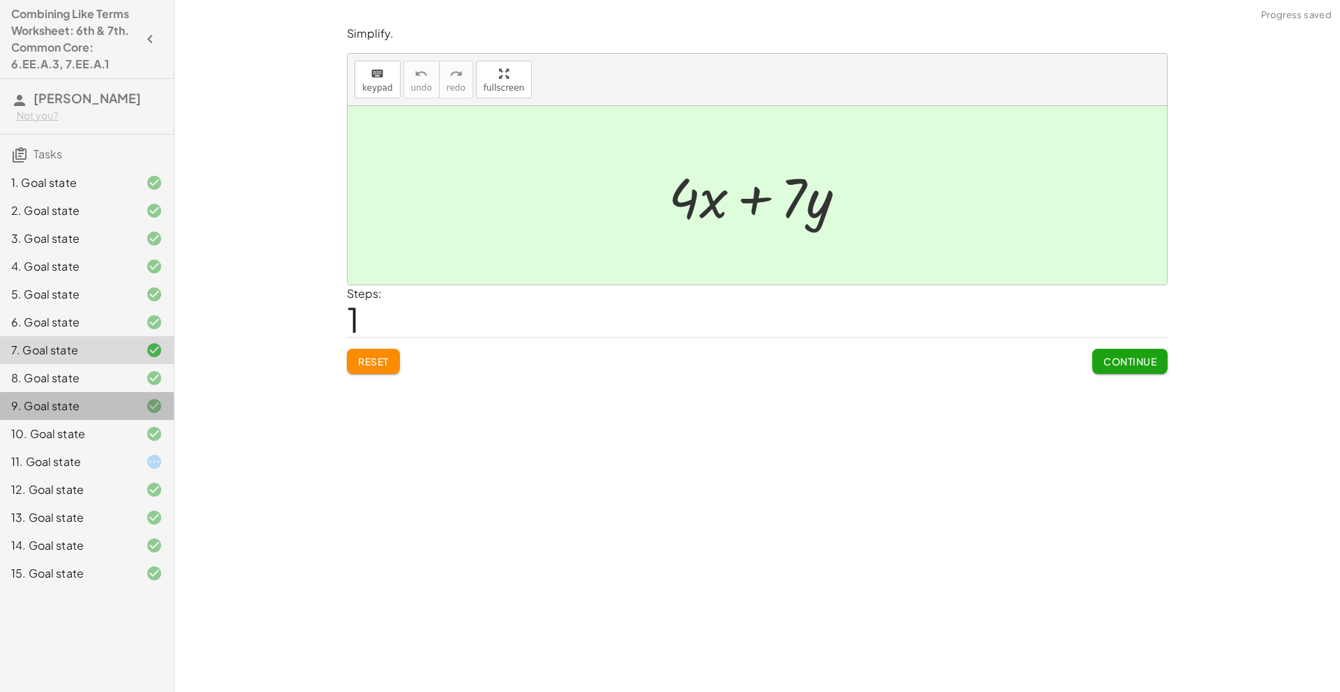
drag, startPoint x: 105, startPoint y: 406, endPoint x: 110, endPoint y: 412, distance: 7.4
click at [105, 406] on div "9. Goal state" at bounding box center [67, 406] width 112 height 17
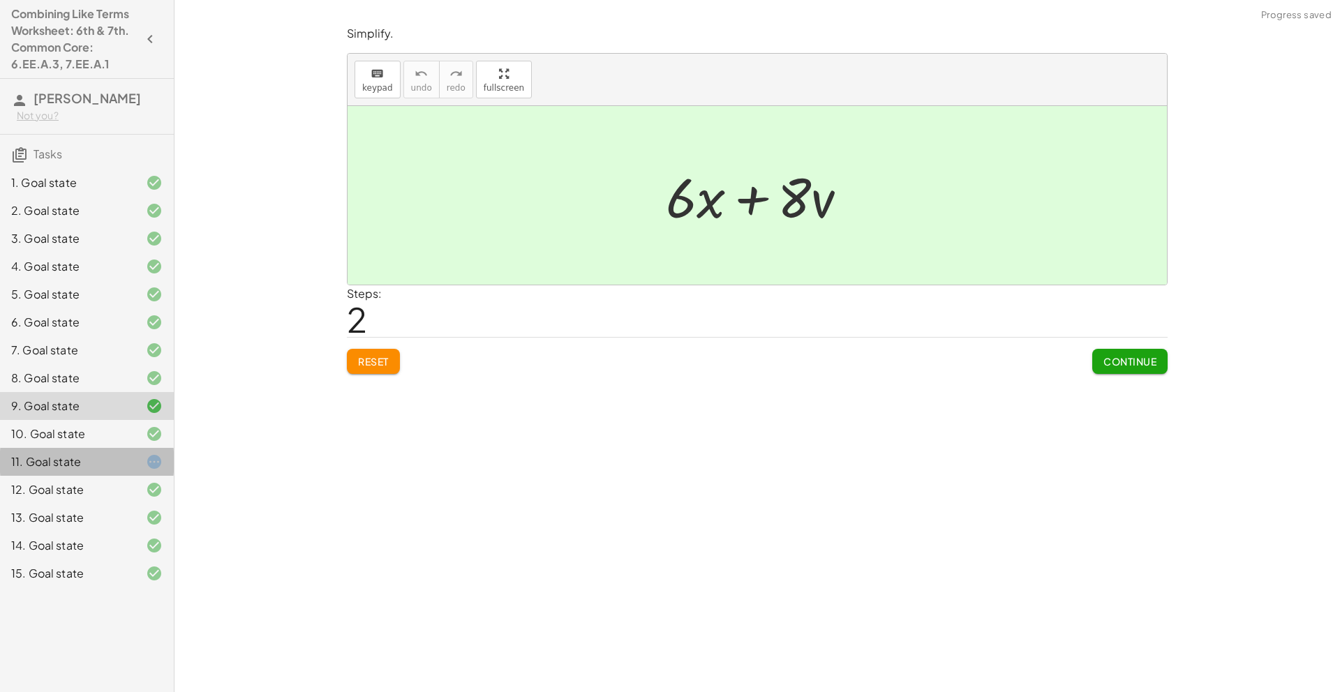
click at [67, 504] on div "11. Goal state" at bounding box center [87, 518] width 174 height 28
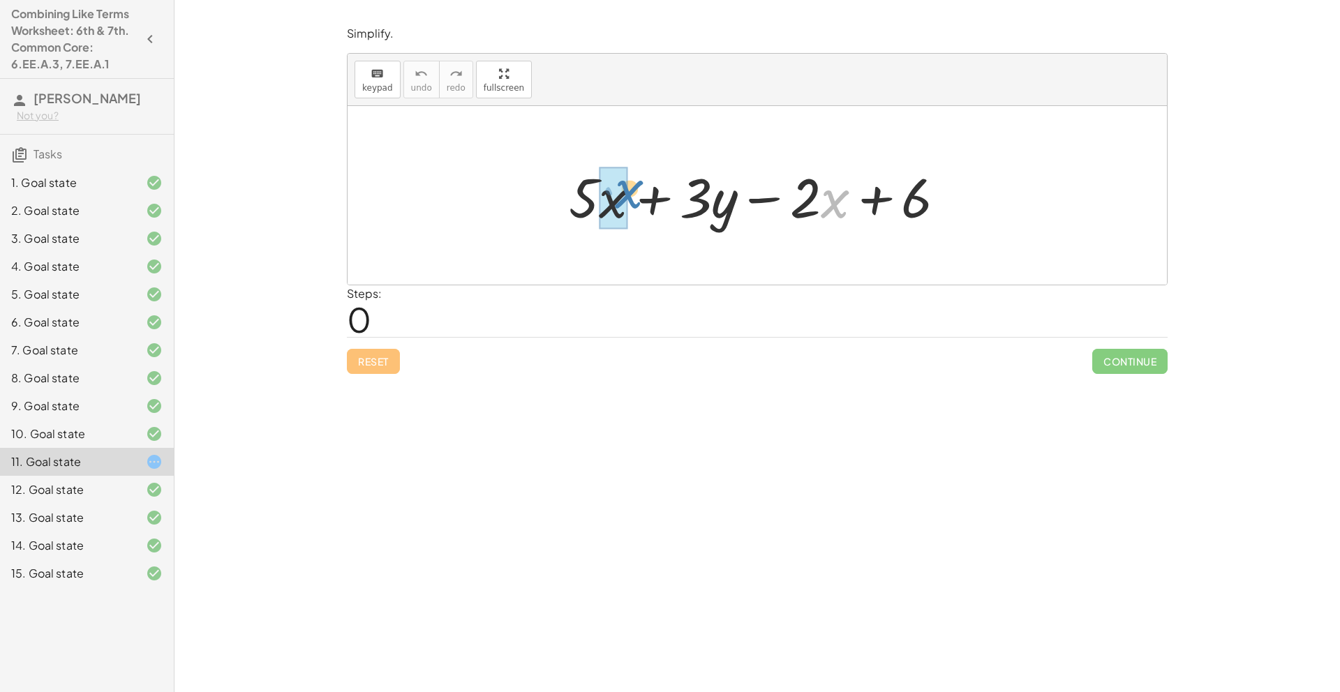
drag, startPoint x: 830, startPoint y: 202, endPoint x: 624, endPoint y: 193, distance: 206.1
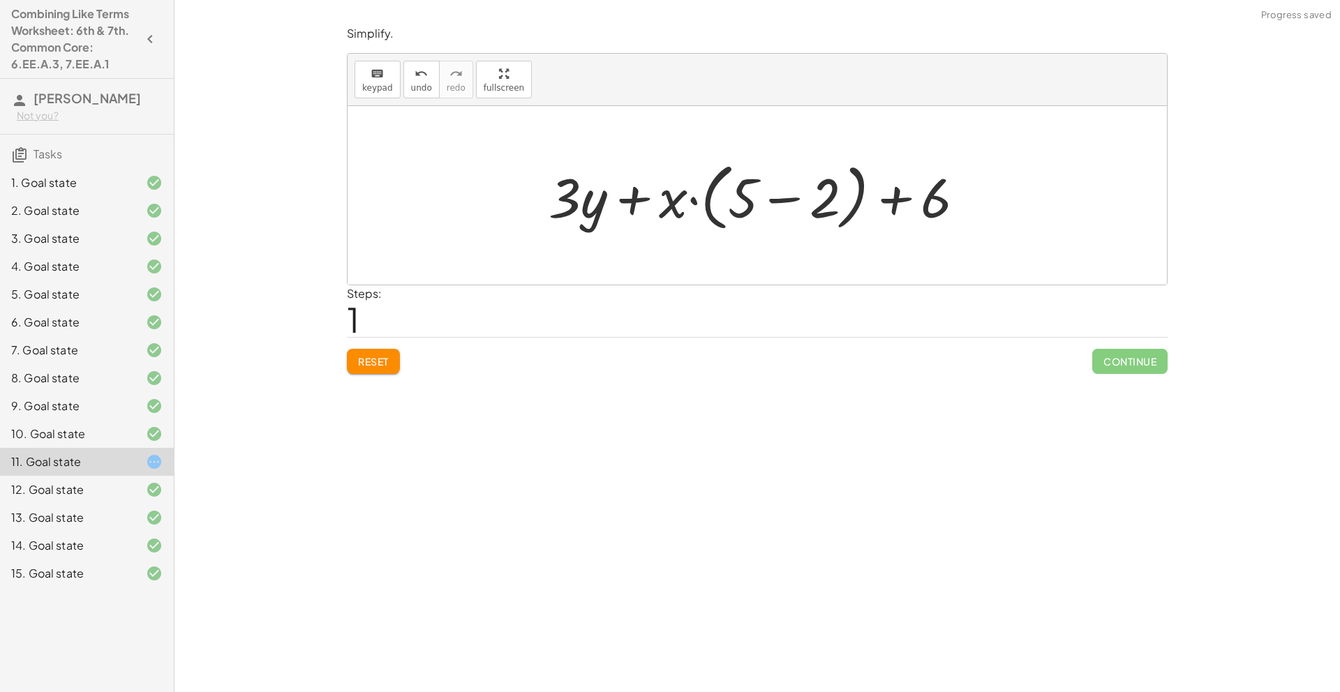
click at [392, 355] on button "Reset" at bounding box center [373, 361] width 53 height 25
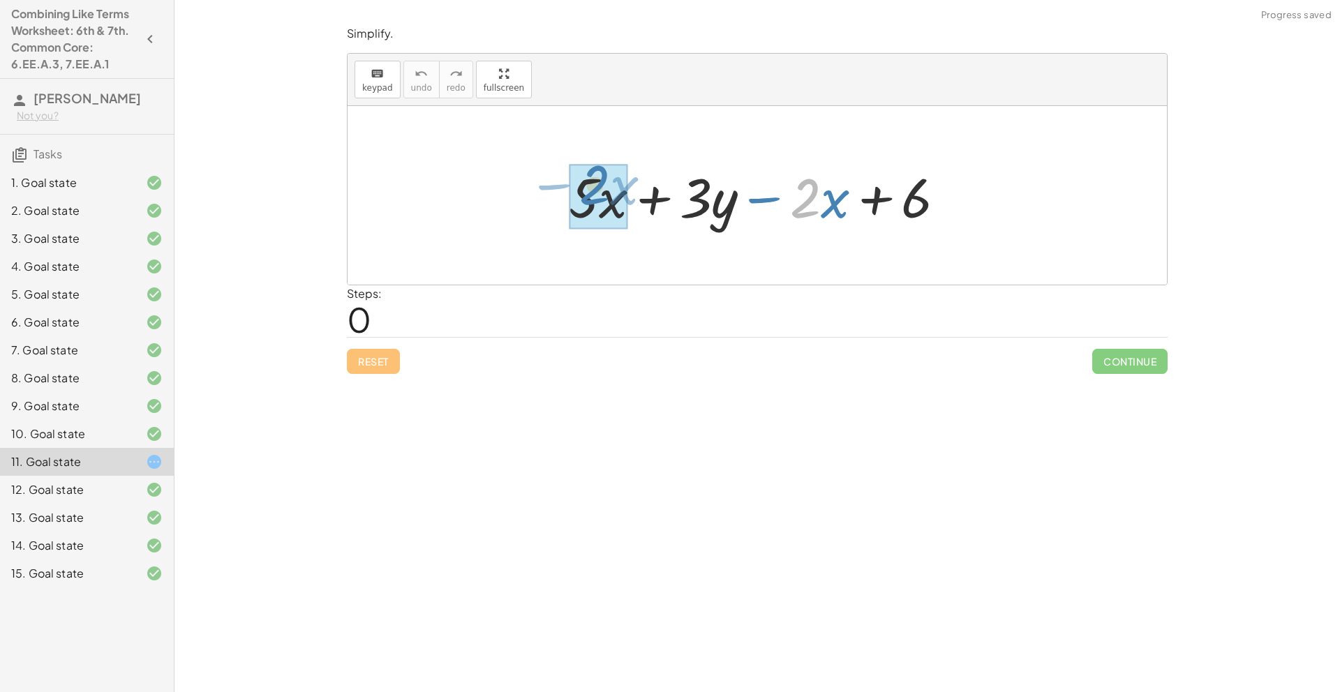
drag, startPoint x: 792, startPoint y: 202, endPoint x: 580, endPoint y: 189, distance: 212.6
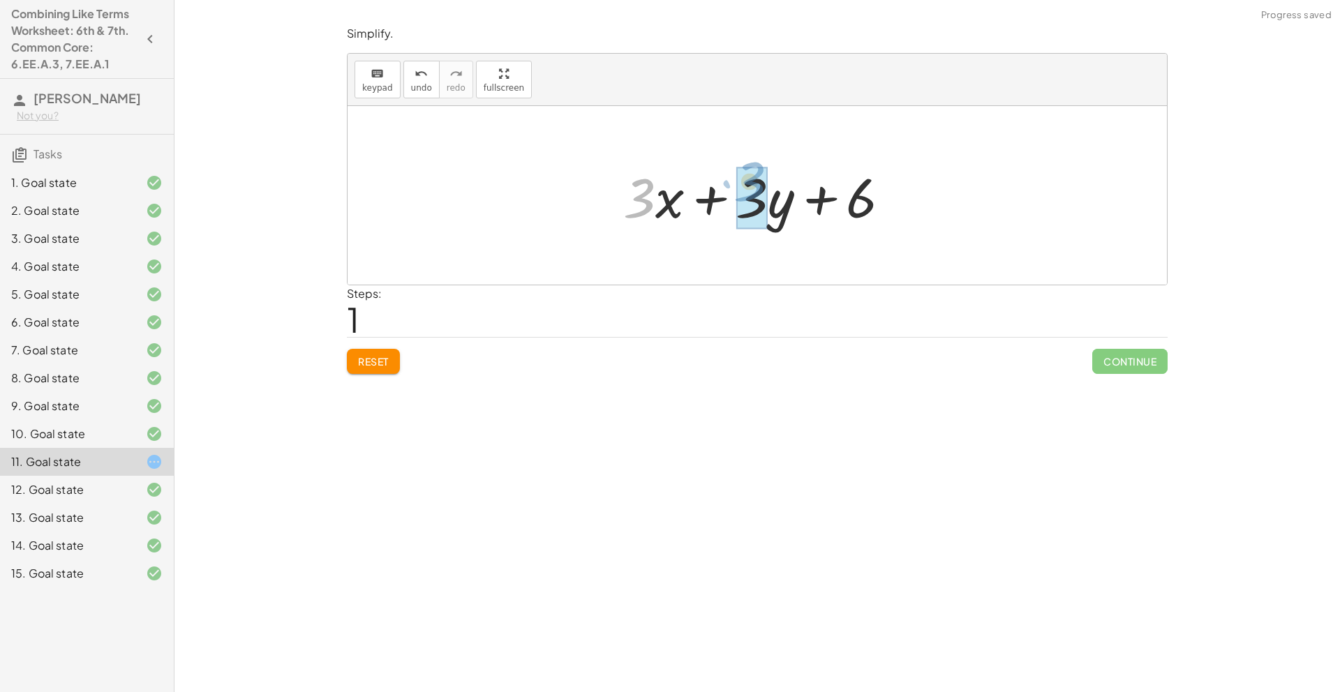
drag, startPoint x: 629, startPoint y: 203, endPoint x: 739, endPoint y: 186, distance: 111.6
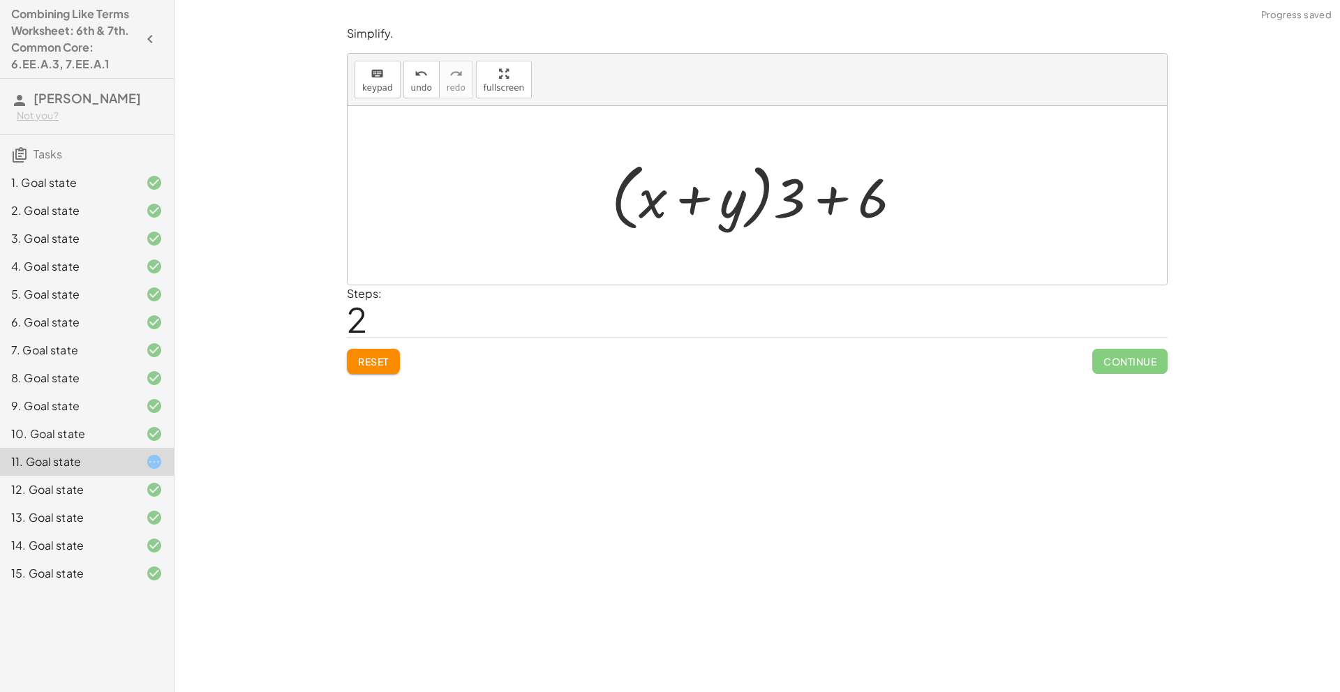
click at [392, 357] on button "Reset" at bounding box center [373, 361] width 53 height 25
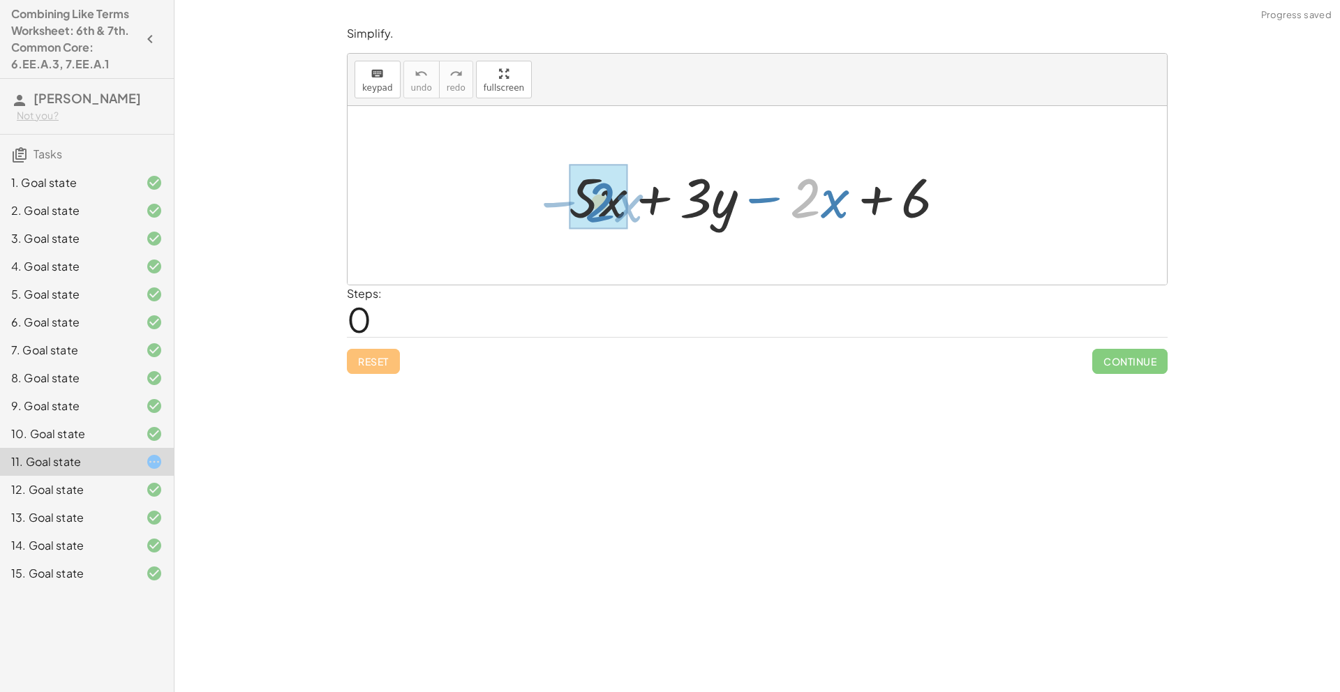
drag, startPoint x: 800, startPoint y: 207, endPoint x: 589, endPoint y: 214, distance: 210.9
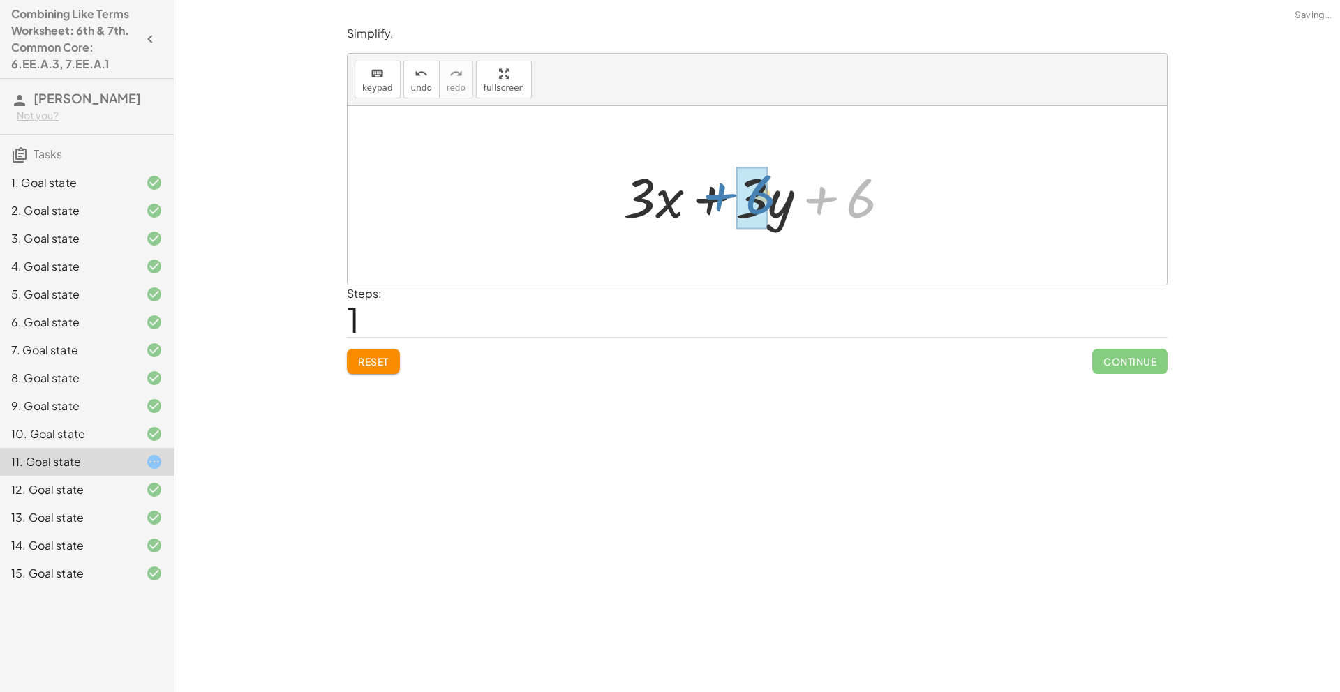
drag, startPoint x: 853, startPoint y: 205, endPoint x: 762, endPoint y: 198, distance: 91.0
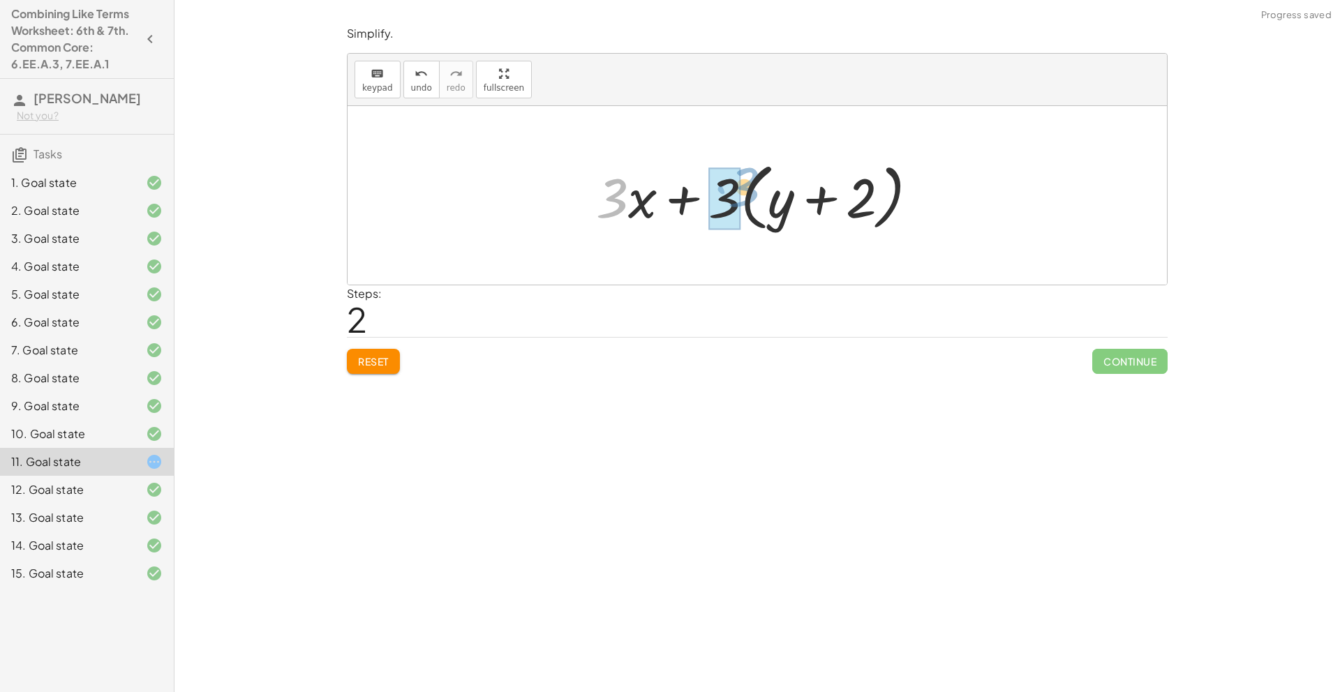
drag, startPoint x: 616, startPoint y: 198, endPoint x: 745, endPoint y: 188, distance: 129.5
click at [748, 187] on div at bounding box center [762, 196] width 347 height 80
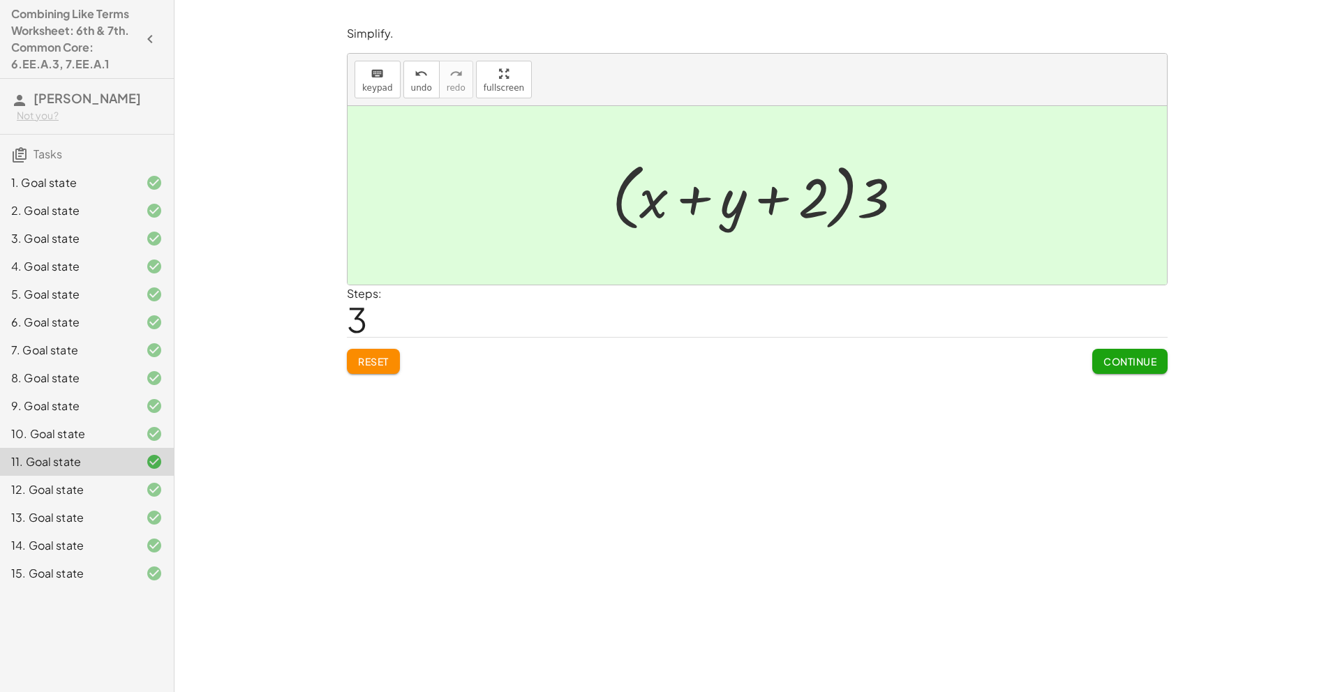
drag, startPoint x: 1101, startPoint y: 348, endPoint x: 1111, endPoint y: 353, distance: 10.9
click at [1108, 352] on button "Continue" at bounding box center [1129, 361] width 75 height 25
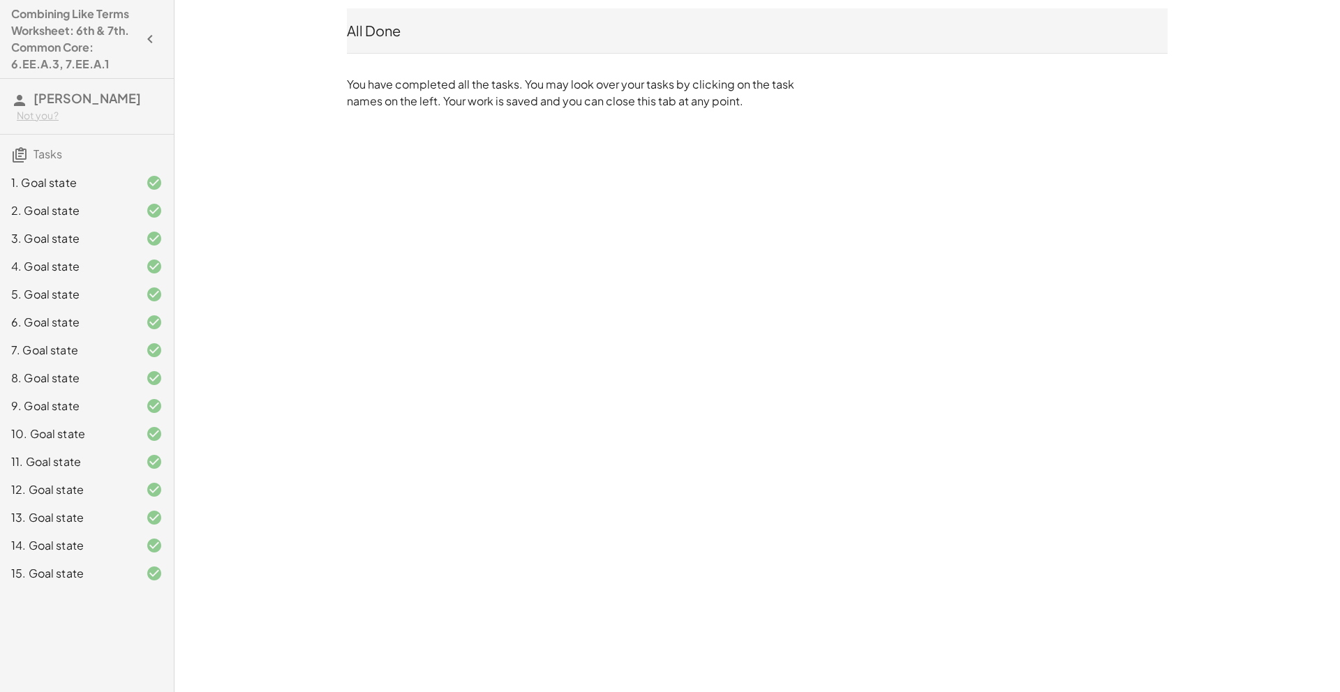
click at [343, 40] on div "All Done You have completed all the tasks. You may look over your tasks by clic…" at bounding box center [758, 59] width 838 height 118
click at [396, 34] on div "All Done" at bounding box center [757, 31] width 821 height 20
click at [20, 101] on icon at bounding box center [19, 100] width 17 height 17
click at [42, 156] on span "Tasks" at bounding box center [48, 154] width 29 height 15
click at [0, 144] on h3 "Tasks" at bounding box center [87, 149] width 174 height 29
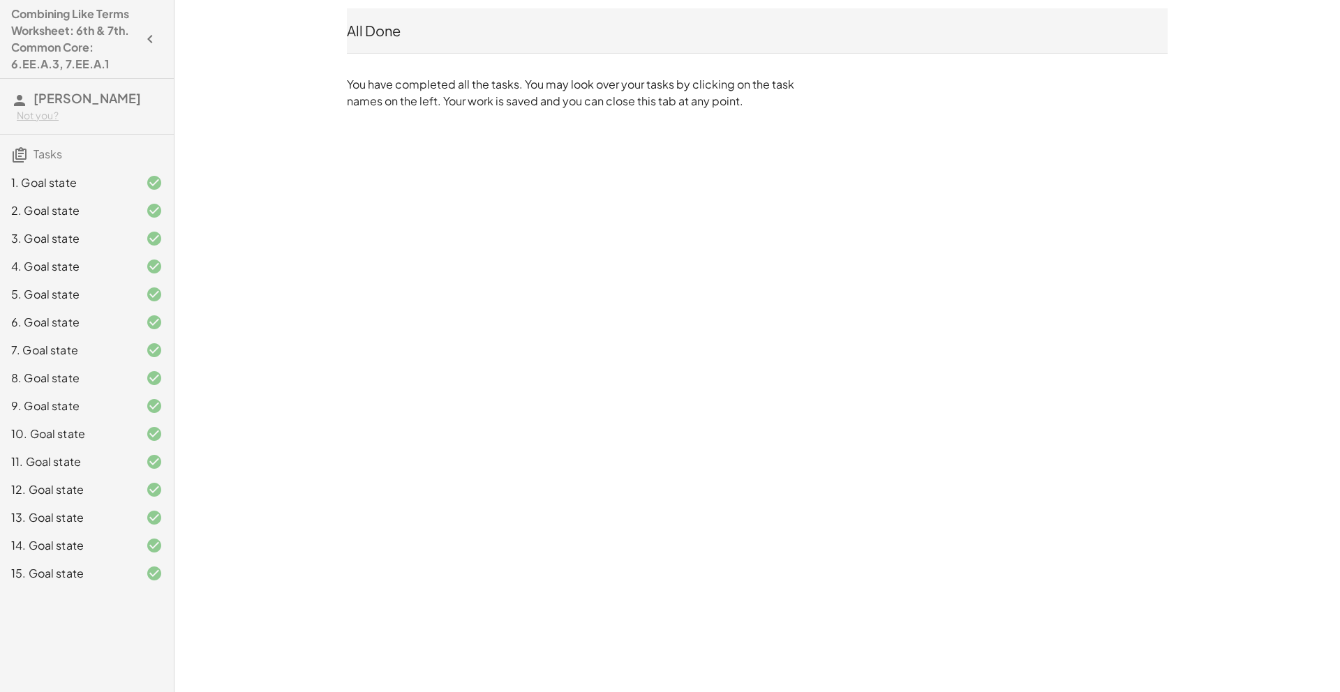
click at [18, 149] on icon at bounding box center [19, 155] width 17 height 17
click at [372, 36] on div "All Done" at bounding box center [757, 31] width 821 height 20
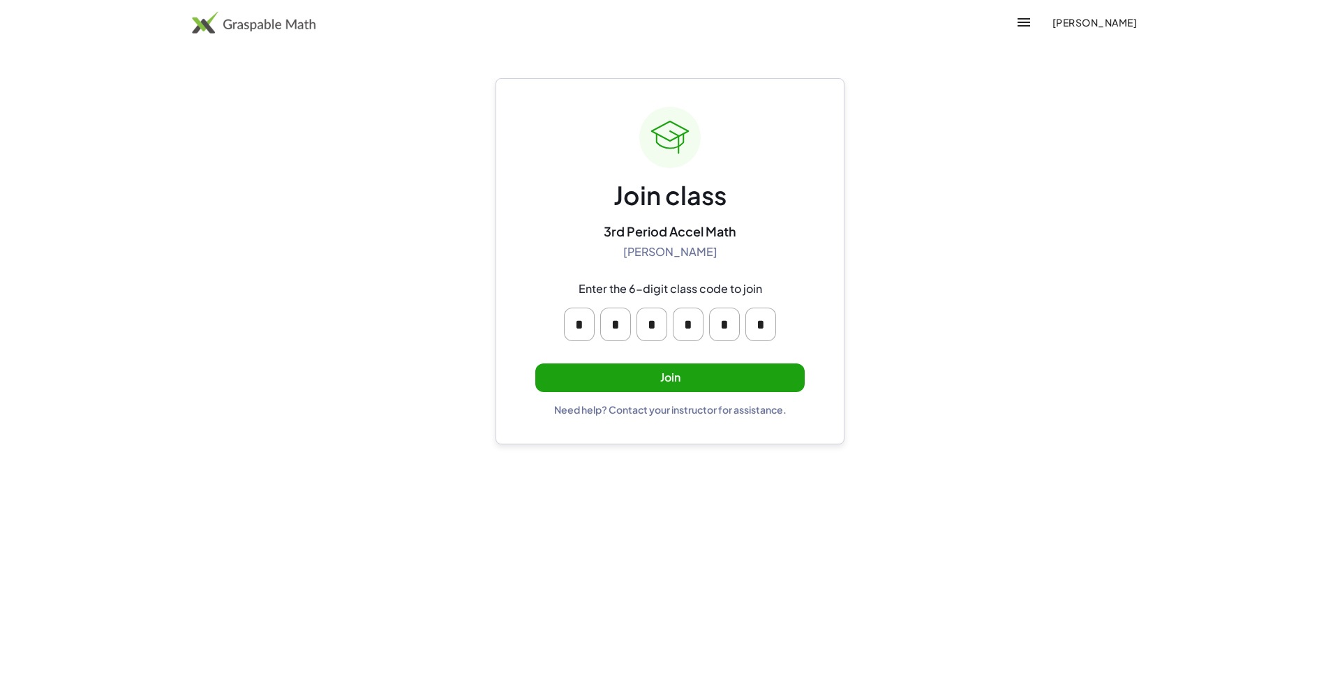
click at [289, 31] on img at bounding box center [254, 22] width 124 height 22
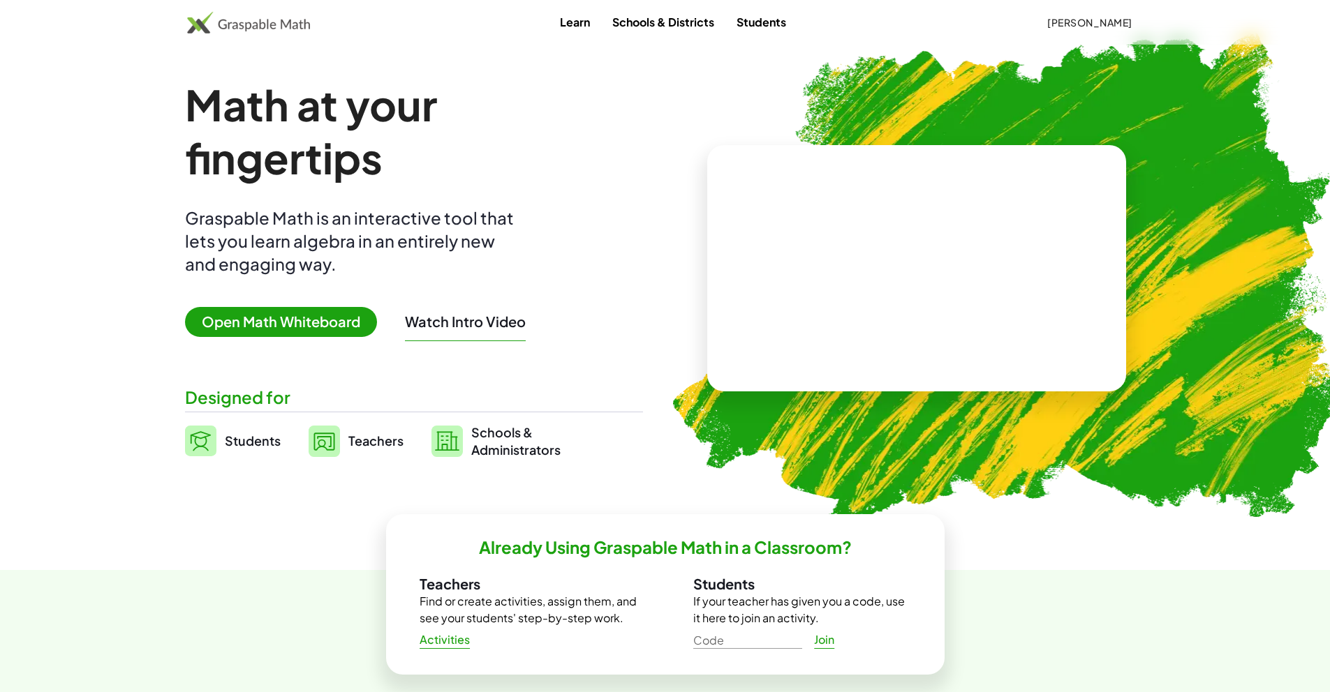
click at [1041, 31] on button "[PERSON_NAME]" at bounding box center [1089, 22] width 107 height 25
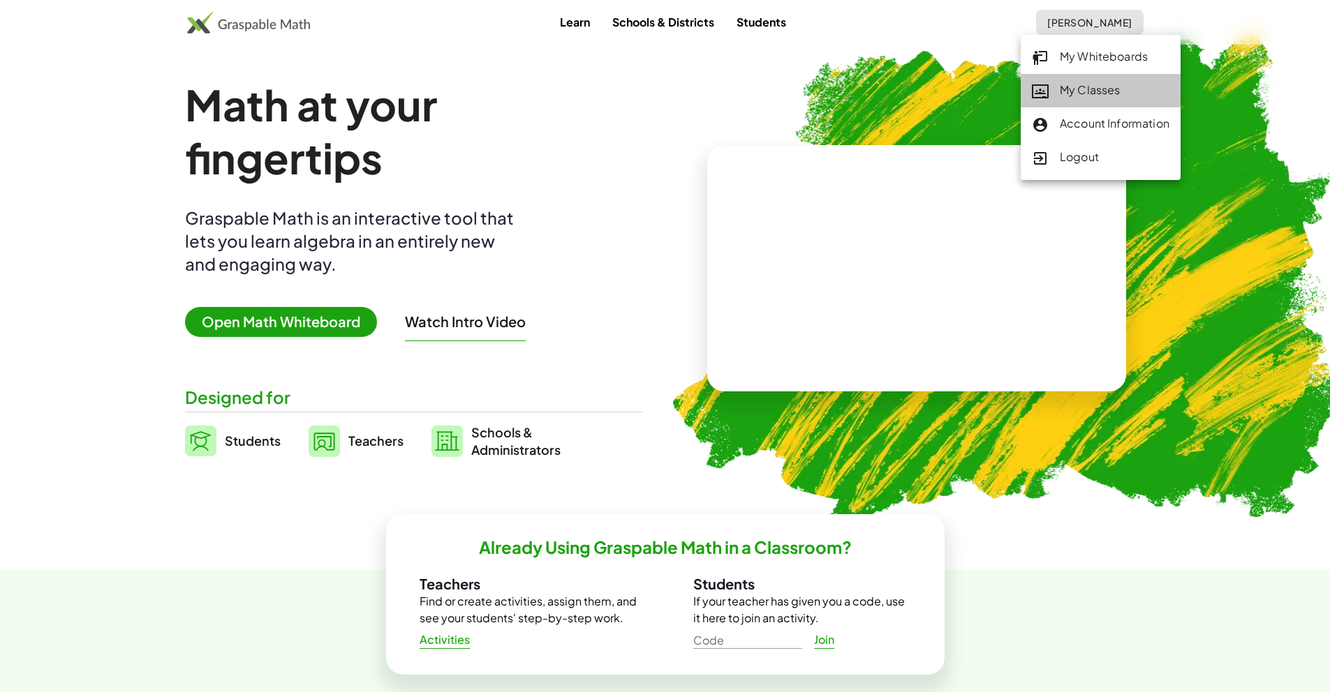
click at [1090, 94] on div "My Classes" at bounding box center [1101, 91] width 138 height 18
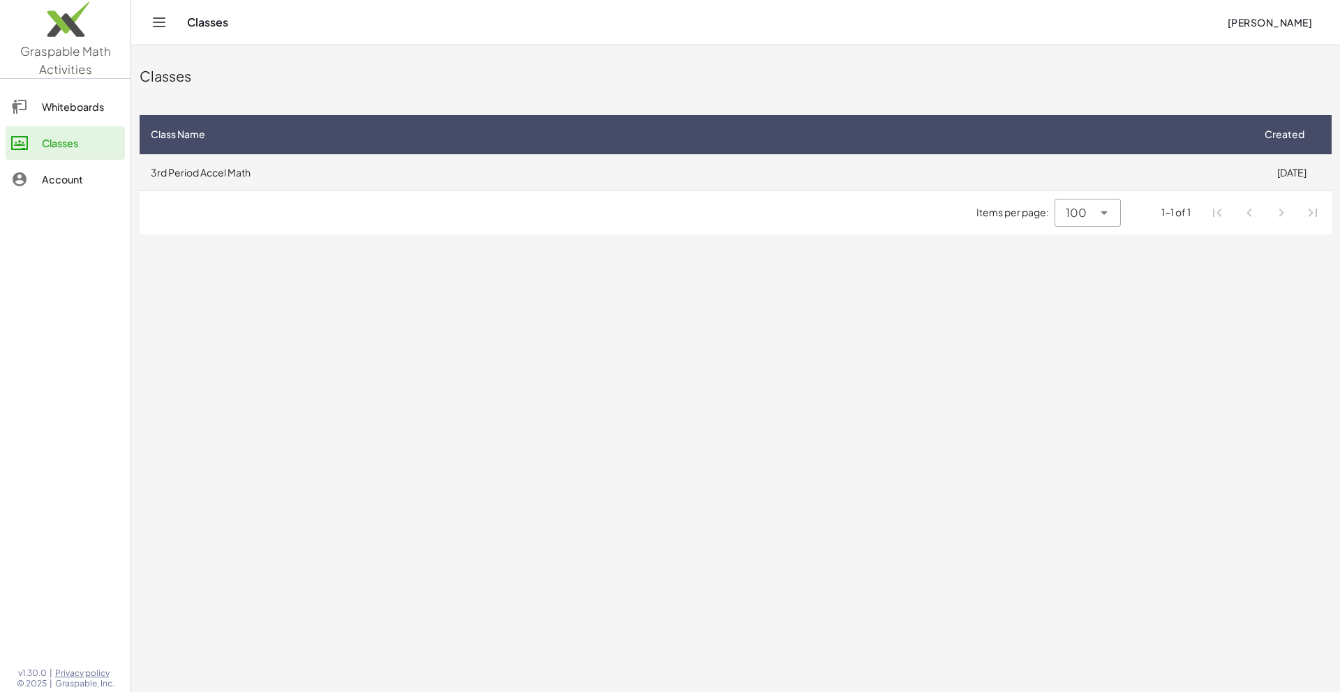
click at [766, 165] on td "3rd Period Accel Math" at bounding box center [696, 172] width 1112 height 36
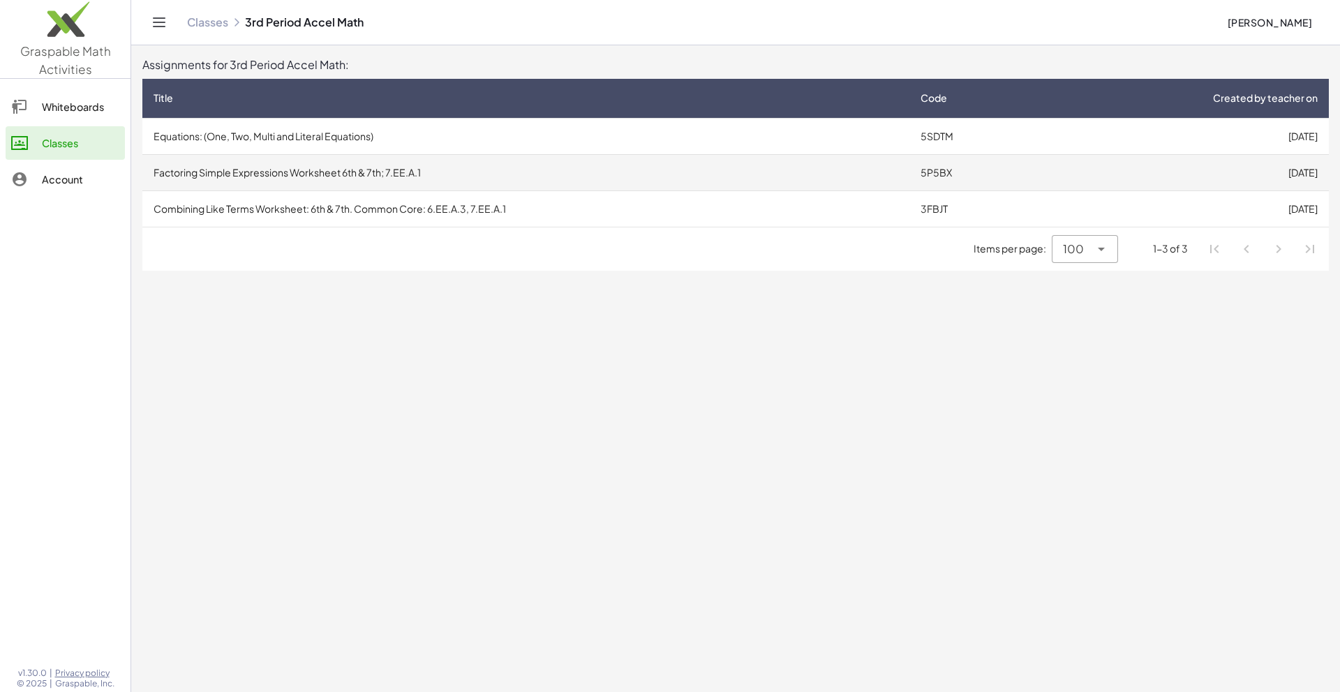
click at [439, 173] on td "Factoring Simple Expressions Worksheet 6th & 7th; 7.EE.A.1" at bounding box center [525, 172] width 767 height 36
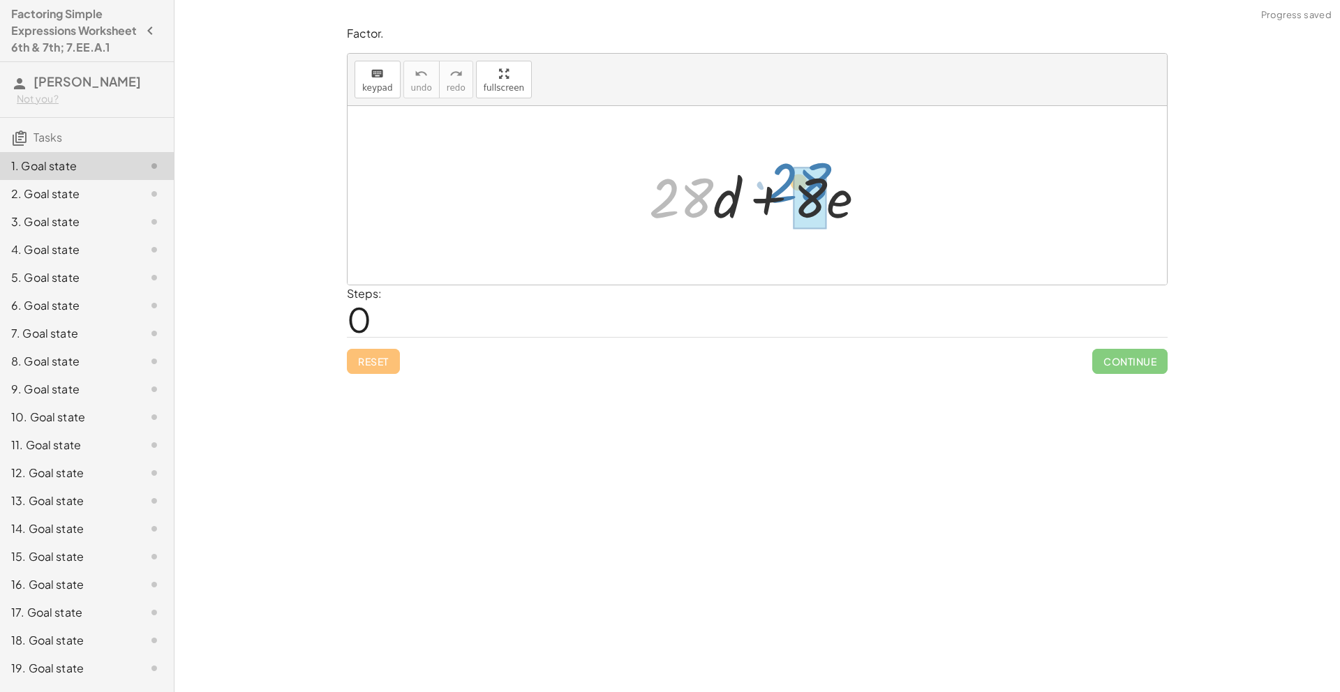
drag, startPoint x: 704, startPoint y: 212, endPoint x: 827, endPoint y: 202, distance: 124.0
click at [827, 200] on div at bounding box center [763, 196] width 242 height 72
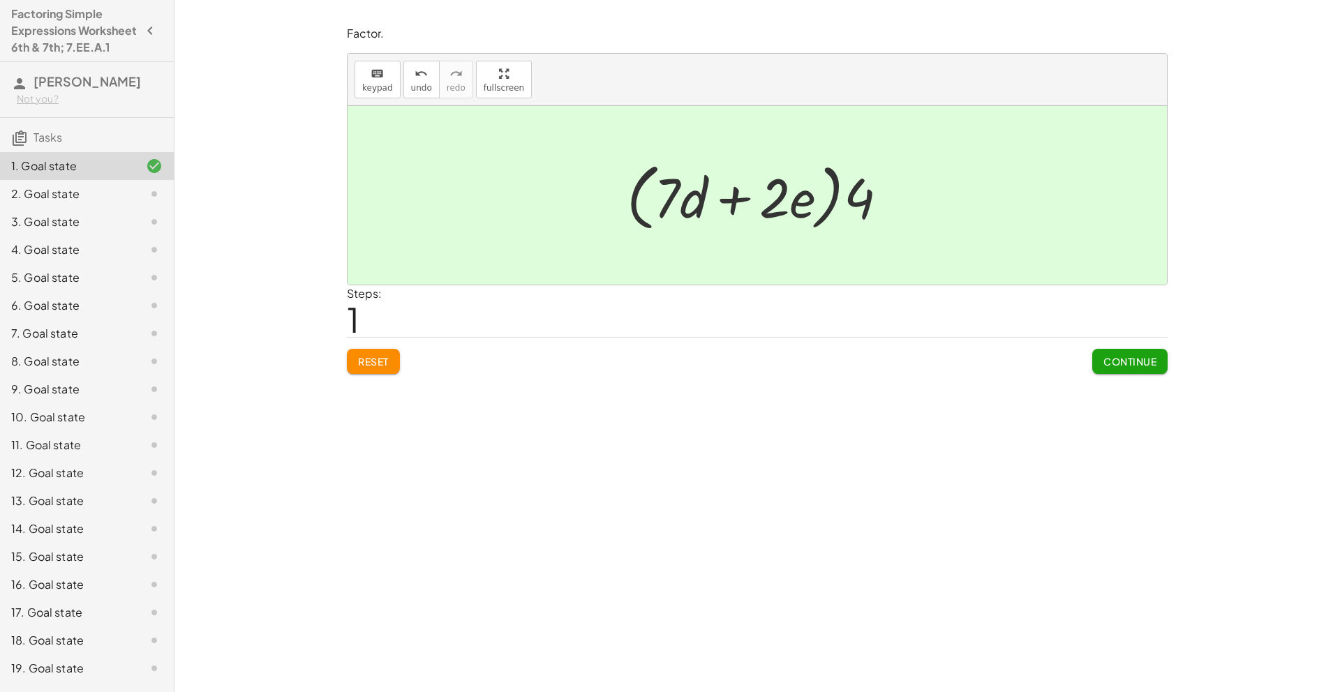
click at [378, 360] on span "Reset" at bounding box center [373, 361] width 31 height 13
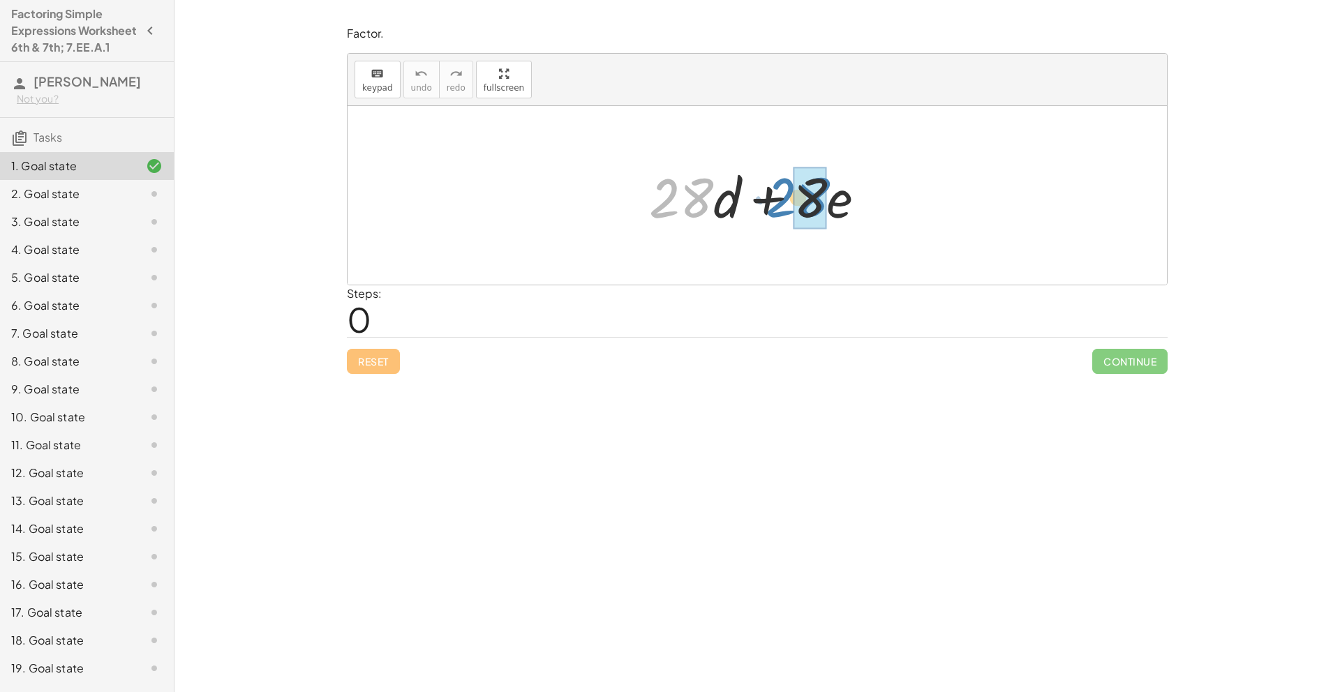
drag, startPoint x: 671, startPoint y: 196, endPoint x: 787, endPoint y: 195, distance: 116.6
click at [787, 195] on div at bounding box center [763, 196] width 242 height 72
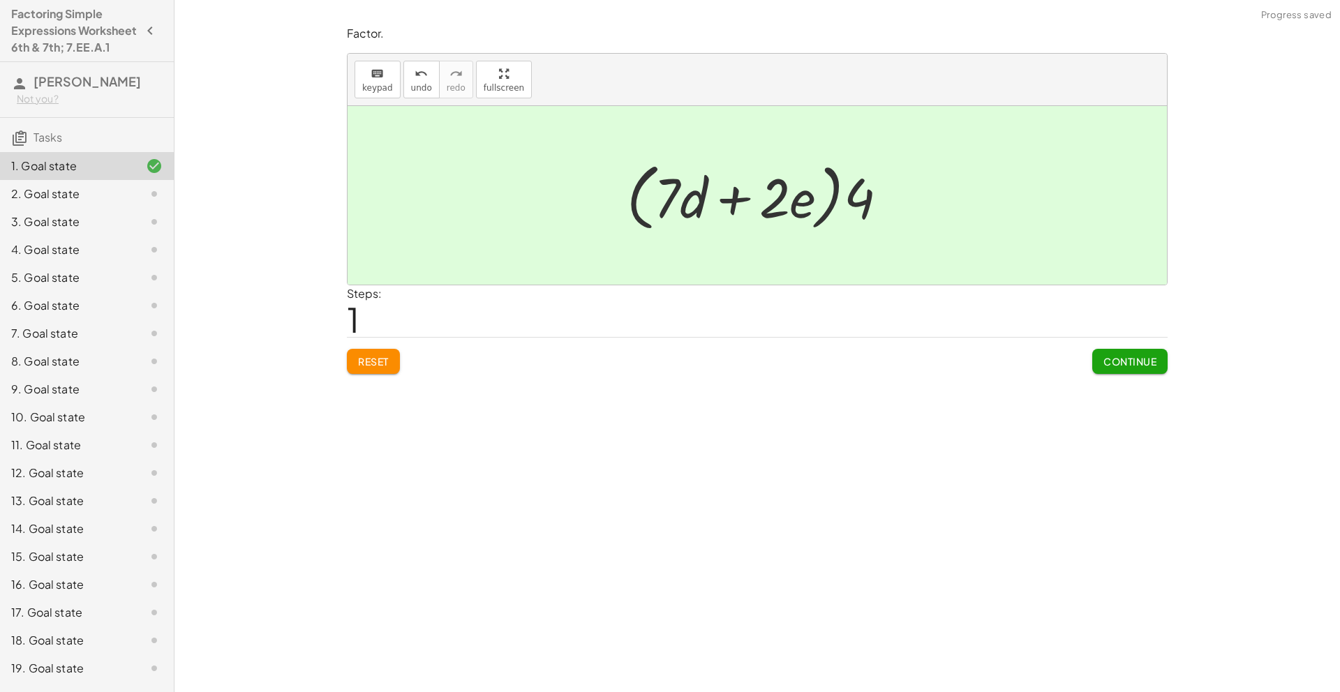
click at [142, 39] on icon "button" at bounding box center [150, 30] width 17 height 17
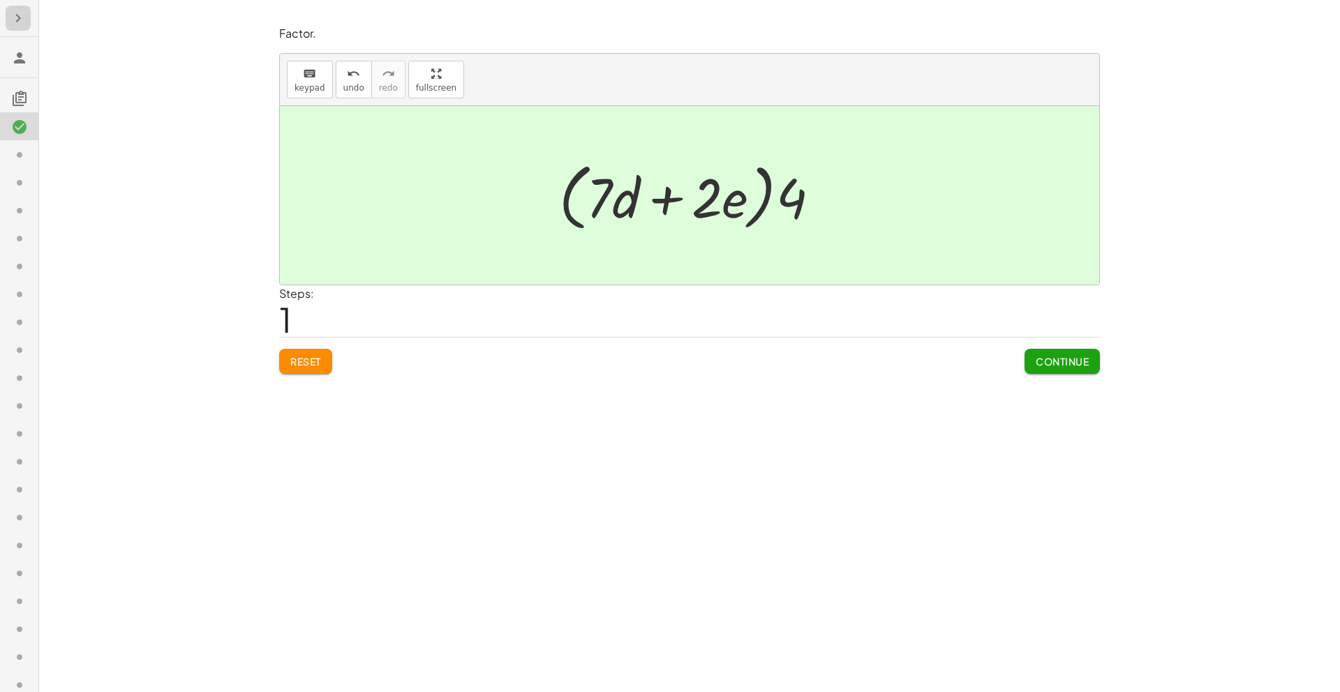
drag, startPoint x: 13, startPoint y: 10, endPoint x: 42, endPoint y: 2, distance: 30.3
click at [13, 10] on icon "button" at bounding box center [18, 18] width 17 height 17
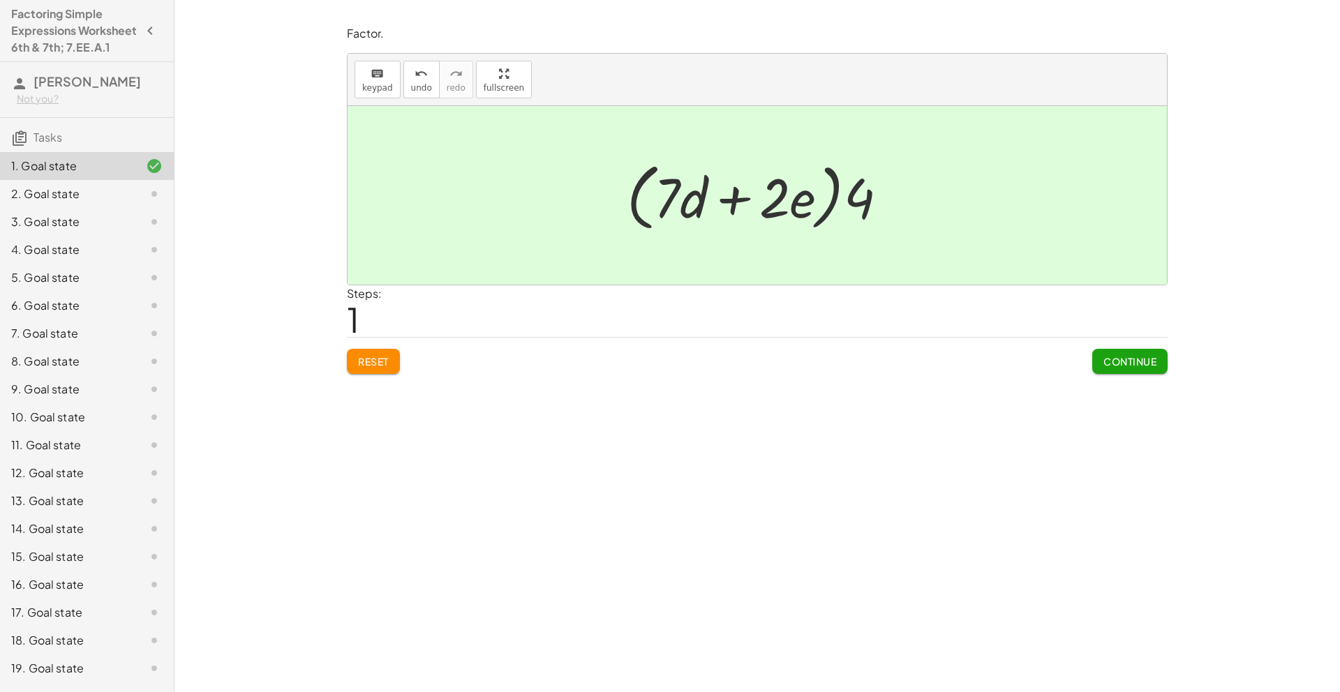
click at [1146, 354] on button "Continue" at bounding box center [1129, 361] width 75 height 25
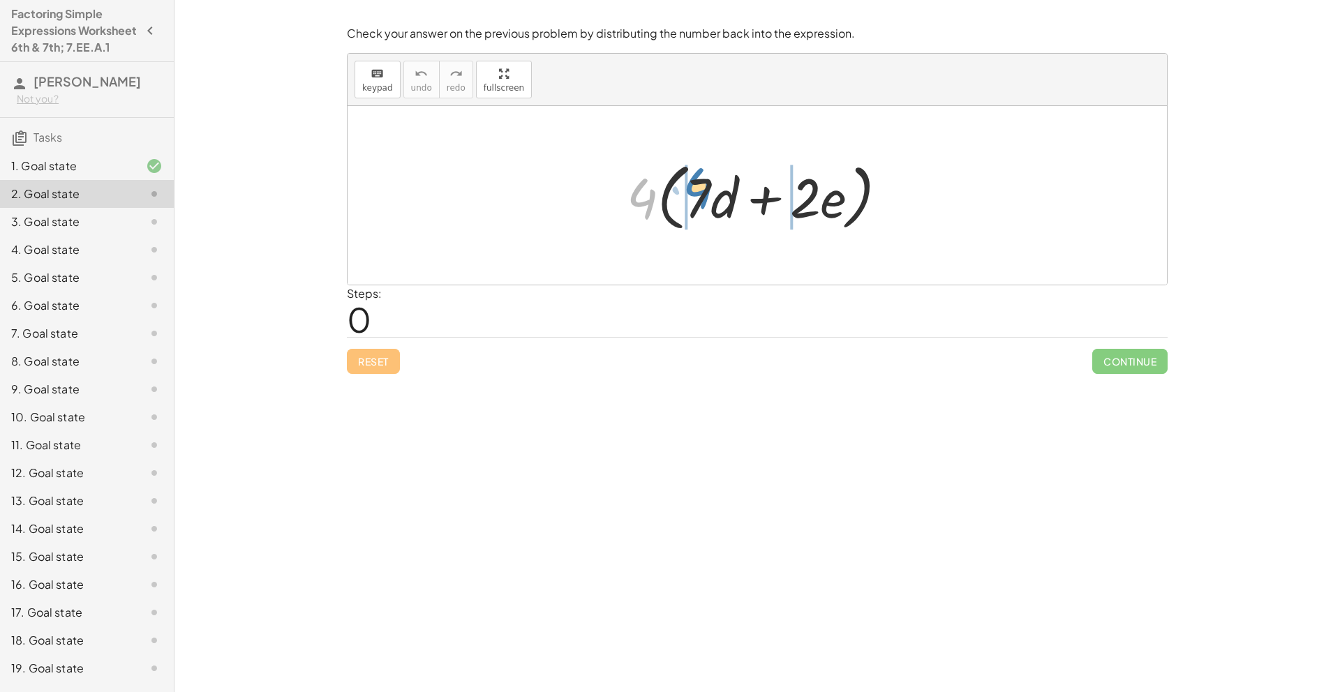
drag, startPoint x: 653, startPoint y: 210, endPoint x: 708, endPoint y: 200, distance: 56.8
click at [708, 200] on div at bounding box center [763, 196] width 286 height 80
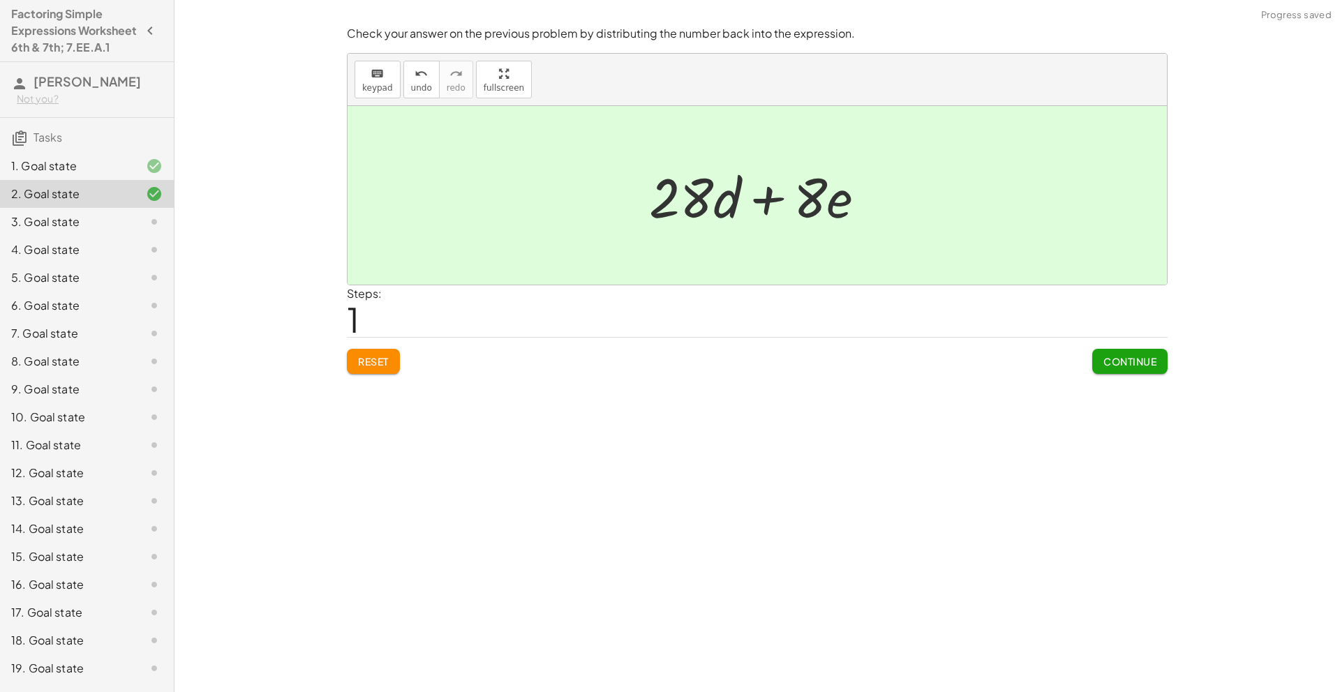
click at [1118, 360] on span "Continue" at bounding box center [1130, 361] width 53 height 13
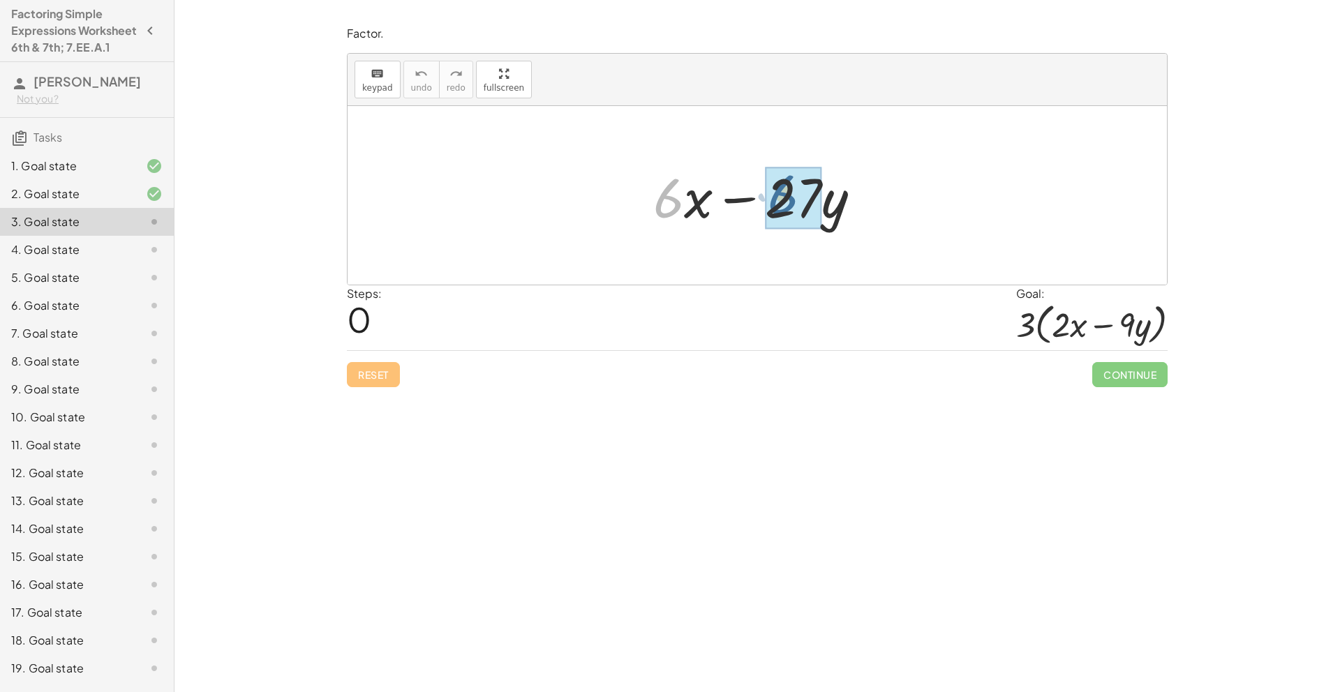
drag, startPoint x: 662, startPoint y: 213, endPoint x: 778, endPoint y: 209, distance: 115.9
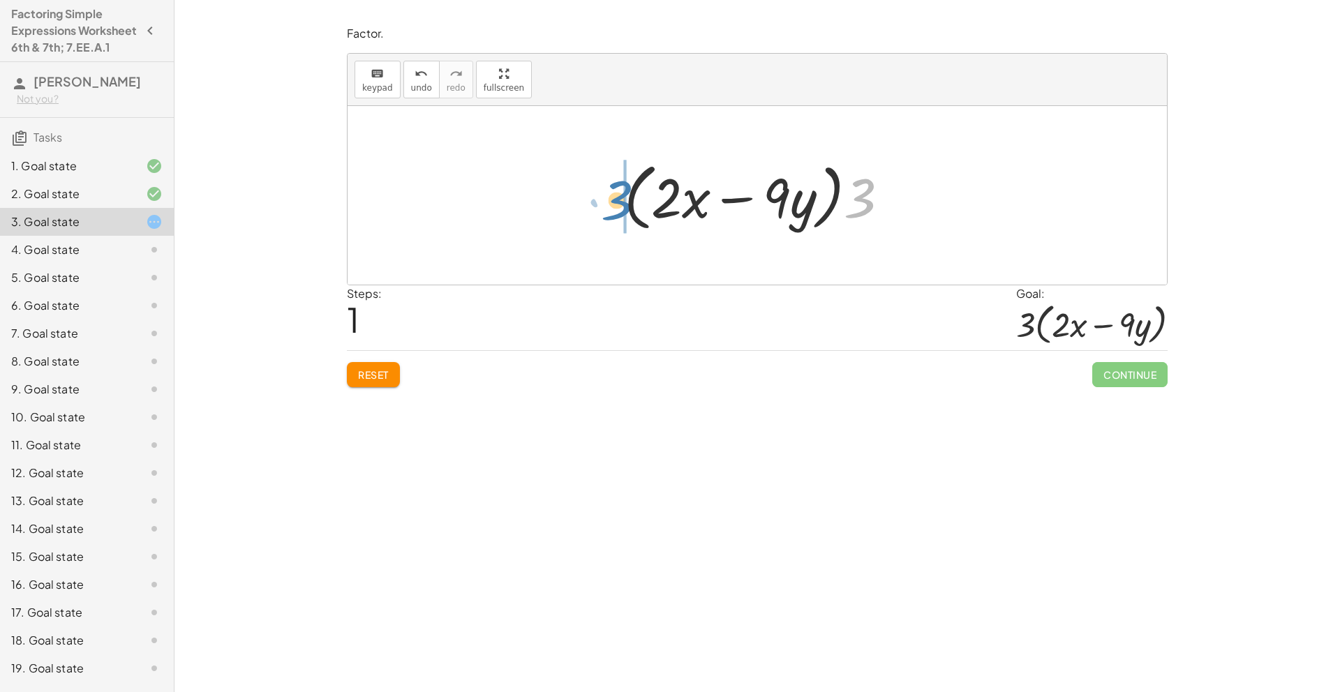
drag, startPoint x: 858, startPoint y: 188, endPoint x: 611, endPoint y: 190, distance: 246.4
click at [611, 190] on div "+ · 6 · x − · 27 · y + · 3 · 2 · x − · 3 · 9 · y · 3 + · · x − · y 3 · 2 · 9 · …" at bounding box center [757, 195] width 308 height 87
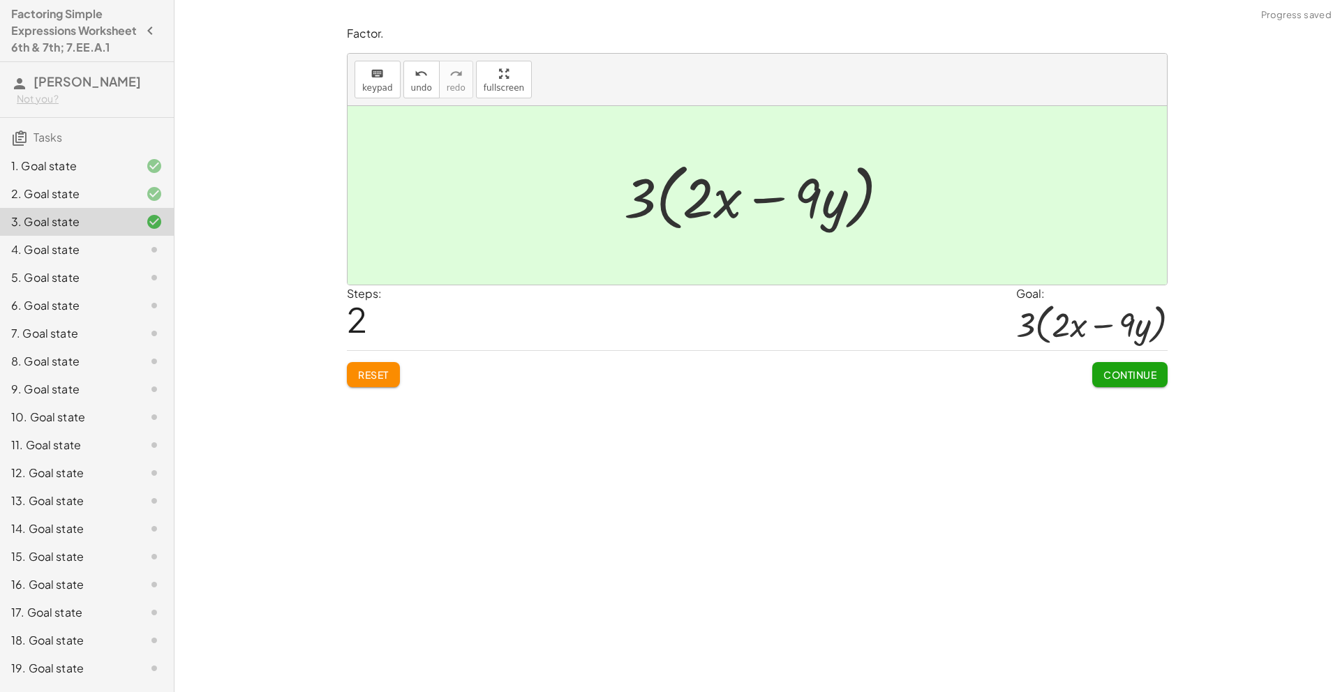
click at [1121, 377] on span "Continue" at bounding box center [1130, 375] width 53 height 13
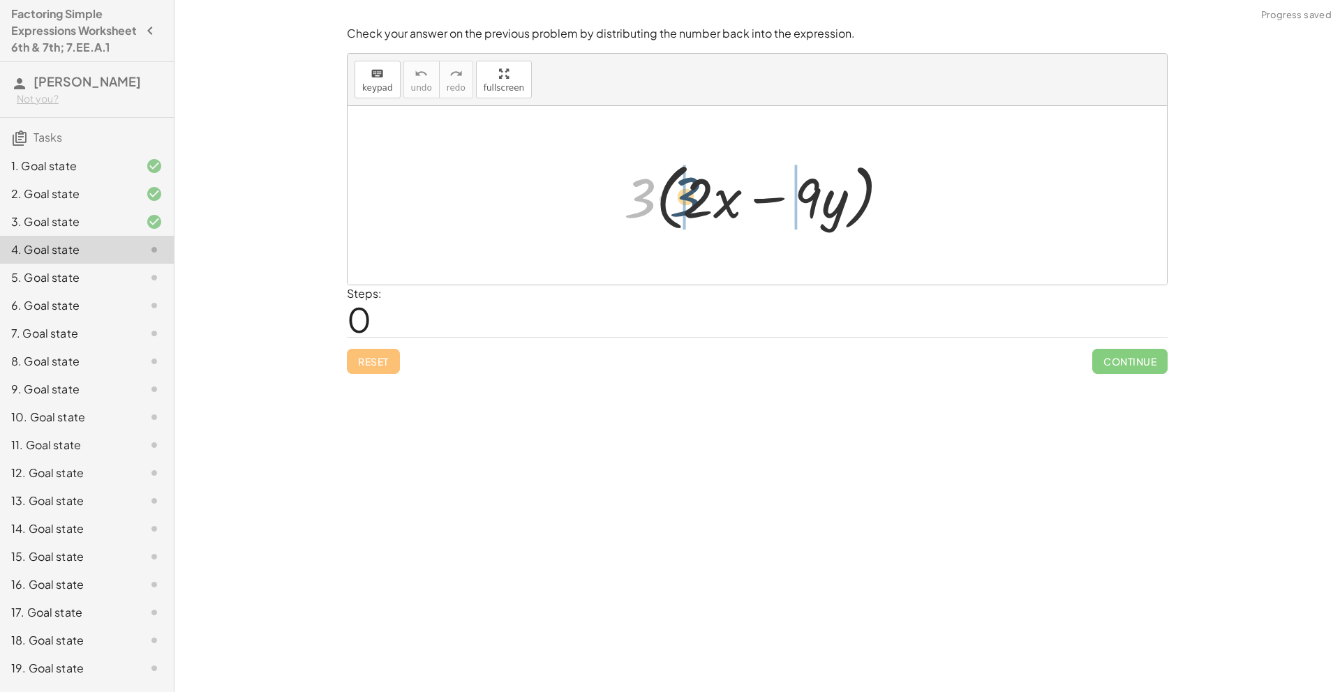
drag, startPoint x: 640, startPoint y: 206, endPoint x: 687, endPoint y: 205, distance: 46.8
click at [687, 205] on div at bounding box center [762, 196] width 290 height 80
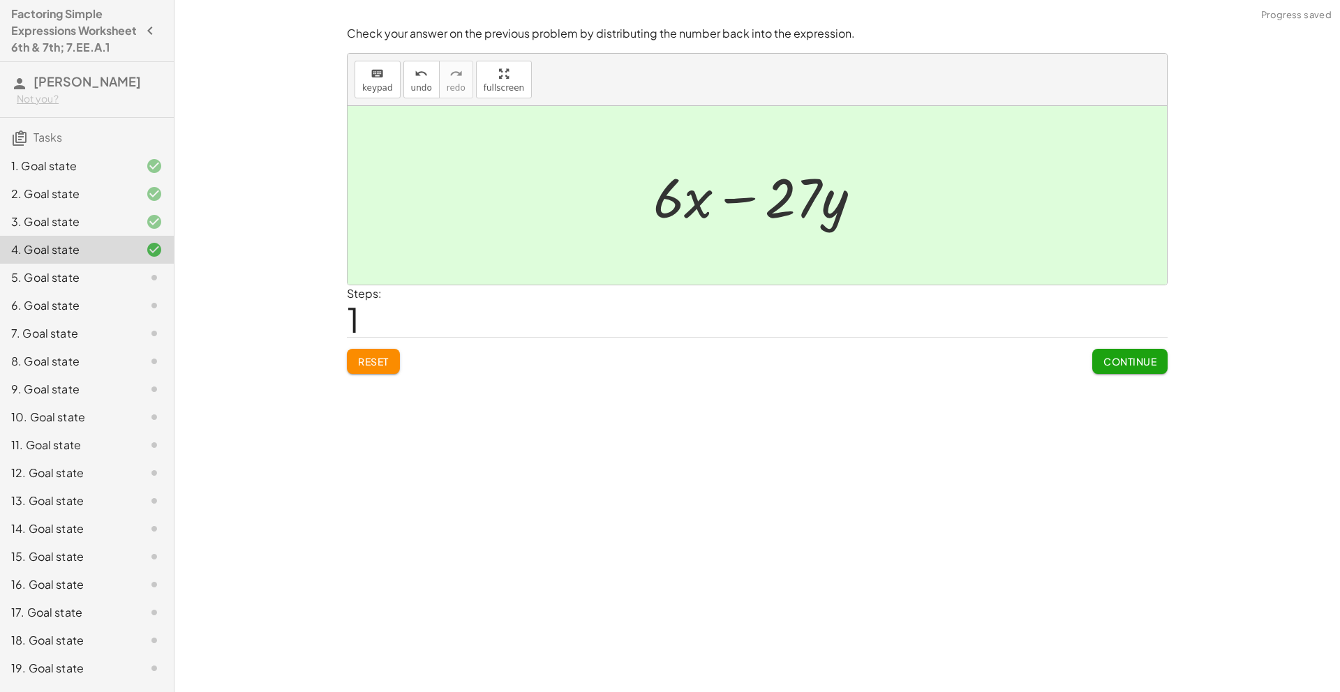
drag, startPoint x: 1088, startPoint y: 360, endPoint x: 1105, endPoint y: 369, distance: 19.1
click at [1094, 366] on div "Reset Continue" at bounding box center [757, 355] width 821 height 37
click at [1117, 372] on button "Continue" at bounding box center [1129, 361] width 75 height 25
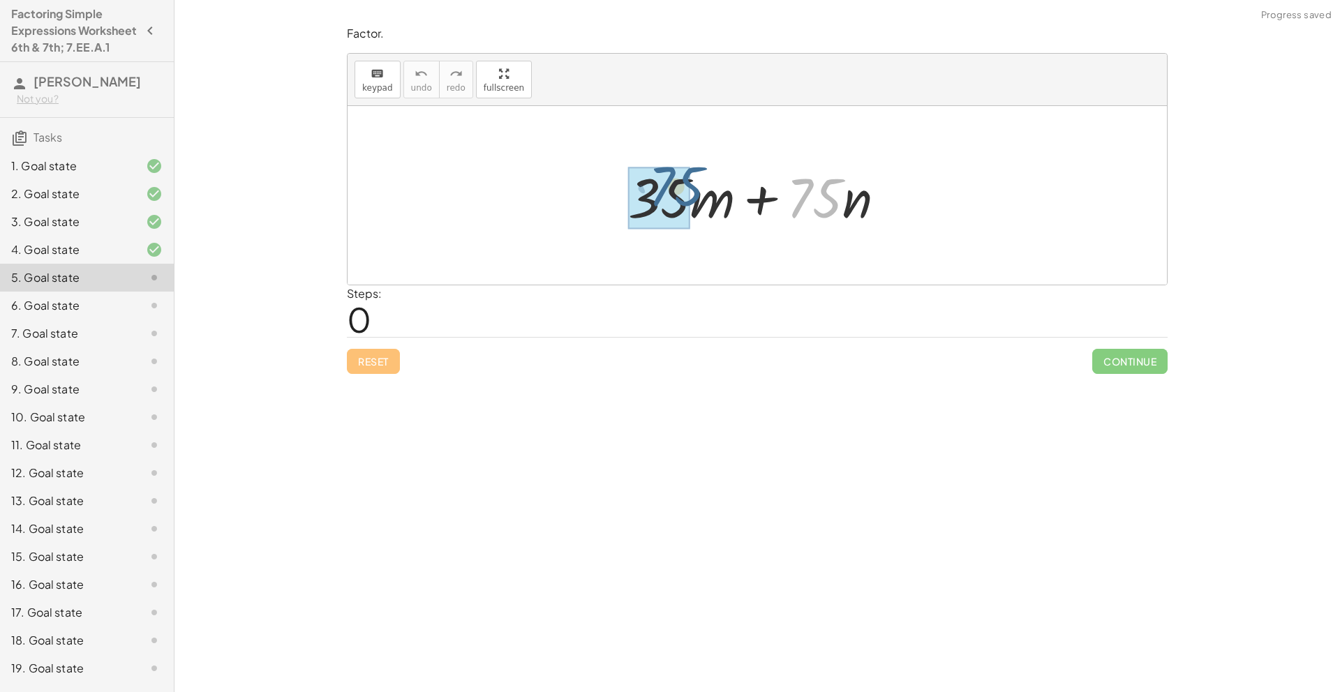
drag, startPoint x: 810, startPoint y: 204, endPoint x: 671, endPoint y: 193, distance: 140.0
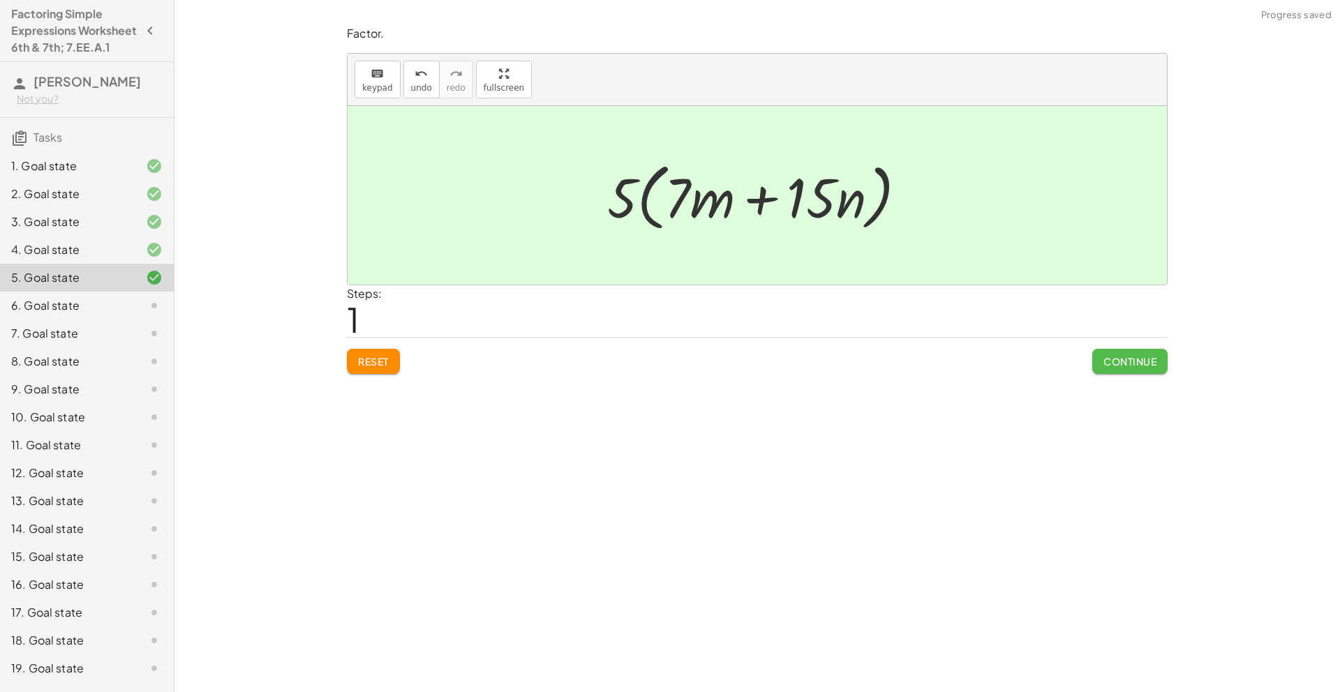
click at [1134, 364] on span "Continue" at bounding box center [1130, 361] width 53 height 13
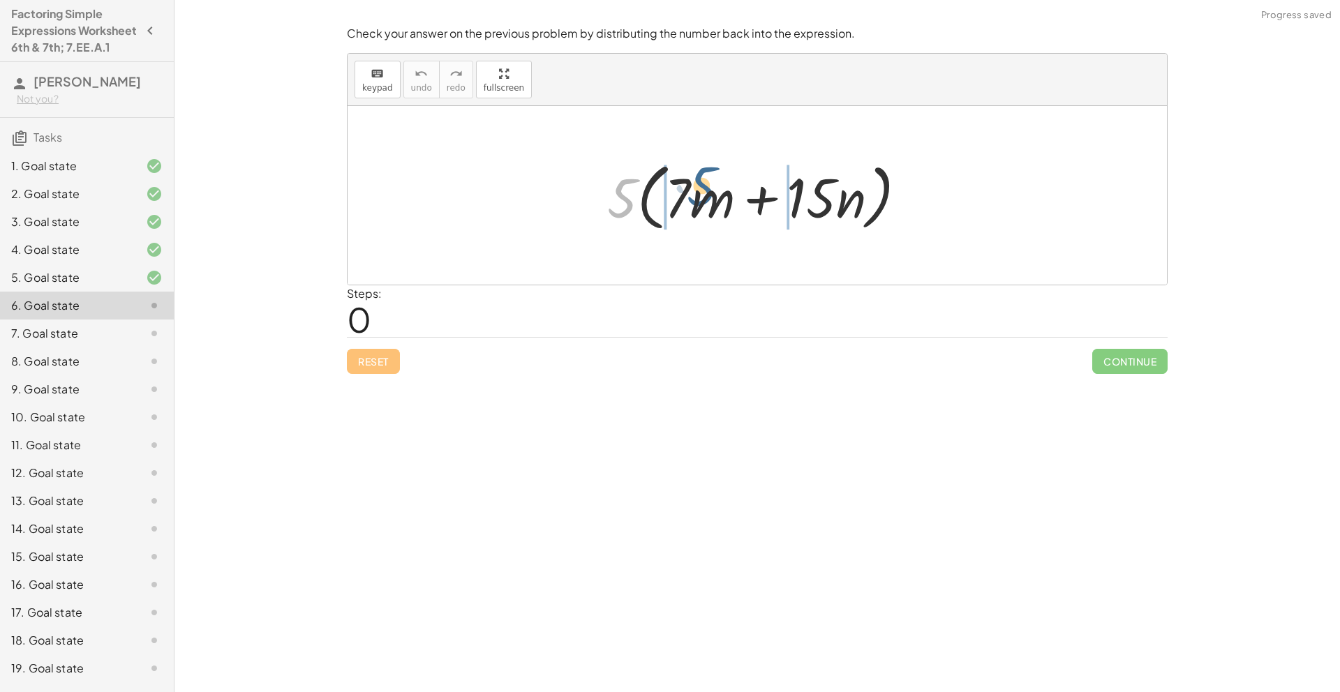
drag, startPoint x: 616, startPoint y: 206, endPoint x: 692, endPoint y: 196, distance: 76.7
click at [692, 196] on div at bounding box center [762, 196] width 325 height 80
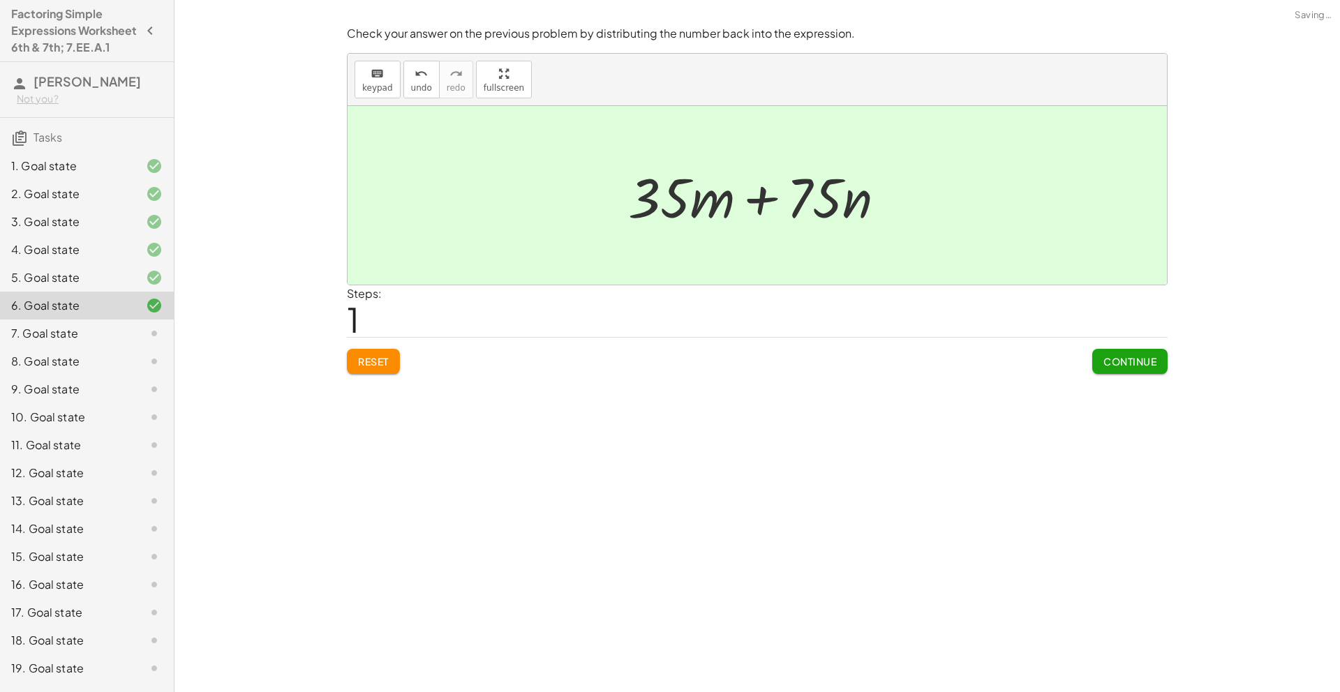
click at [1131, 364] on span "Continue" at bounding box center [1130, 361] width 53 height 13
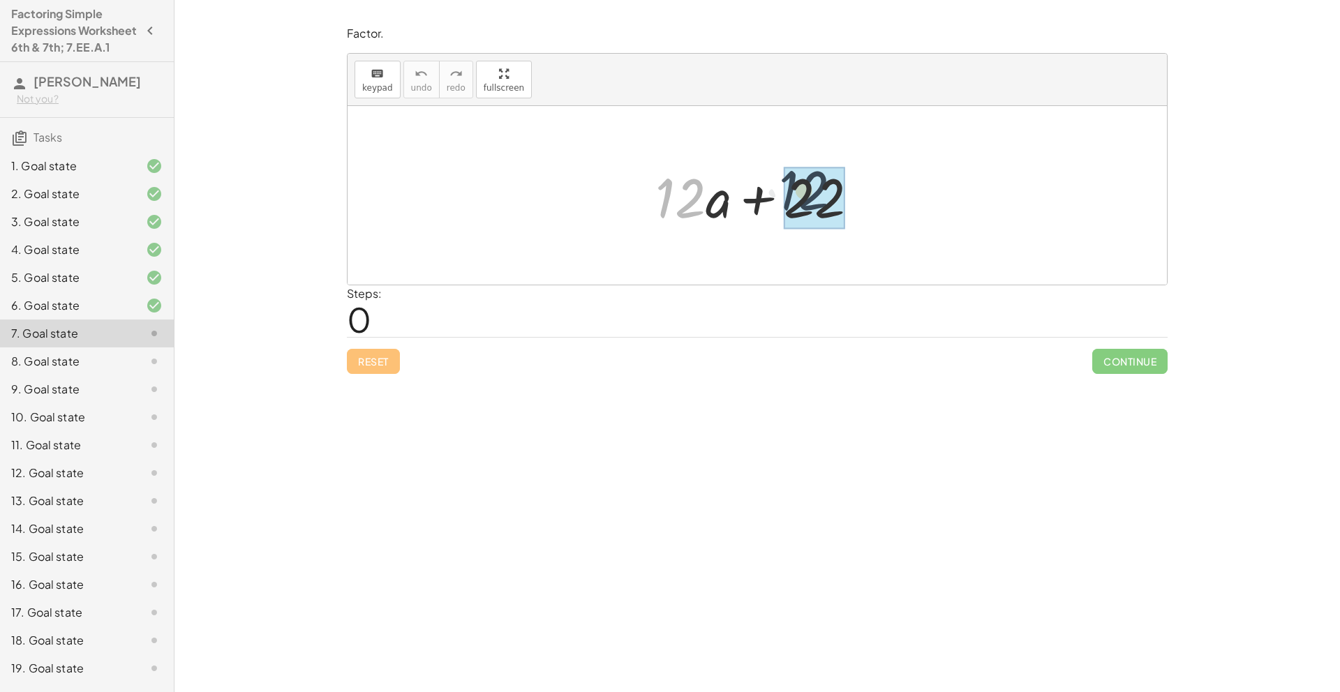
drag, startPoint x: 673, startPoint y: 208, endPoint x: 815, endPoint y: 207, distance: 141.7
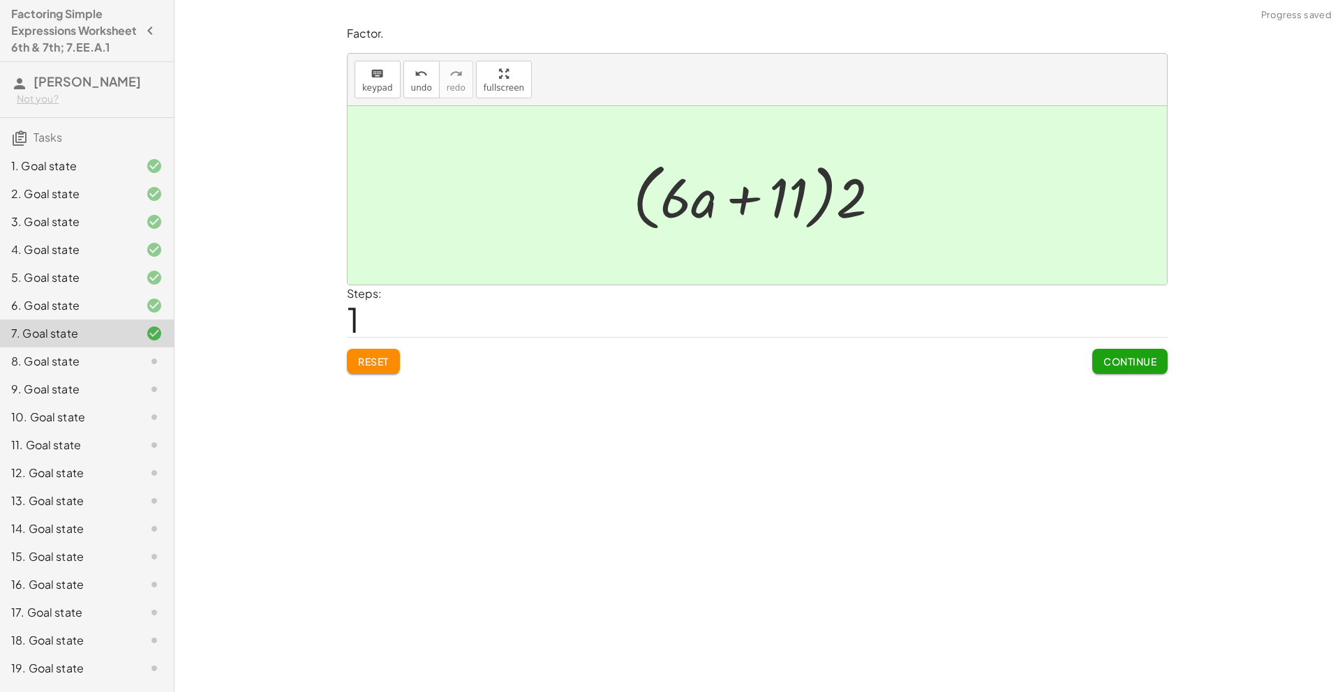
click at [1102, 354] on button "Continue" at bounding box center [1129, 361] width 75 height 25
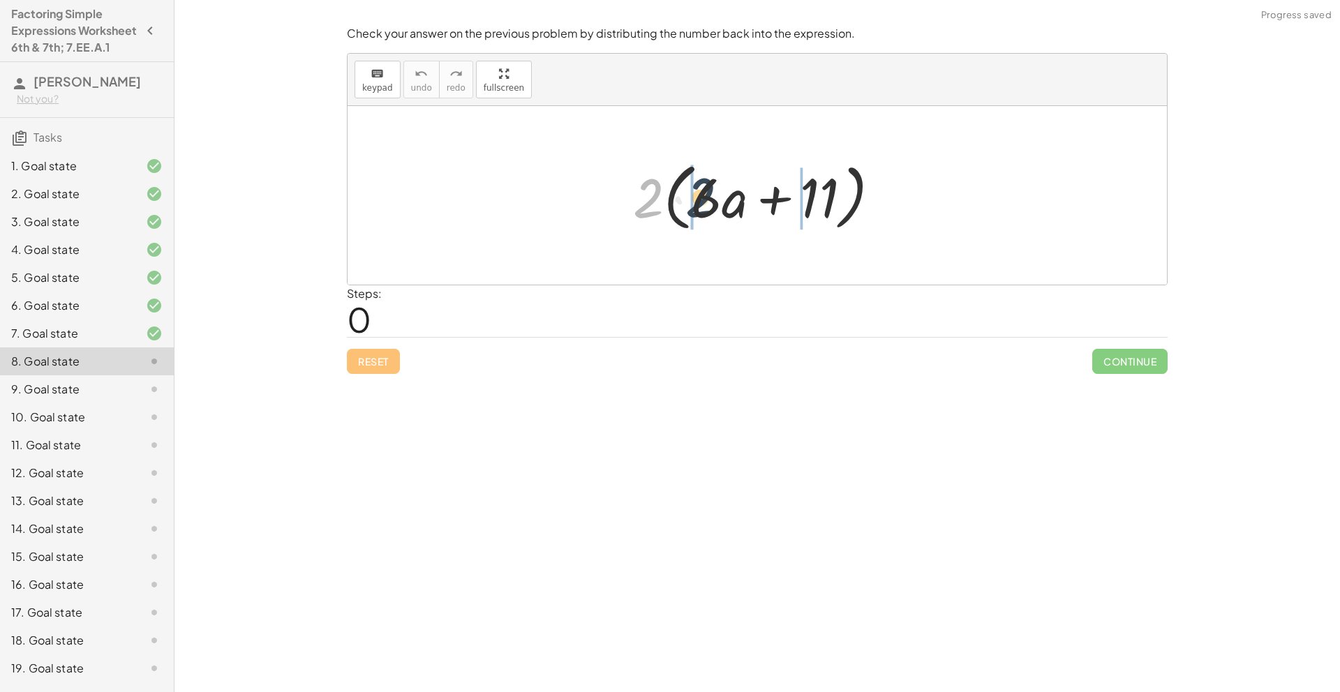
drag, startPoint x: 652, startPoint y: 209, endPoint x: 706, endPoint y: 208, distance: 53.8
click at [706, 208] on div at bounding box center [762, 196] width 272 height 80
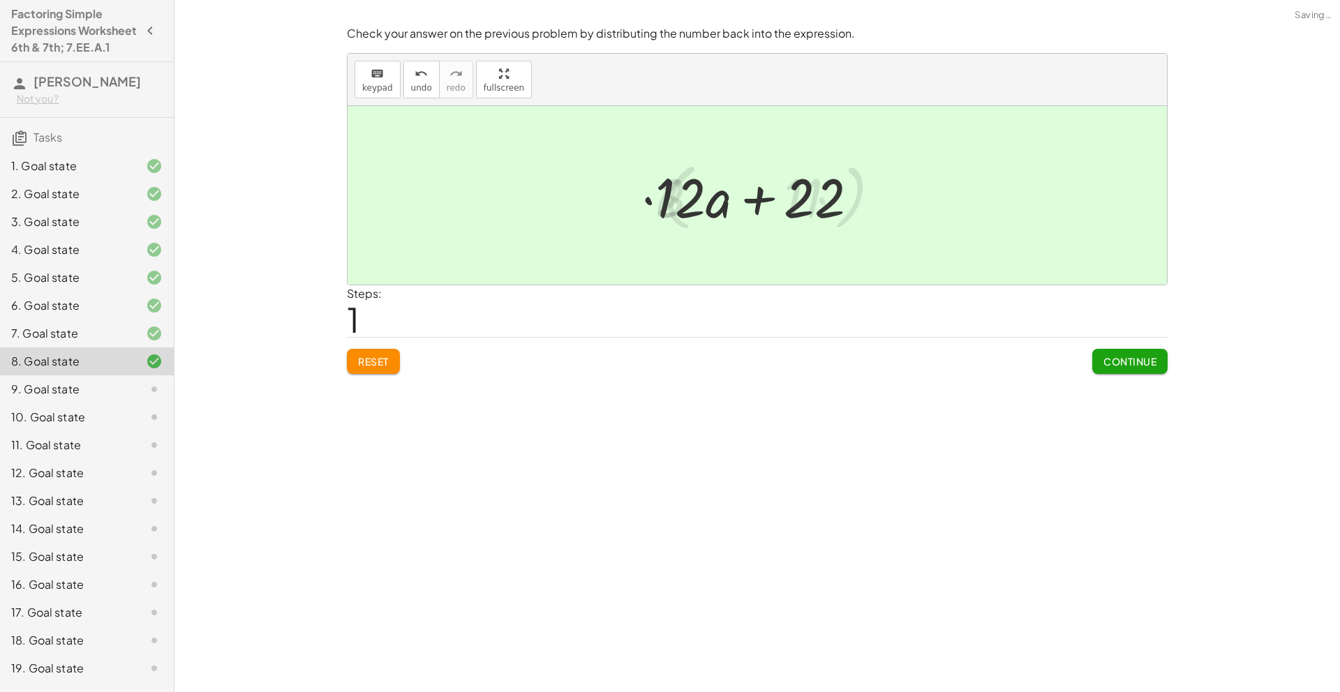
click at [1131, 369] on button "Continue" at bounding box center [1129, 361] width 75 height 25
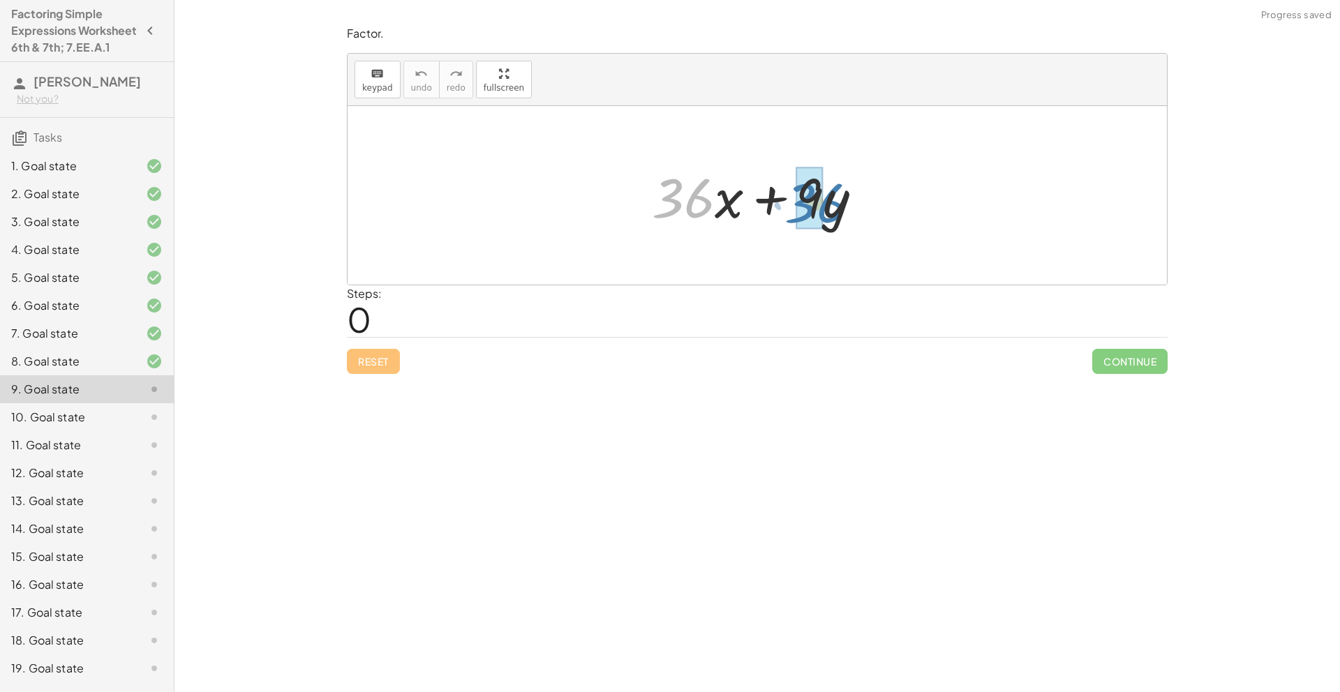
drag, startPoint x: 711, startPoint y: 211, endPoint x: 805, endPoint y: 217, distance: 93.7
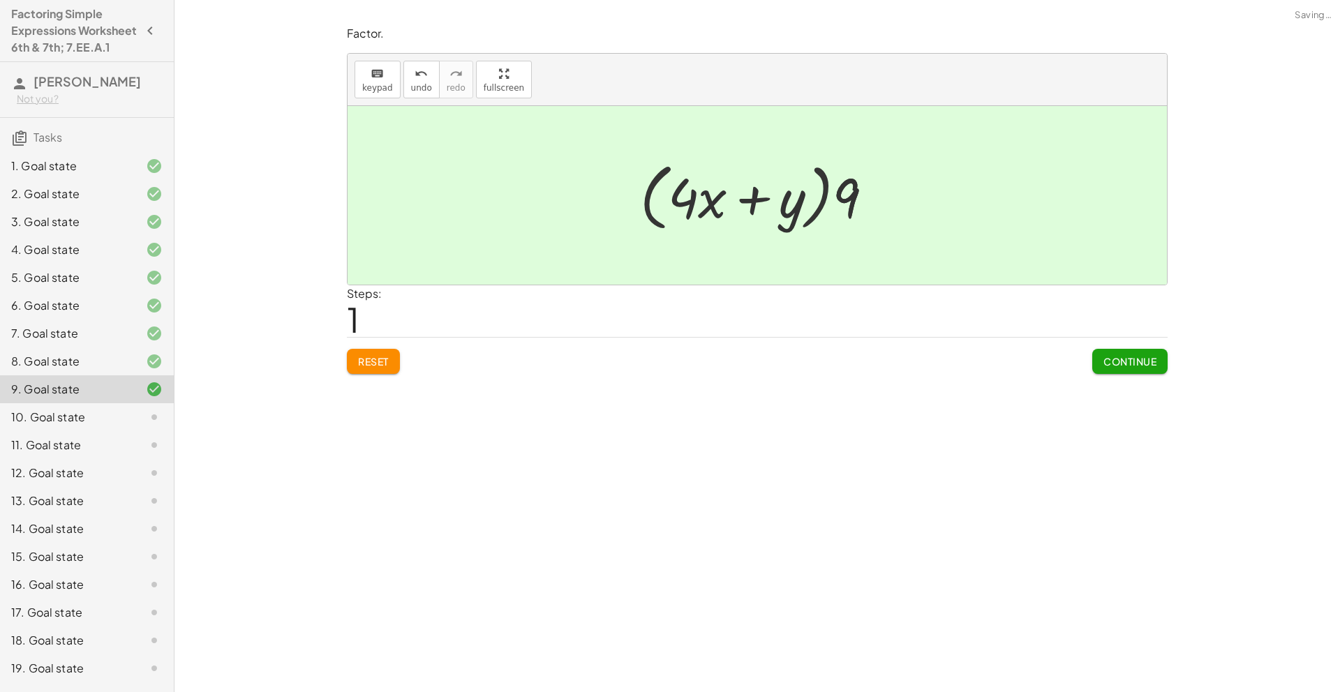
click at [1118, 352] on button "Continue" at bounding box center [1129, 361] width 75 height 25
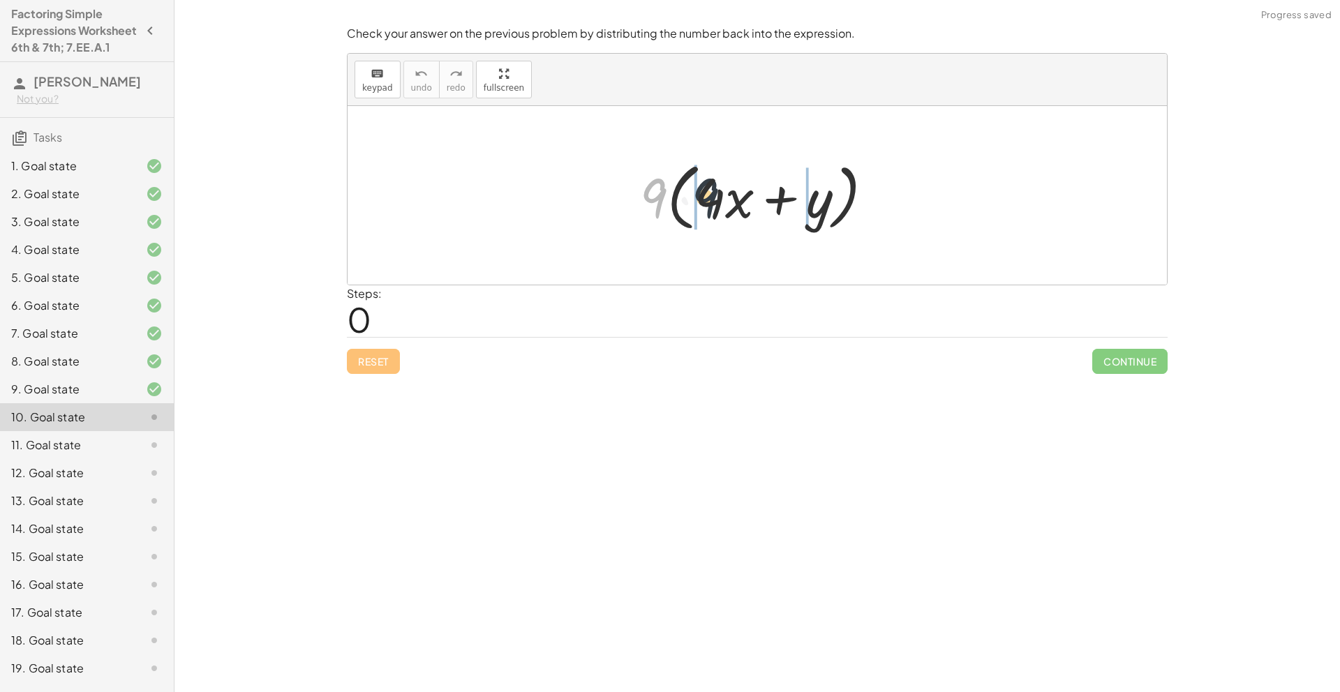
drag, startPoint x: 655, startPoint y: 211, endPoint x: 767, endPoint y: 240, distance: 116.0
click at [708, 211] on div at bounding box center [762, 196] width 259 height 80
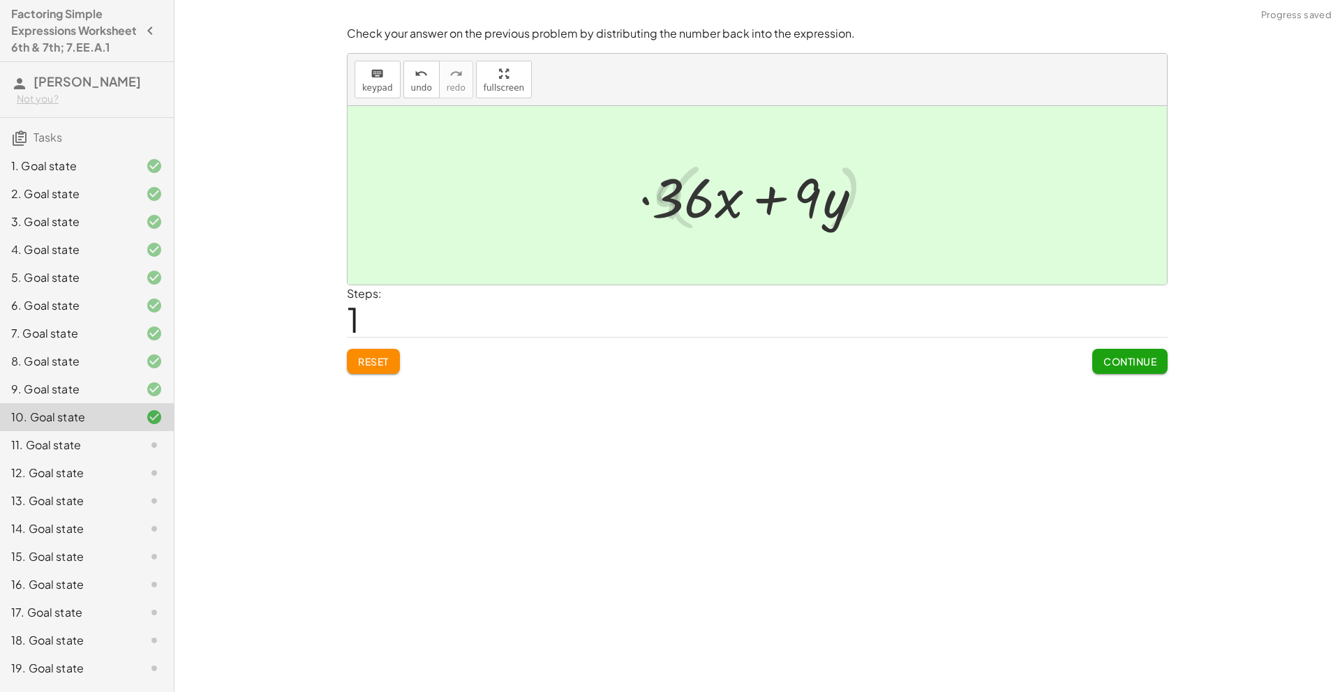
click at [1106, 353] on button "Continue" at bounding box center [1129, 361] width 75 height 25
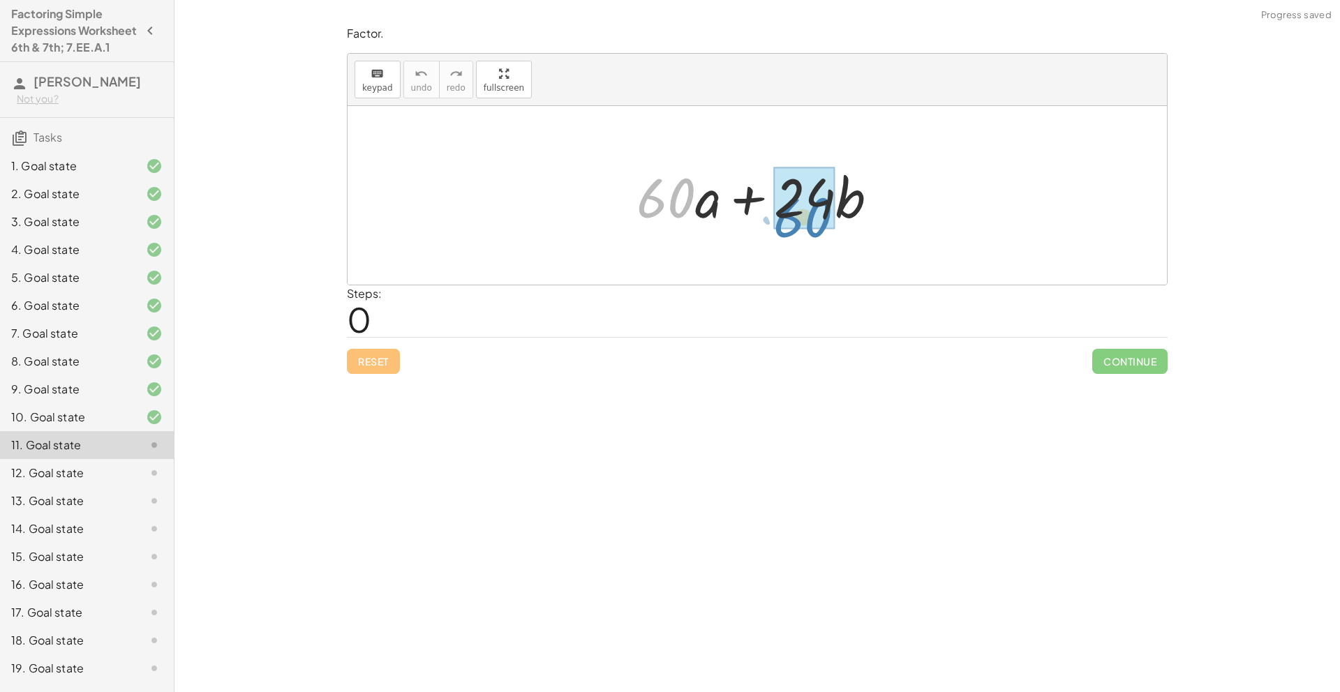
drag, startPoint x: 675, startPoint y: 207, endPoint x: 806, endPoint y: 221, distance: 132.0
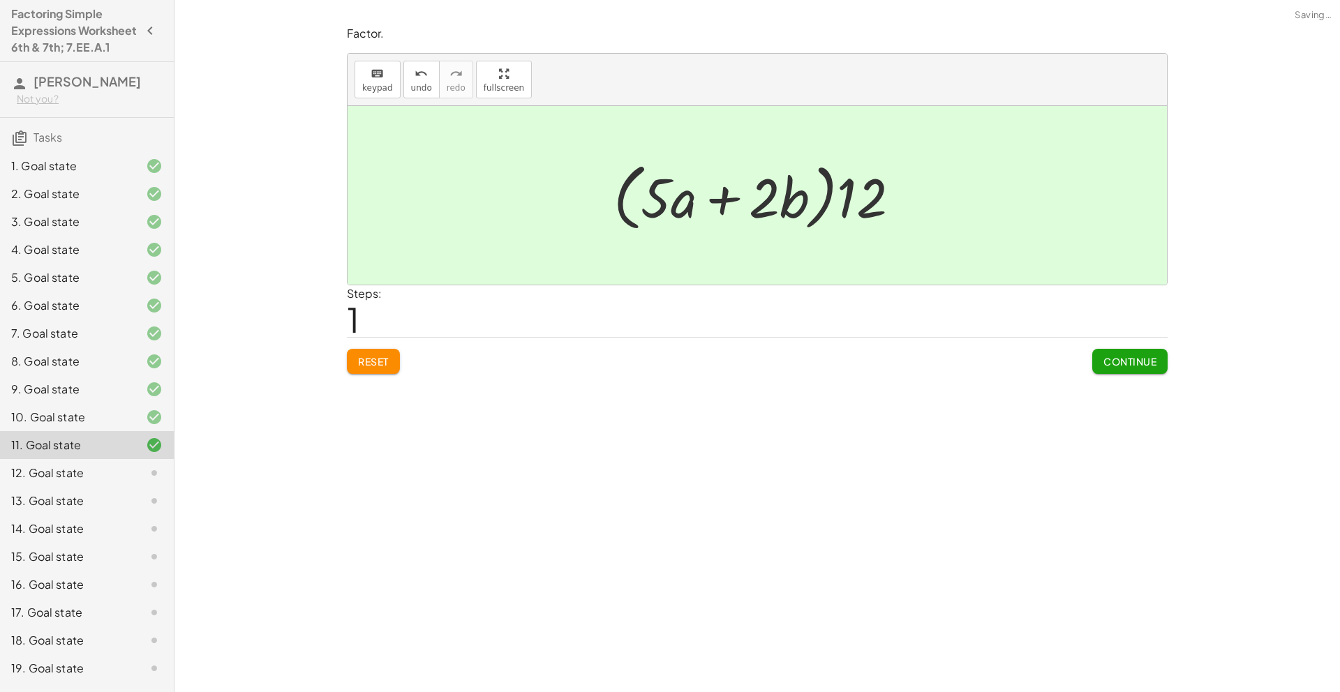
click at [1135, 371] on button "Continue" at bounding box center [1129, 361] width 75 height 25
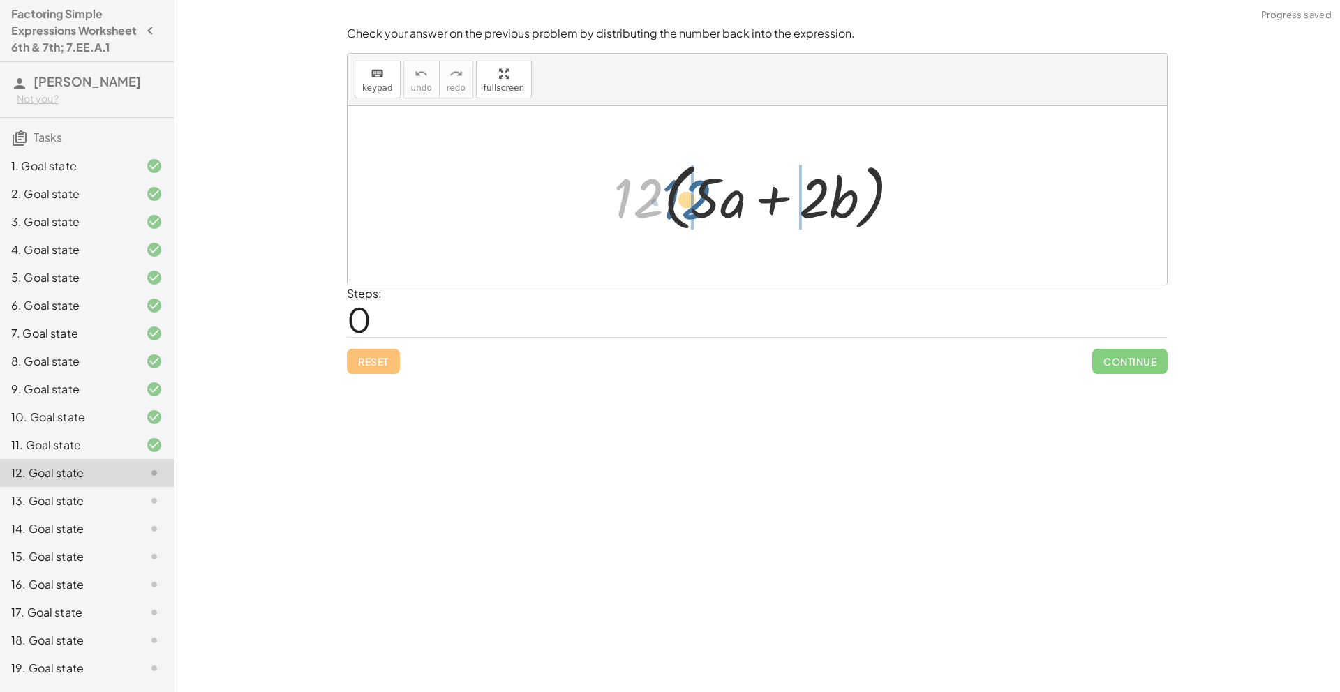
drag, startPoint x: 648, startPoint y: 189, endPoint x: 704, endPoint y: 194, distance: 55.4
click at [708, 193] on div at bounding box center [763, 196] width 312 height 80
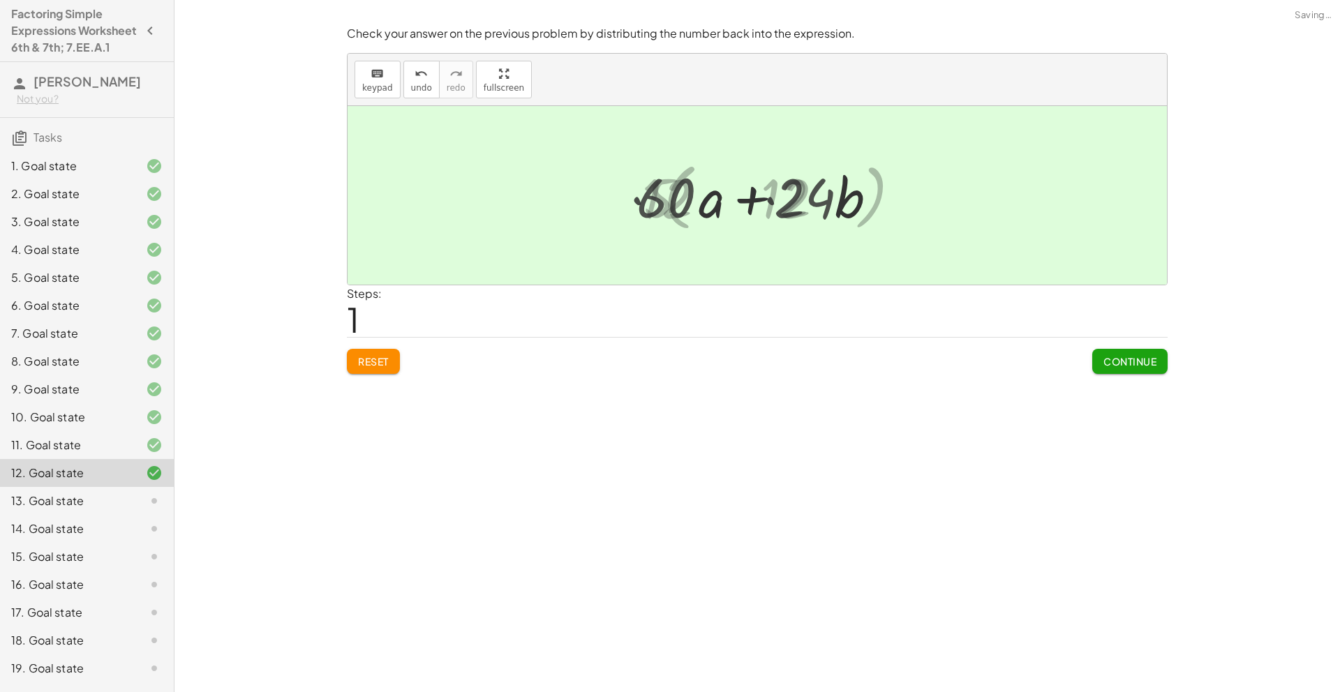
click at [1119, 358] on span "Continue" at bounding box center [1130, 361] width 53 height 13
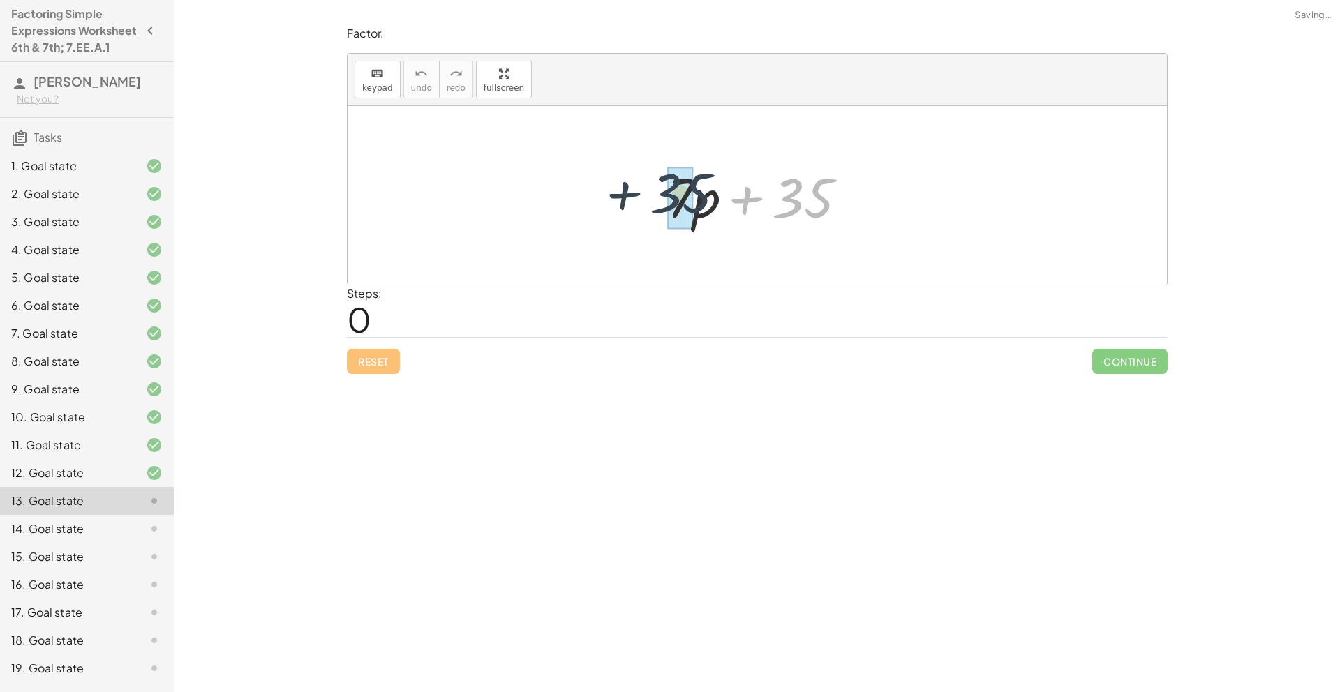
drag, startPoint x: 803, startPoint y: 191, endPoint x: 681, endPoint y: 187, distance: 122.9
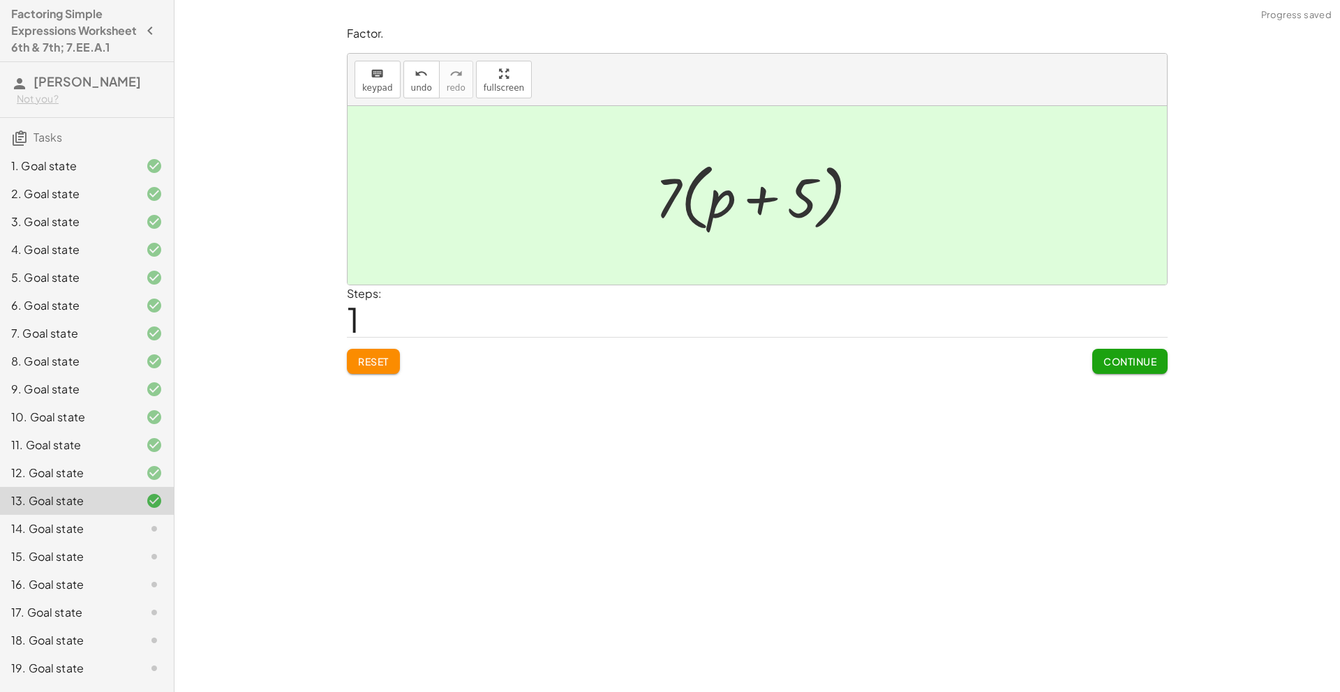
click at [1148, 369] on button "Continue" at bounding box center [1129, 361] width 75 height 25
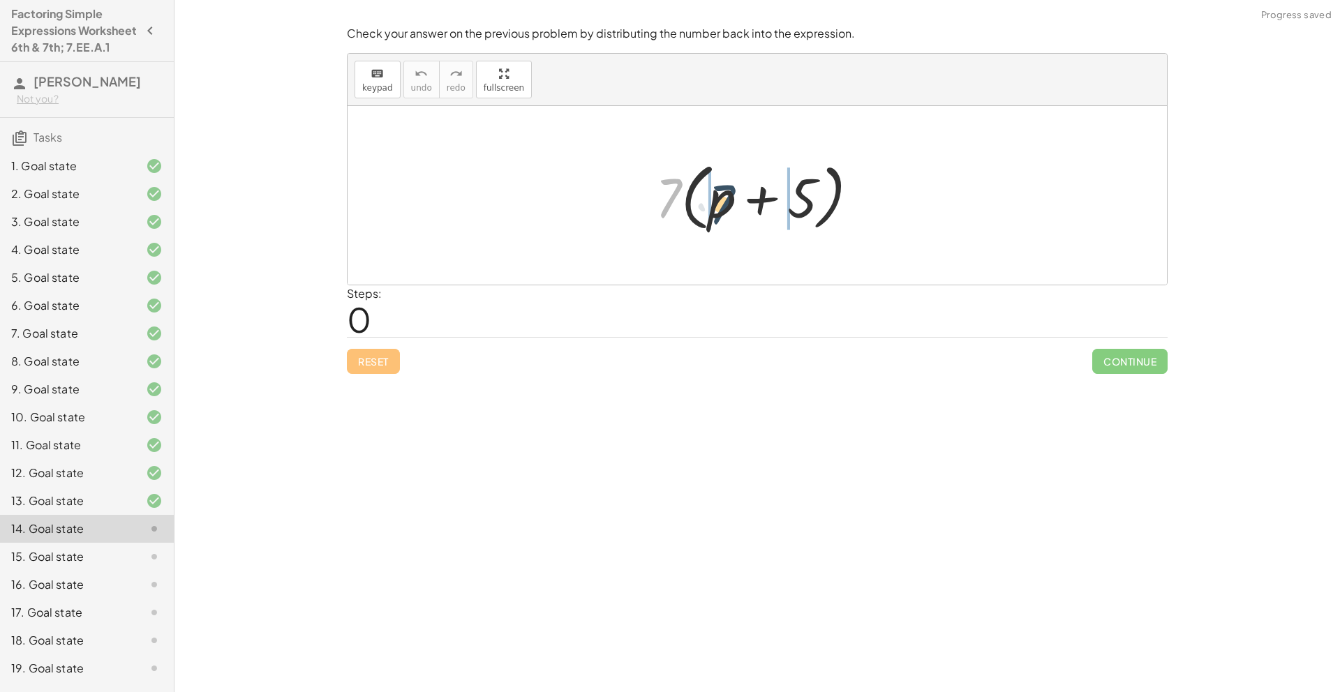
drag, startPoint x: 667, startPoint y: 183, endPoint x: 721, endPoint y: 189, distance: 54.1
click at [721, 189] on div at bounding box center [762, 196] width 228 height 80
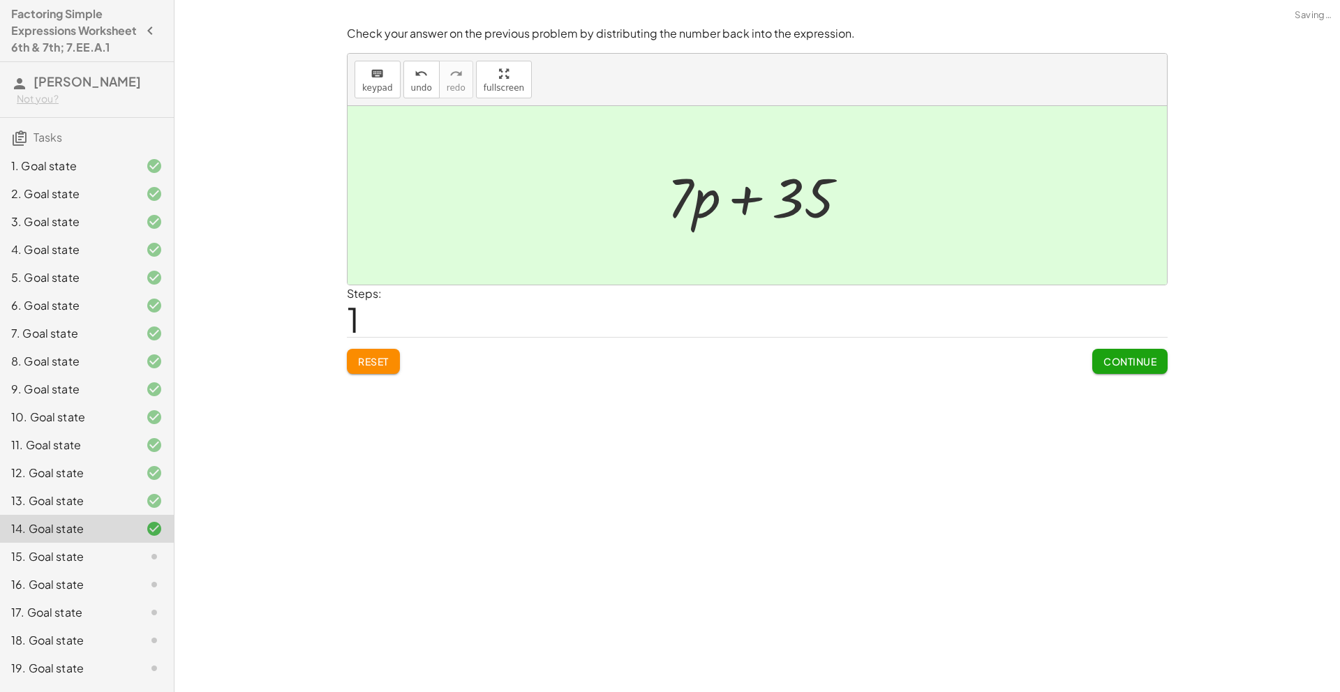
click at [1119, 363] on span "Continue" at bounding box center [1130, 361] width 53 height 13
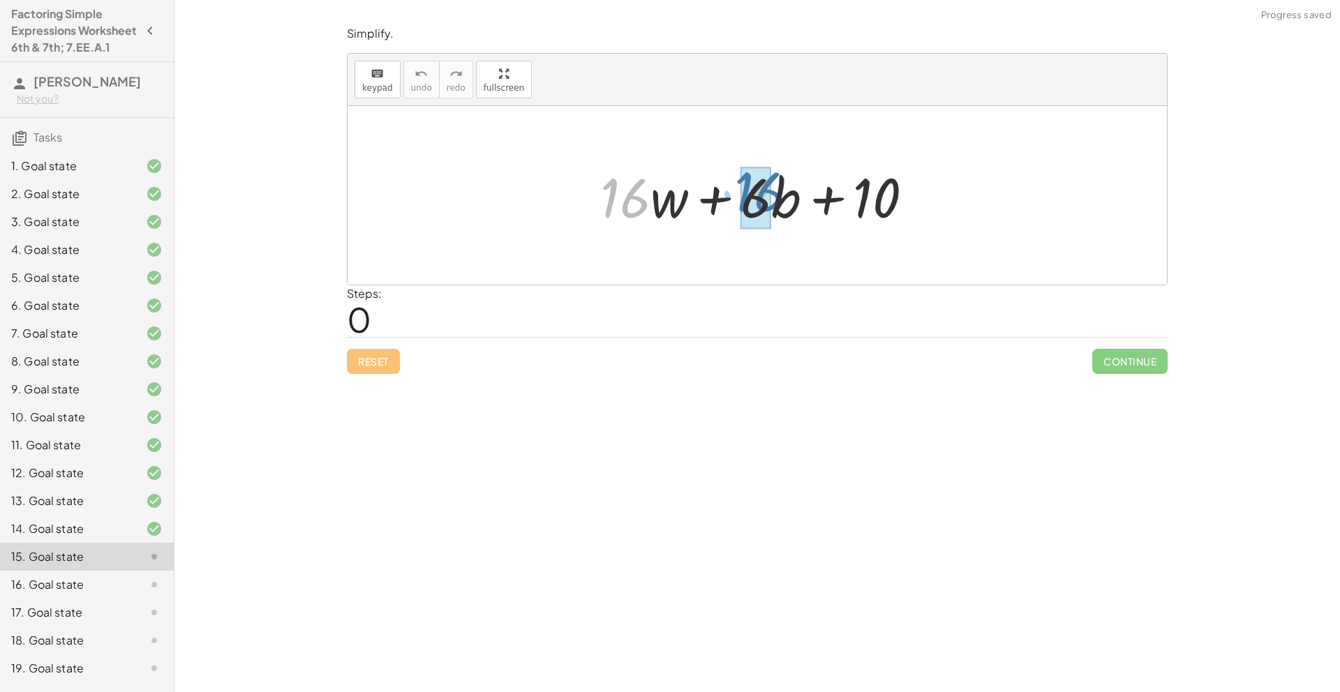
drag, startPoint x: 620, startPoint y: 205, endPoint x: 755, endPoint y: 199, distance: 134.9
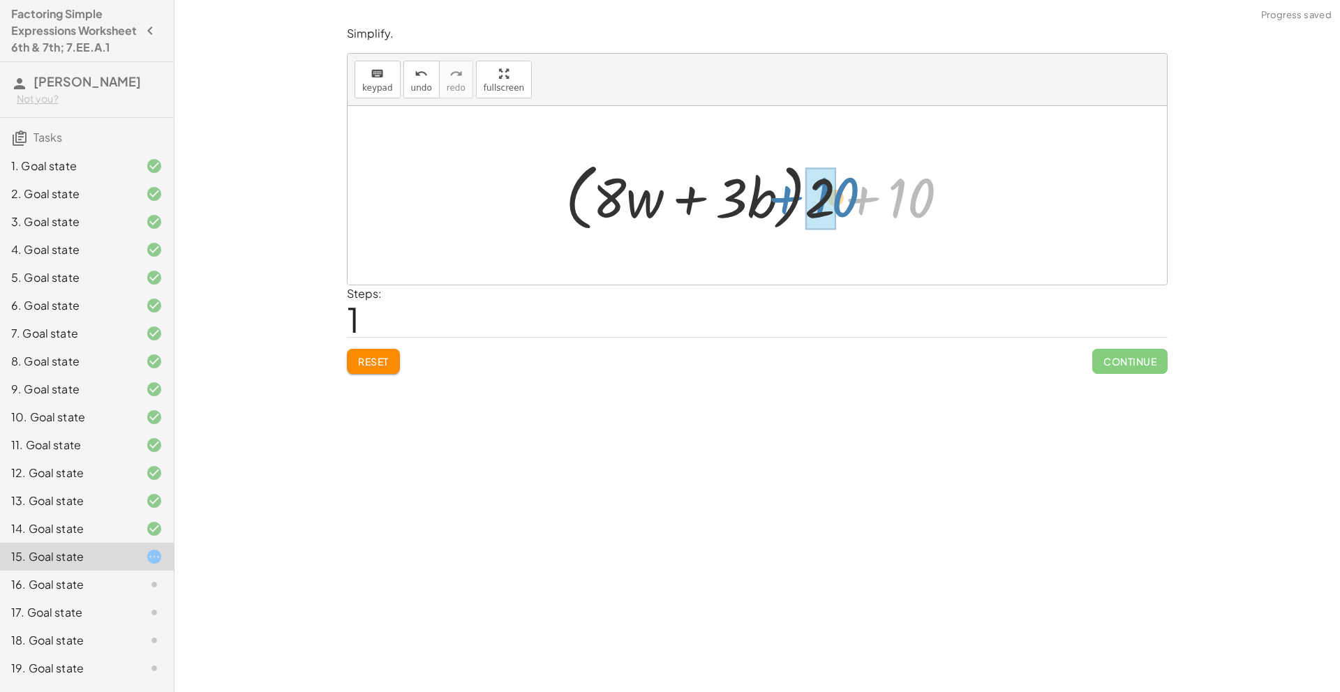
drag, startPoint x: 904, startPoint y: 211, endPoint x: 831, endPoint y: 211, distance: 72.6
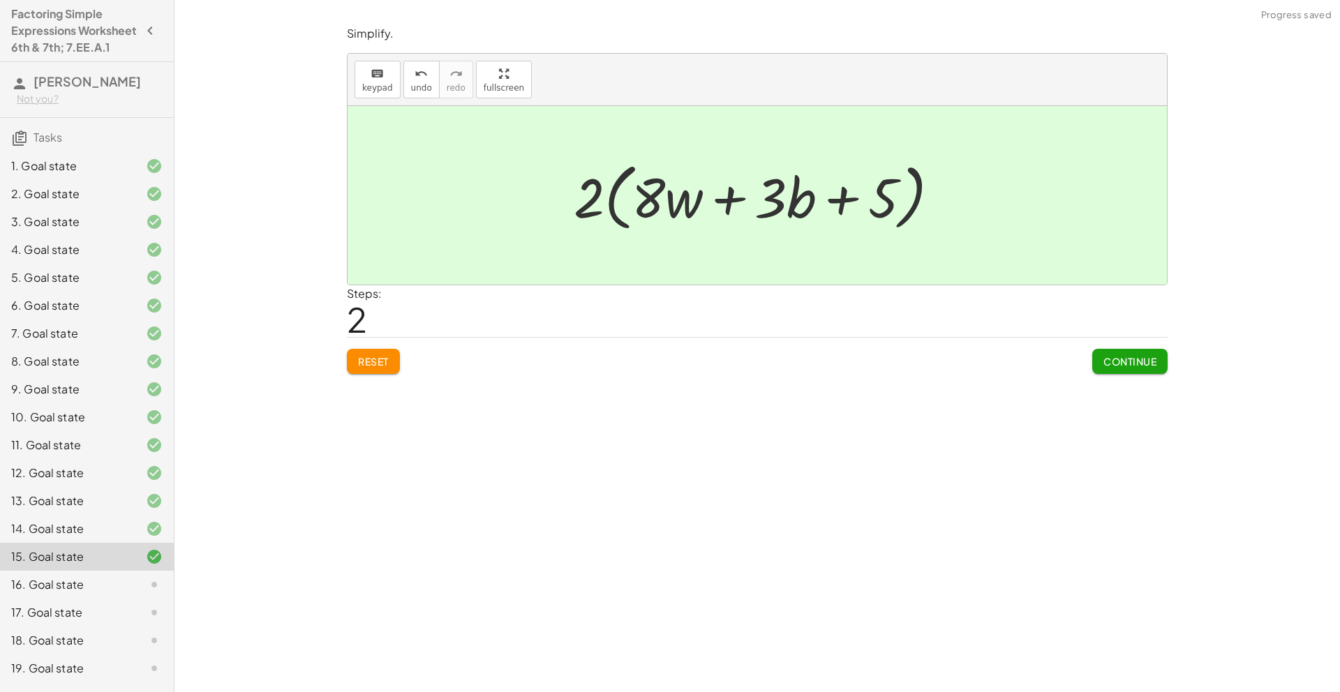
click at [1104, 359] on span "Continue" at bounding box center [1130, 361] width 53 height 13
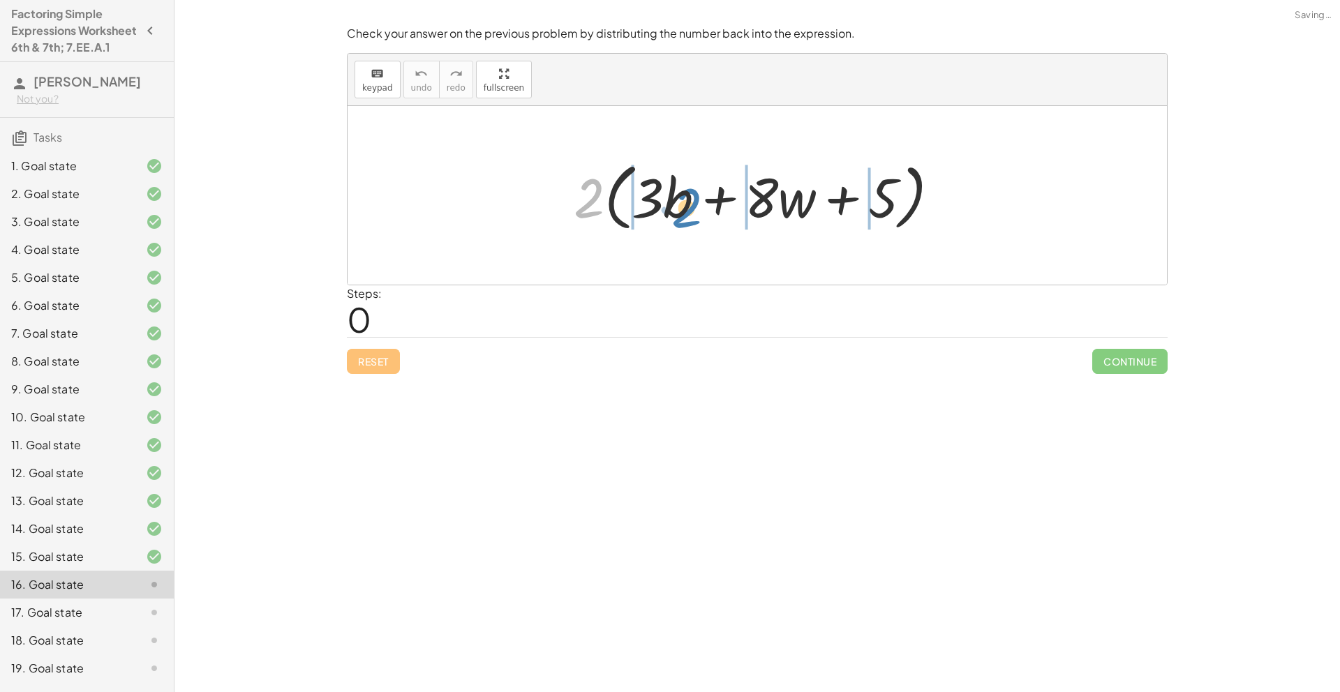
drag, startPoint x: 586, startPoint y: 183, endPoint x: 683, endPoint y: 193, distance: 98.2
click at [683, 193] on div at bounding box center [762, 196] width 391 height 80
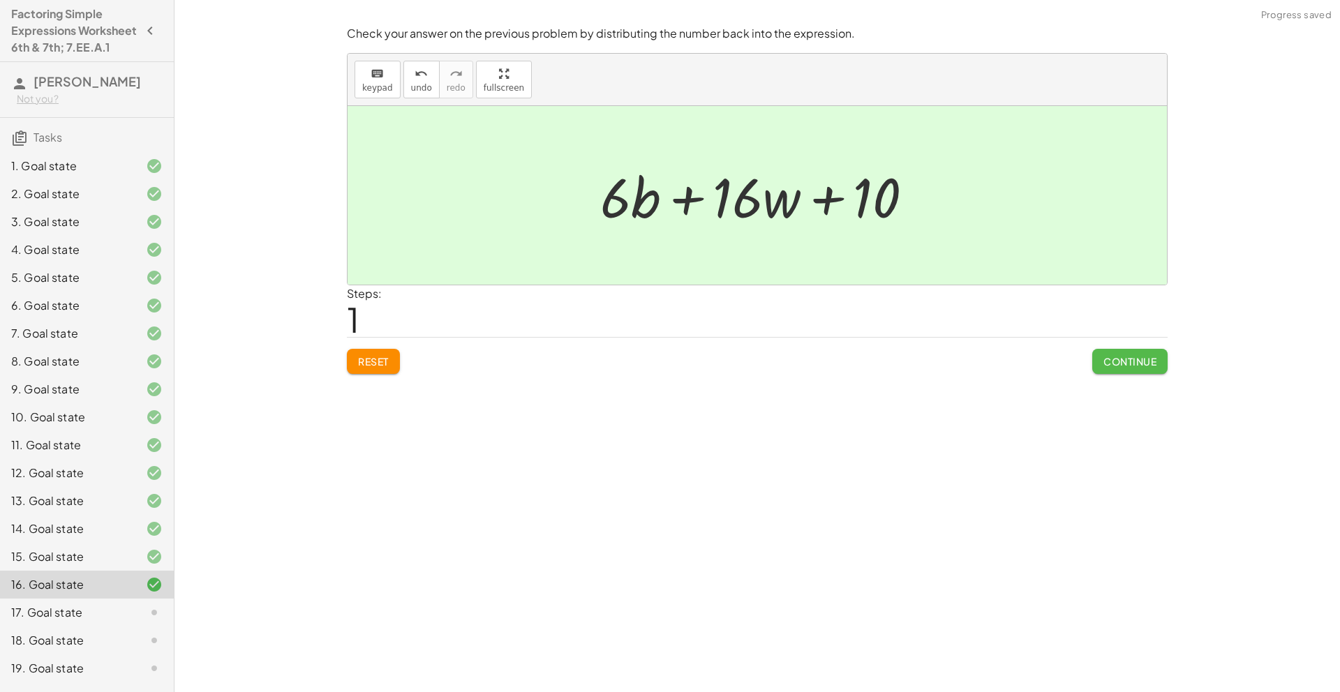
click at [1119, 364] on span "Continue" at bounding box center [1130, 361] width 53 height 13
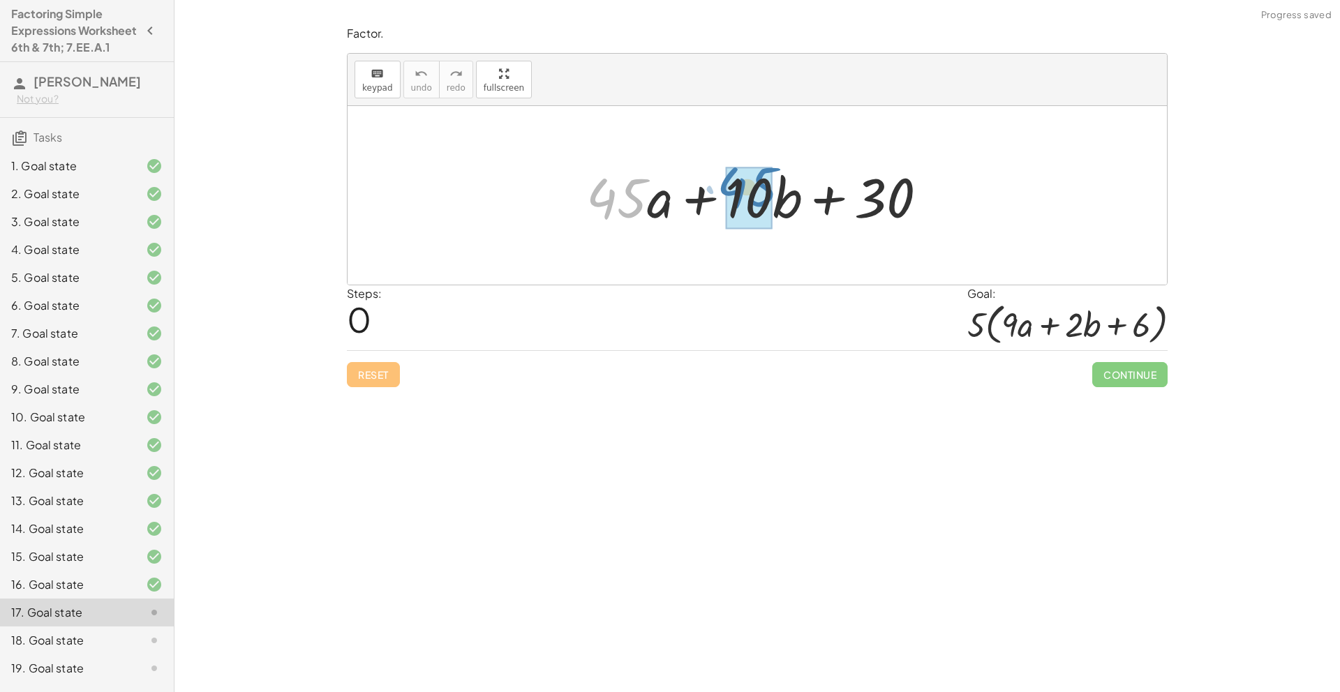
drag, startPoint x: 616, startPoint y: 200, endPoint x: 746, endPoint y: 189, distance: 131.0
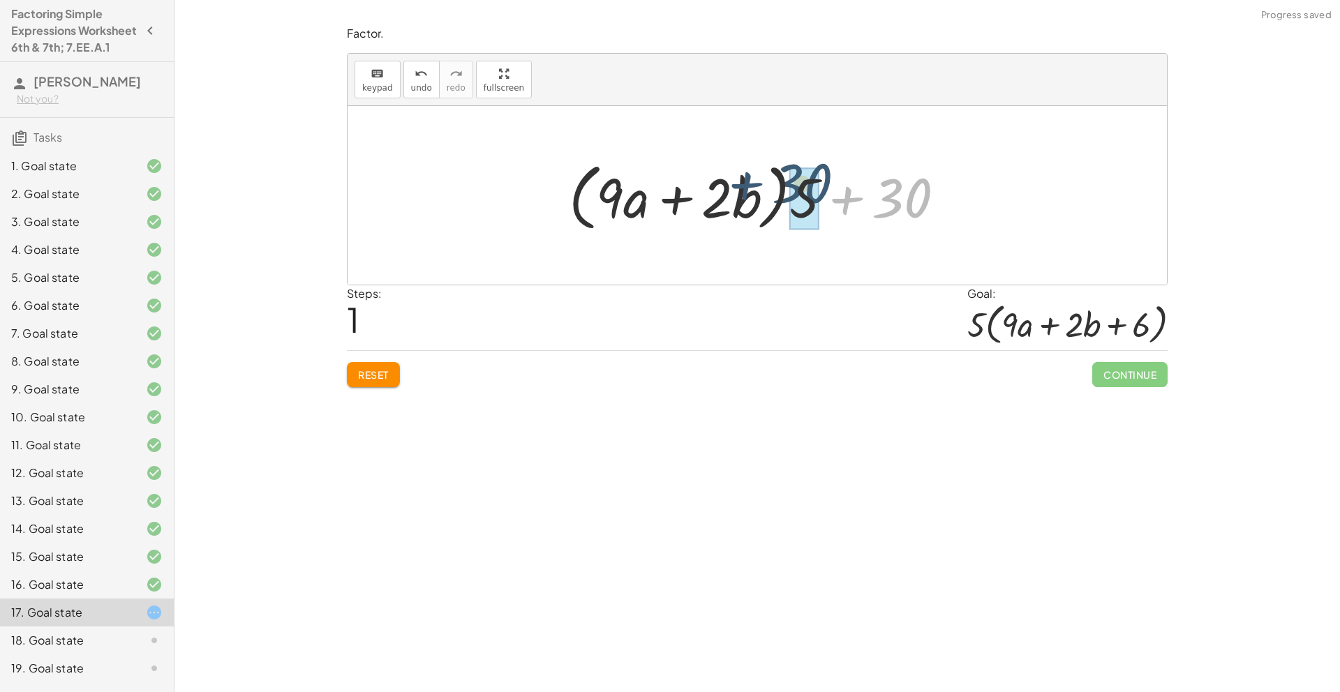
drag, startPoint x: 916, startPoint y: 205, endPoint x: 821, endPoint y: 191, distance: 96.1
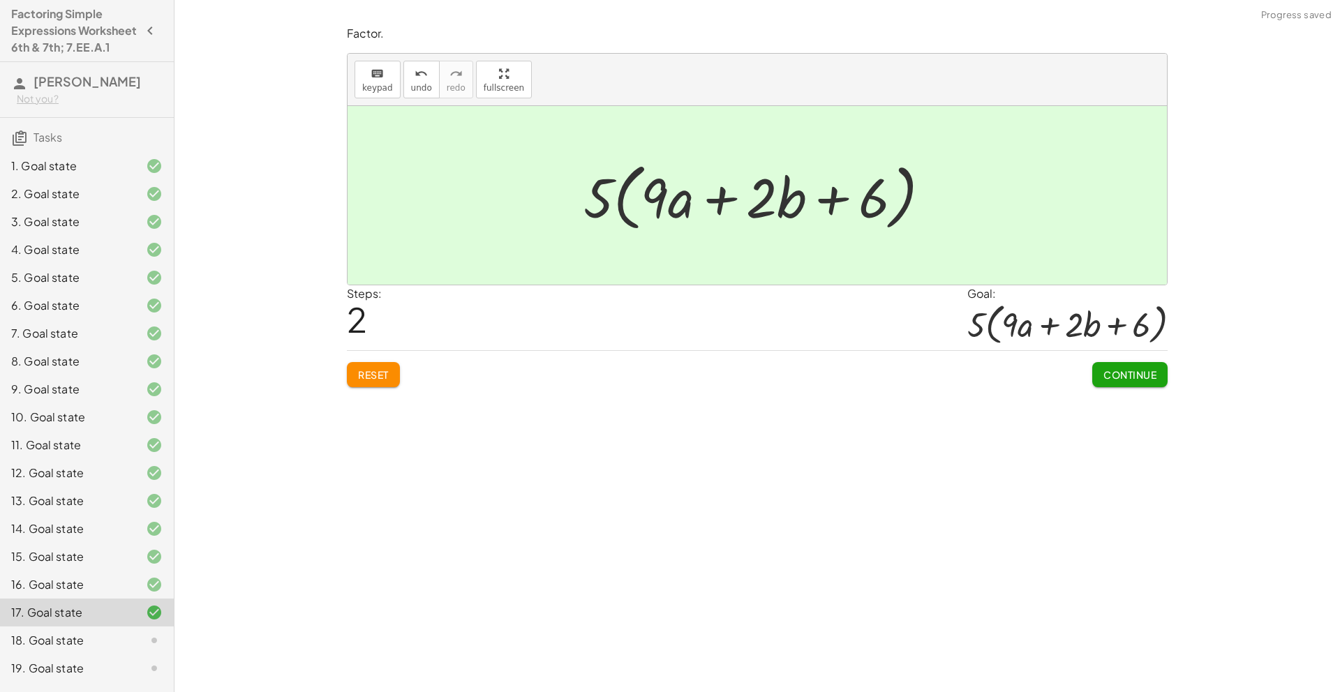
drag, startPoint x: 1122, startPoint y: 378, endPoint x: 1089, endPoint y: 378, distance: 32.8
click at [1120, 378] on span "Continue" at bounding box center [1130, 375] width 53 height 13
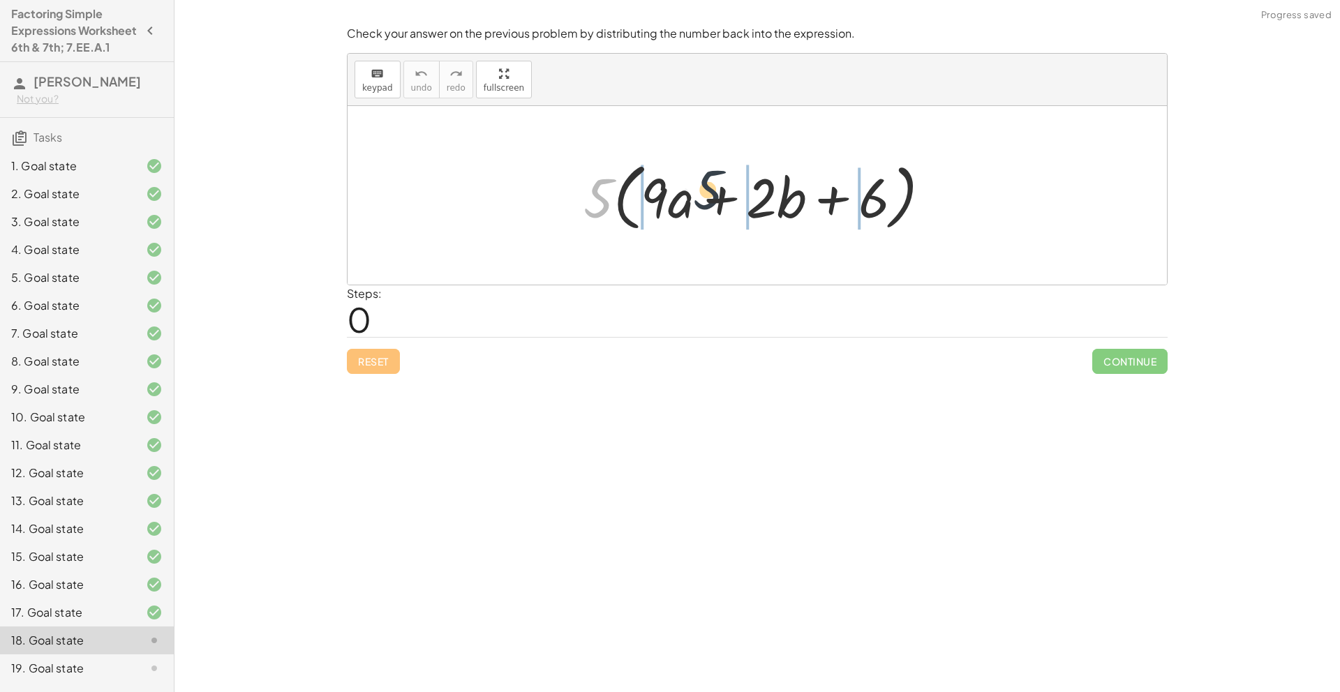
drag, startPoint x: 599, startPoint y: 184, endPoint x: 719, endPoint y: 177, distance: 120.2
click at [719, 177] on div at bounding box center [763, 196] width 372 height 80
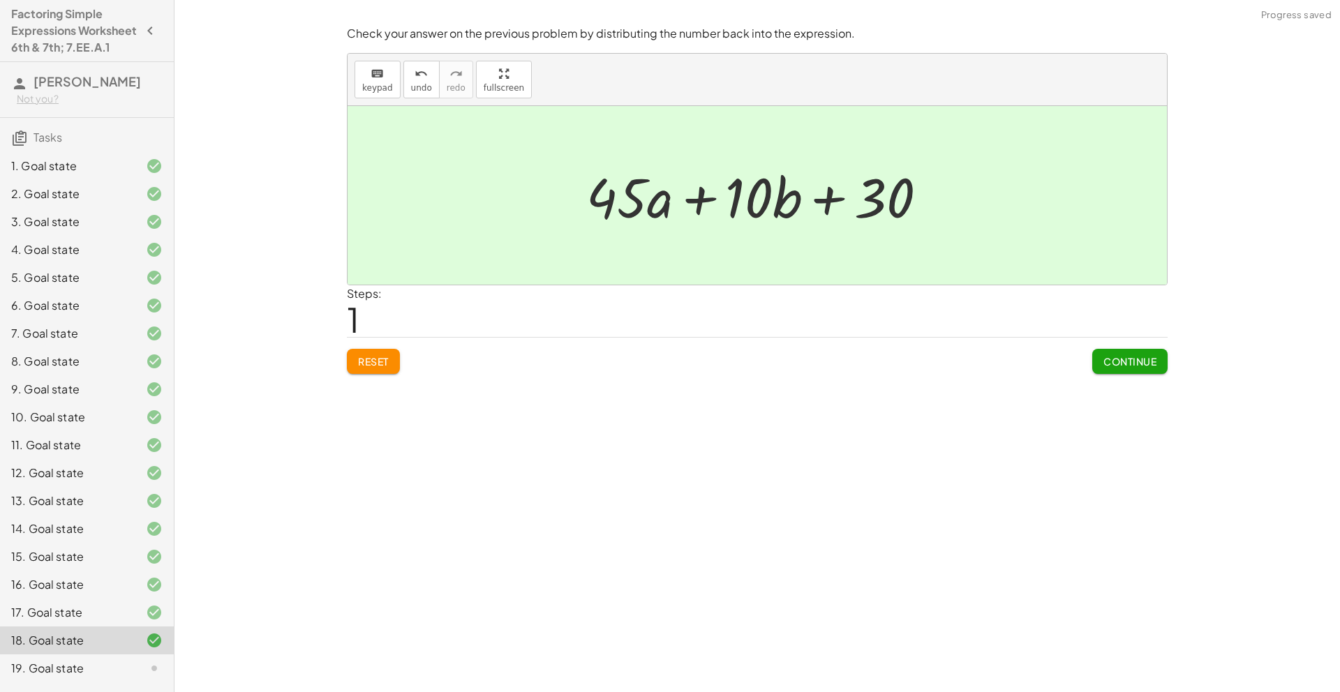
click at [0, 0] on div "Check your answer on the previous problem by distributing the number back into …" at bounding box center [0, 0] width 0 height 0
click at [1125, 362] on span "Continue" at bounding box center [1130, 361] width 53 height 13
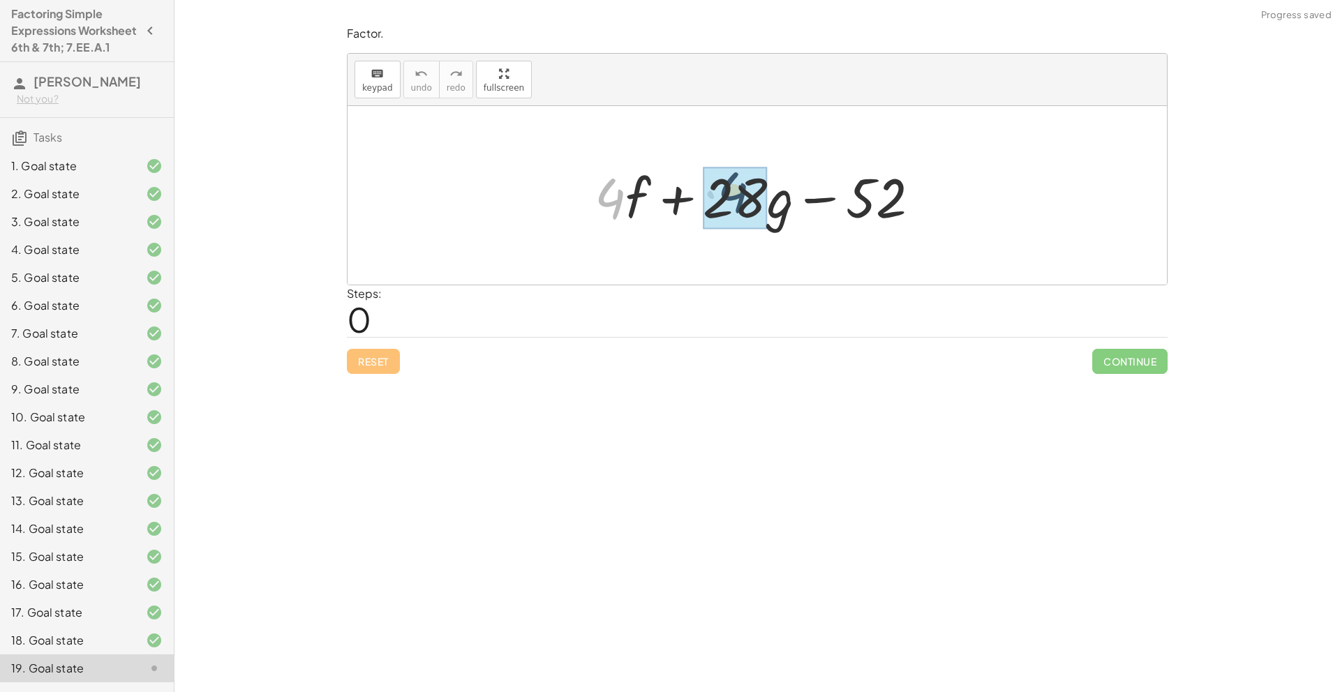
drag, startPoint x: 607, startPoint y: 215, endPoint x: 731, endPoint y: 208, distance: 124.4
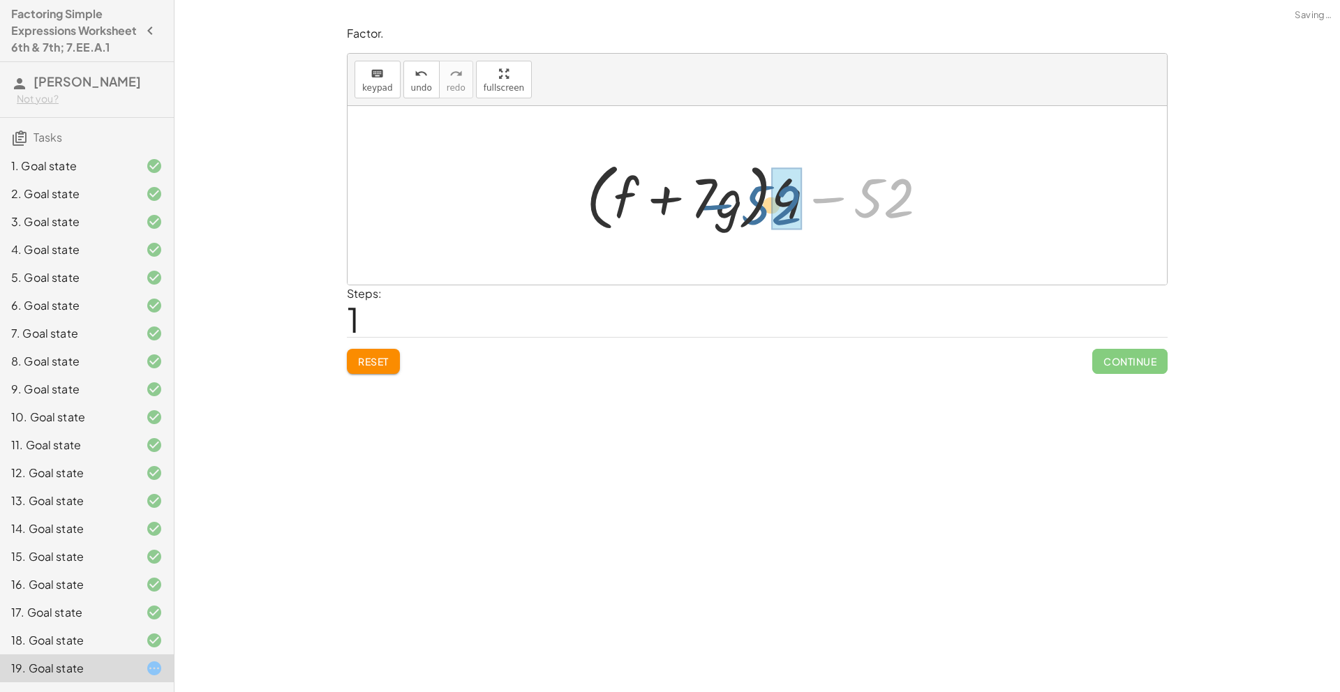
drag, startPoint x: 887, startPoint y: 205, endPoint x: 772, endPoint y: 213, distance: 115.5
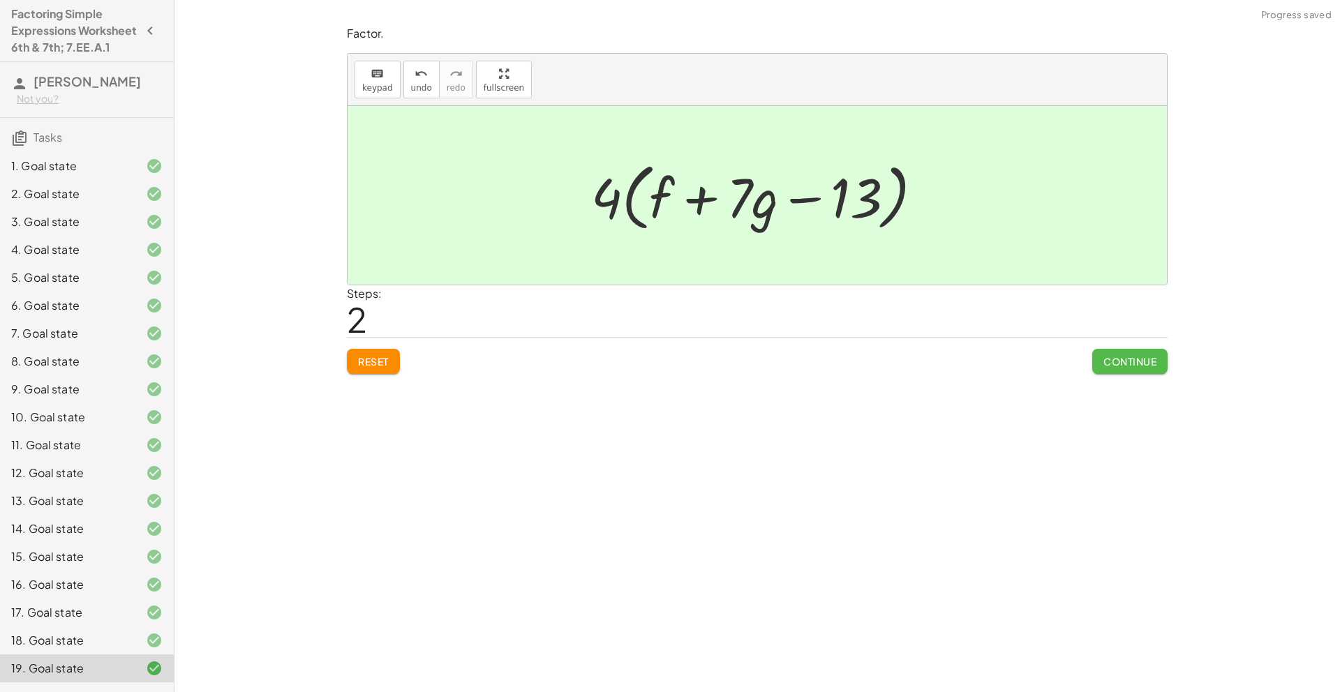
click at [1133, 359] on span "Continue" at bounding box center [1130, 361] width 53 height 13
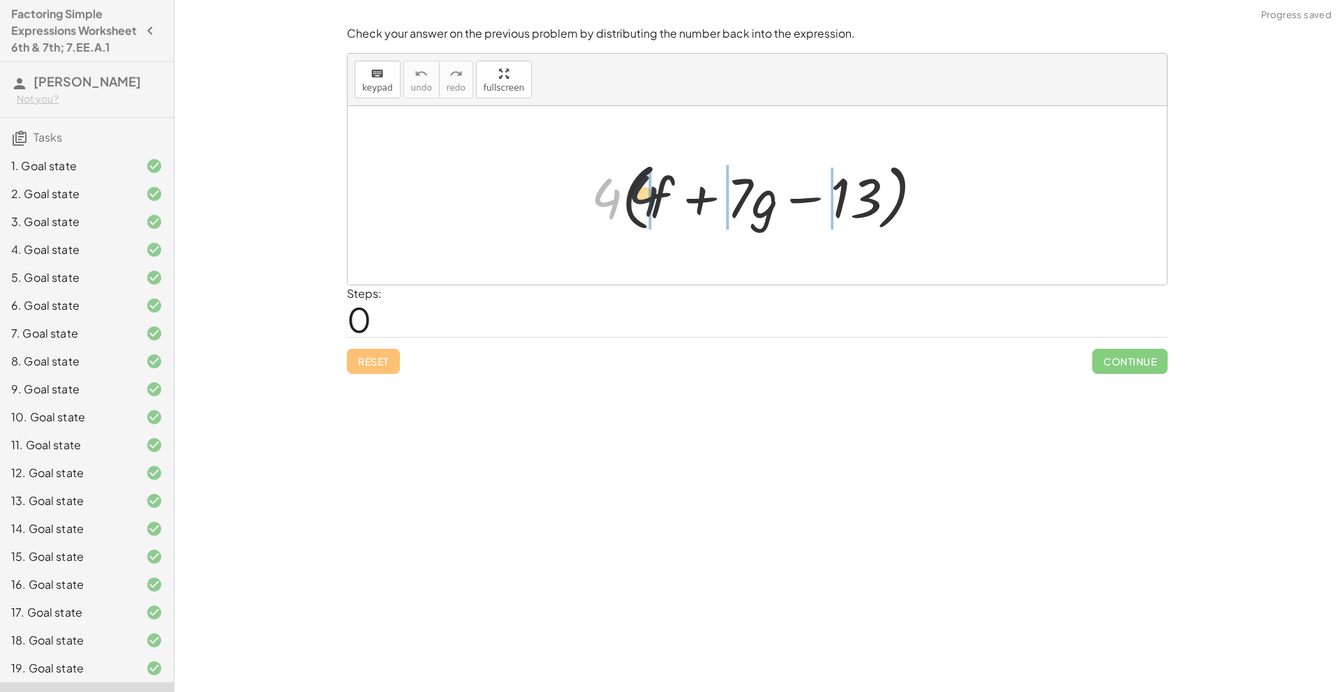
drag, startPoint x: 619, startPoint y: 200, endPoint x: 674, endPoint y: 199, distance: 55.2
click at [674, 198] on div at bounding box center [762, 196] width 357 height 80
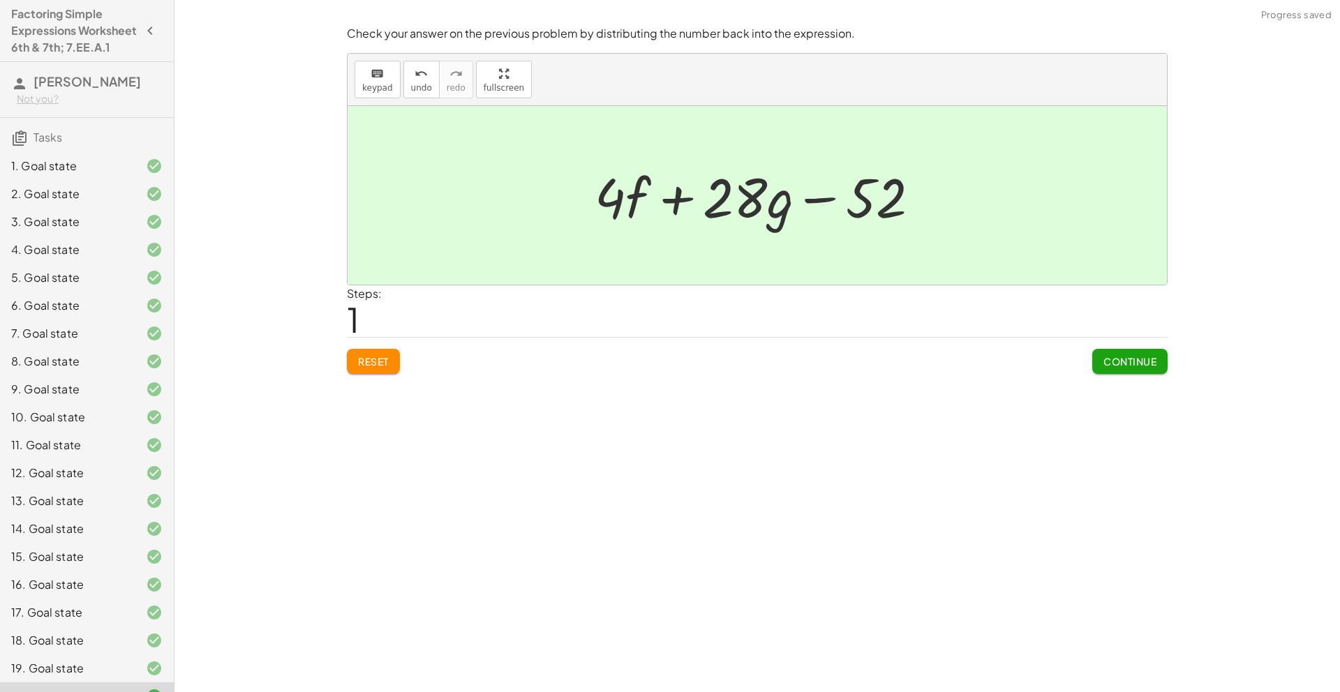
click at [0, 0] on div "Check your answer on the previous problem by distributing the number back into …" at bounding box center [0, 0] width 0 height 0
click at [1144, 369] on button "Continue" at bounding box center [1129, 361] width 75 height 25
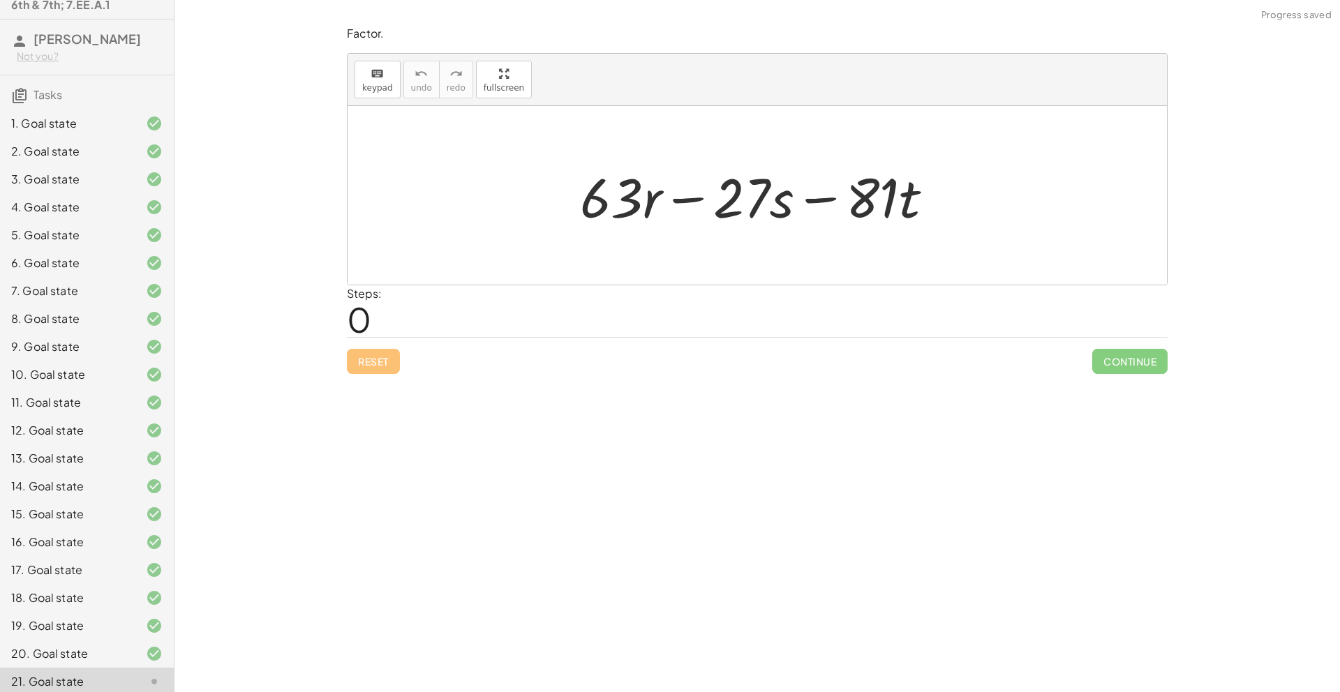
scroll to position [96, 0]
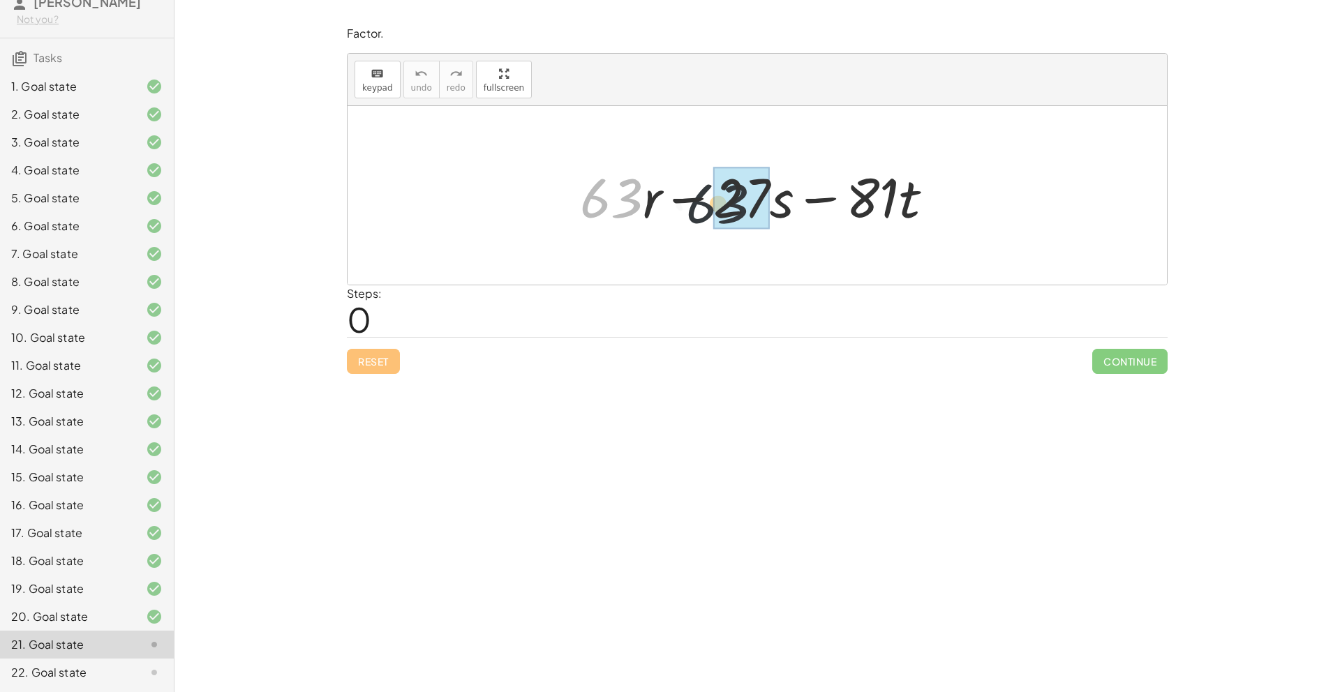
drag, startPoint x: 609, startPoint y: 200, endPoint x: 744, endPoint y: 206, distance: 135.5
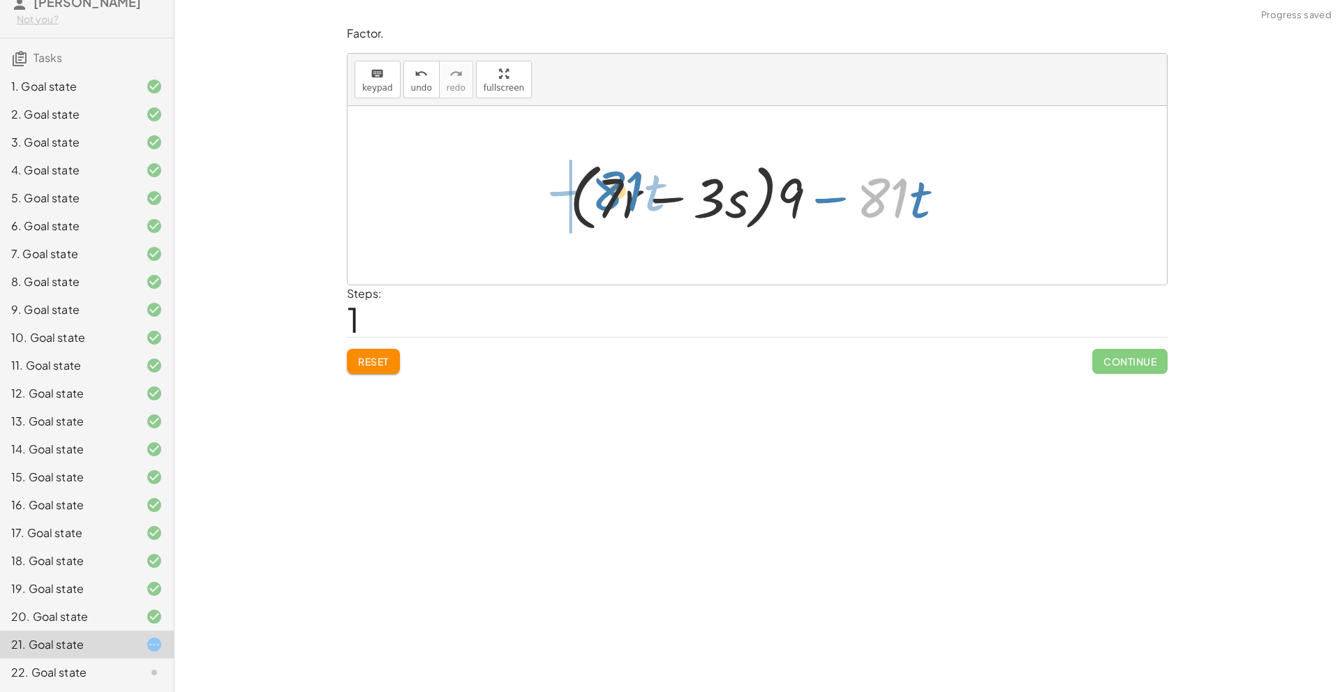
drag, startPoint x: 888, startPoint y: 194, endPoint x: 620, endPoint y: 186, distance: 268.1
click at [620, 186] on div at bounding box center [762, 196] width 399 height 80
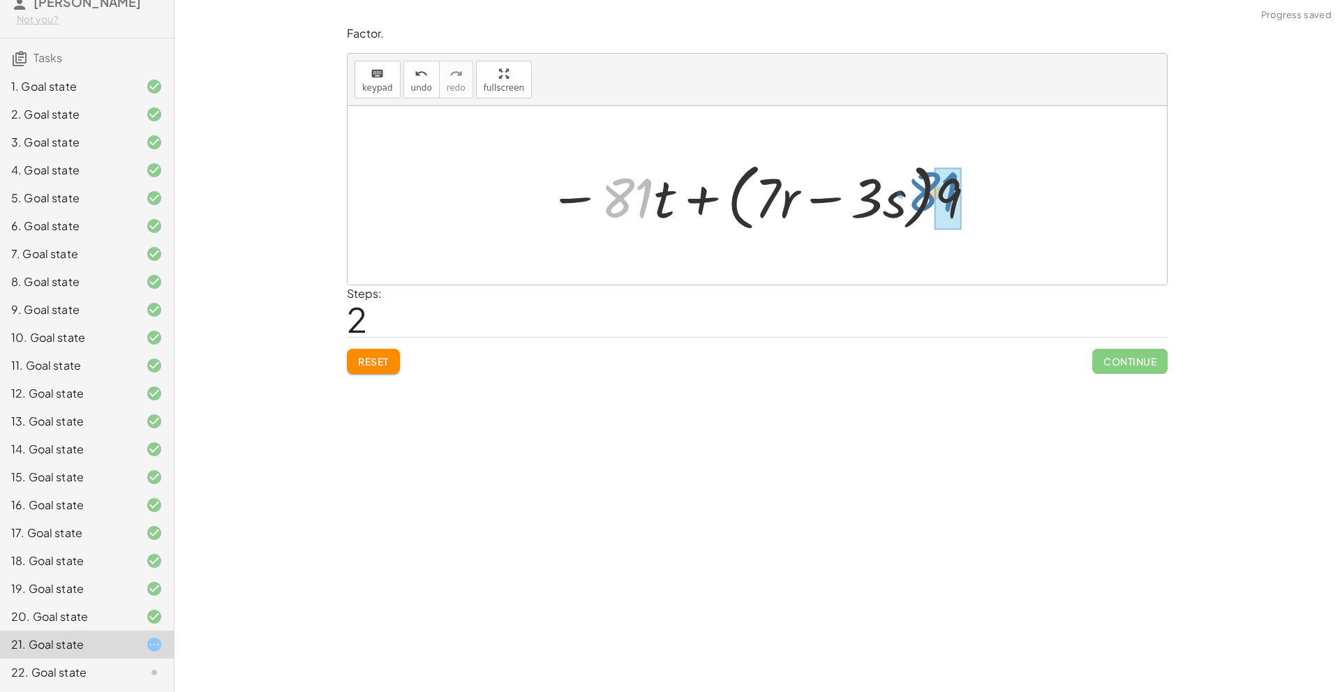
drag, startPoint x: 609, startPoint y: 204, endPoint x: 915, endPoint y: 198, distance: 305.8
click at [915, 198] on div at bounding box center [763, 196] width 443 height 80
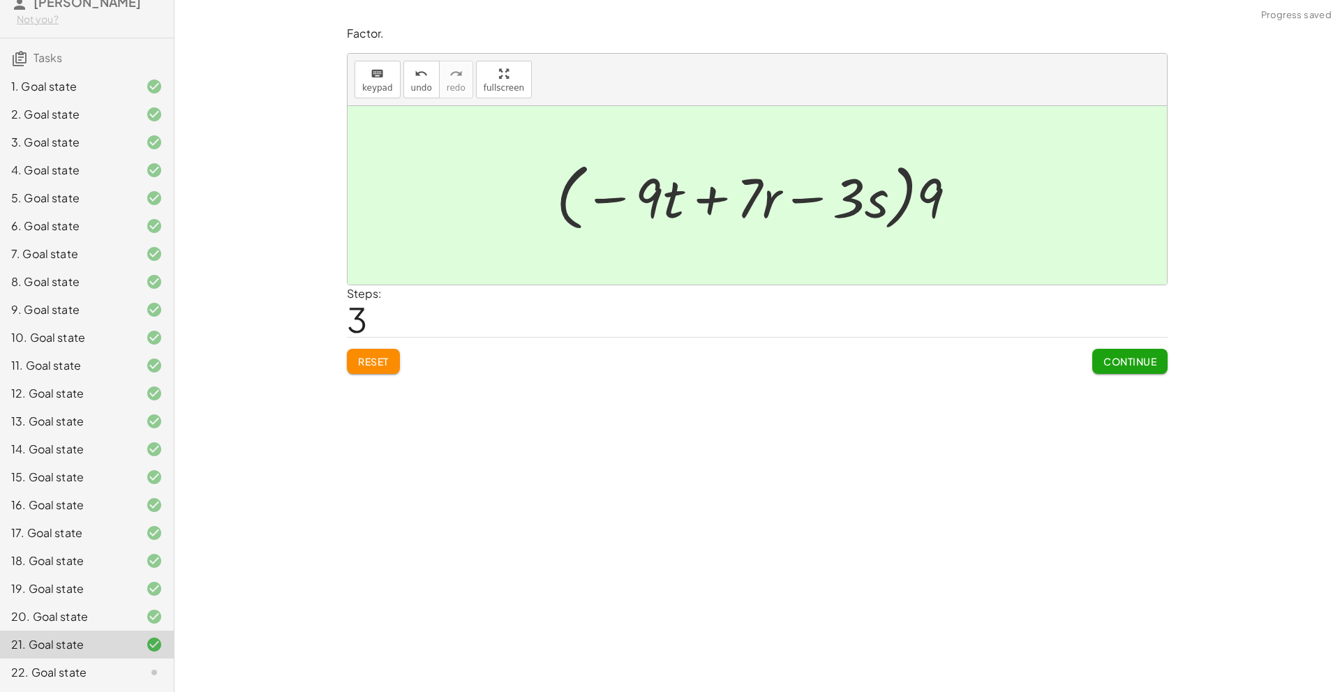
click at [1104, 366] on span "Continue" at bounding box center [1130, 361] width 53 height 13
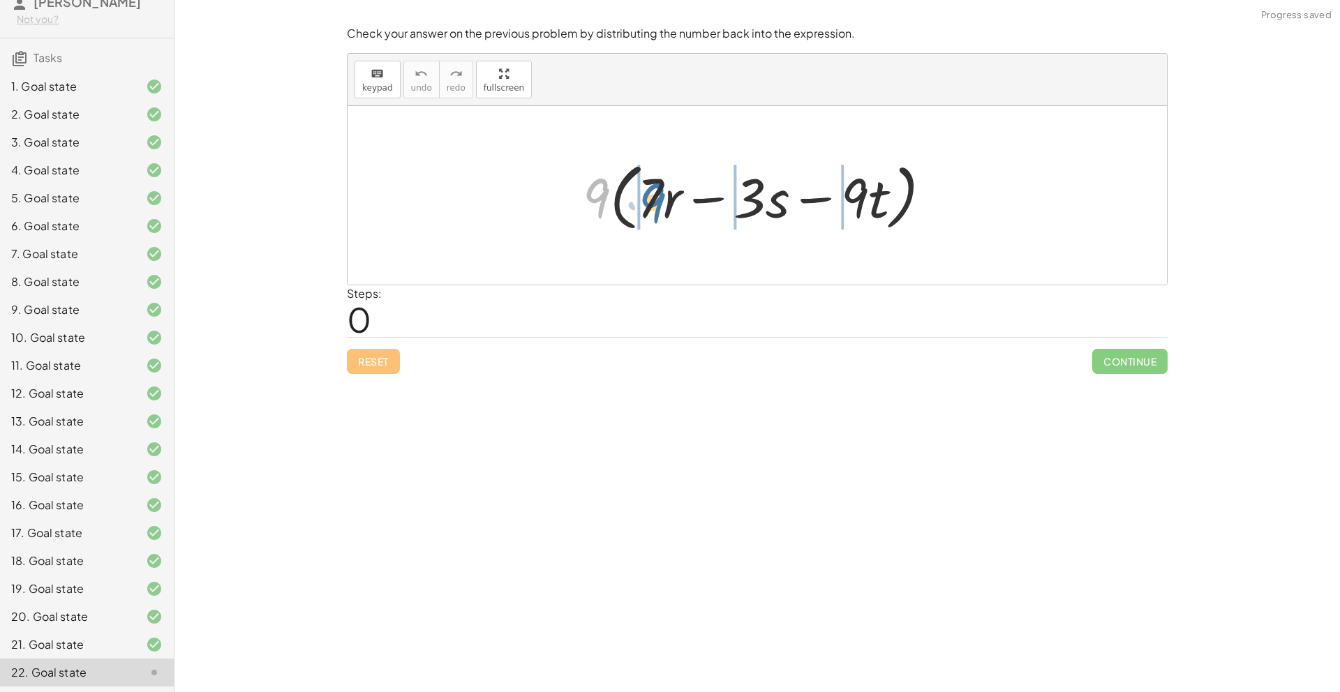
drag, startPoint x: 611, startPoint y: 197, endPoint x: 667, endPoint y: 203, distance: 56.2
click at [666, 203] on div at bounding box center [763, 196] width 374 height 80
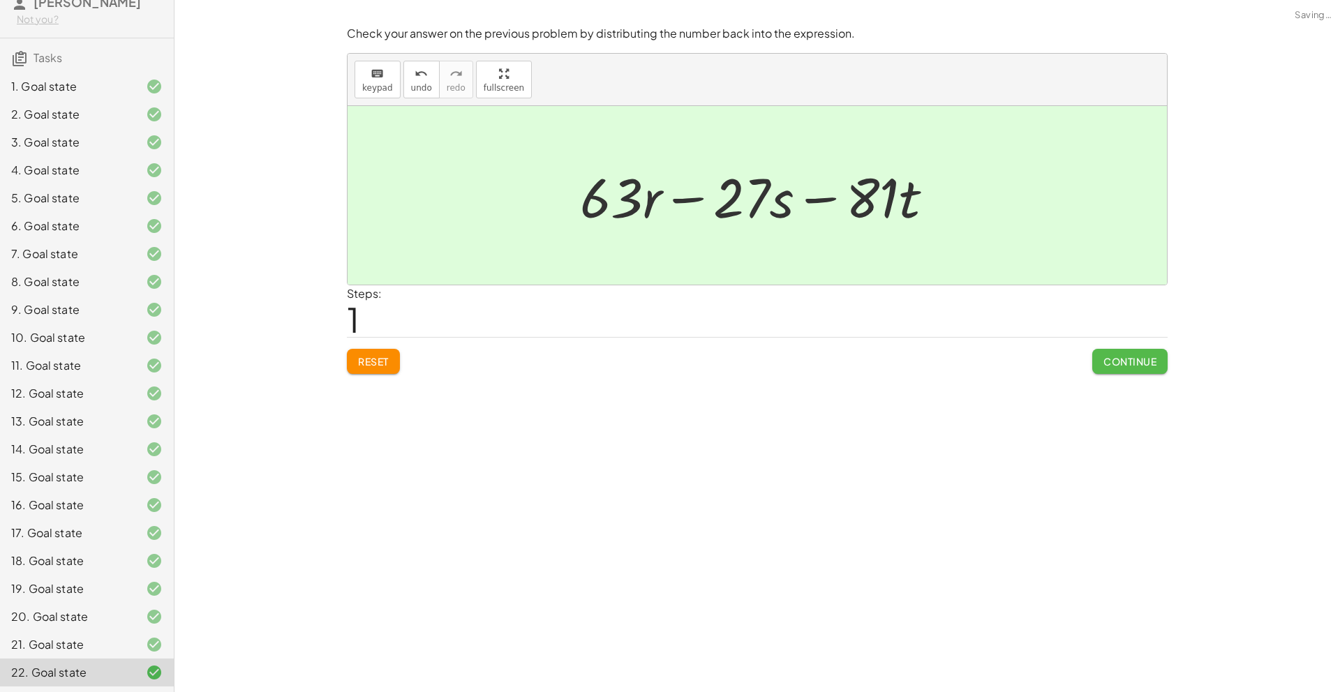
click at [1132, 371] on button "Continue" at bounding box center [1129, 361] width 75 height 25
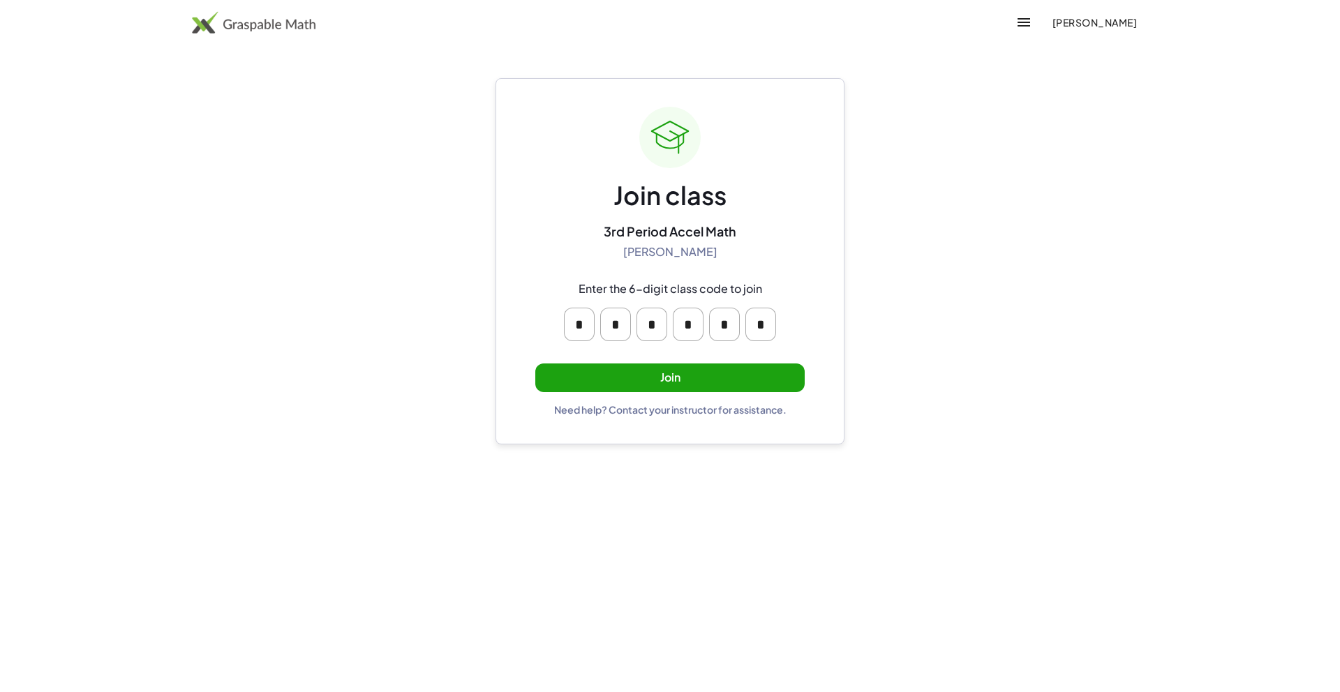
click at [1067, 24] on span "[PERSON_NAME]" at bounding box center [1094, 22] width 85 height 13
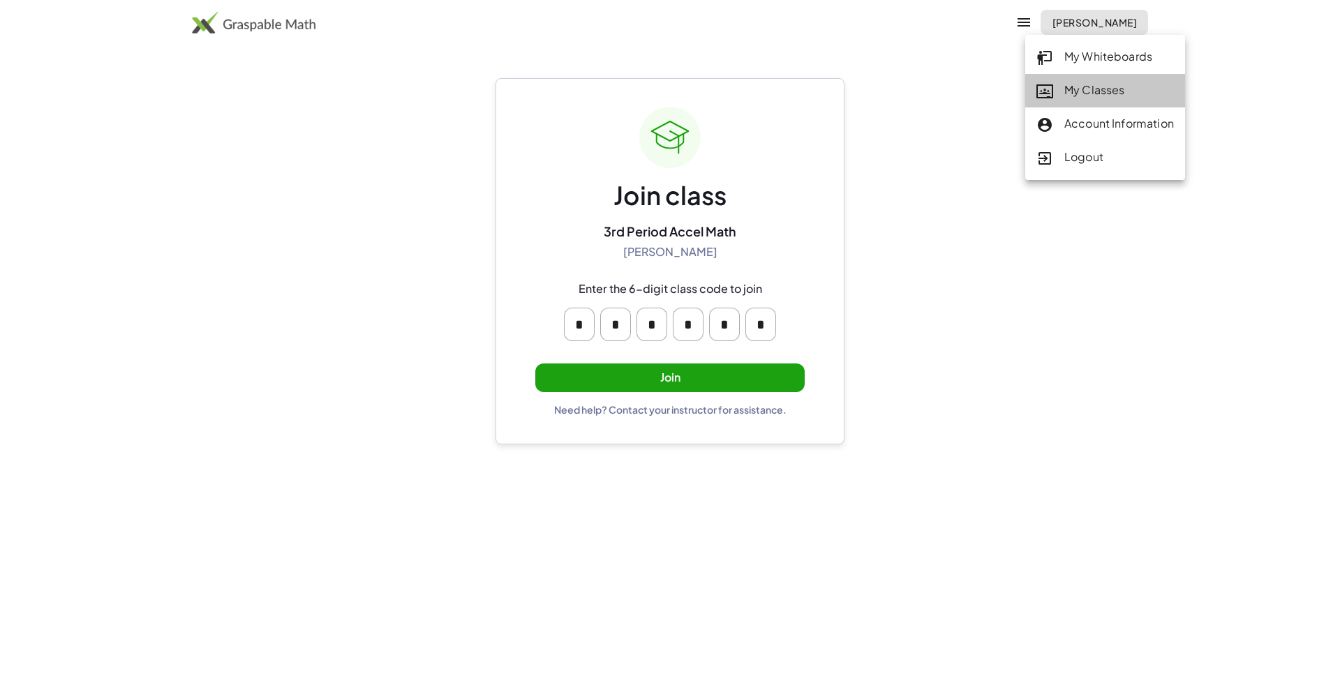
click at [1114, 80] on link "My Classes" at bounding box center [1105, 91] width 160 height 34
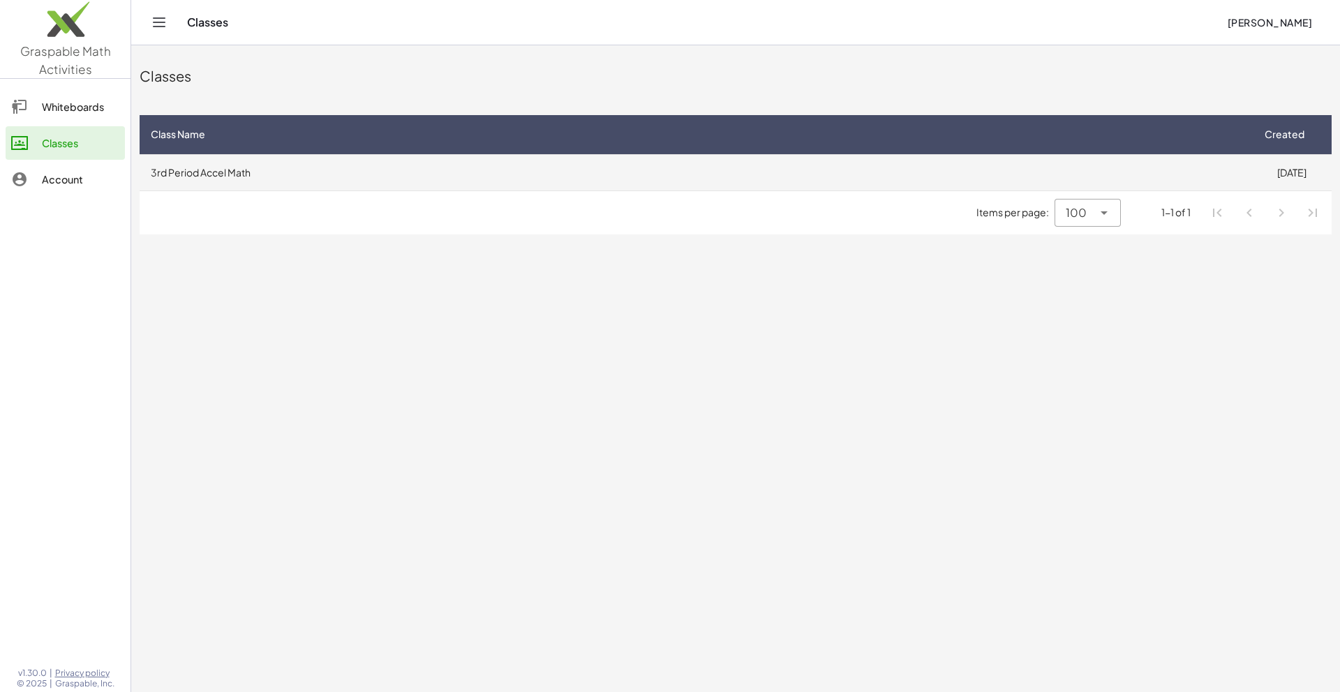
click at [419, 180] on td "3rd Period Accel Math" at bounding box center [696, 172] width 1112 height 36
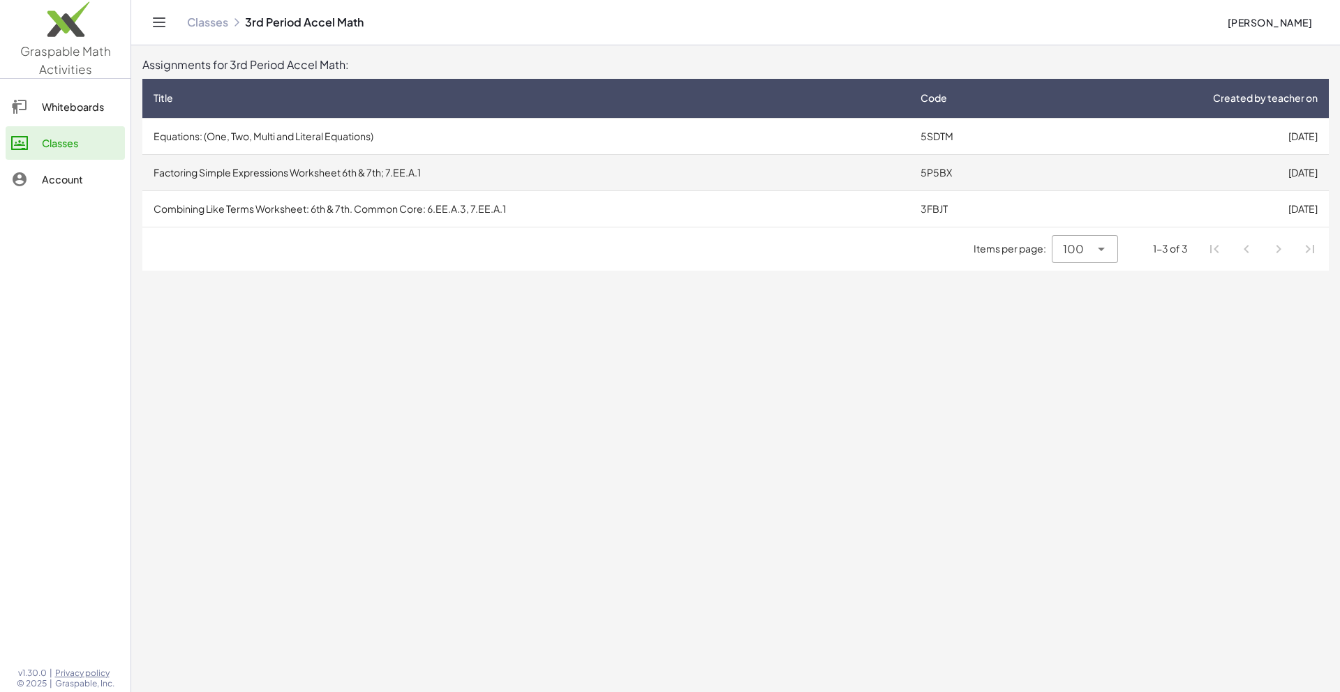
click at [297, 179] on td "Factoring Simple Expressions Worksheet 6th & 7th; 7.EE.A.1" at bounding box center [525, 172] width 767 height 36
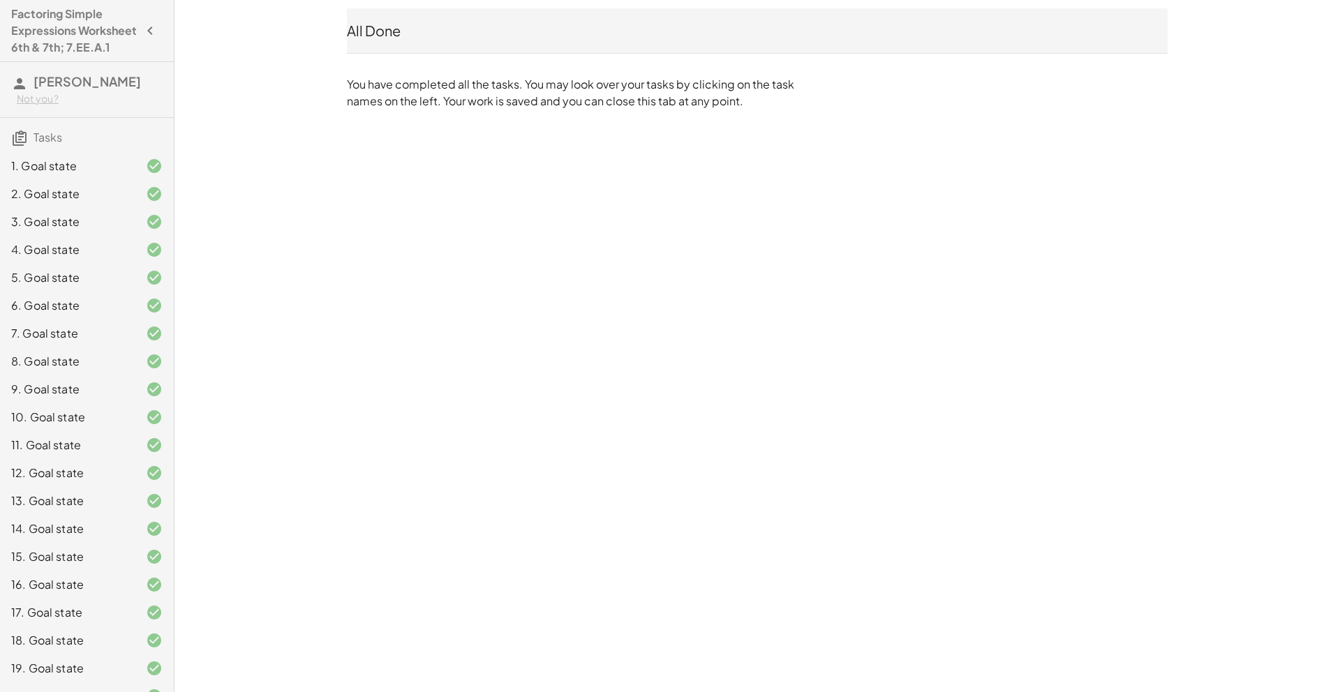
click at [124, 43] on h4 "Factoring Simple Expressions Worksheet 6th & 7th; 7.EE.A.1" at bounding box center [74, 31] width 126 height 50
click at [142, 39] on icon "button" at bounding box center [150, 30] width 17 height 17
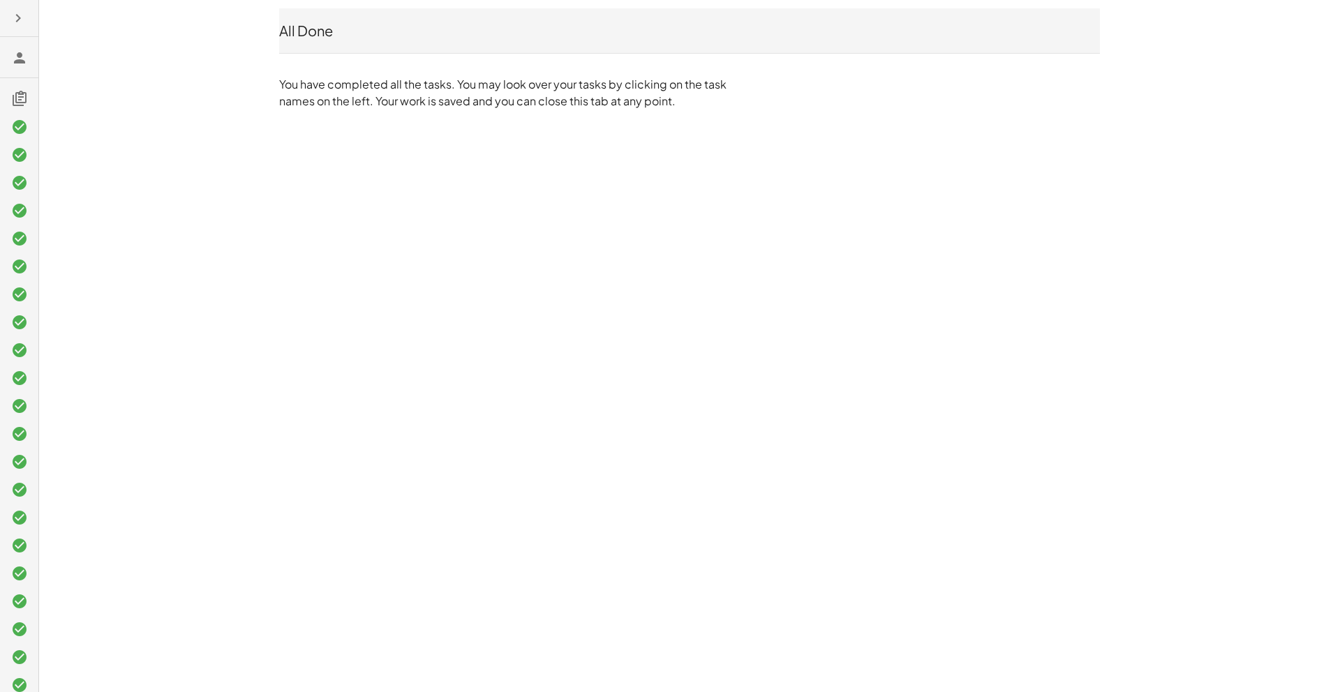
click at [24, 22] on icon "button" at bounding box center [18, 18] width 17 height 17
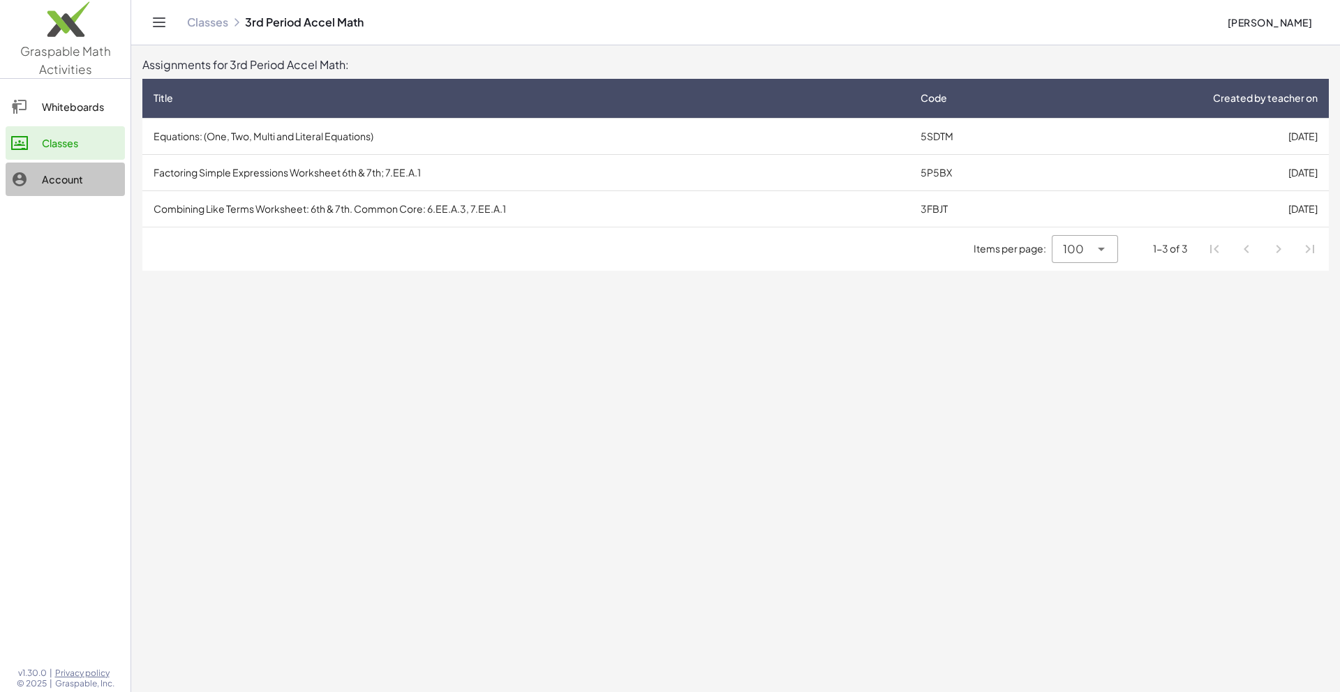
click at [72, 176] on div "Account" at bounding box center [80, 179] width 77 height 17
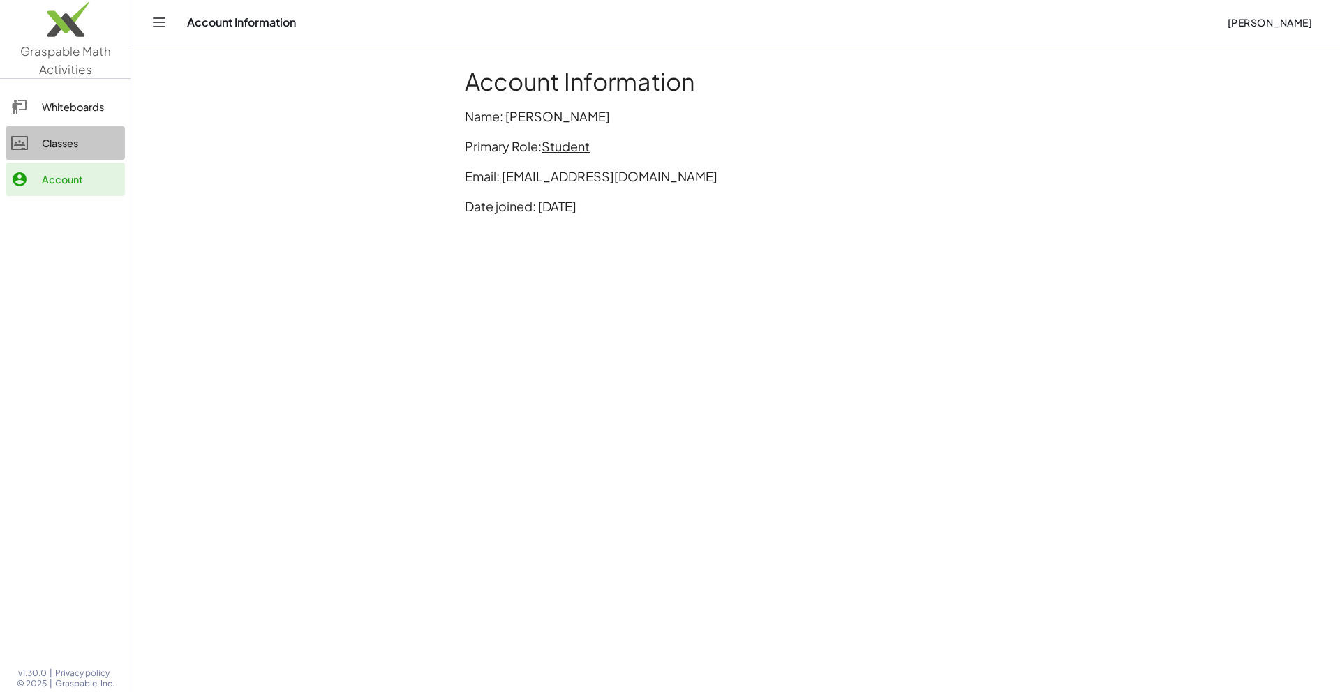
click at [42, 135] on div "Classes" at bounding box center [80, 143] width 77 height 17
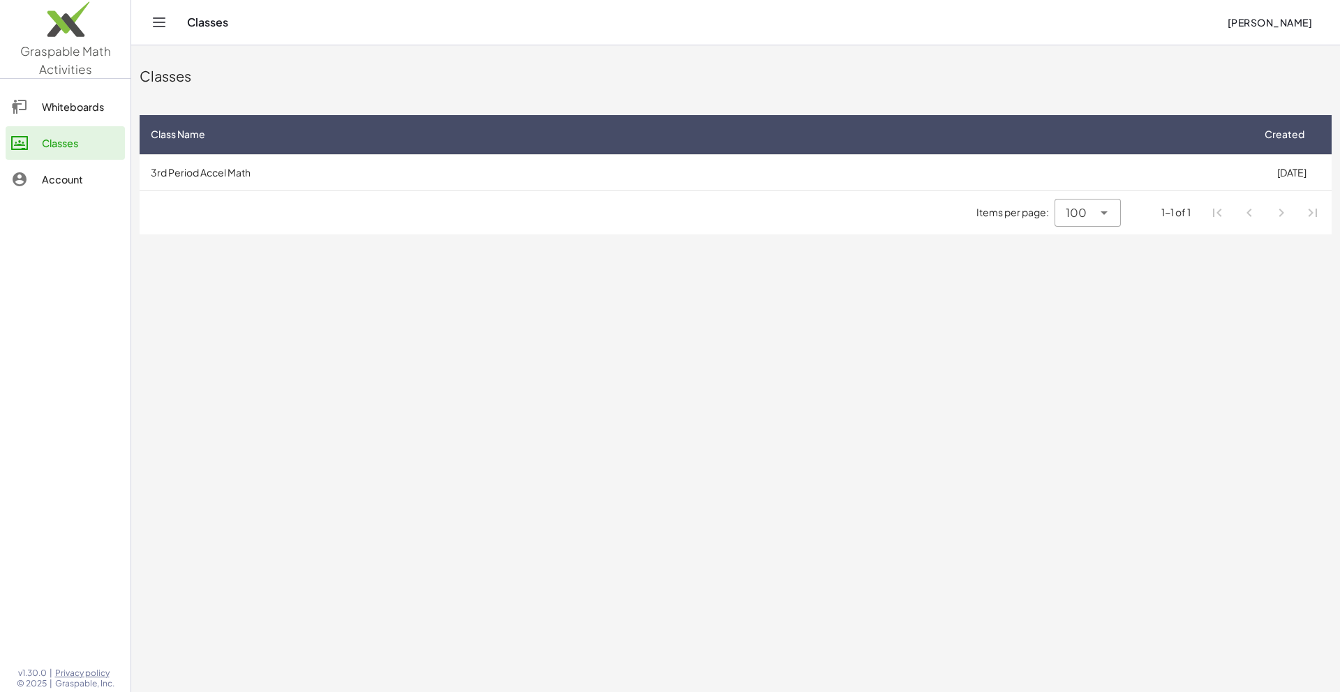
click at [46, 119] on link "Whiteboards" at bounding box center [65, 107] width 119 height 34
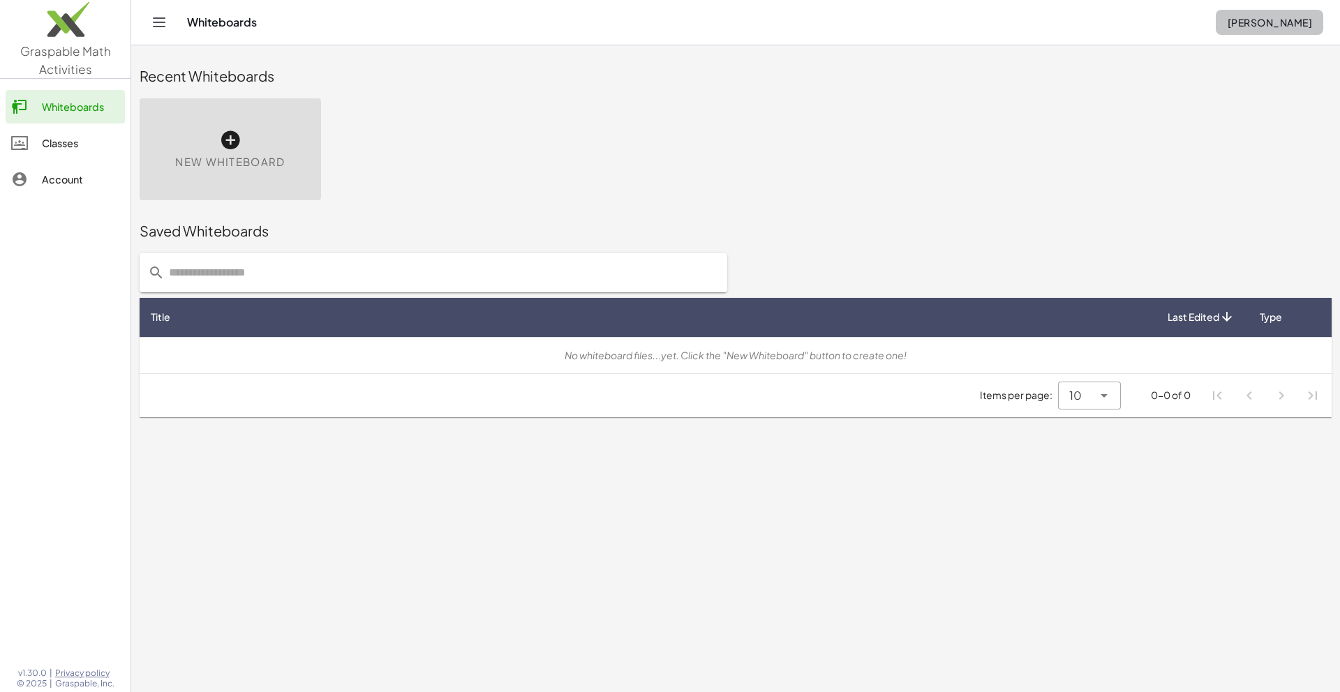
click at [1274, 31] on button "Aarav Chandwani" at bounding box center [1269, 22] width 107 height 25
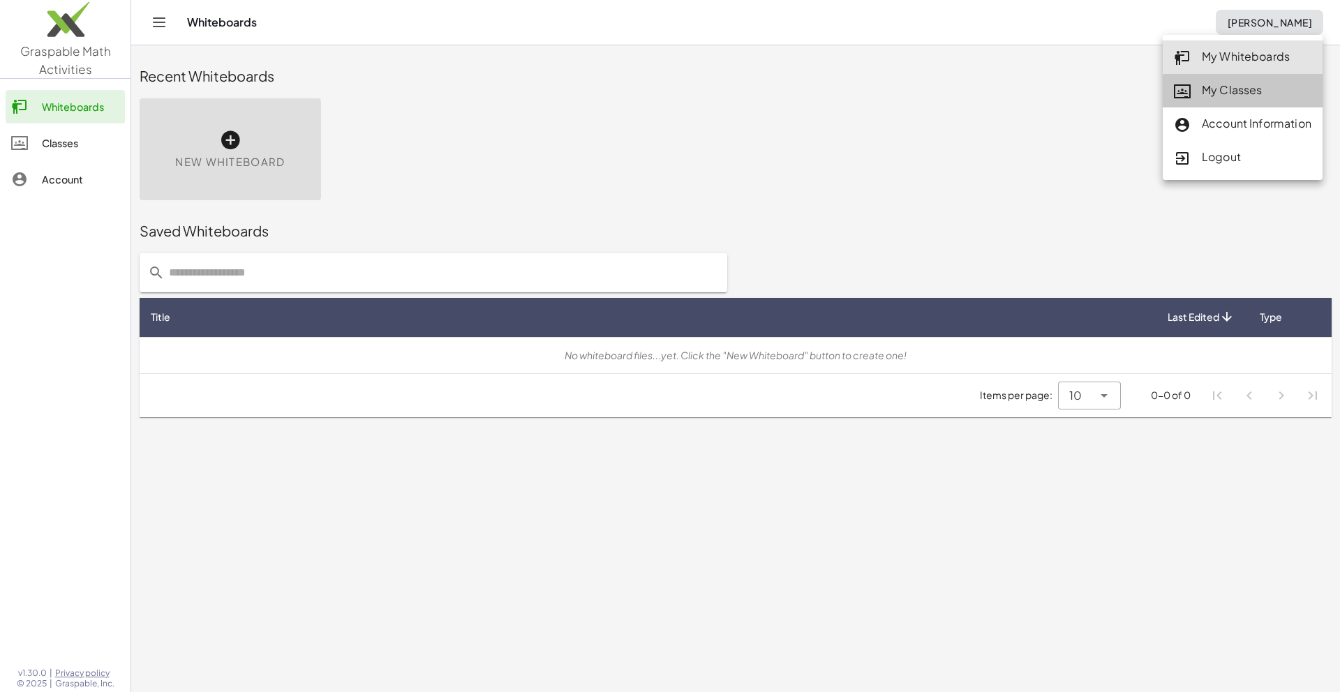
click at [1205, 94] on div "My Classes" at bounding box center [1243, 91] width 138 height 18
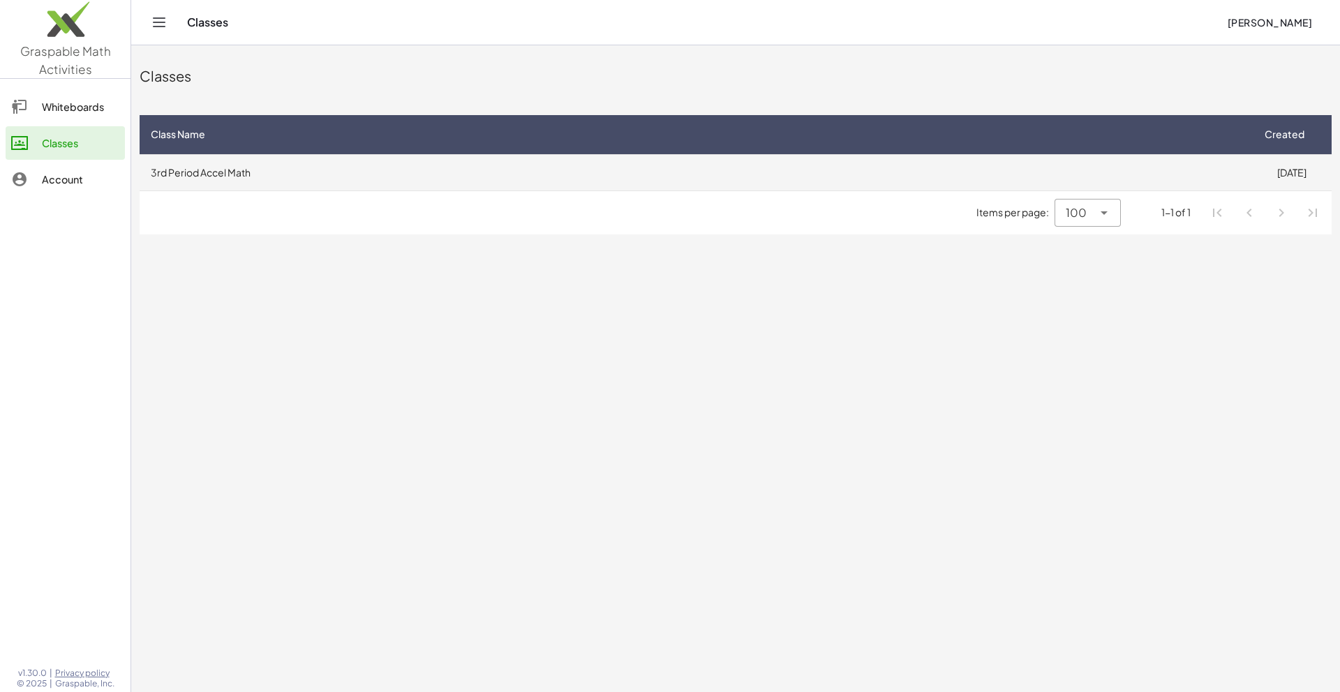
click at [929, 188] on td "3rd Period Accel Math" at bounding box center [696, 172] width 1112 height 36
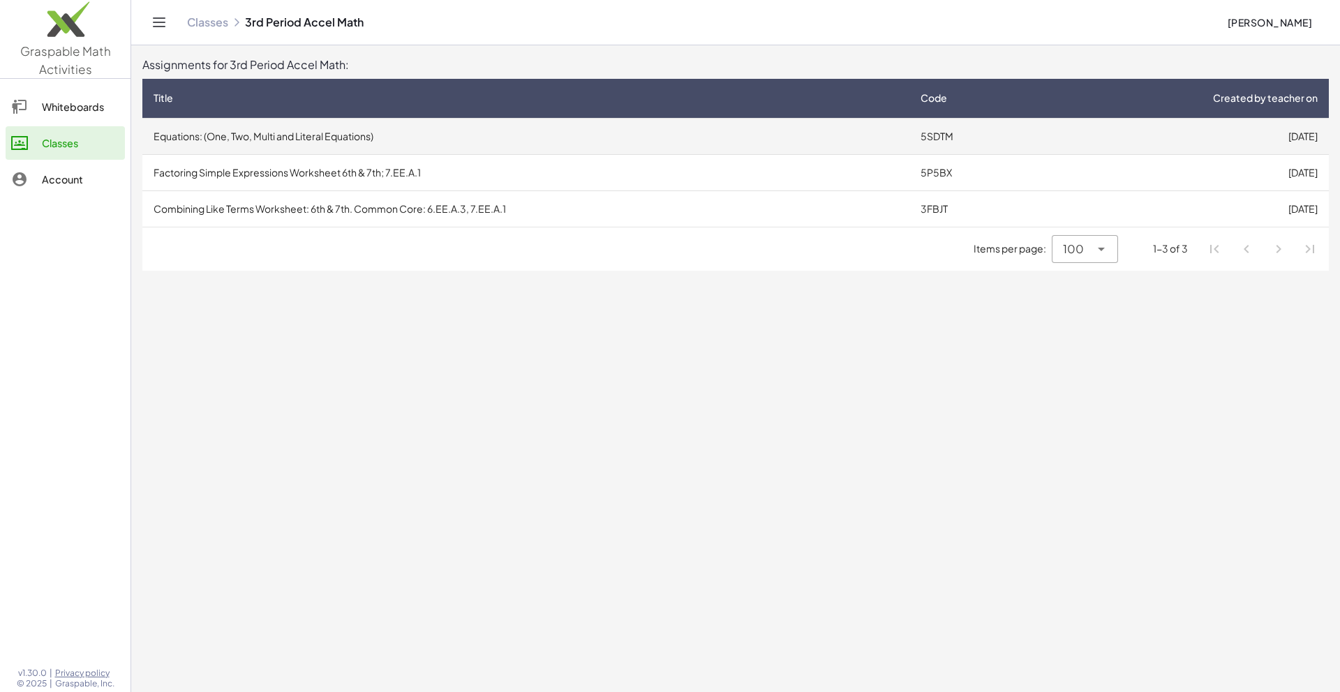
click at [782, 141] on td "Equations: (One, Two, Multi and Literal Equations)" at bounding box center [525, 136] width 767 height 36
click at [918, 135] on td "5SDTM" at bounding box center [975, 136] width 130 height 36
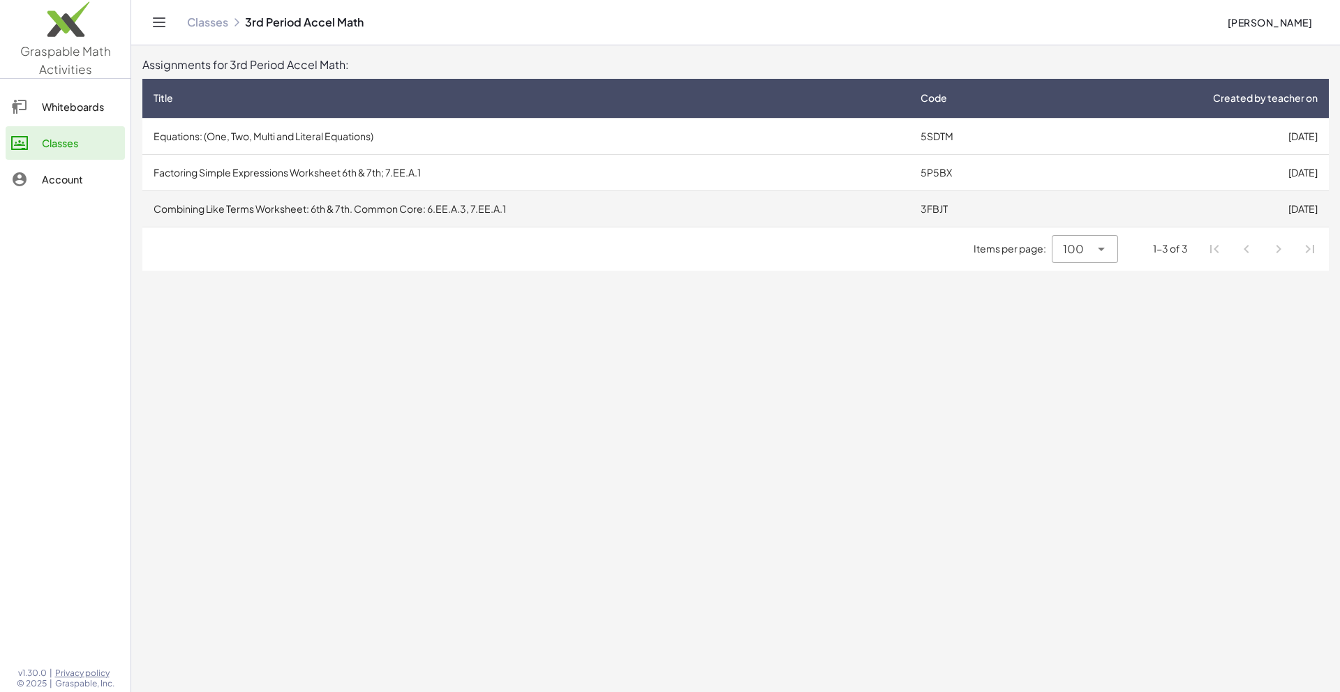
click at [352, 212] on td "Combining Like Terms Worksheet: 6th & 7th. Common Core: 6.EE.A.3, 7.EE.A.1" at bounding box center [525, 209] width 767 height 36
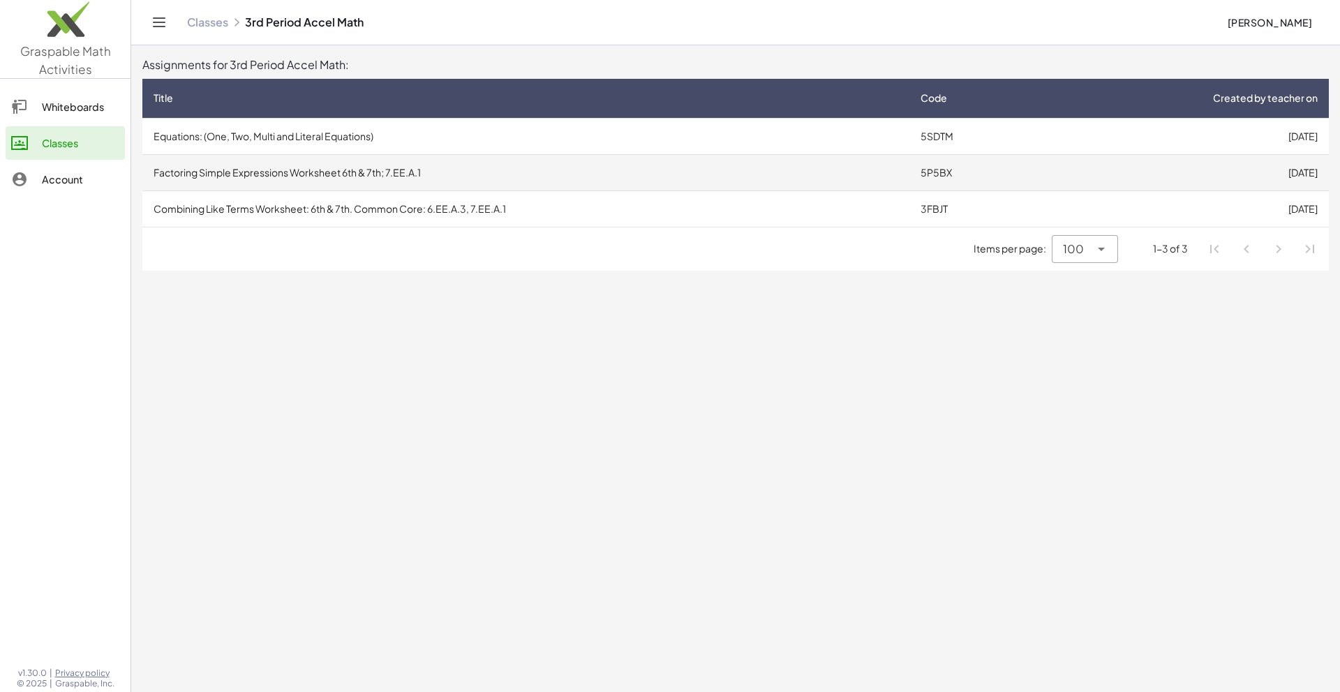
click at [237, 163] on td "Factoring Simple Expressions Worksheet 6th & 7th; 7.EE.A.1" at bounding box center [525, 172] width 767 height 36
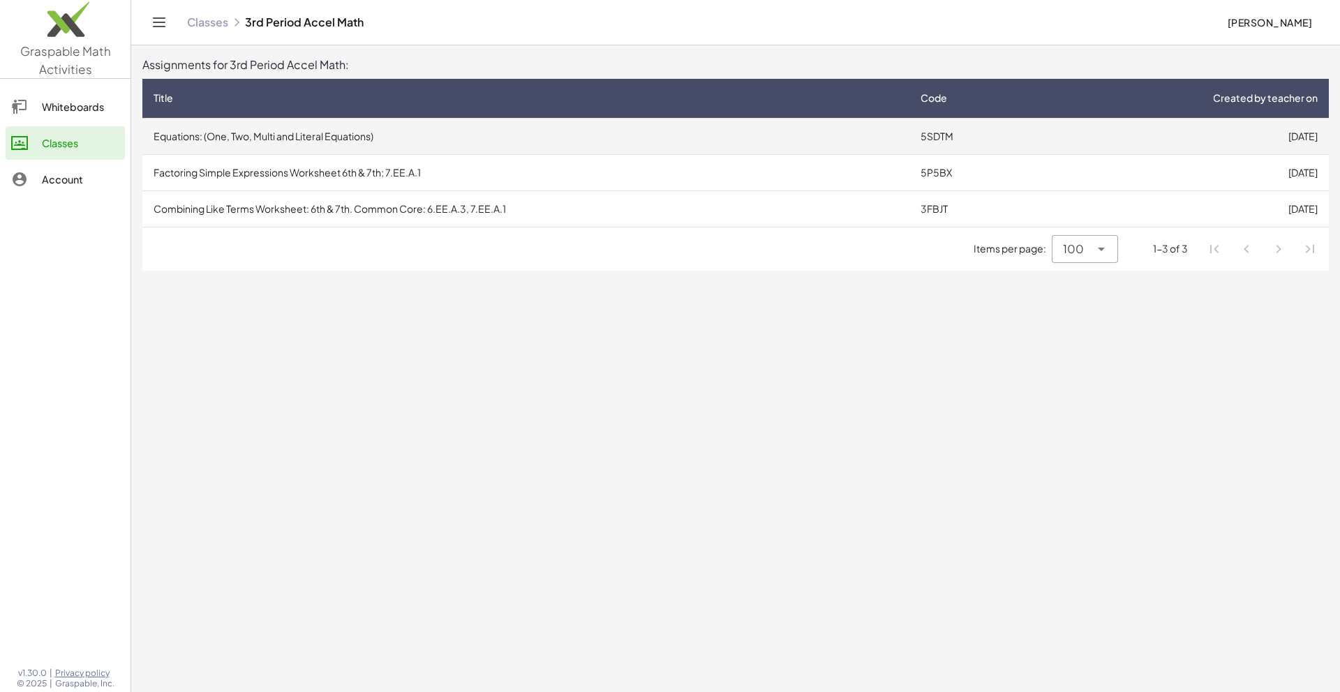
click at [290, 139] on td "Equations: (One, Two, Multi and Literal Equations)" at bounding box center [525, 136] width 767 height 36
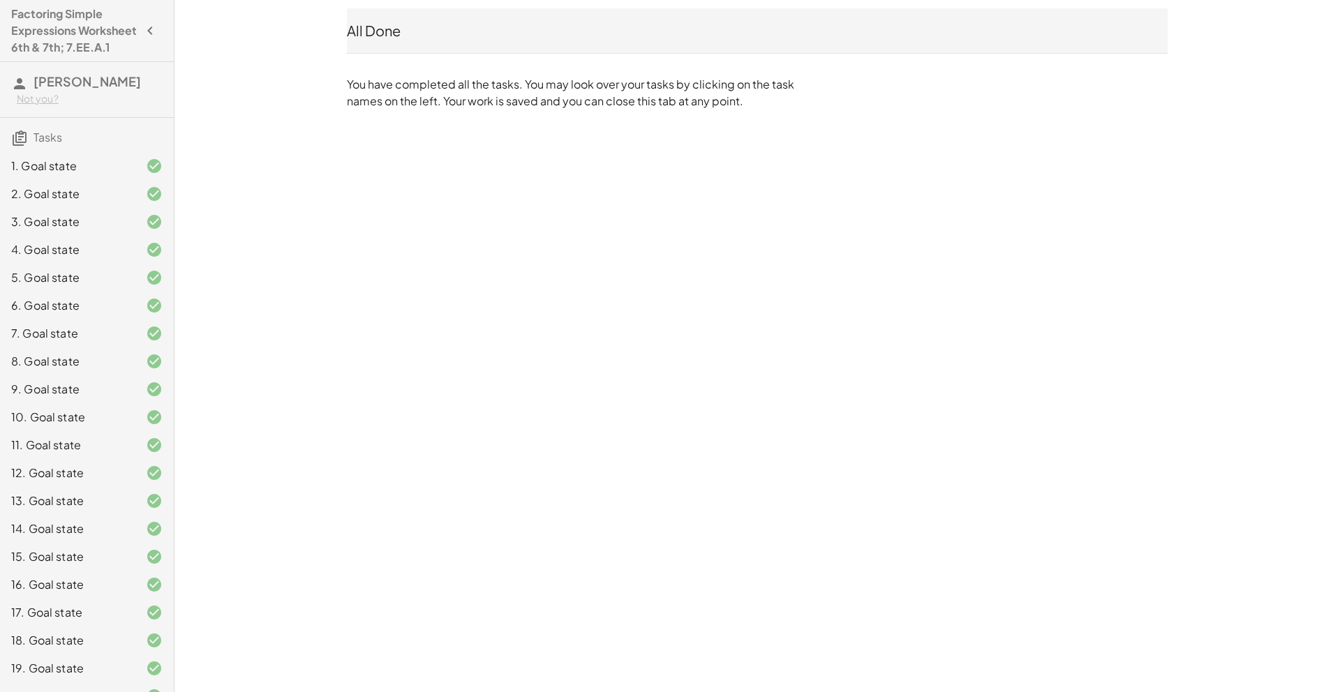
click at [61, 208] on div "1. Goal state" at bounding box center [87, 222] width 174 height 28
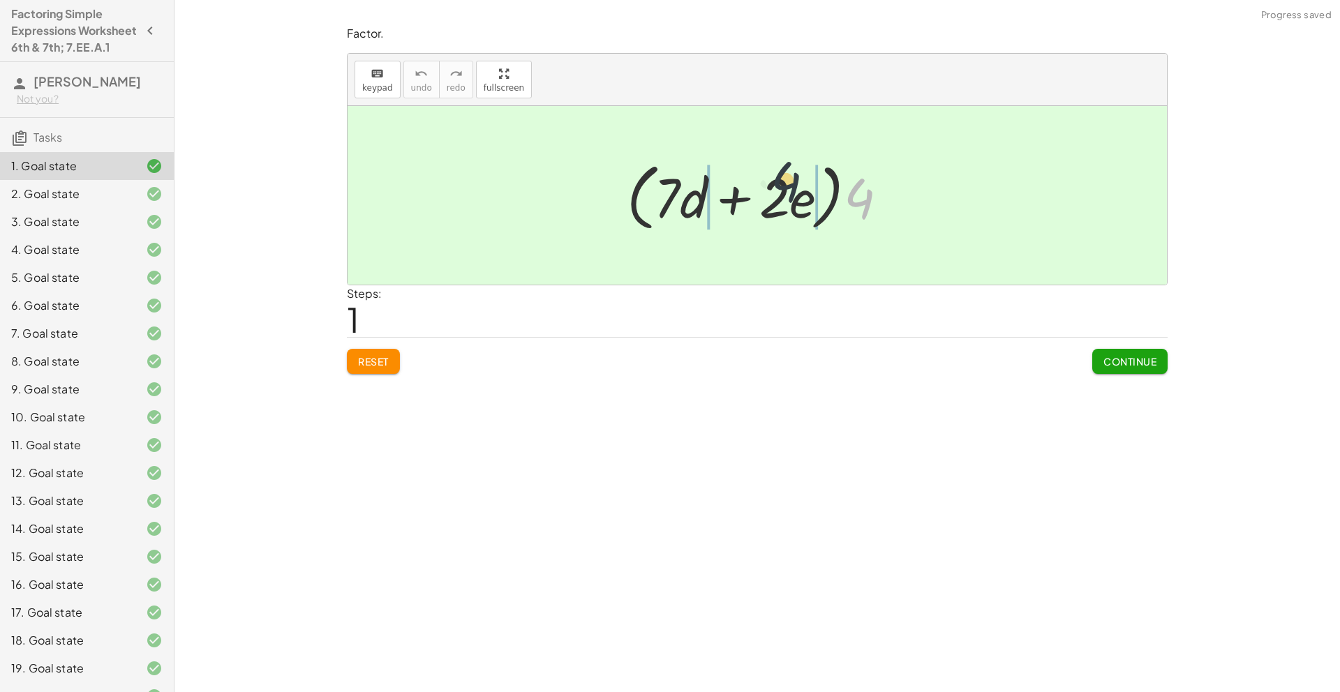
drag, startPoint x: 847, startPoint y: 214, endPoint x: 755, endPoint y: 200, distance: 92.5
click at [757, 199] on div at bounding box center [763, 196] width 286 height 80
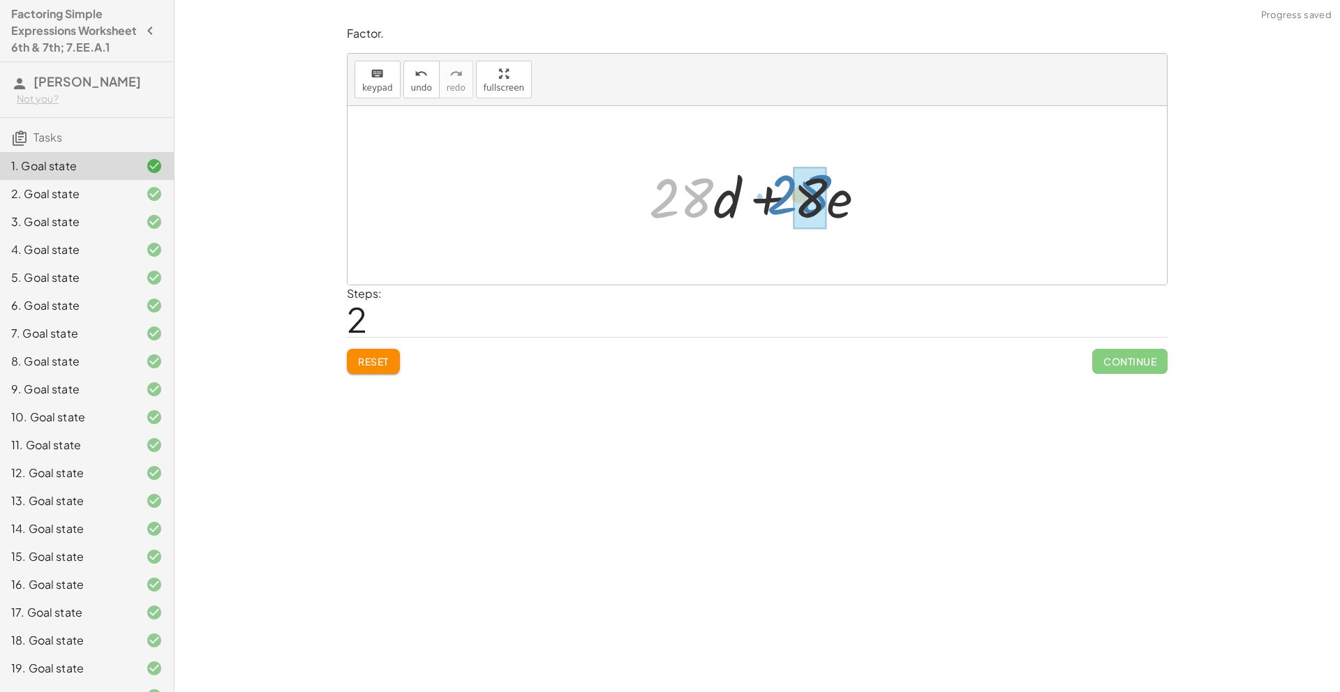
drag, startPoint x: 692, startPoint y: 202, endPoint x: 810, endPoint y: 199, distance: 118.7
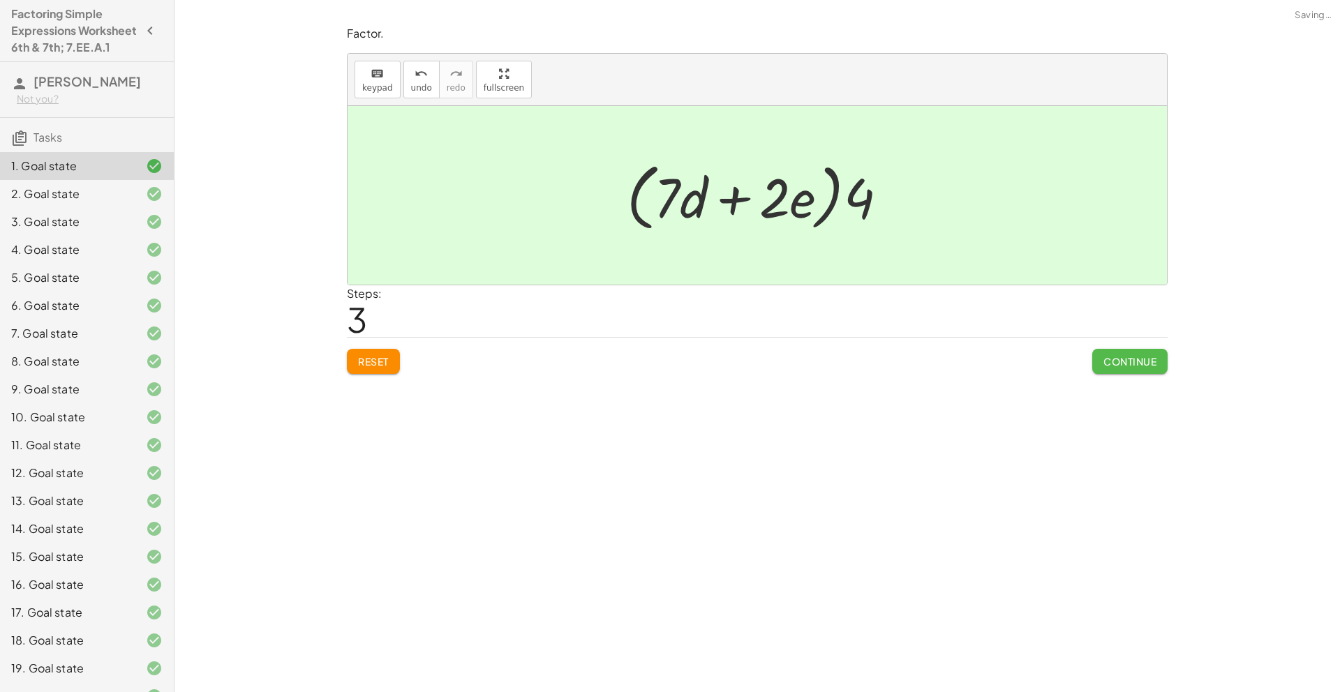
click at [1116, 365] on span "Continue" at bounding box center [1130, 361] width 53 height 13
